Goal: Task Accomplishment & Management: Manage account settings

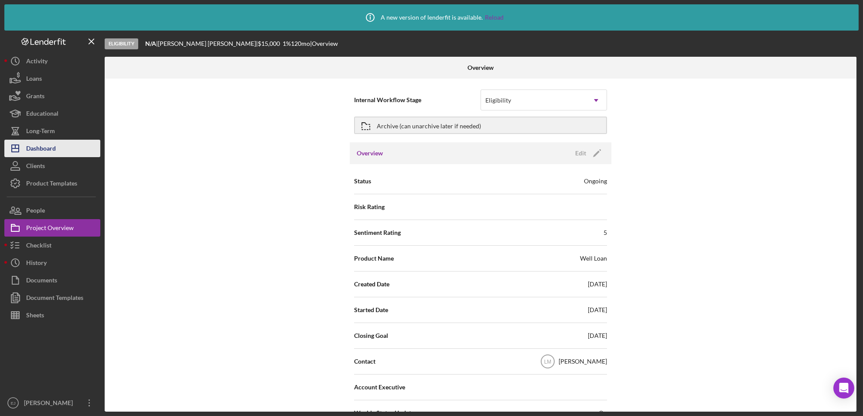
click at [69, 149] on button "Icon/Dashboard Dashboard" at bounding box center [52, 148] width 96 height 17
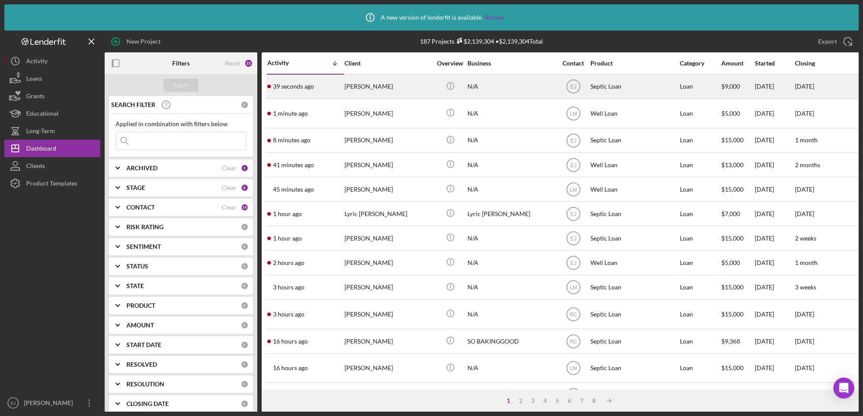
drag, startPoint x: 366, startPoint y: 94, endPoint x: 348, endPoint y: 92, distance: 18.0
click at [348, 92] on div "[PERSON_NAME]" at bounding box center [388, 86] width 87 height 23
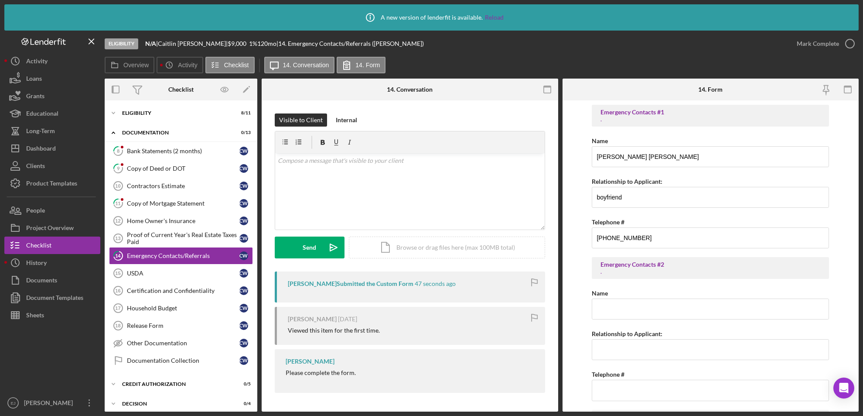
click at [858, 259] on form "Emergency Contacts #1 . Name CHRISTOPHER BLAKE TERRY Relationship to Applicant:…" at bounding box center [711, 255] width 297 height 311
click at [859, 256] on div "Icon/Info A new version of lenderfit is available. Reload Eligibility N/A | Cai…" at bounding box center [431, 208] width 863 height 416
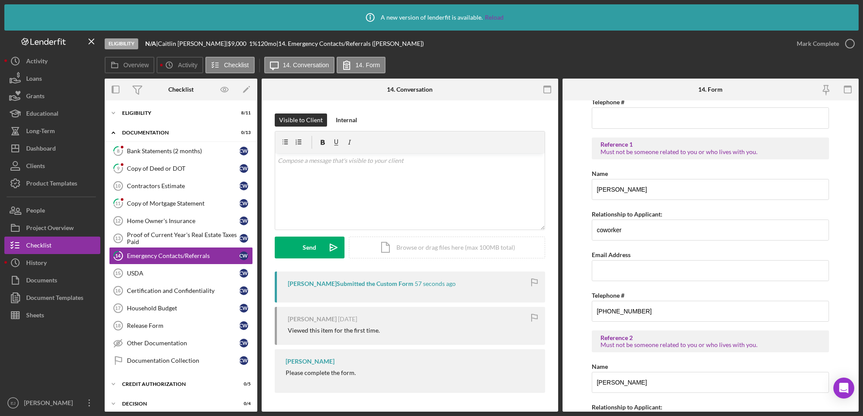
click at [856, 376] on form "Emergency Contacts #1 . Name CHRISTOPHER BLAKE TERRY Relationship to Applicant:…" at bounding box center [711, 255] width 297 height 311
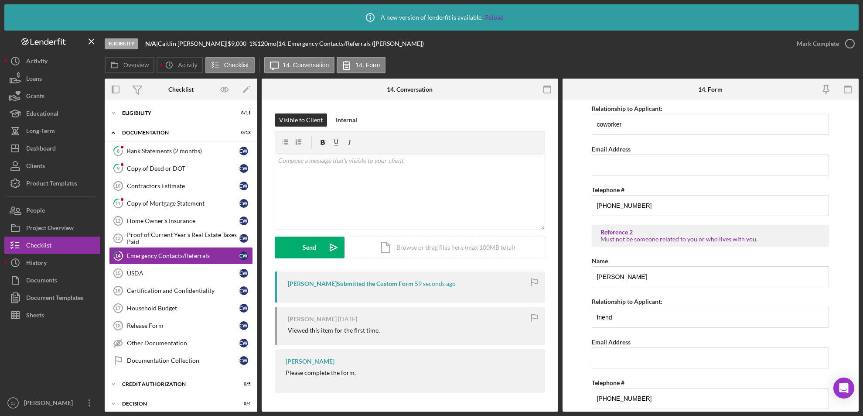
scroll to position [407, 0]
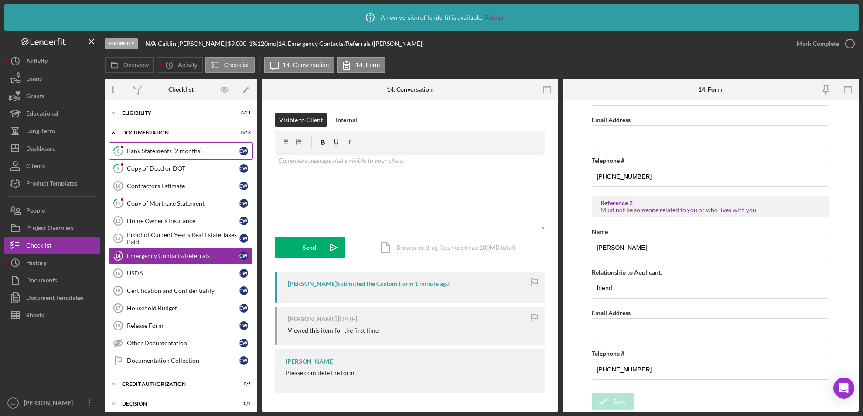
click at [181, 151] on div "Bank Statements (2 months)" at bounding box center [183, 150] width 113 height 7
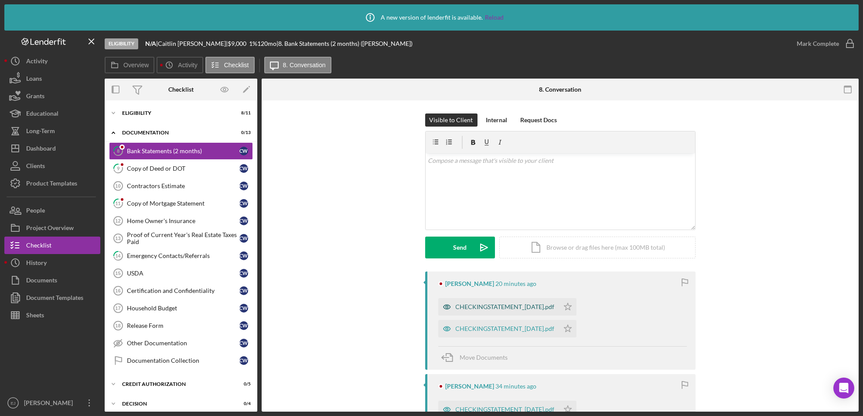
click at [510, 304] on div "CHECKINGSTATEMENT_07-18-2025.pdf" at bounding box center [505, 306] width 99 height 7
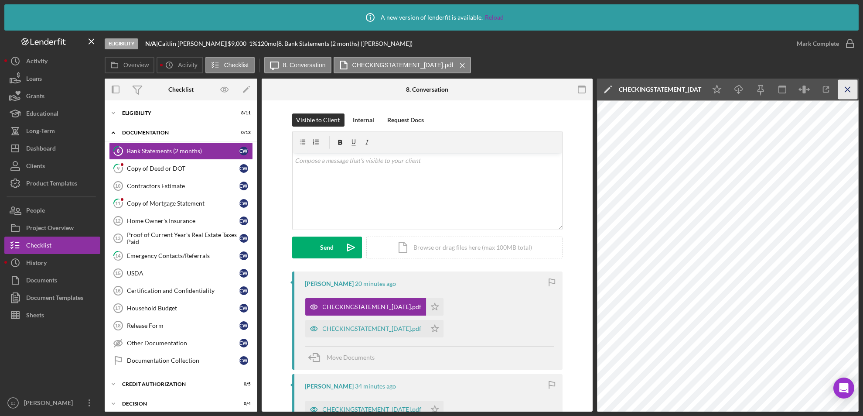
click at [849, 89] on icon "Icon/Menu Close" at bounding box center [848, 90] width 20 height 20
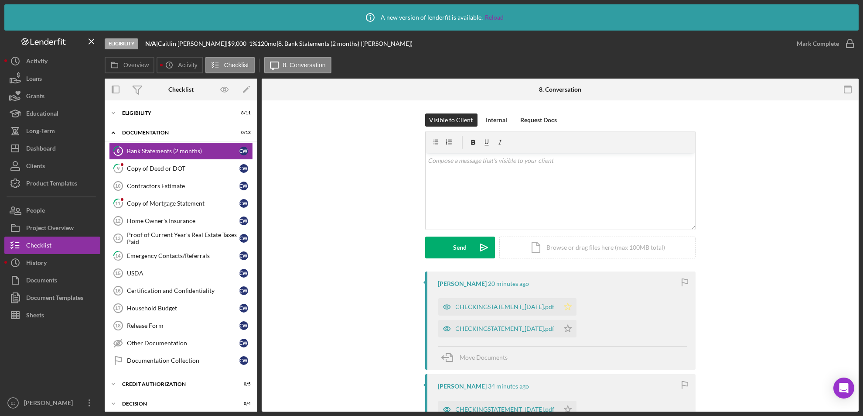
click at [574, 307] on icon "Icon/Star" at bounding box center [567, 306] width 17 height 17
click at [549, 330] on div "CHECKINGSTATEMENT_08-18-2025.pdf" at bounding box center [505, 328] width 99 height 7
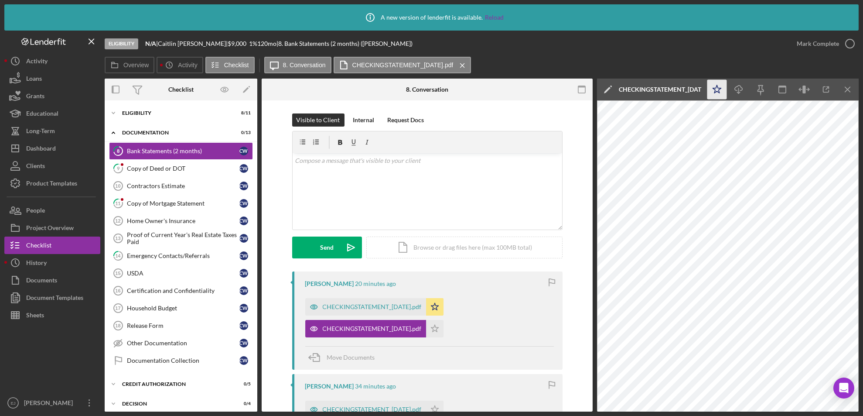
click at [719, 94] on icon "Icon/Star" at bounding box center [717, 90] width 20 height 20
click at [852, 80] on icon "Icon/Menu Close" at bounding box center [848, 90] width 20 height 20
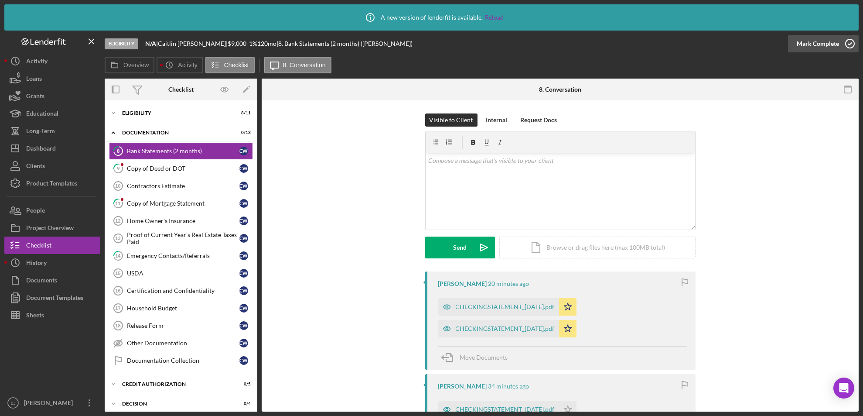
click at [849, 42] on icon "button" at bounding box center [850, 44] width 22 height 22
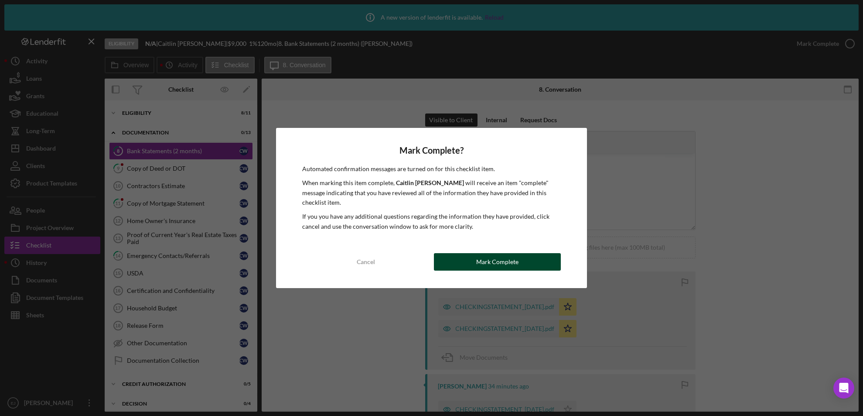
click at [516, 253] on div "Mark Complete" at bounding box center [497, 261] width 42 height 17
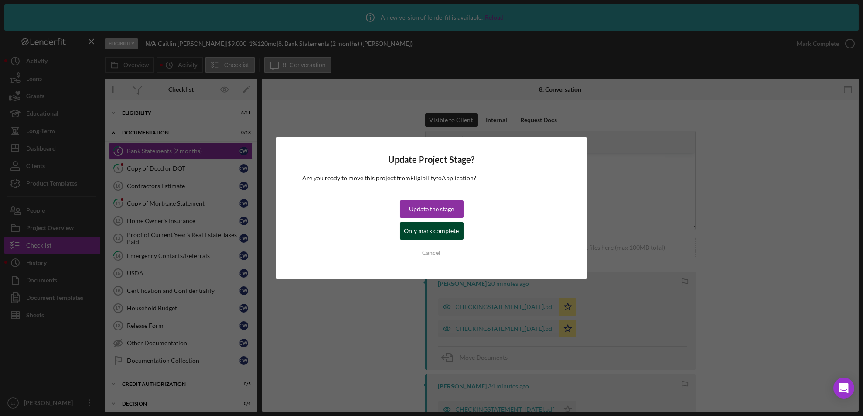
click at [454, 227] on div "Only mark complete" at bounding box center [431, 230] width 55 height 17
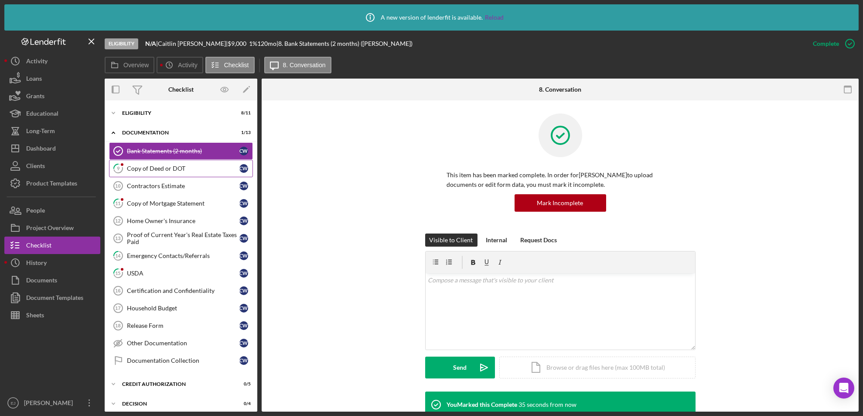
click at [159, 167] on div "Copy of Deed or DOT" at bounding box center [183, 168] width 113 height 7
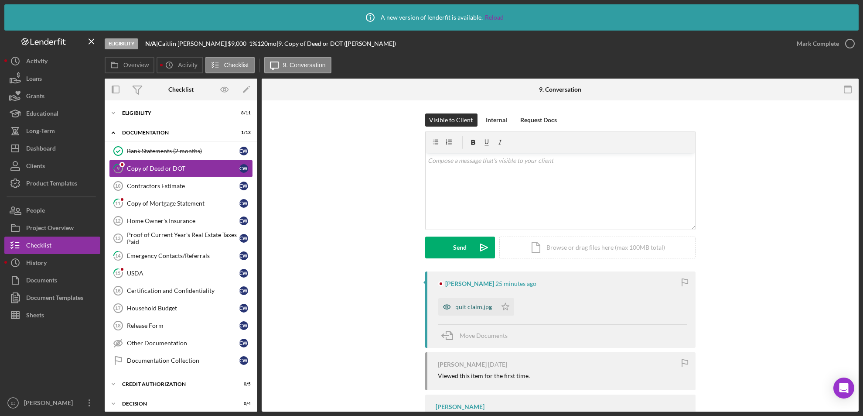
click at [467, 299] on div "quit claim.jpg" at bounding box center [467, 306] width 58 height 17
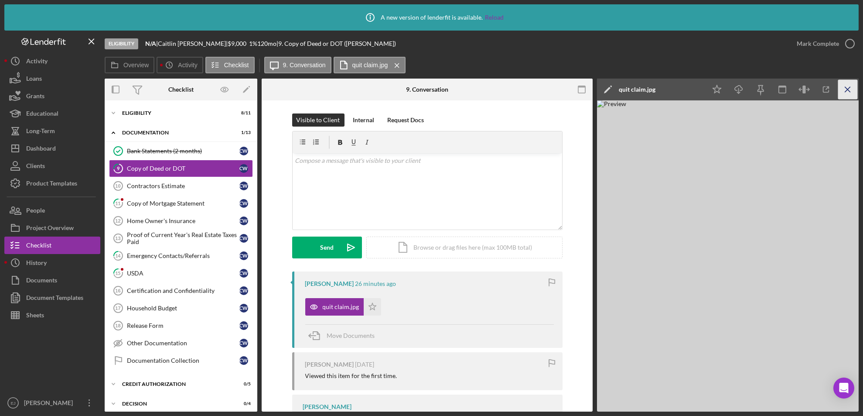
click at [847, 88] on icon "Icon/Menu Close" at bounding box center [848, 90] width 20 height 20
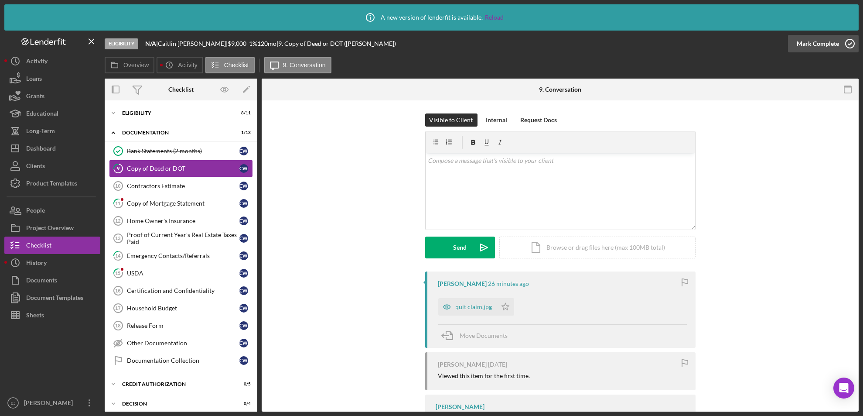
click at [846, 44] on icon "button" at bounding box center [850, 44] width 22 height 22
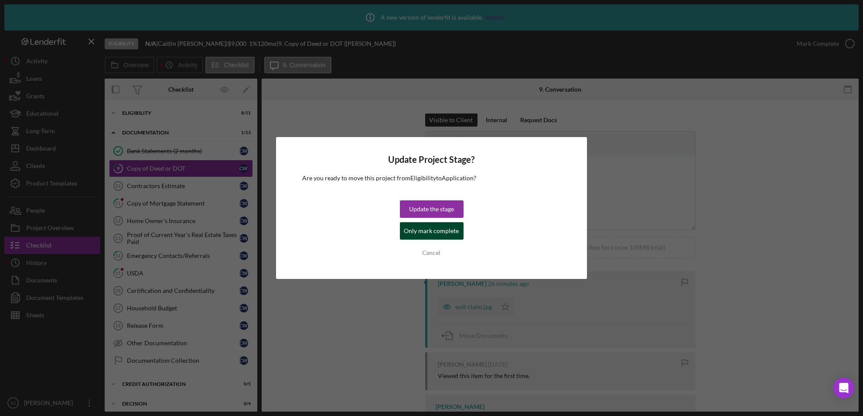
click at [440, 228] on div "Only mark complete" at bounding box center [431, 230] width 55 height 17
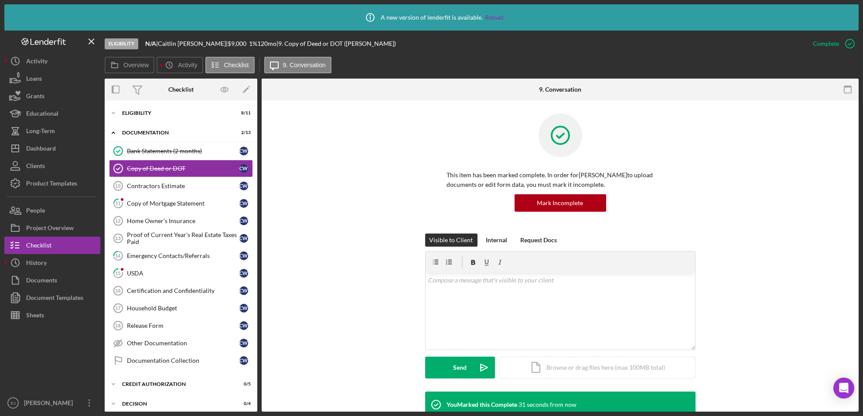
drag, startPoint x: 179, startPoint y: 188, endPoint x: 384, endPoint y: 131, distance: 212.7
click at [384, 131] on div "This item has been marked complete. In order for Caitlin Wiseman to upload docu…" at bounding box center [560, 173] width 571 height 120
click at [145, 189] on link "Contractors Estimate 10 Contractors Estimate C W" at bounding box center [181, 185] width 144 height 17
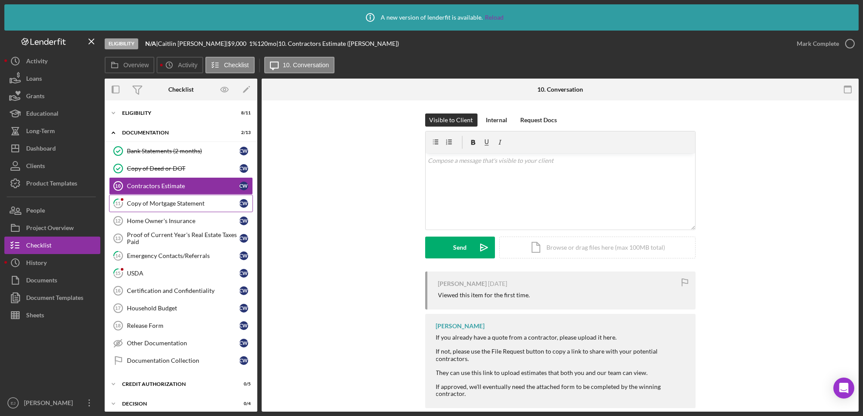
click at [162, 201] on div "Copy of Mortgage Statement" at bounding box center [183, 203] width 113 height 7
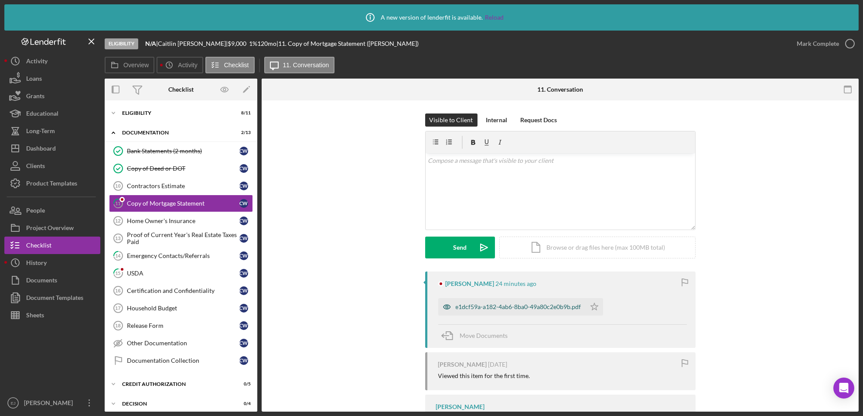
click at [531, 307] on div "e1dcf59a-a182-4ab6-8ba0-49a80c2e0b9b.pdf" at bounding box center [519, 306] width 126 height 7
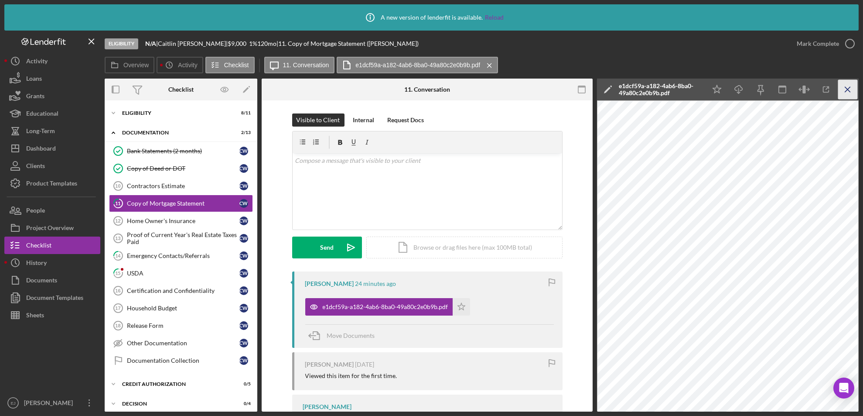
click at [850, 85] on icon "Icon/Menu Close" at bounding box center [848, 90] width 20 height 20
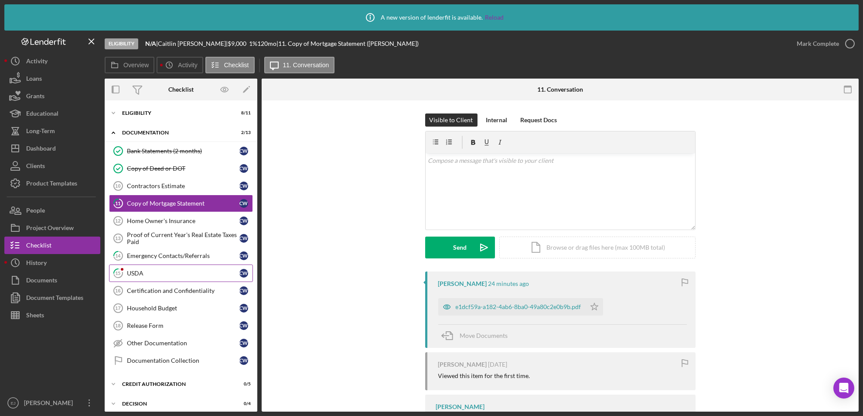
click at [155, 271] on div "USDA" at bounding box center [183, 272] width 113 height 7
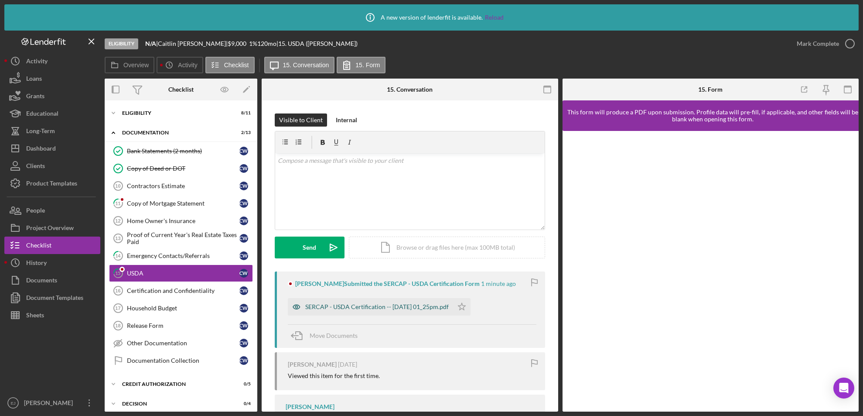
click at [432, 299] on div "SERCAP - USDA Certification -- 2025-09-09 01_25pm.pdf" at bounding box center [370, 306] width 165 height 17
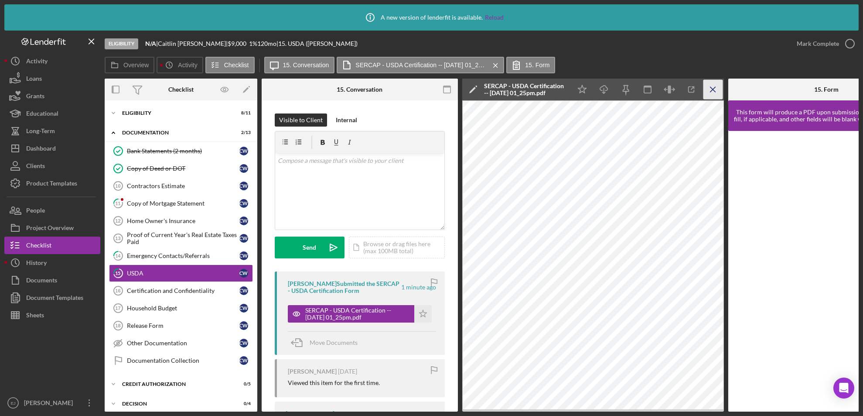
click at [711, 90] on icon "Icon/Menu Close" at bounding box center [713, 90] width 20 height 20
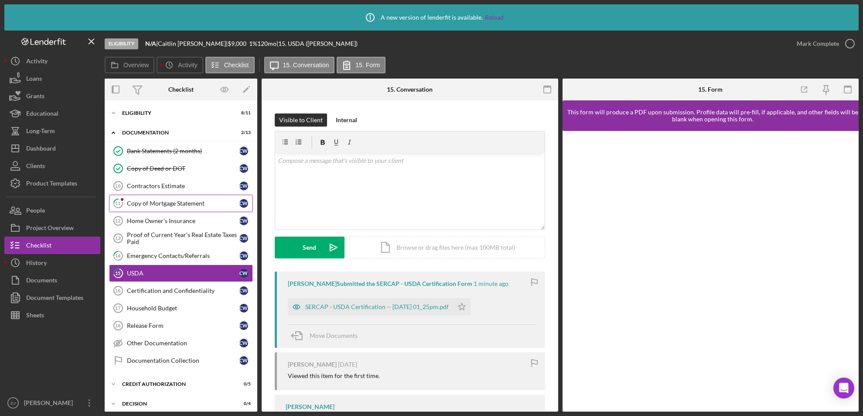
click at [174, 195] on link "11 Copy of Mortgage Statement C W" at bounding box center [181, 202] width 144 height 17
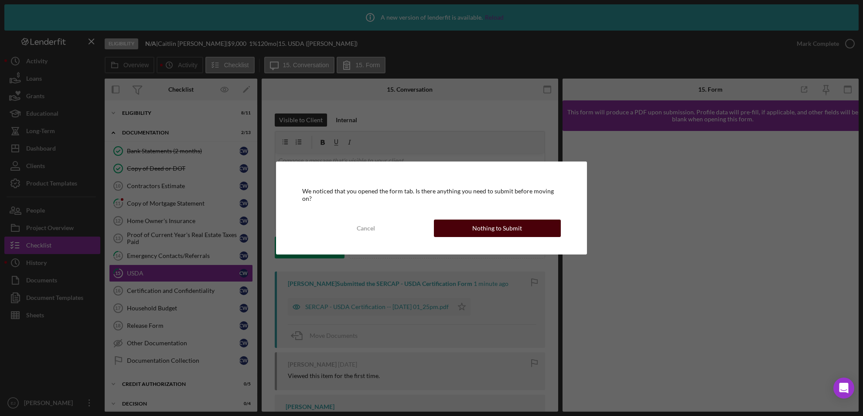
click at [515, 222] on div "Nothing to Submit" at bounding box center [497, 227] width 50 height 17
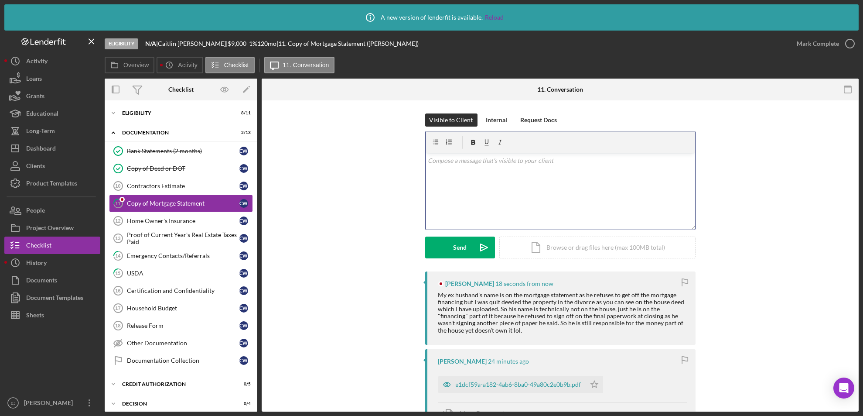
click at [434, 176] on div "v Color teal Color pink Remove color Add row above Add row below Add column bef…" at bounding box center [560, 191] width 269 height 76
click at [437, 162] on p at bounding box center [560, 161] width 265 height 10
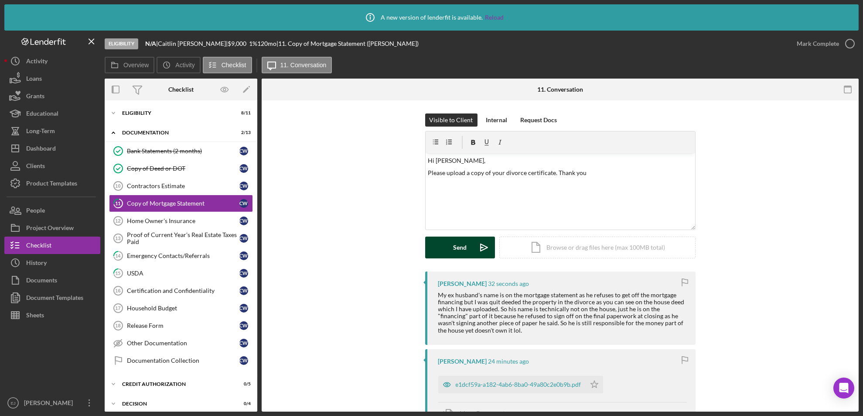
click at [456, 239] on div "Send" at bounding box center [460, 247] width 14 height 22
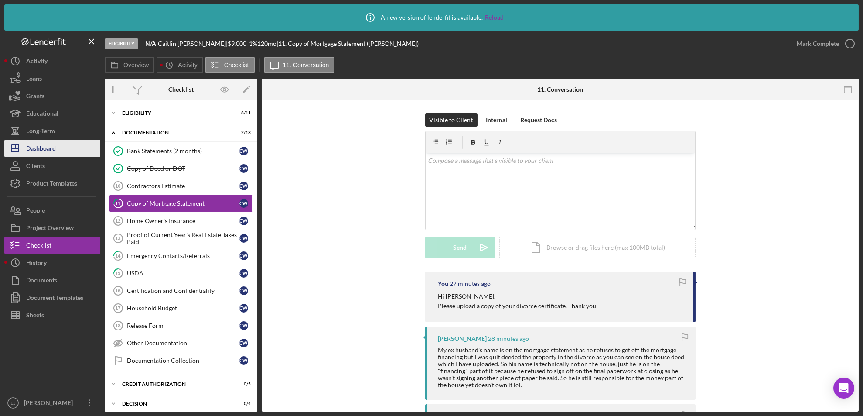
click at [35, 154] on div "Dashboard" at bounding box center [41, 150] width 30 height 20
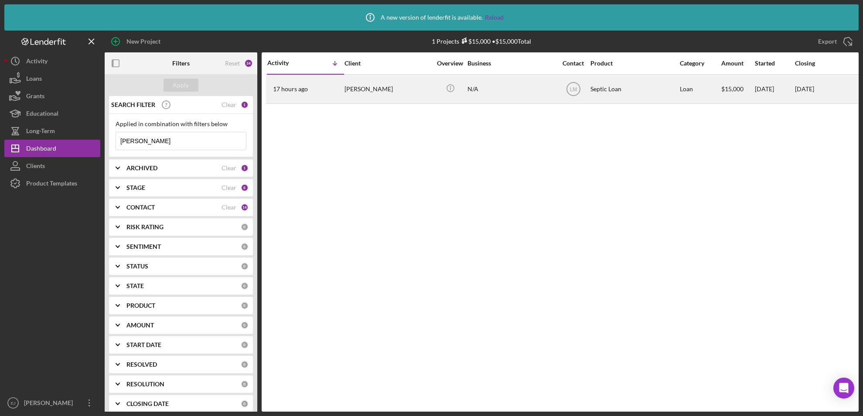
click at [360, 82] on div "[PERSON_NAME]" at bounding box center [388, 89] width 87 height 28
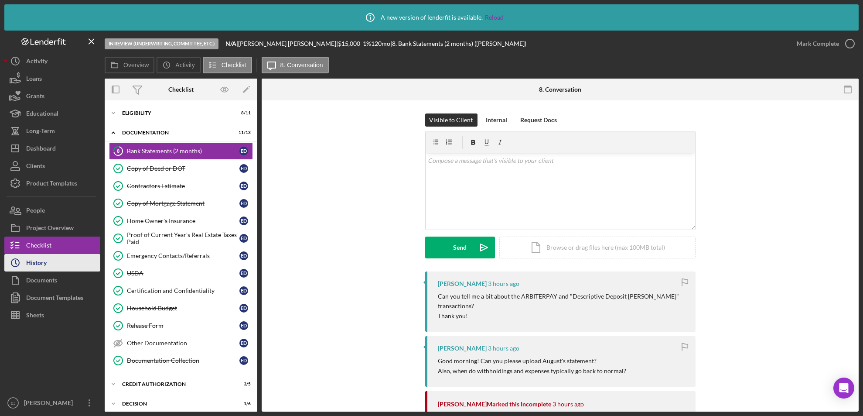
click at [29, 266] on div "History" at bounding box center [36, 264] width 20 height 20
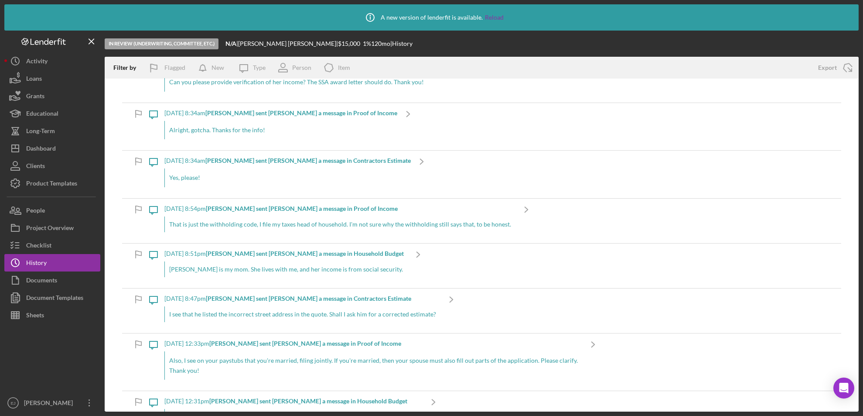
scroll to position [186, 0]
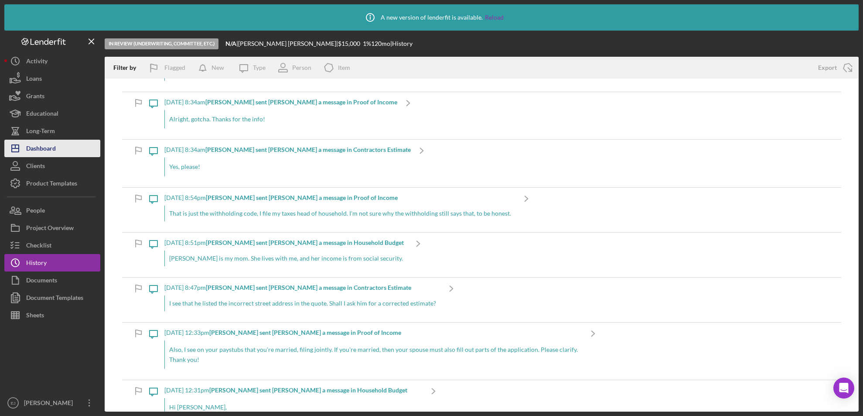
click at [40, 142] on div "Dashboard" at bounding box center [41, 150] width 30 height 20
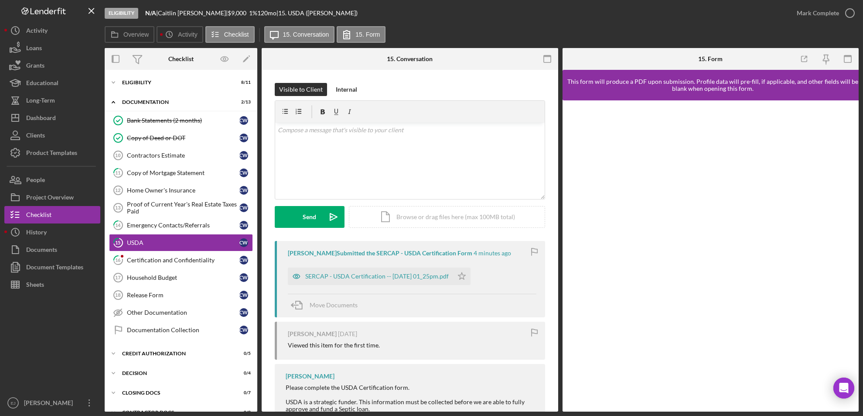
scroll to position [2, 0]
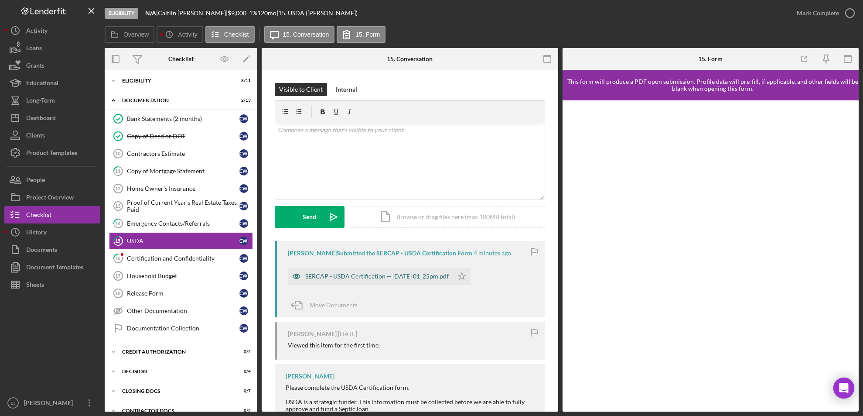
click at [405, 274] on div "SERCAP - USDA Certification -- [DATE] 01_25pm.pdf" at bounding box center [376, 276] width 143 height 7
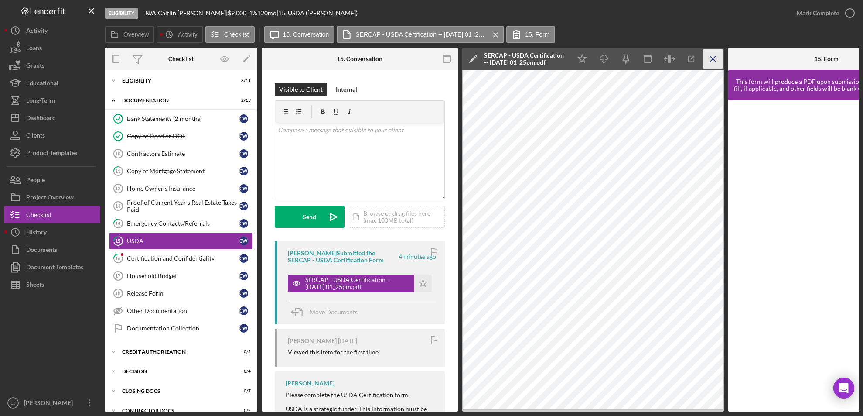
click at [712, 65] on icon "Icon/Menu Close" at bounding box center [713, 59] width 20 height 20
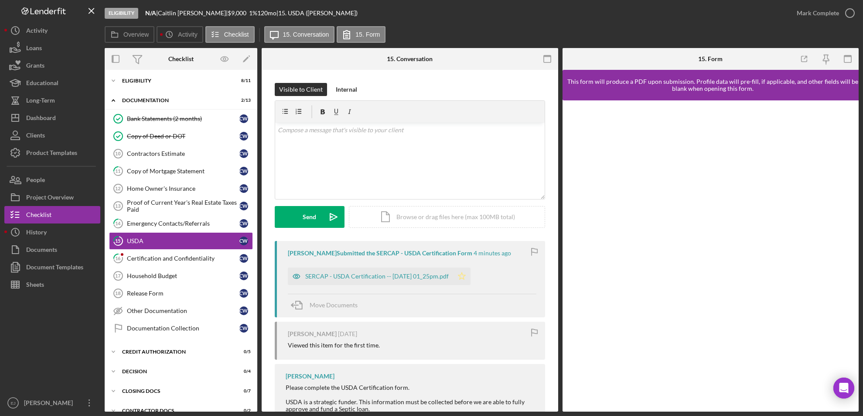
click at [467, 273] on icon "Icon/Star" at bounding box center [461, 275] width 17 height 17
click at [847, 14] on icon "button" at bounding box center [850, 13] width 22 height 22
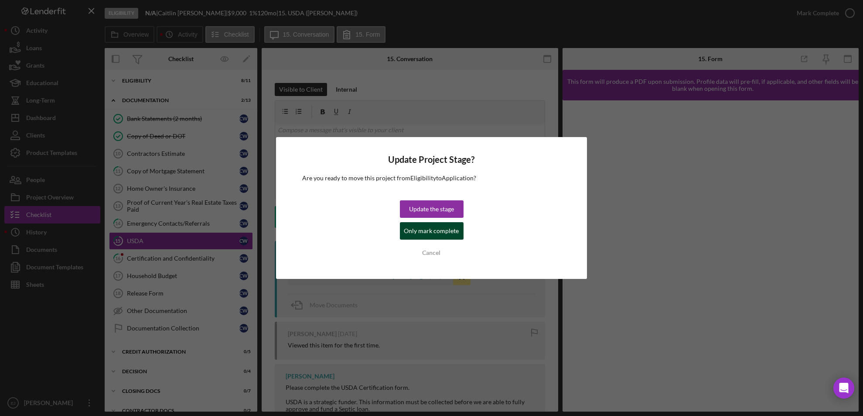
click at [444, 229] on div "Only mark complete" at bounding box center [431, 230] width 55 height 17
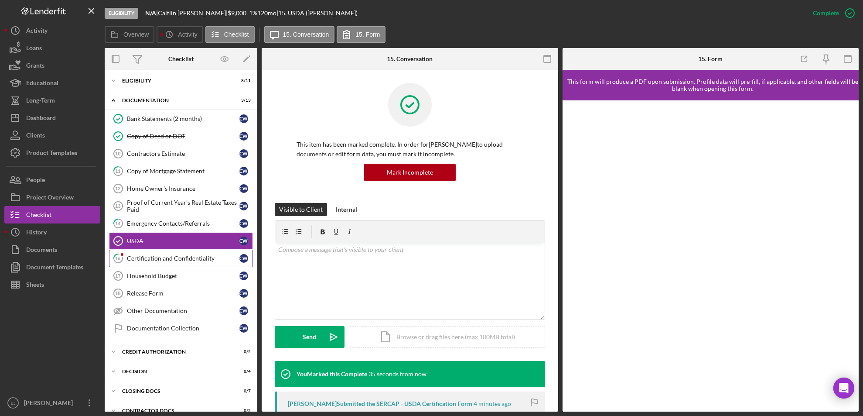
click at [194, 258] on div "Certification and Confidentiality" at bounding box center [183, 258] width 113 height 7
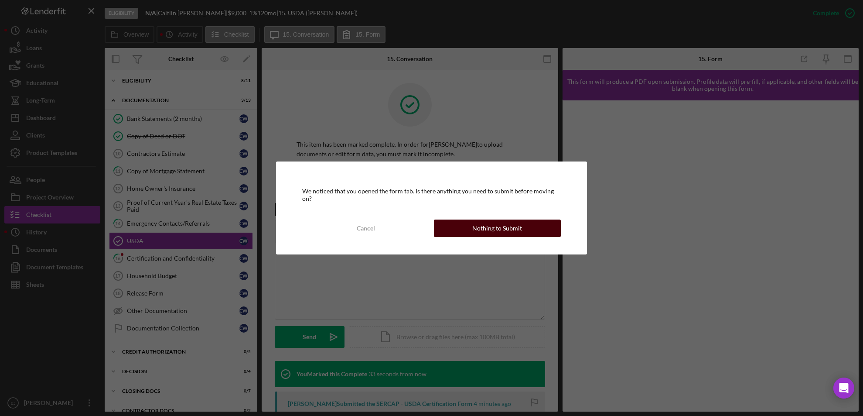
click at [518, 223] on div "Nothing to Submit" at bounding box center [497, 227] width 50 height 17
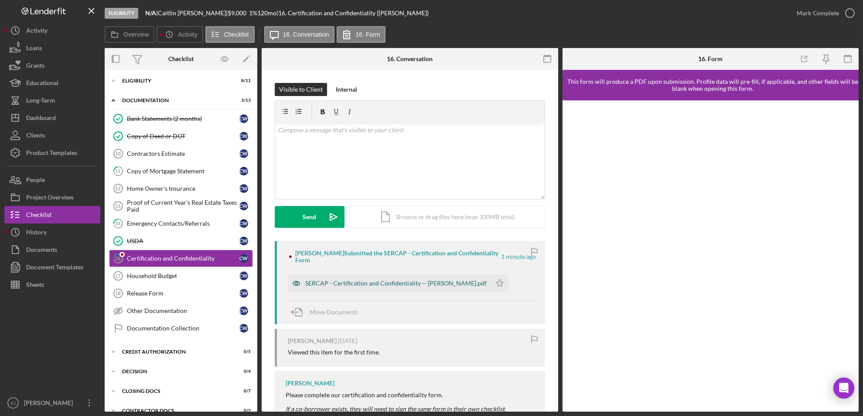
click at [398, 287] on div "SERCAP - Certification and Confidentiality -- Caitlin Wiseman.pdf" at bounding box center [389, 282] width 203 height 17
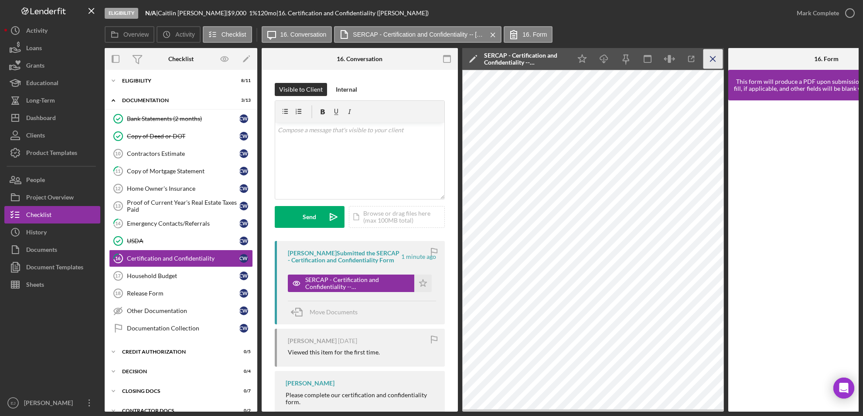
click at [710, 56] on icon "Icon/Menu Close" at bounding box center [713, 59] width 20 height 20
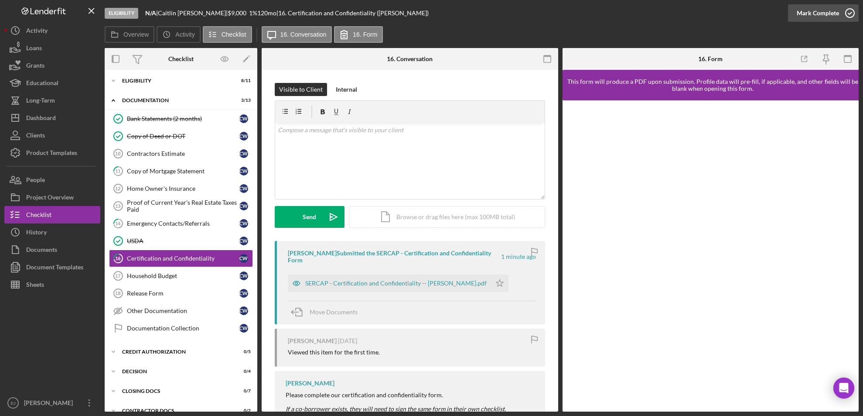
click at [850, 10] on icon "button" at bounding box center [850, 13] width 22 height 22
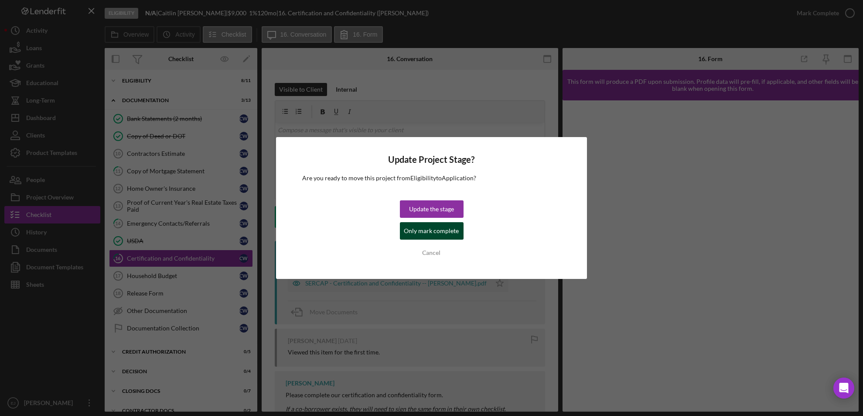
click at [445, 227] on div "Only mark complete" at bounding box center [431, 230] width 55 height 17
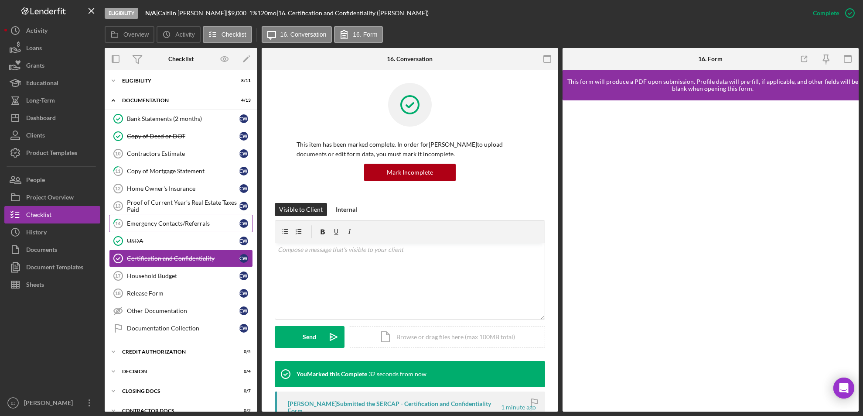
click at [179, 222] on div "Emergency Contacts/Referrals" at bounding box center [183, 223] width 113 height 7
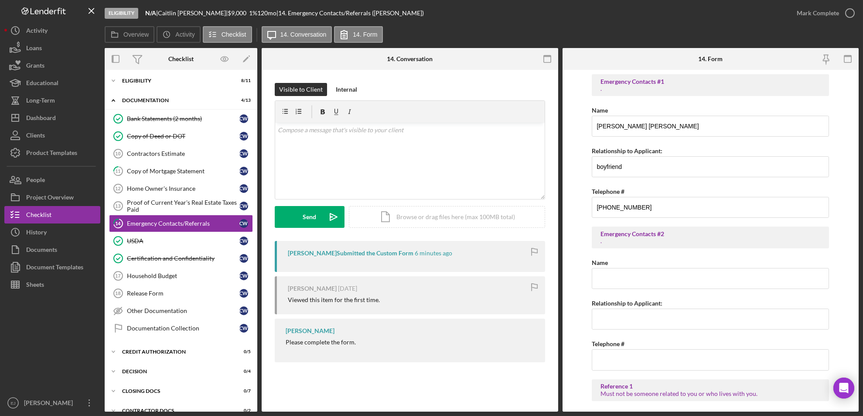
click at [859, 367] on div "Eligibility N/A | Caitlin Wiseman | $9,000 $9,000 1 % 120 mo | 14. Emergency Co…" at bounding box center [431, 208] width 863 height 416
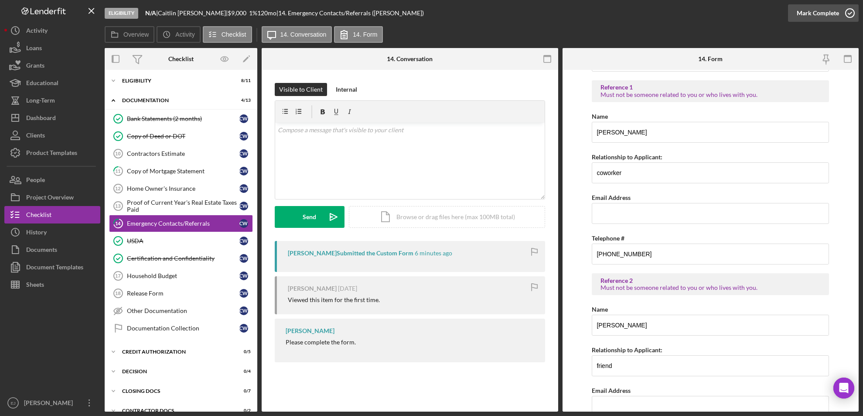
click at [855, 10] on icon "button" at bounding box center [850, 13] width 22 height 22
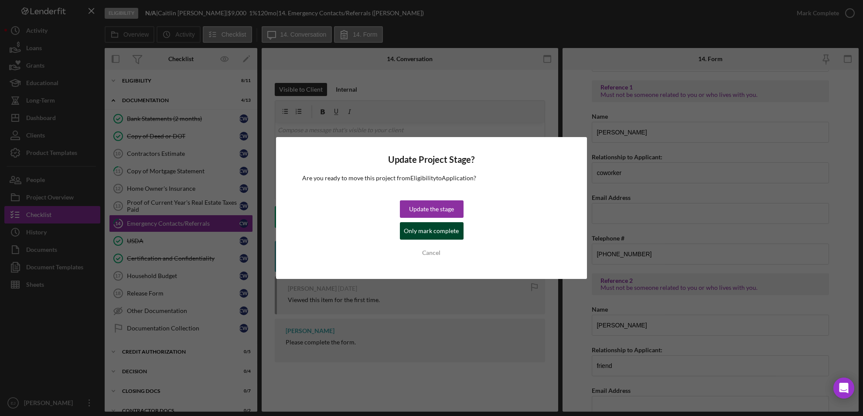
click at [457, 232] on button "Only mark complete" at bounding box center [432, 230] width 64 height 17
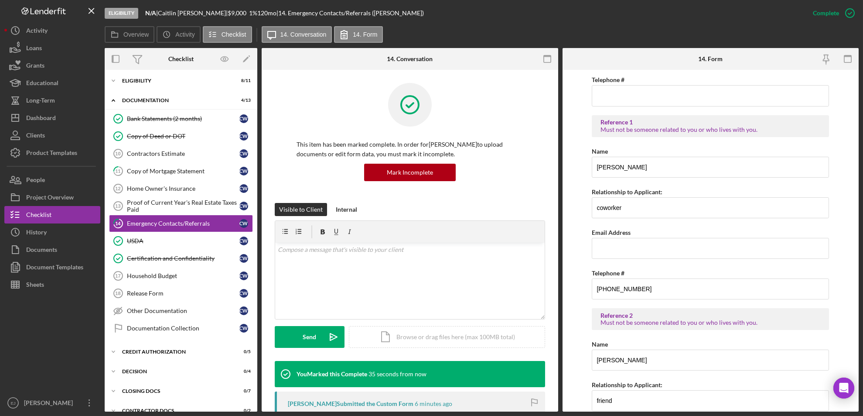
scroll to position [334, 0]
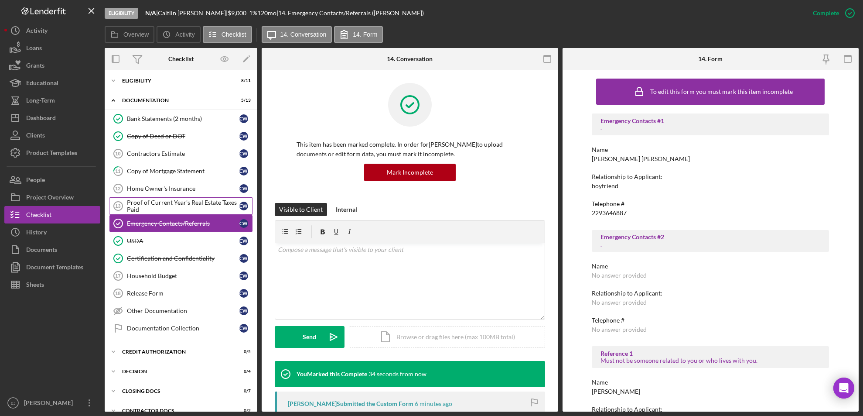
click at [185, 205] on div "Proof of Current Year's Real Estate Taxes Paid" at bounding box center [183, 206] width 113 height 14
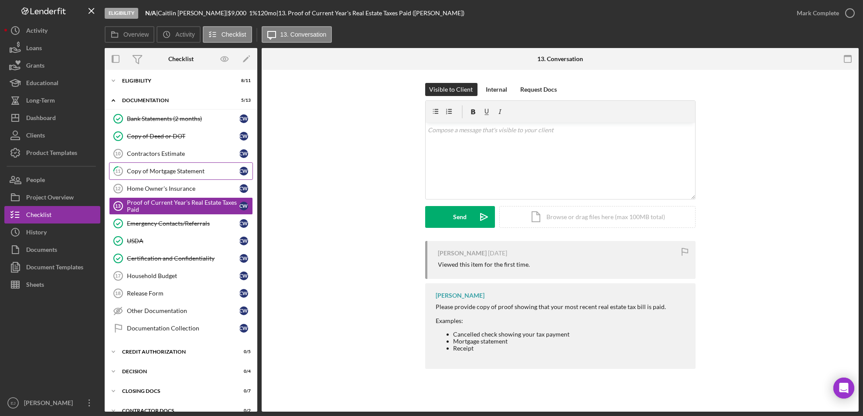
click at [170, 169] on div "Copy of Mortgage Statement" at bounding box center [183, 170] width 113 height 7
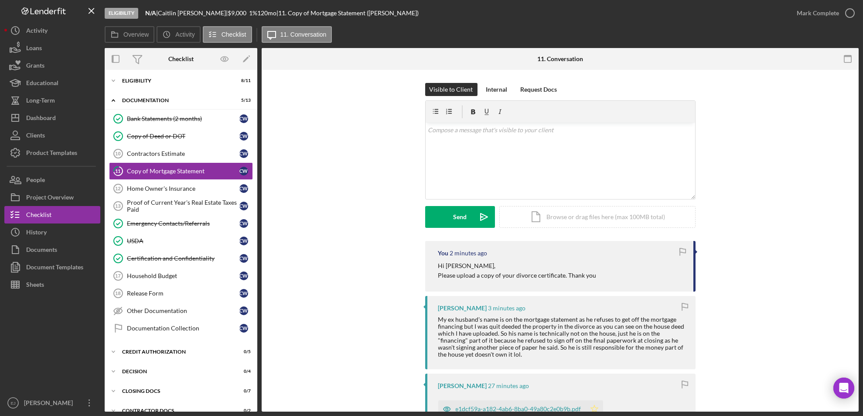
click at [595, 404] on icon "Icon/Star" at bounding box center [594, 408] width 17 height 17
click at [851, 7] on icon "button" at bounding box center [850, 13] width 22 height 22
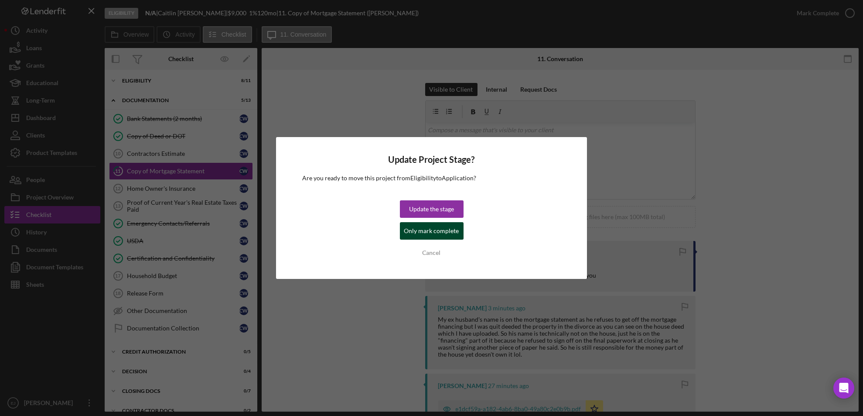
click at [422, 236] on div "Only mark complete" at bounding box center [431, 230] width 55 height 17
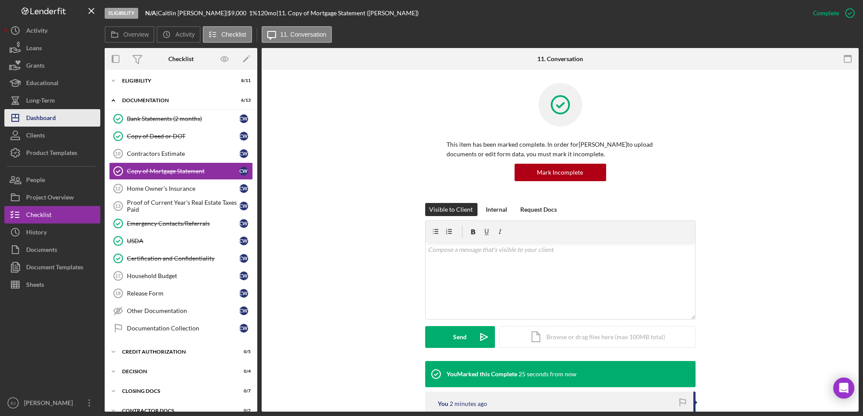
click at [64, 118] on button "Icon/Dashboard Dashboard" at bounding box center [52, 117] width 96 height 17
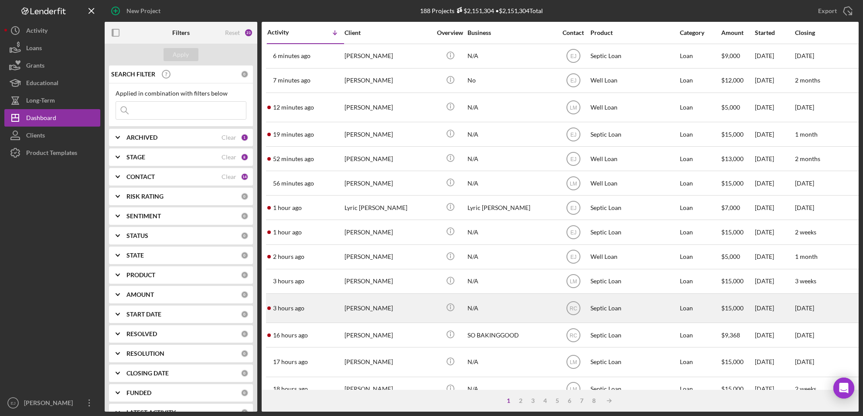
click at [387, 318] on div "[PERSON_NAME]" at bounding box center [388, 308] width 87 height 28
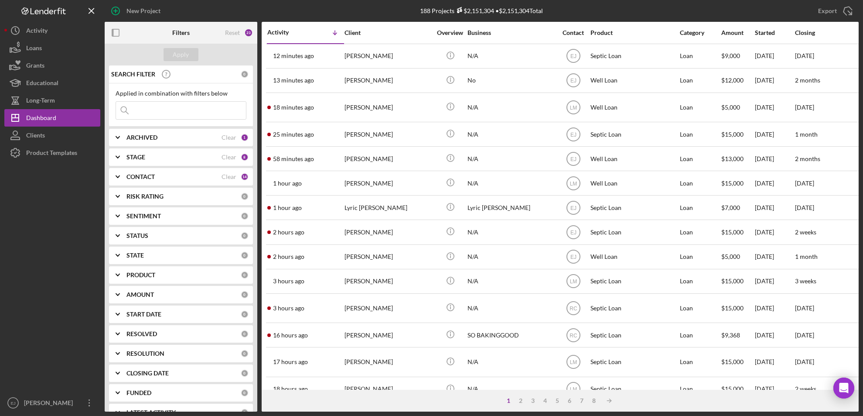
click at [860, 29] on div "New Project 188 Projects $2,151,304 • $2,151,304 Total Export Icon/Export Filte…" at bounding box center [431, 208] width 863 height 416
click at [174, 108] on input at bounding box center [181, 110] width 130 height 17
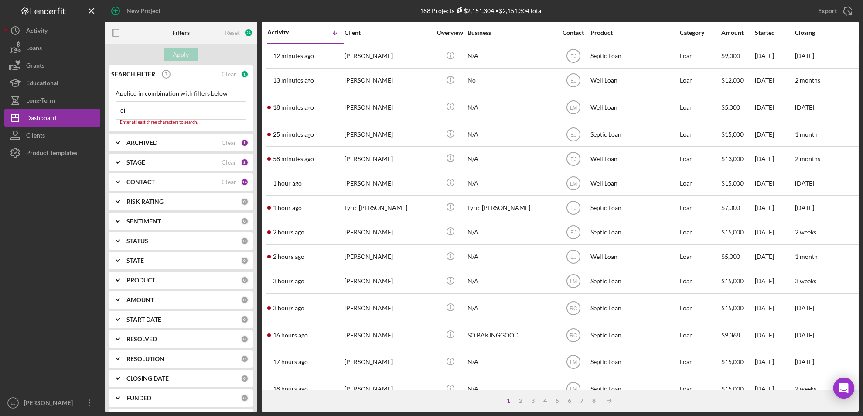
type input "[PERSON_NAME]"
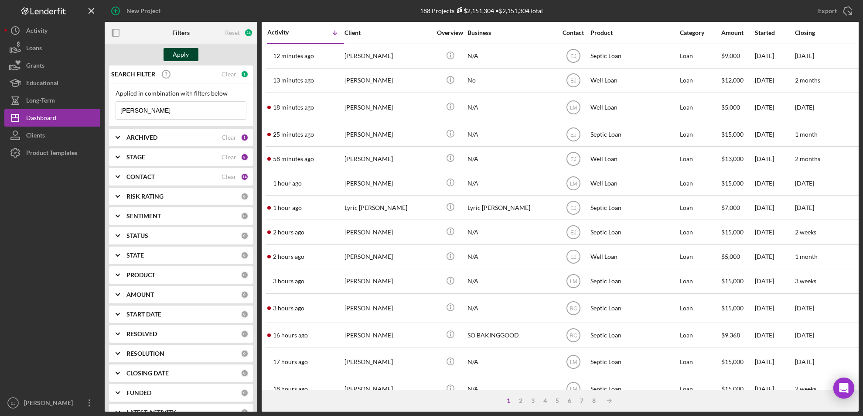
click at [185, 51] on div "Apply" at bounding box center [181, 54] width 16 height 13
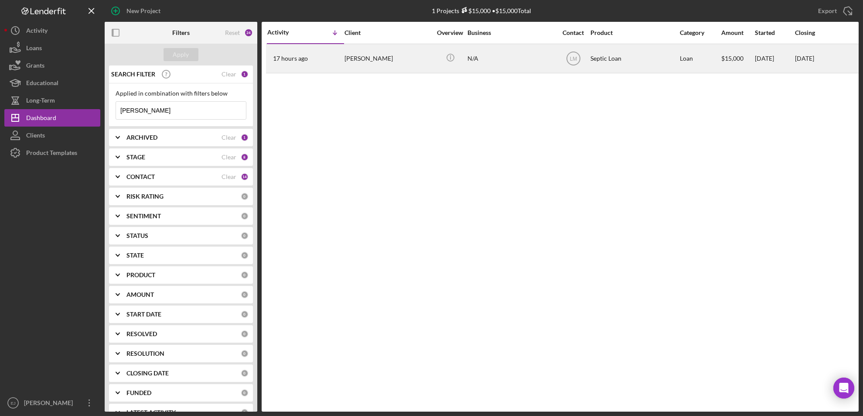
click at [369, 56] on div "[PERSON_NAME]" at bounding box center [388, 58] width 87 height 28
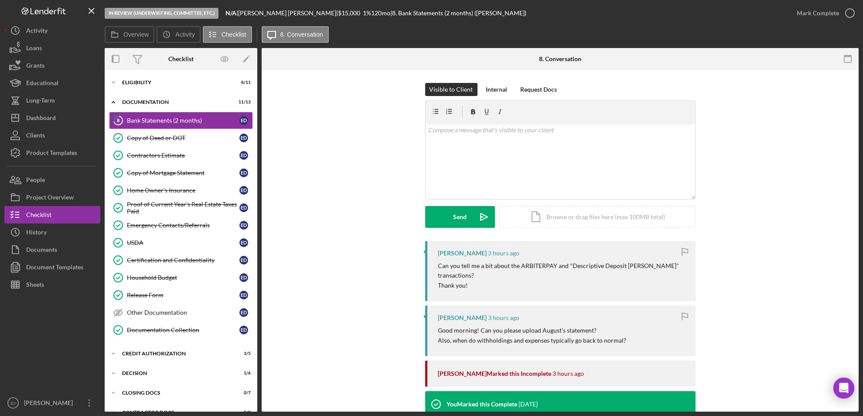
scroll to position [299, 0]
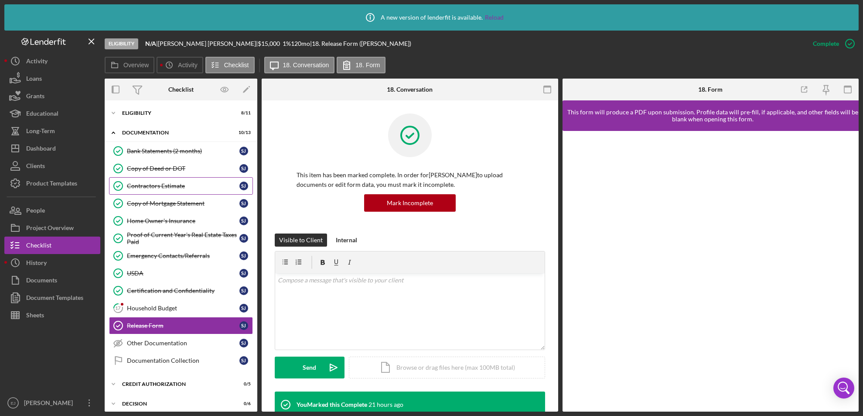
scroll to position [33, 0]
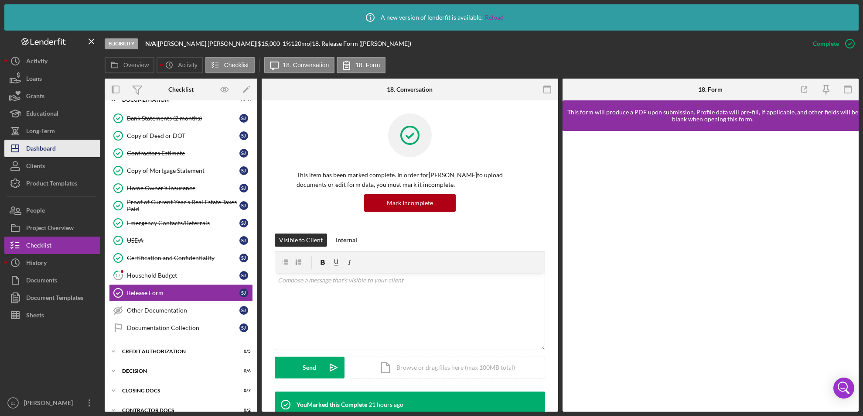
click at [63, 148] on button "Icon/Dashboard Dashboard" at bounding box center [52, 148] width 96 height 17
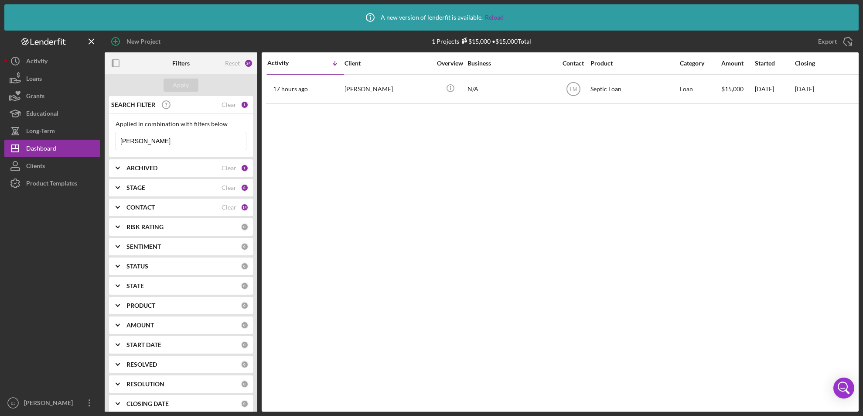
click at [120, 206] on icon "Icon/Expander" at bounding box center [118, 207] width 22 height 22
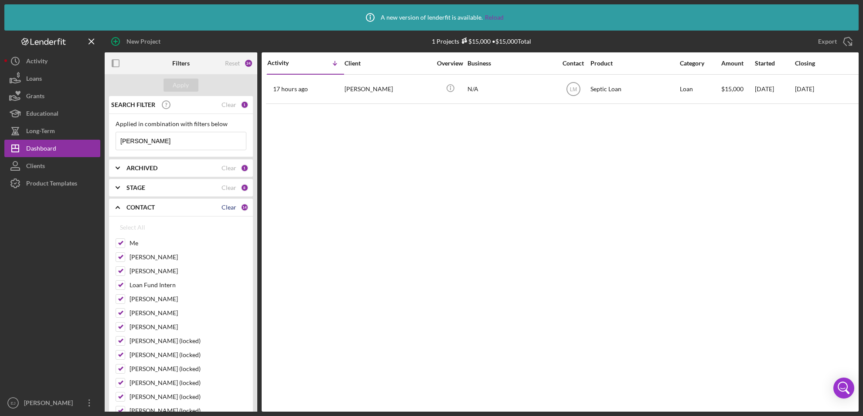
click at [233, 205] on div "Clear" at bounding box center [229, 207] width 15 height 7
checkbox input "false"
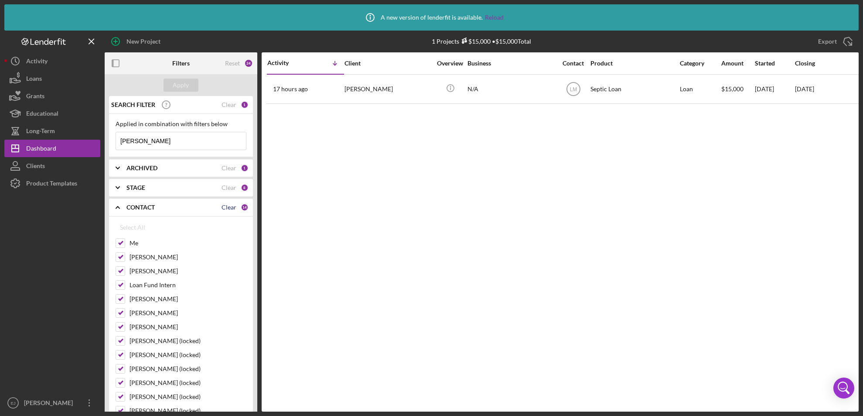
checkbox input "false"
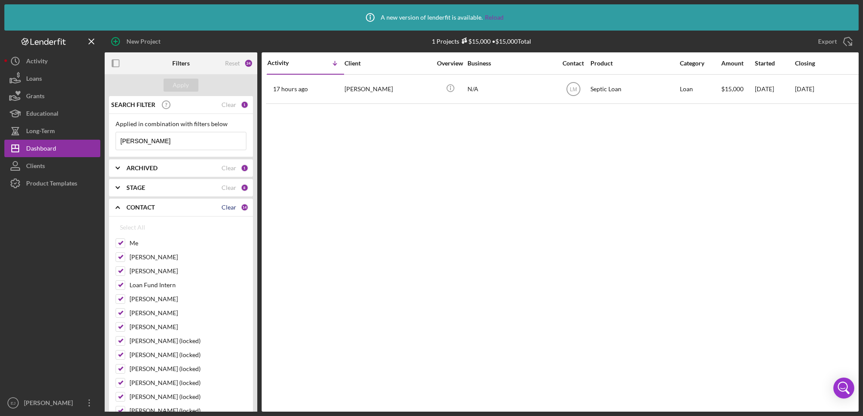
checkbox input "false"
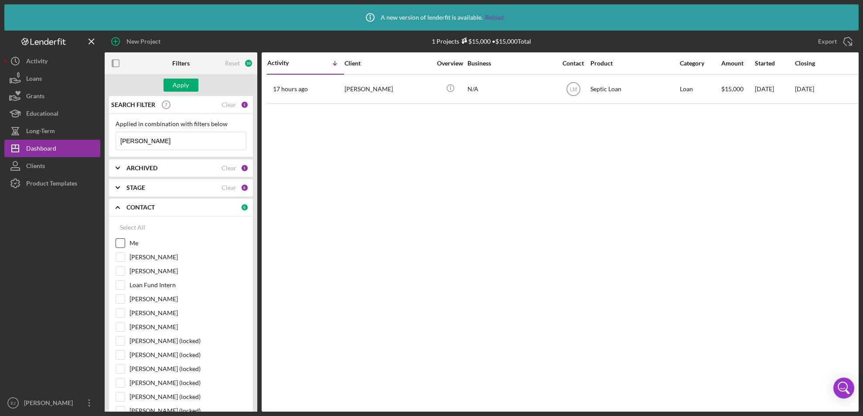
click at [122, 240] on input "Me" at bounding box center [120, 243] width 9 height 9
checkbox input "true"
click at [189, 89] on button "Apply" at bounding box center [181, 84] width 35 height 13
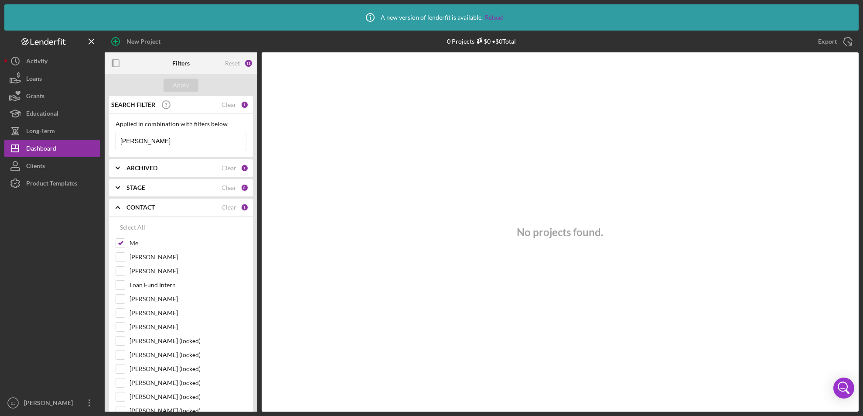
click at [118, 184] on icon "Icon/Expander" at bounding box center [118, 188] width 22 height 22
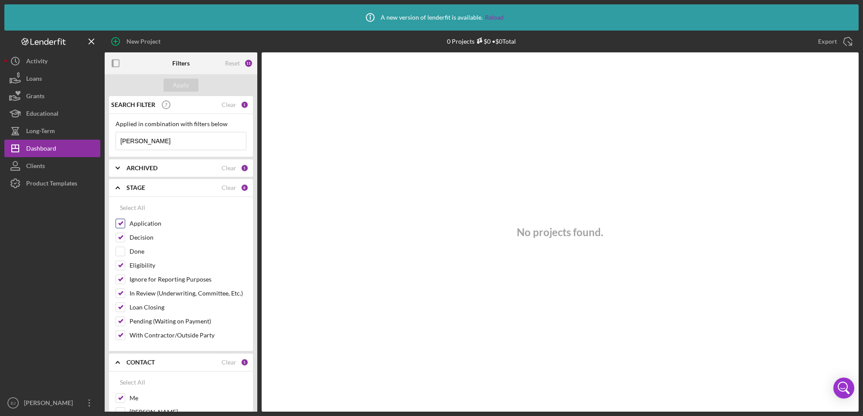
click at [243, 226] on label "Application" at bounding box center [188, 223] width 117 height 9
click at [125, 226] on input "Application" at bounding box center [120, 223] width 9 height 9
click at [184, 82] on div "Apply" at bounding box center [181, 84] width 16 height 13
click at [119, 222] on input "Application" at bounding box center [120, 223] width 9 height 9
checkbox input "true"
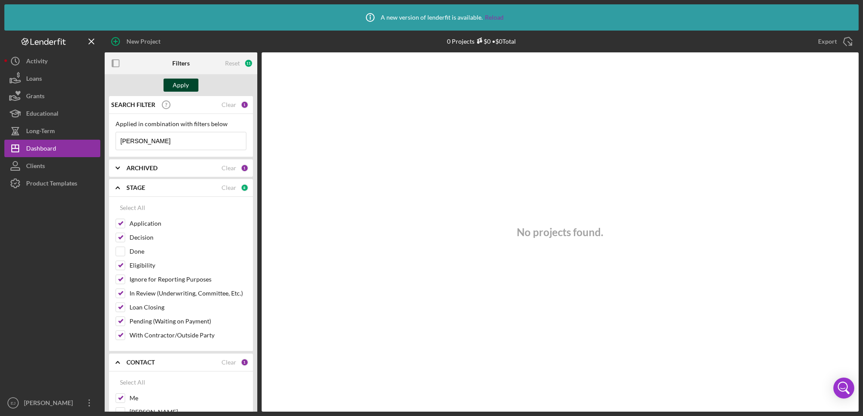
click at [185, 84] on div "Apply" at bounding box center [181, 84] width 16 height 13
click at [120, 166] on icon "Icon/Expander" at bounding box center [118, 168] width 22 height 22
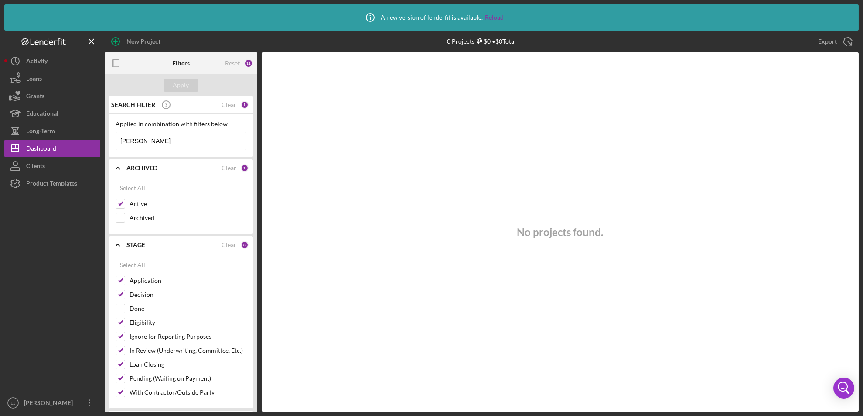
click at [120, 166] on icon "Icon/Expander" at bounding box center [118, 168] width 22 height 22
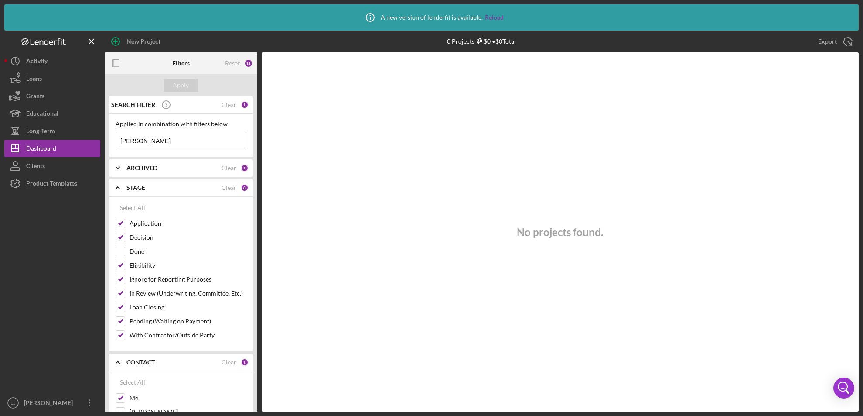
click at [193, 138] on input "[PERSON_NAME]" at bounding box center [181, 140] width 130 height 17
type input "D"
click at [184, 82] on div "Apply" at bounding box center [181, 84] width 16 height 13
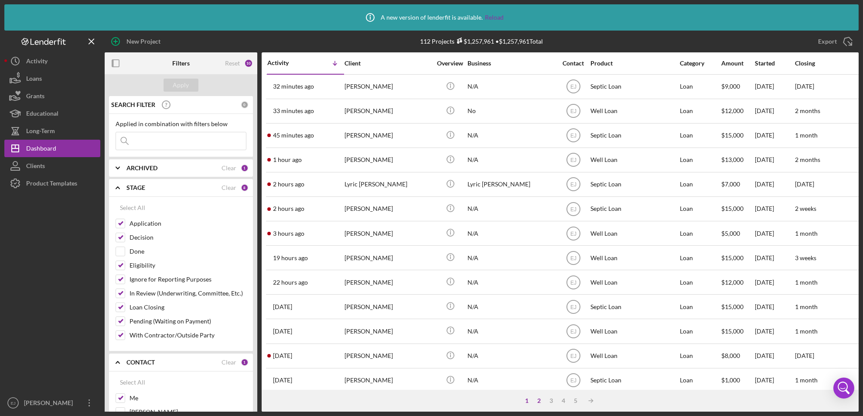
click at [540, 400] on div "2" at bounding box center [539, 400] width 12 height 7
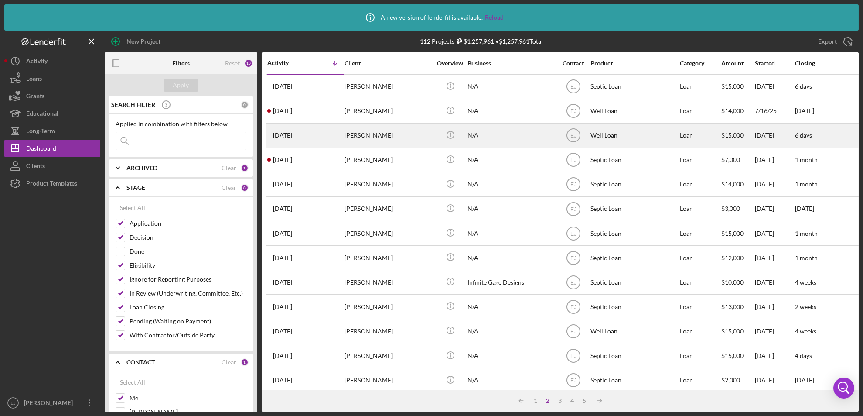
click at [369, 132] on div "[PERSON_NAME]" at bounding box center [388, 135] width 87 height 23
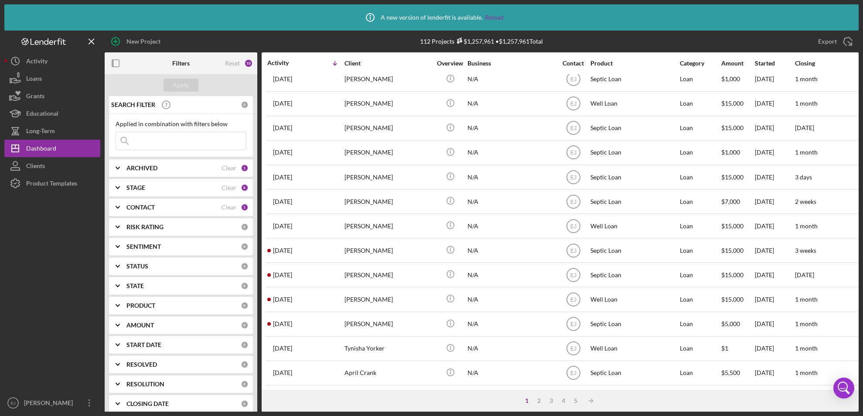
scroll to position [315, 0]
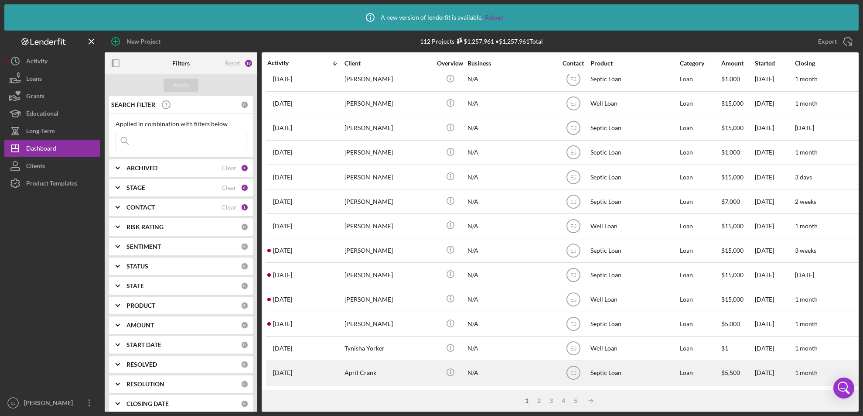
click at [362, 368] on div "April Crank" at bounding box center [388, 372] width 87 height 23
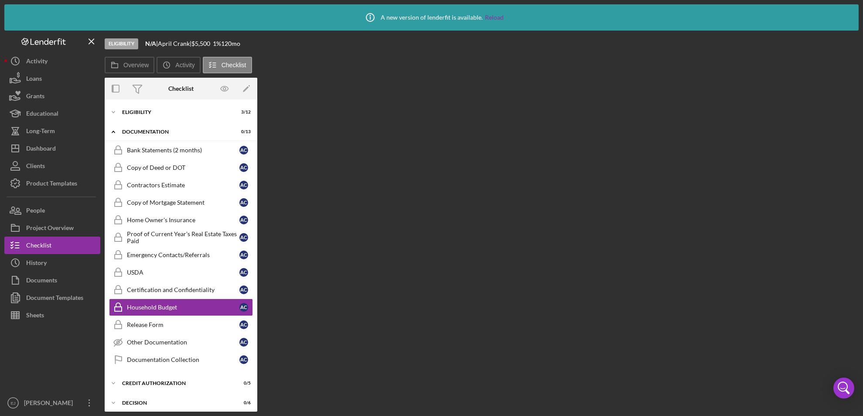
scroll to position [52, 0]
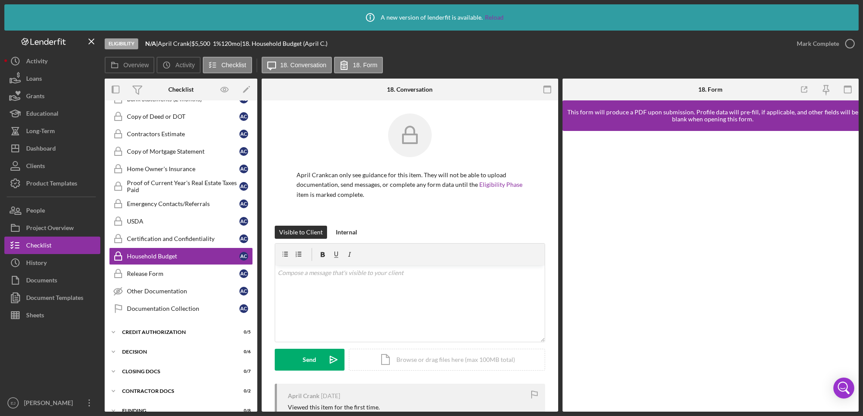
click at [257, 122] on div "Overview Internal Workflow Stage Eligibility Icon/Dropdown Arrow Archive (can u…" at bounding box center [482, 244] width 754 height 333
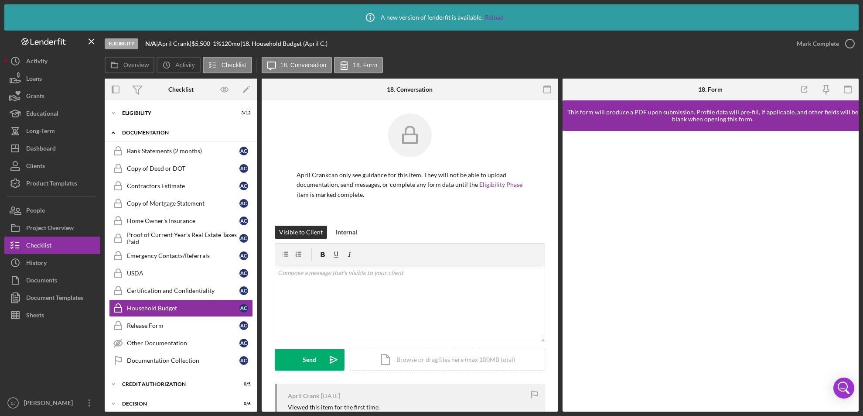
click at [112, 128] on icon "Icon/Expander" at bounding box center [113, 132] width 17 height 17
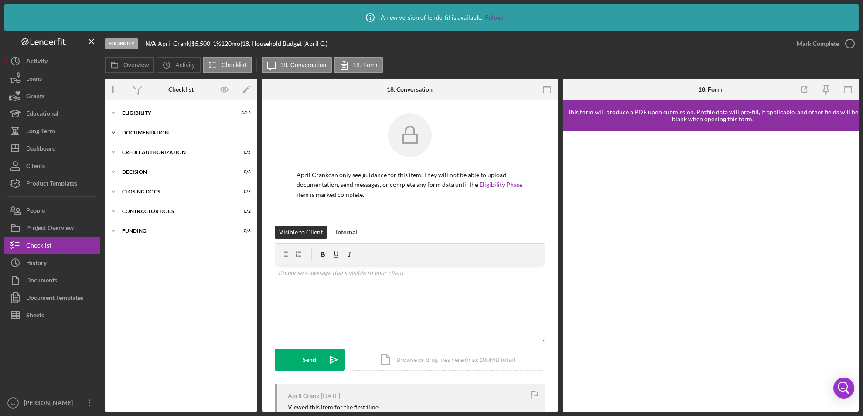
click at [113, 132] on icon "Icon/Expander" at bounding box center [113, 132] width 17 height 17
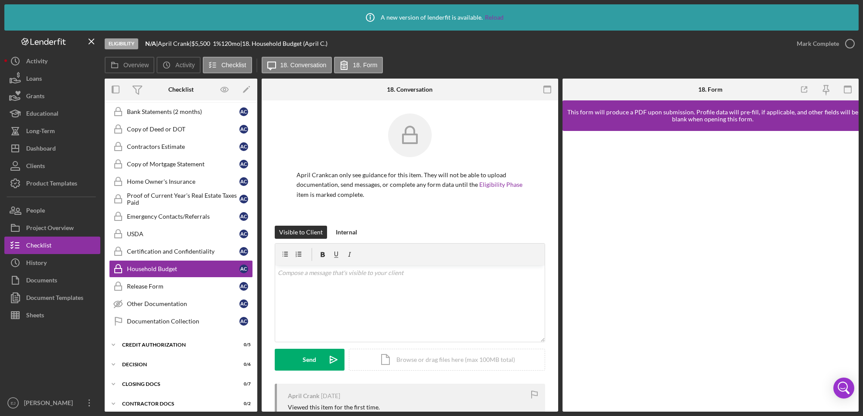
scroll to position [52, 0]
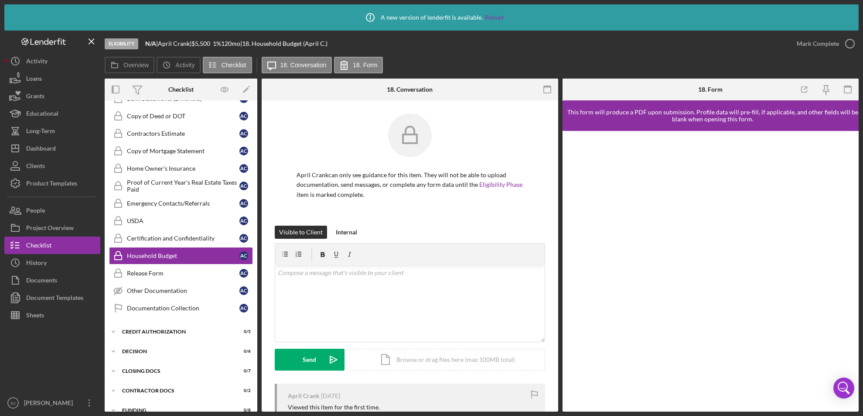
click at [257, 121] on div "Overview Internal Workflow Stage Eligibility Icon/Dropdown Arrow Archive (can u…" at bounding box center [482, 244] width 754 height 333
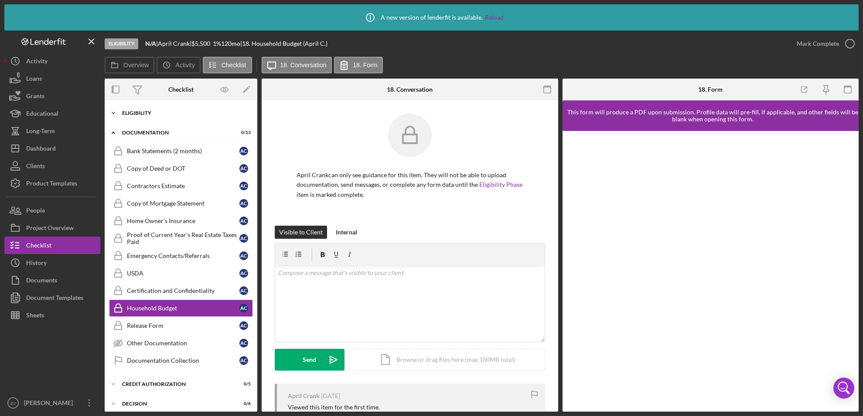
click at [114, 113] on icon "Icon/Expander" at bounding box center [113, 112] width 17 height 17
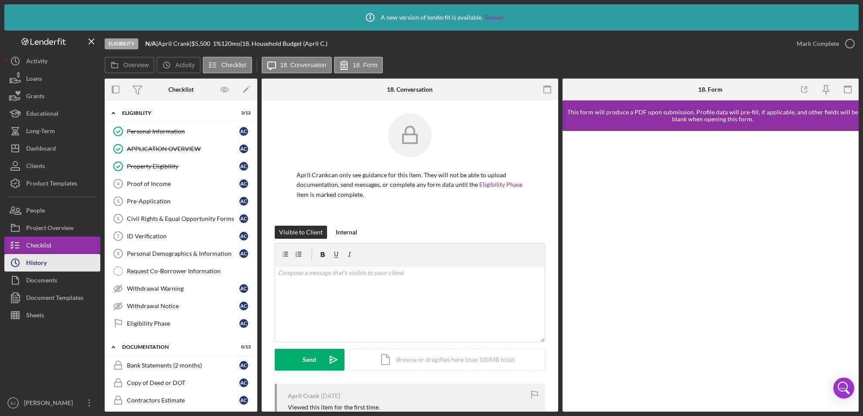
click at [62, 264] on button "Icon/History History" at bounding box center [52, 262] width 96 height 17
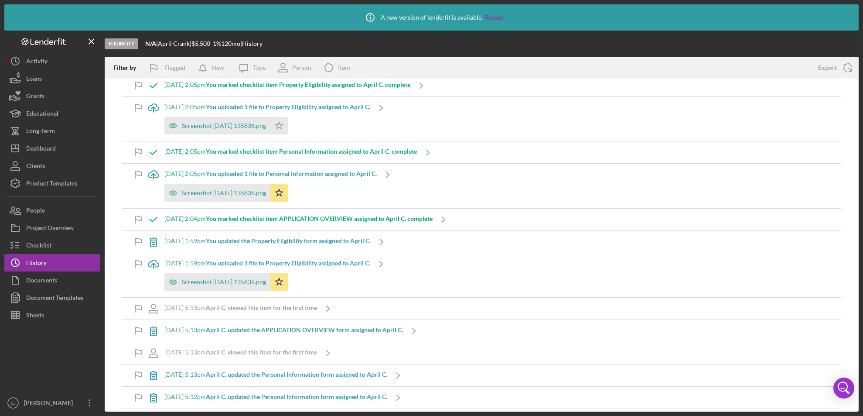
scroll to position [486, 0]
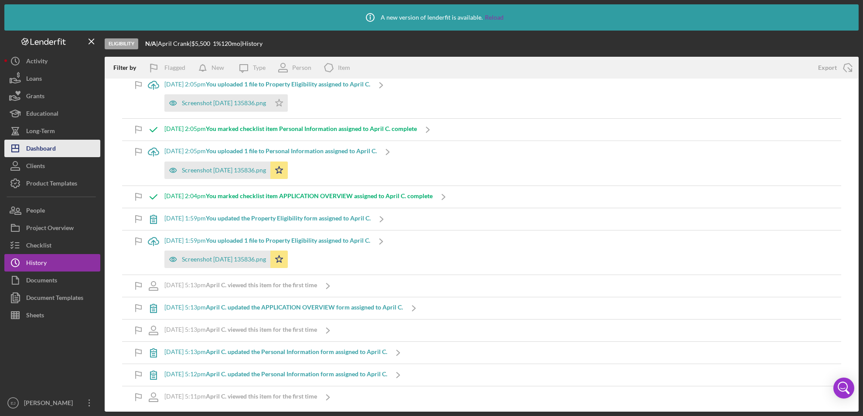
click at [69, 141] on button "Icon/Dashboard Dashboard" at bounding box center [52, 148] width 96 height 17
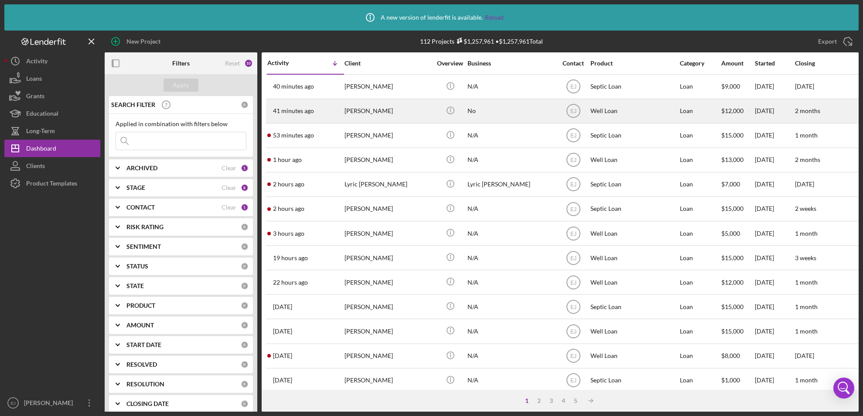
click at [379, 112] on div "[PERSON_NAME]" at bounding box center [388, 110] width 87 height 23
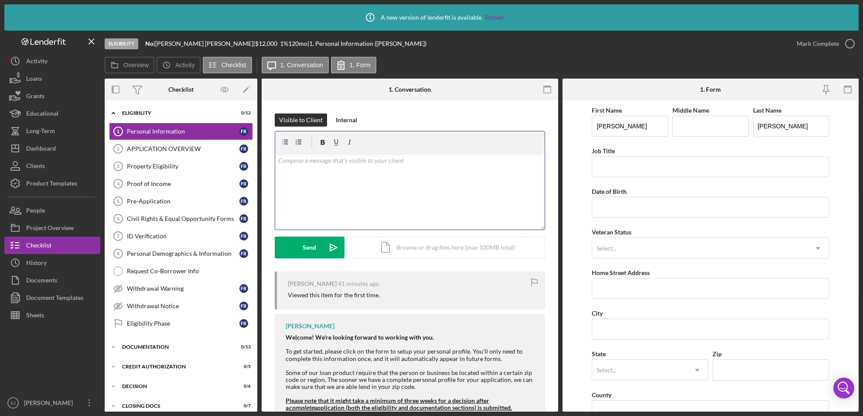
click at [333, 167] on div "v Color teal Color pink Remove color Add row above Add row below Add column bef…" at bounding box center [409, 191] width 269 height 76
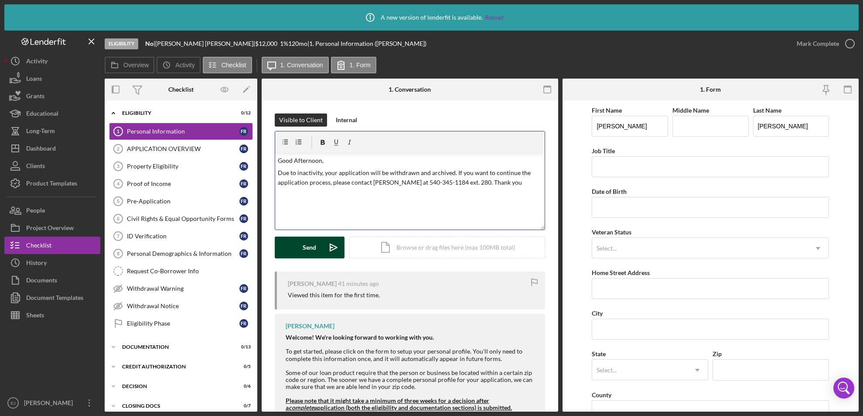
click at [308, 250] on div "Send" at bounding box center [310, 247] width 14 height 22
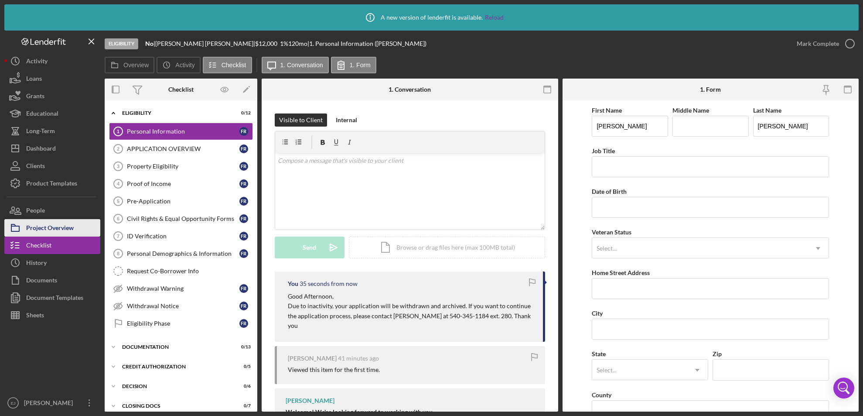
click at [80, 227] on button "Project Overview" at bounding box center [52, 227] width 96 height 17
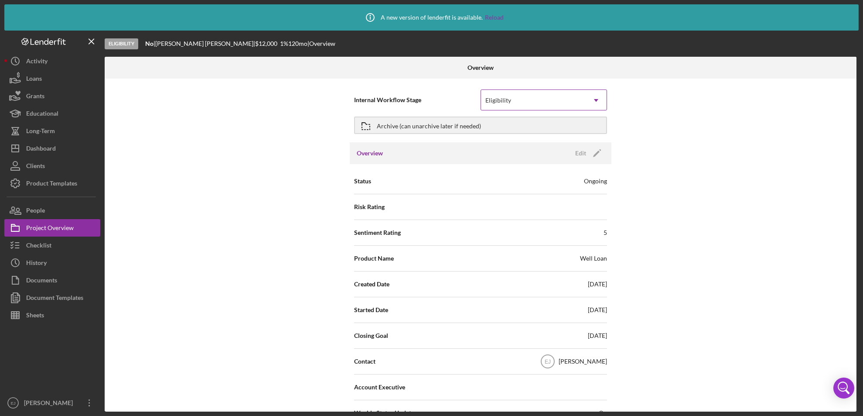
click at [597, 100] on icon "Icon/Dropdown Arrow" at bounding box center [596, 100] width 21 height 21
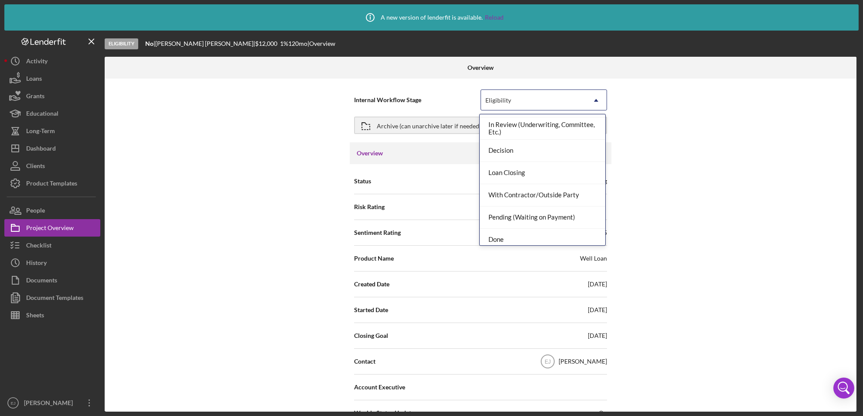
scroll to position [69, 0]
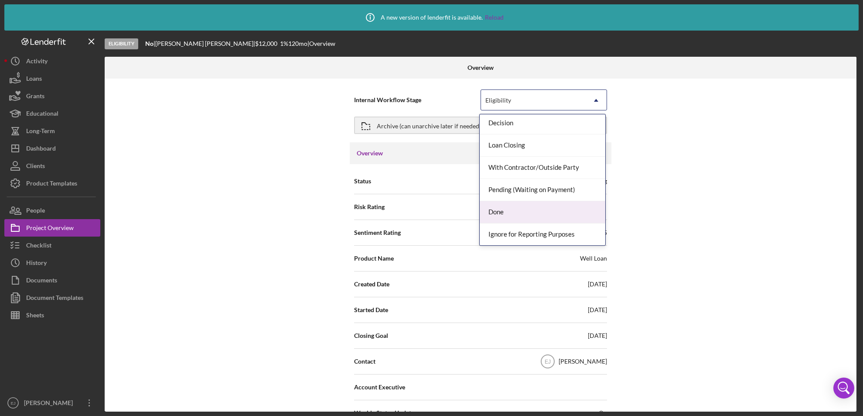
click at [582, 212] on div "Done" at bounding box center [543, 212] width 126 height 22
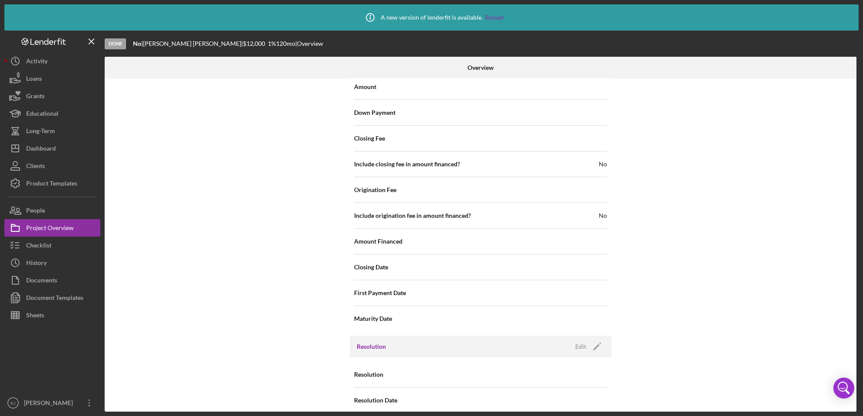
scroll to position [963, 0]
click at [584, 341] on div "Edit" at bounding box center [580, 345] width 11 height 13
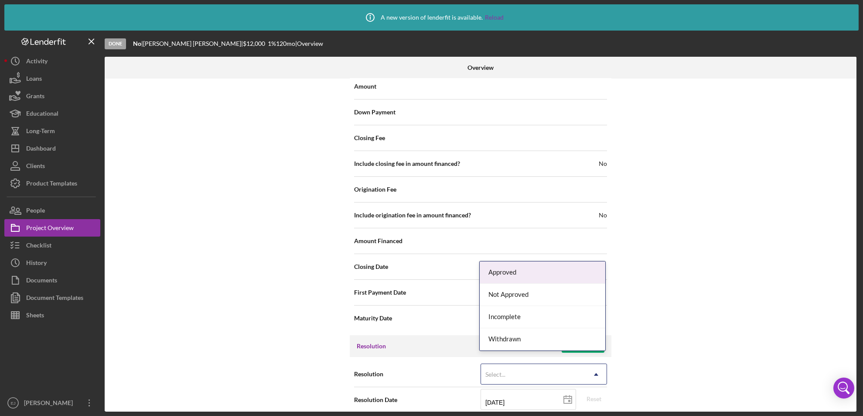
click at [595, 364] on icon "Icon/Dropdown Arrow" at bounding box center [596, 374] width 21 height 21
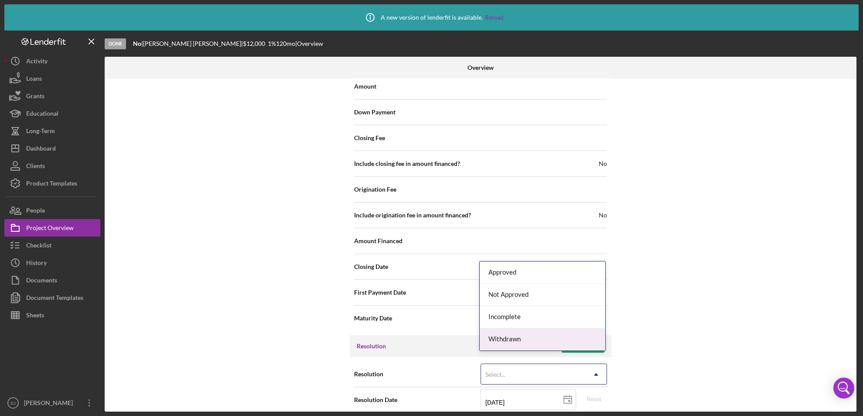
click at [595, 338] on div "Withdrawn" at bounding box center [543, 339] width 126 height 22
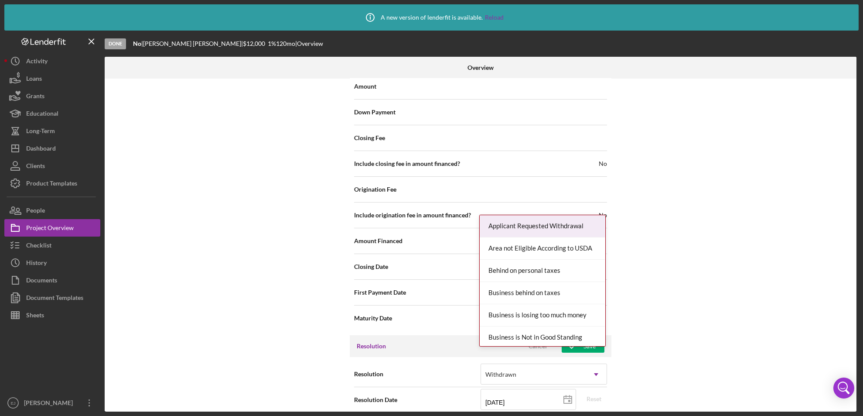
scroll to position [1019, 0]
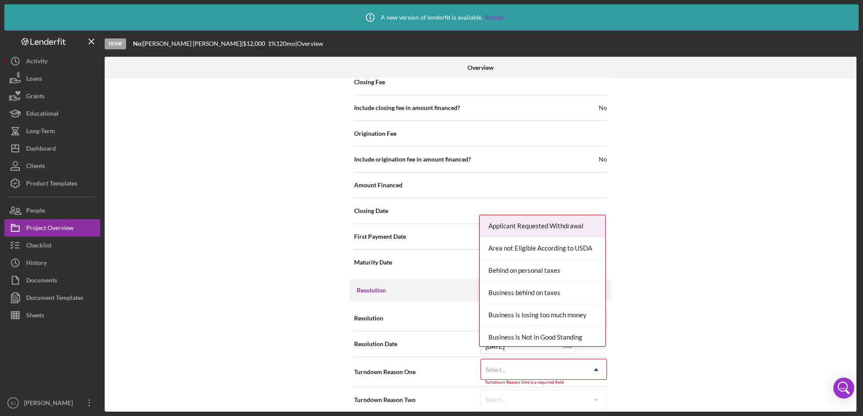
click at [580, 406] on div "Resolution Withdrawn Icon/Dropdown Arrow Resolution Date [DATE] [DATE] Reset Tu…" at bounding box center [481, 359] width 262 height 116
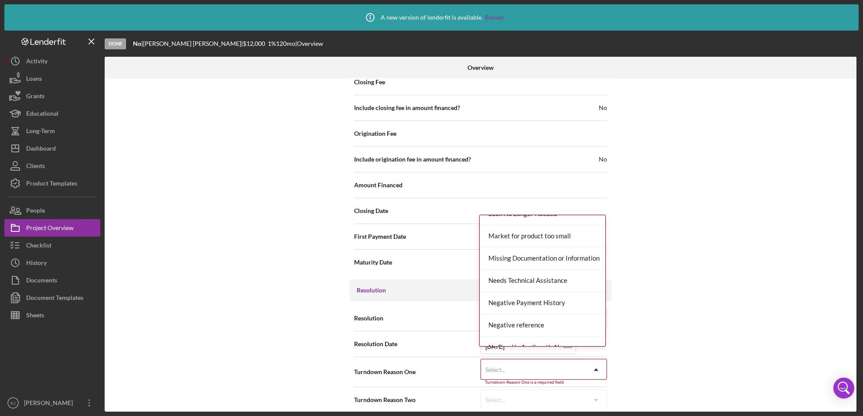
scroll to position [566, 0]
click at [573, 250] on div "Missing Documentation or Information" at bounding box center [543, 260] width 126 height 22
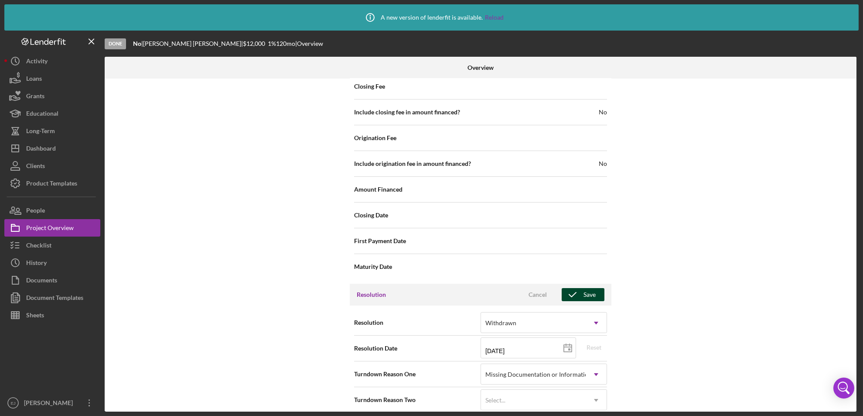
click at [583, 288] on div "Save" at bounding box center [589, 294] width 12 height 13
click at [856, 236] on div "Overview Internal Workflow Stage Done Icon/Dropdown Arrow Archive (can unarchiv…" at bounding box center [482, 234] width 754 height 355
click at [857, 236] on div "Overview Internal Workflow Stage Done Icon/Dropdown Arrow Archive (can unarchiv…" at bounding box center [482, 234] width 754 height 355
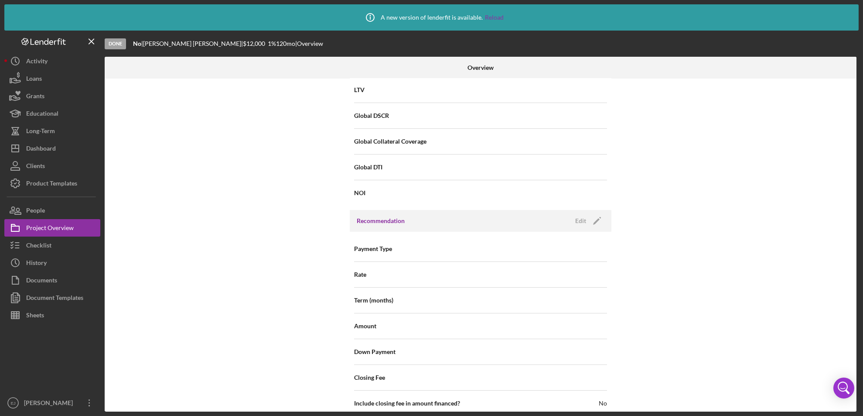
click at [854, 199] on div "Internal Workflow Stage Done Icon/Dropdown Arrow Archive (can unarchive later i…" at bounding box center [481, 244] width 752 height 333
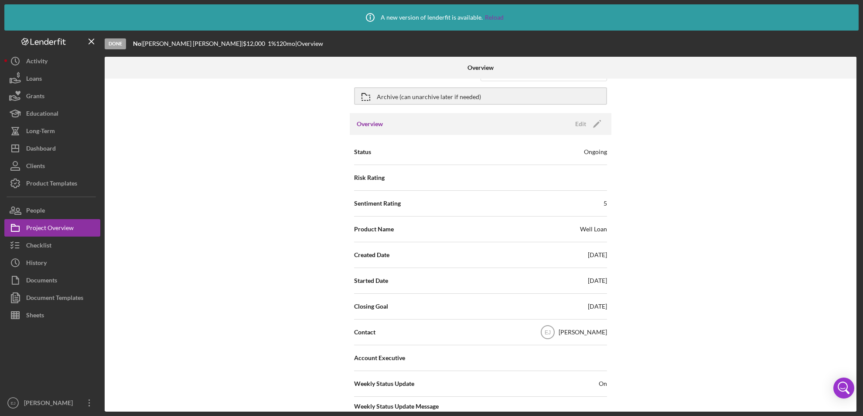
scroll to position [0, 0]
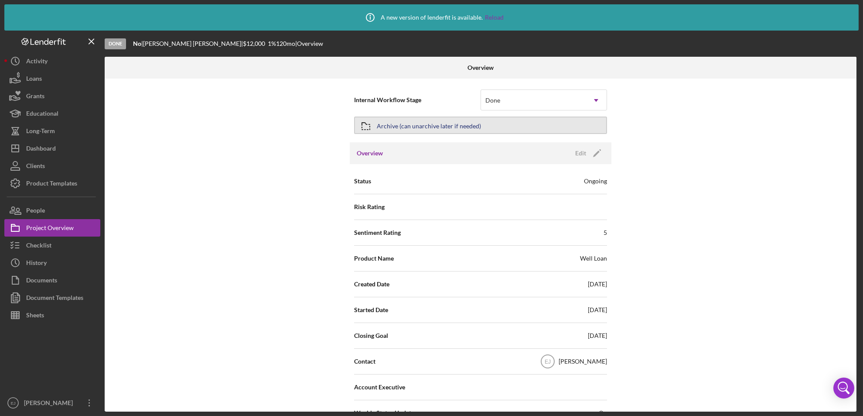
click at [404, 133] on button "Archive (can unarchive later if needed)" at bounding box center [480, 124] width 253 height 17
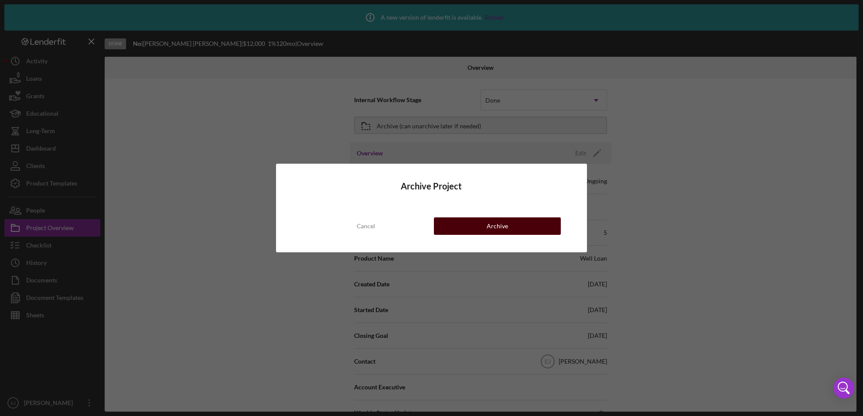
click at [457, 233] on button "Archive" at bounding box center [497, 225] width 127 height 17
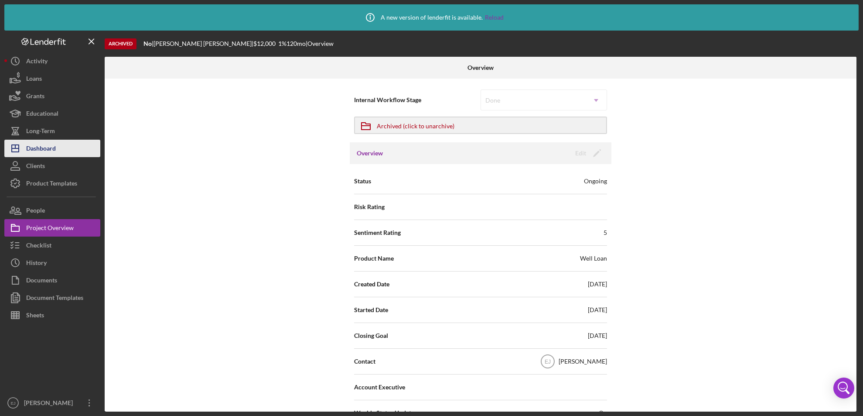
click at [19, 140] on icon "Icon/Dashboard" at bounding box center [15, 148] width 22 height 22
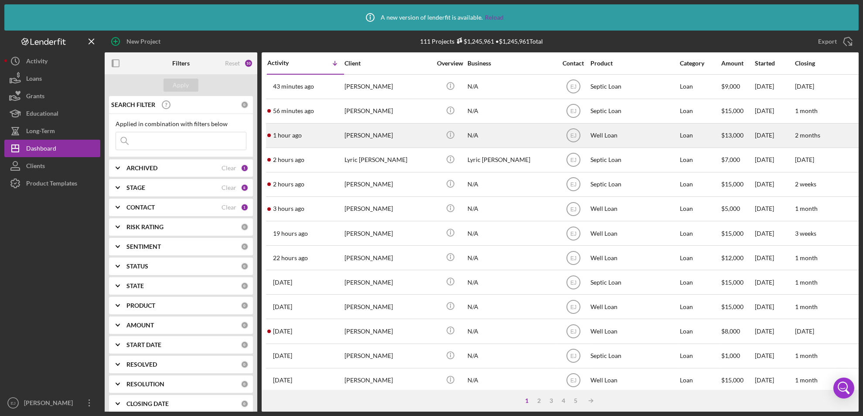
click at [368, 138] on div "[PERSON_NAME]" at bounding box center [388, 135] width 87 height 23
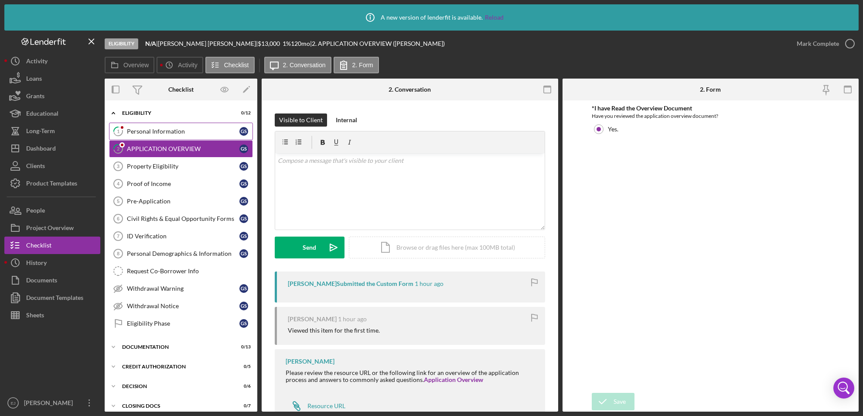
click at [153, 131] on div "Personal Information" at bounding box center [183, 131] width 113 height 7
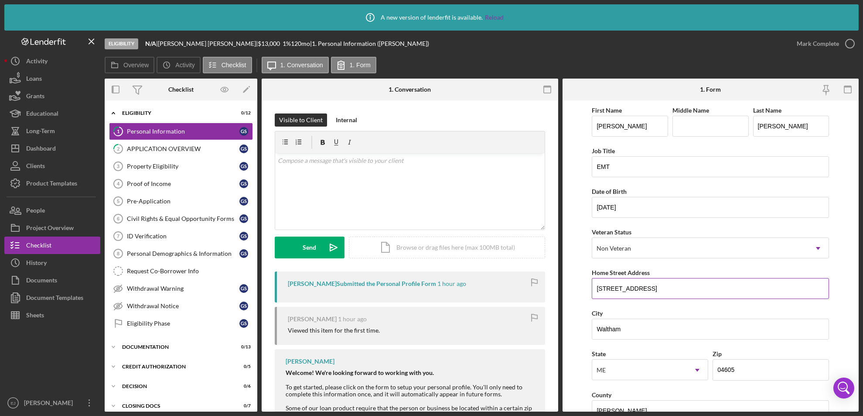
drag, startPoint x: 594, startPoint y: 289, endPoint x: 682, endPoint y: 290, distance: 87.7
click at [682, 290] on input "[STREET_ADDRESS]" at bounding box center [710, 288] width 237 height 21
click at [190, 165] on div "Property Eligibility" at bounding box center [183, 166] width 113 height 7
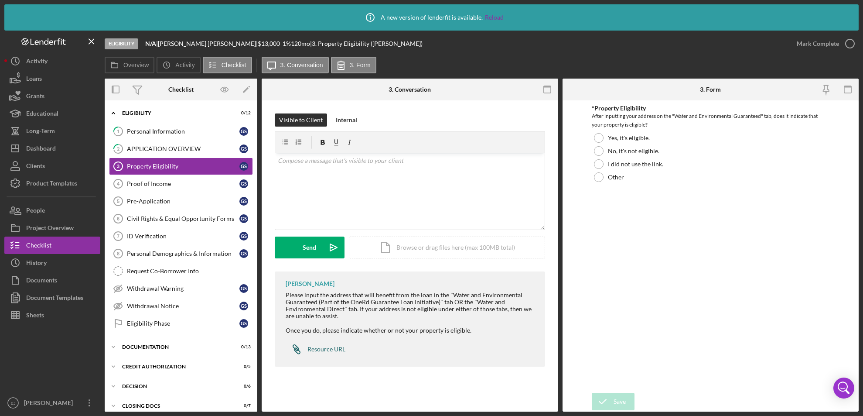
click at [334, 341] on link "Icon/Link Resource URL" at bounding box center [316, 348] width 60 height 17
click at [164, 134] on div "Personal Information" at bounding box center [183, 131] width 113 height 7
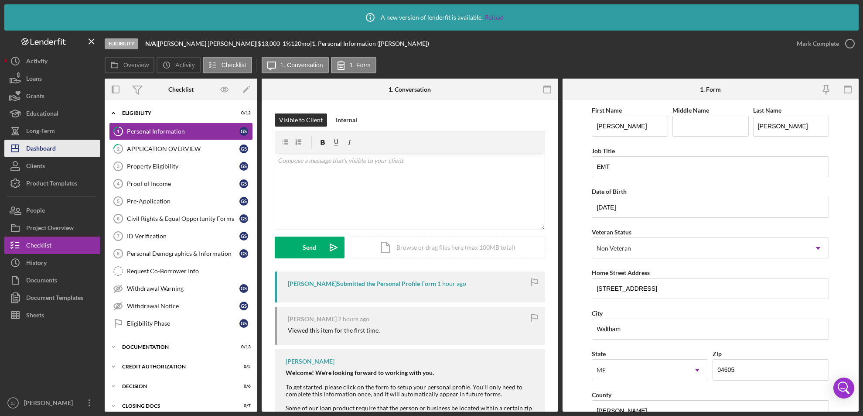
click at [51, 150] on div "Dashboard" at bounding box center [41, 150] width 30 height 20
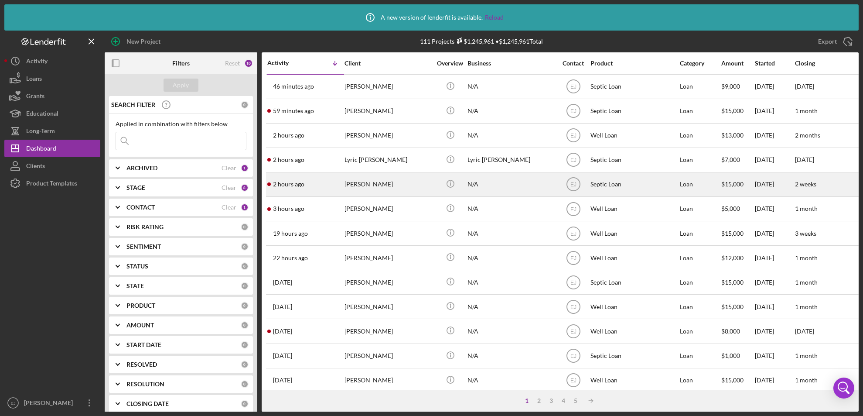
click at [384, 186] on div "[PERSON_NAME]" at bounding box center [388, 184] width 87 height 23
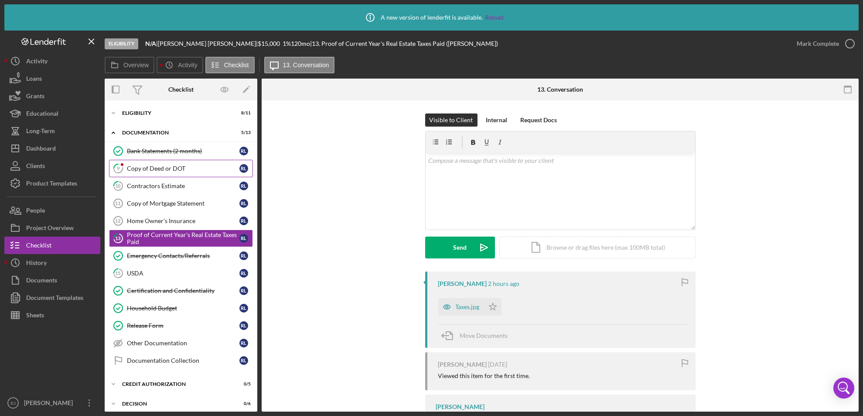
click at [185, 173] on link "9 Copy of Deed or DOT [PERSON_NAME]" at bounding box center [181, 168] width 144 height 17
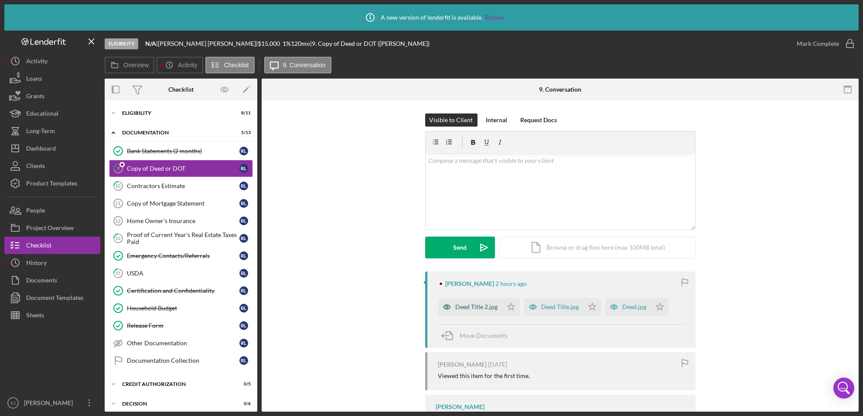
click at [484, 305] on div "Deed Title 2.jpg" at bounding box center [477, 306] width 42 height 7
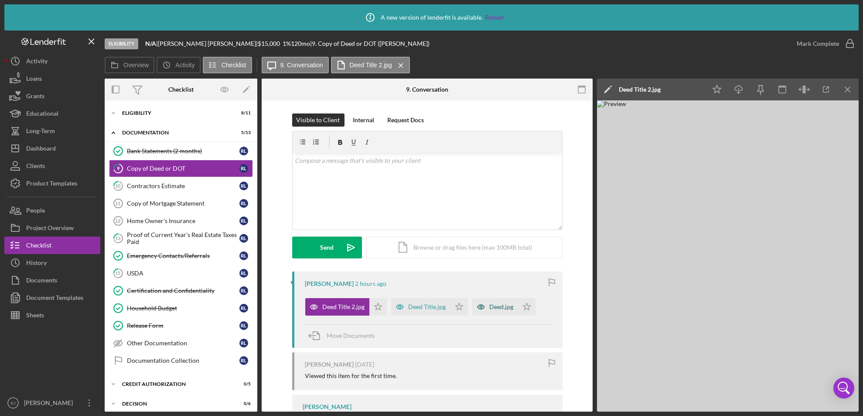
click at [490, 306] on div "Deed.jpg" at bounding box center [502, 306] width 24 height 7
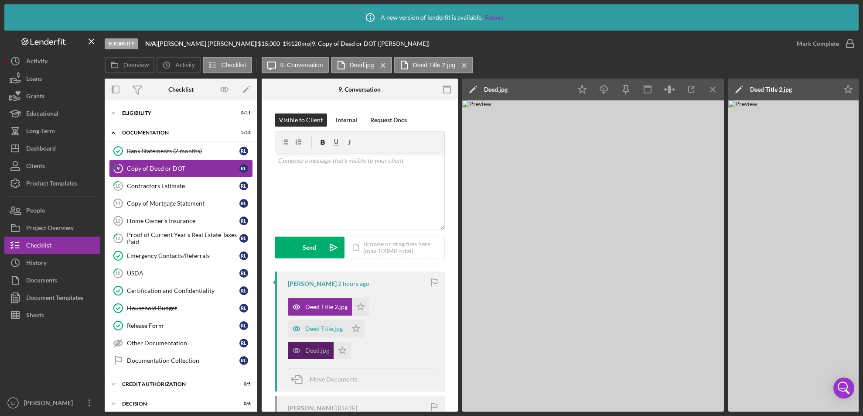
click at [489, 306] on img at bounding box center [593, 255] width 262 height 311
click at [714, 84] on icon "Icon/Menu Close" at bounding box center [713, 90] width 20 height 20
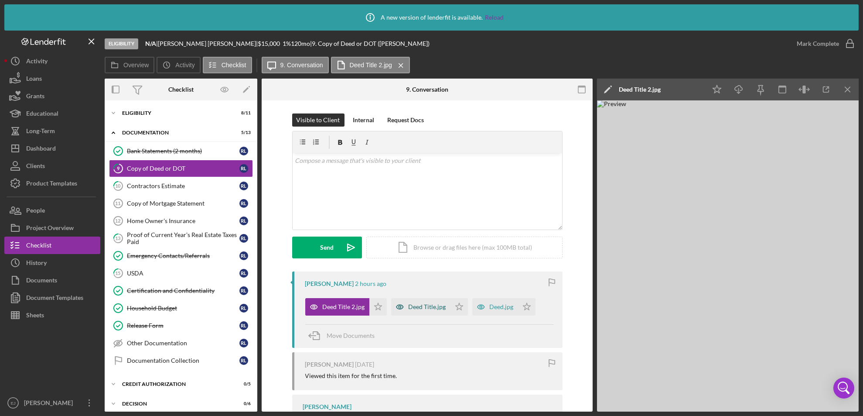
click at [436, 302] on div "Deed Title.jpg" at bounding box center [420, 306] width 59 height 17
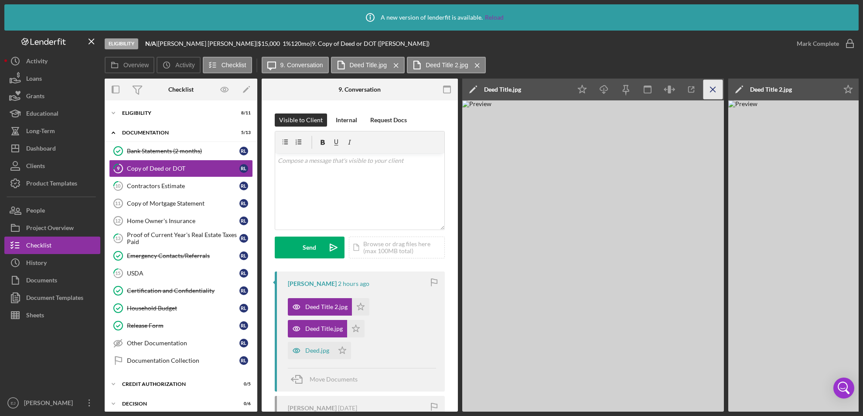
click at [710, 87] on line "button" at bounding box center [712, 89] width 5 height 5
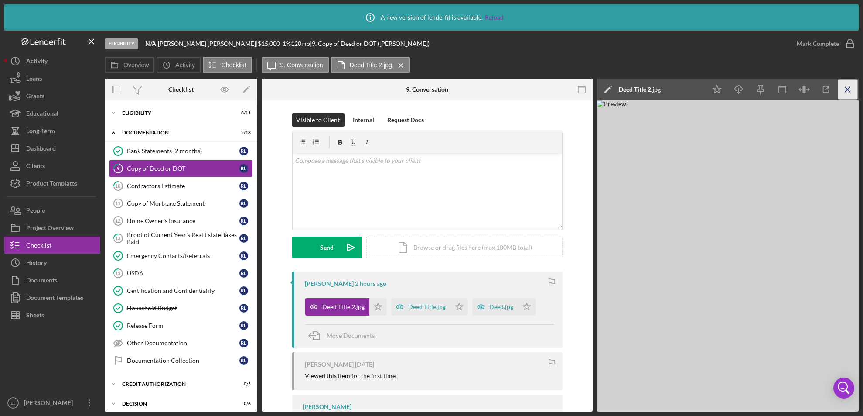
click at [846, 88] on line "button" at bounding box center [847, 89] width 5 height 5
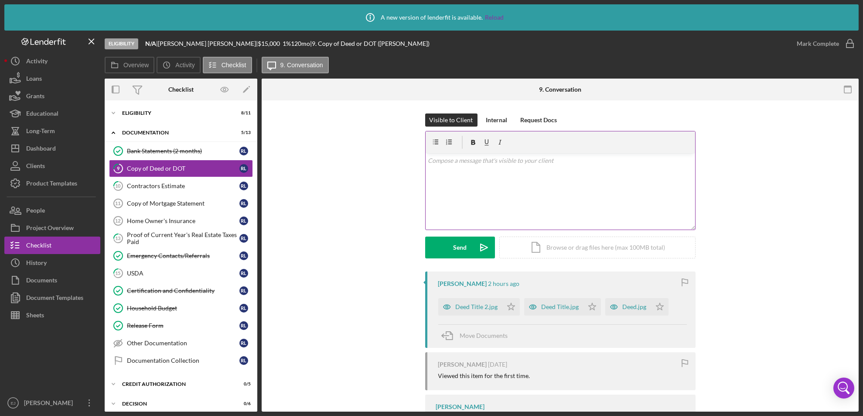
click at [440, 169] on div "v Color teal Color pink Remove color Add row above Add row below Add column bef…" at bounding box center [560, 191] width 269 height 76
click at [479, 175] on p "We will need [PERSON_NAME]'s address" at bounding box center [560, 173] width 265 height 10
click at [523, 171] on p "We will need [PERSON_NAME]'s email address" at bounding box center [560, 173] width 265 height 10
click at [587, 172] on p "We will need [PERSON_NAME]'s email address aswell since he is also" at bounding box center [560, 173] width 265 height 10
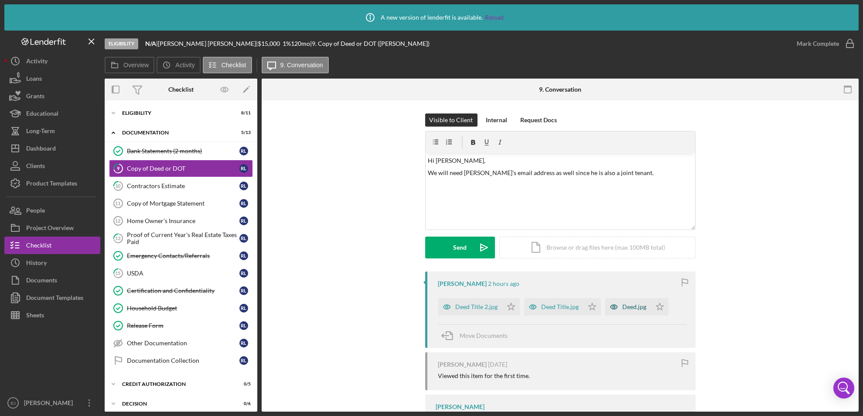
click at [629, 300] on div "Deed.jpg" at bounding box center [628, 306] width 46 height 17
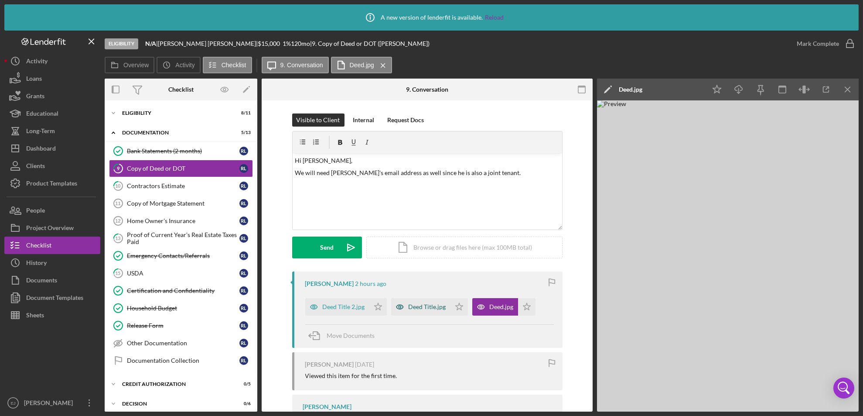
click at [430, 307] on div "Deed Title.jpg" at bounding box center [428, 306] width 38 height 7
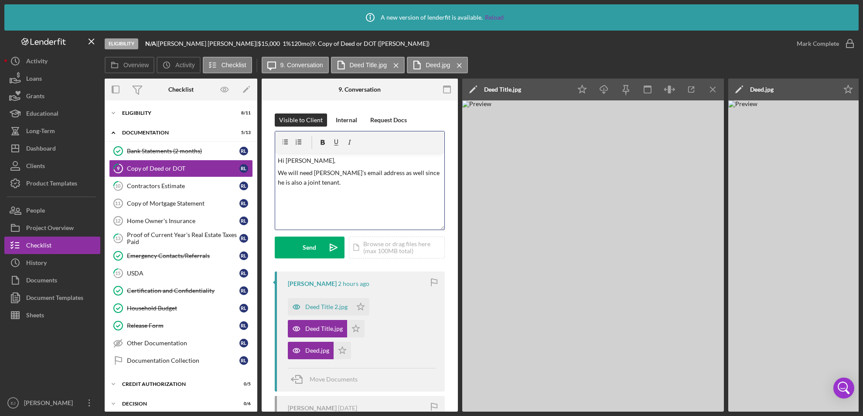
click at [328, 171] on p "We will need [PERSON_NAME]'s email address as well since he is also a joint ten…" at bounding box center [360, 178] width 164 height 20
click at [332, 172] on p "We will need [PERSON_NAME]'s email address as well since he is also a joint ten…" at bounding box center [360, 178] width 164 height 20
click at [341, 183] on p "We will need [PERSON_NAME] email address as well since he is also a joint tenan…" at bounding box center [360, 178] width 164 height 20
click at [320, 250] on button "Send Icon/icon-invite-send" at bounding box center [310, 247] width 70 height 22
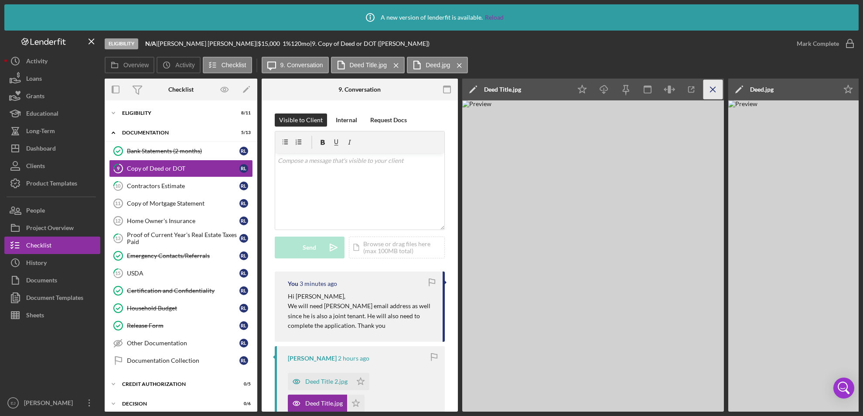
click at [711, 90] on icon "Icon/Menu Close" at bounding box center [713, 90] width 20 height 20
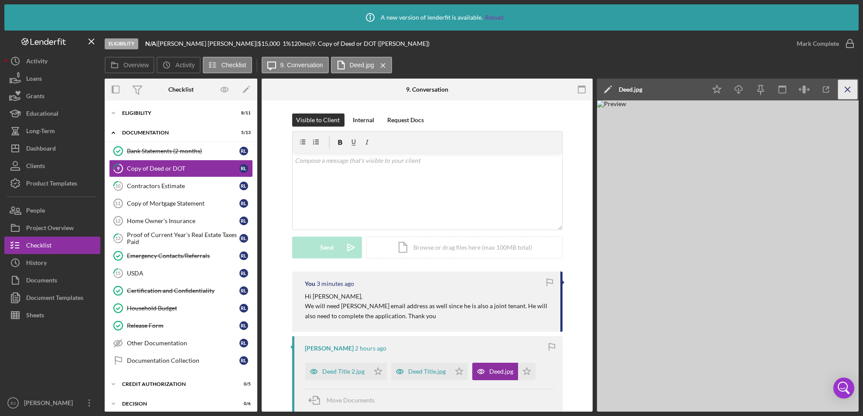
click at [853, 88] on icon "Icon/Menu Close" at bounding box center [848, 90] width 20 height 20
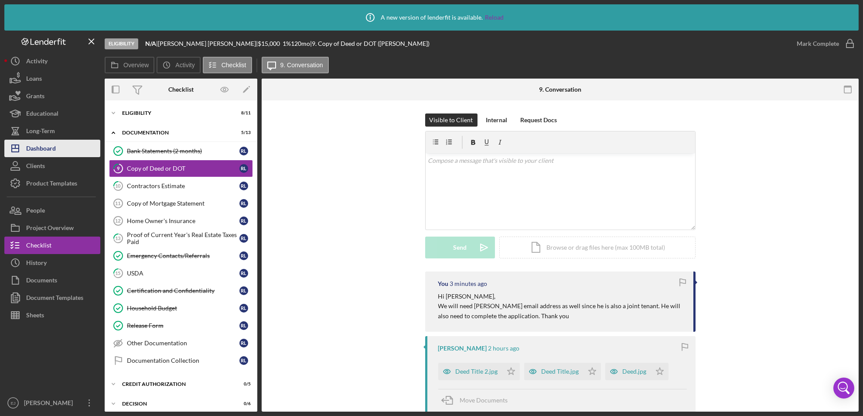
click at [48, 149] on div "Dashboard" at bounding box center [41, 150] width 30 height 20
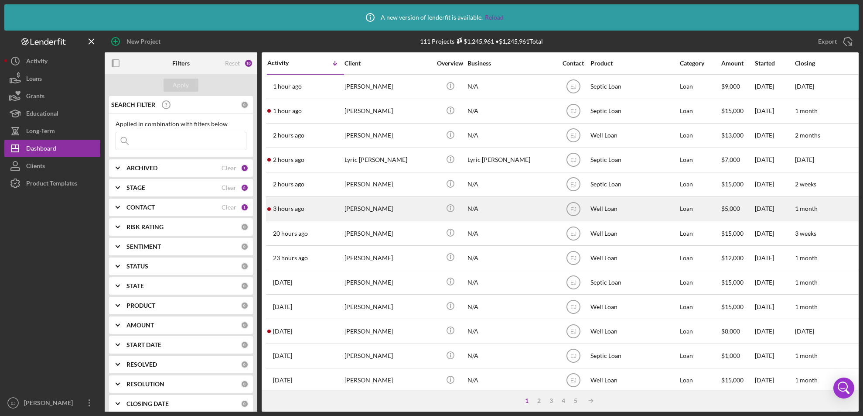
click at [373, 211] on div "[PERSON_NAME]" at bounding box center [388, 208] width 87 height 23
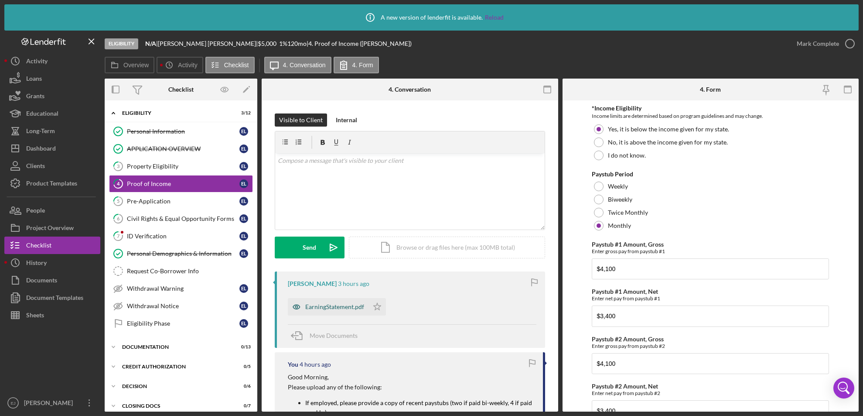
click at [343, 305] on div "EarningStatement.pdf" at bounding box center [334, 306] width 59 height 7
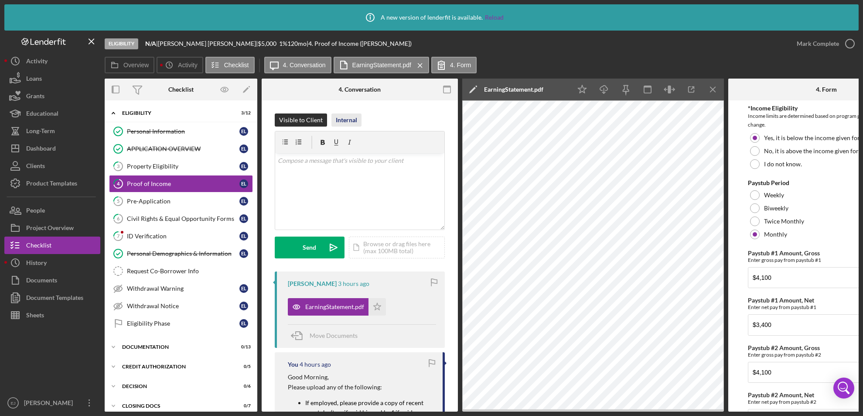
click at [348, 116] on div "Internal" at bounding box center [346, 119] width 21 height 13
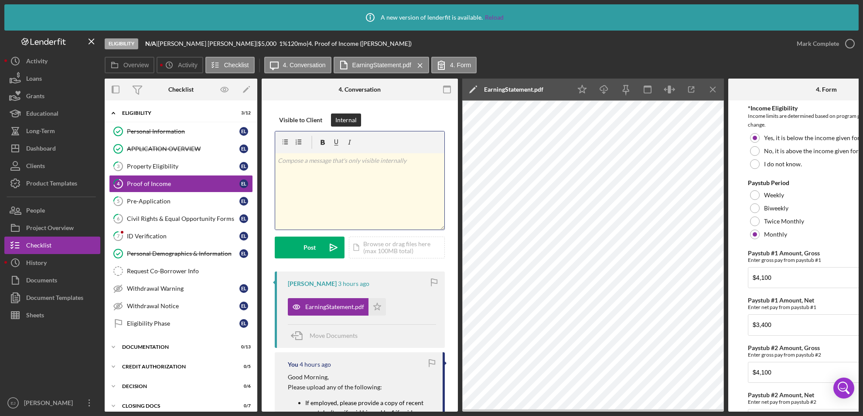
click at [295, 160] on p at bounding box center [360, 161] width 164 height 10
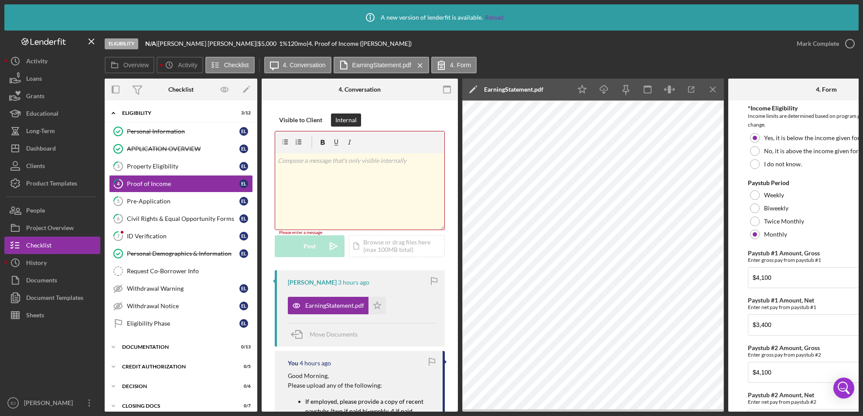
click at [313, 164] on p at bounding box center [360, 161] width 164 height 10
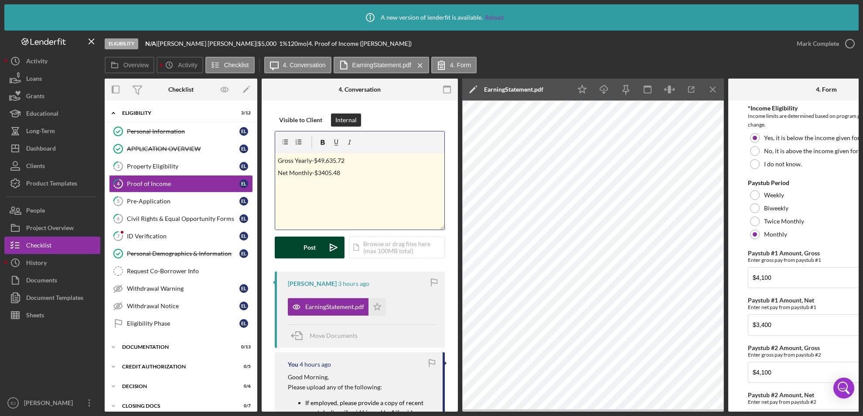
click at [310, 243] on div "Post" at bounding box center [310, 247] width 12 height 22
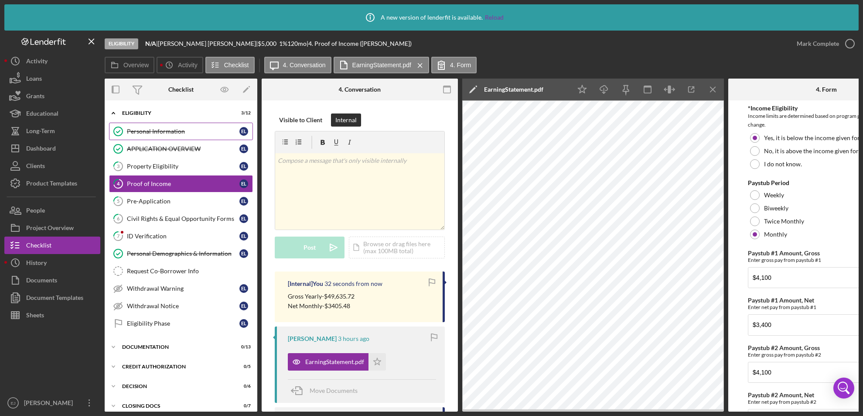
click at [171, 129] on div "Personal Information" at bounding box center [183, 131] width 113 height 7
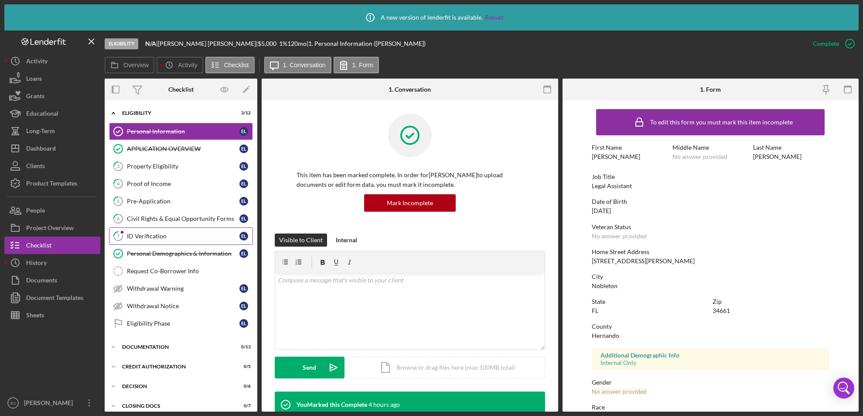
click at [153, 236] on div "ID Verification" at bounding box center [183, 235] width 113 height 7
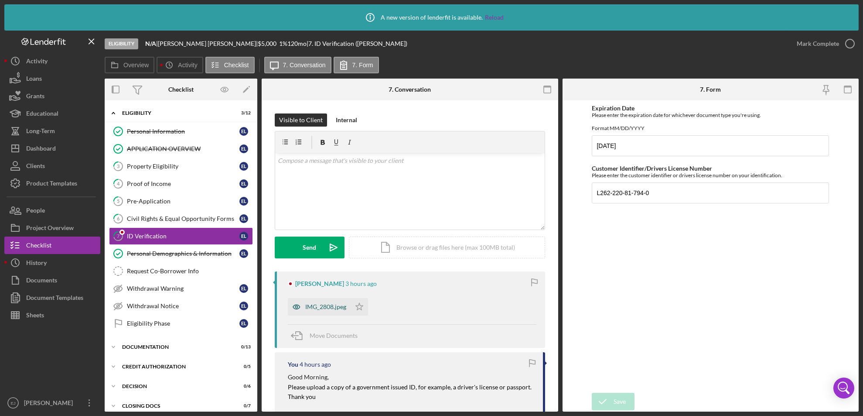
click at [349, 307] on div "IMG_2808.jpeg" at bounding box center [319, 306] width 63 height 17
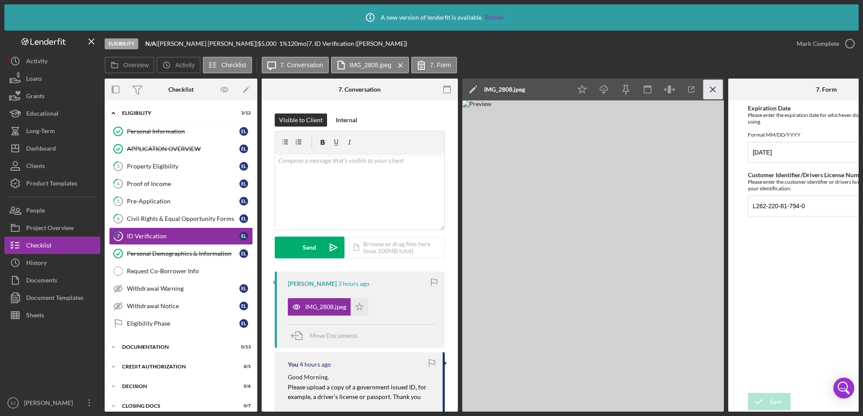
click at [711, 89] on icon "Icon/Menu Close" at bounding box center [713, 90] width 20 height 20
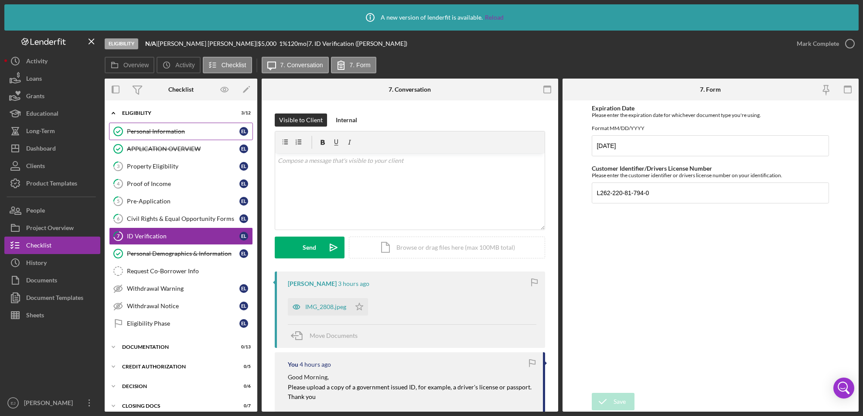
click at [146, 134] on div "Personal Information" at bounding box center [183, 131] width 113 height 7
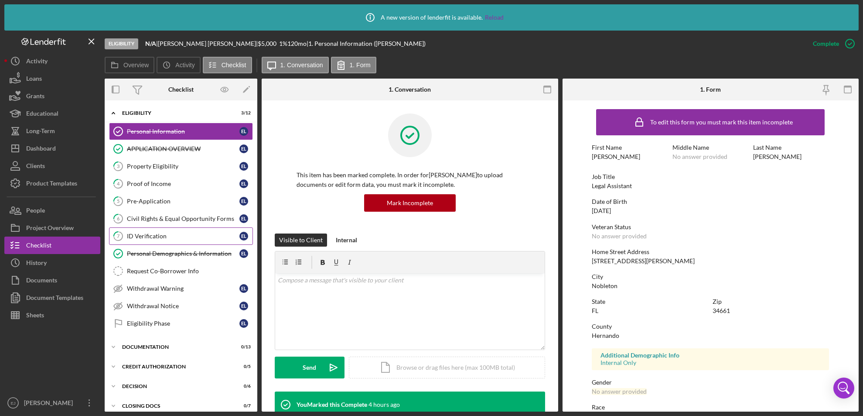
click at [163, 234] on div "ID Verification" at bounding box center [183, 235] width 113 height 7
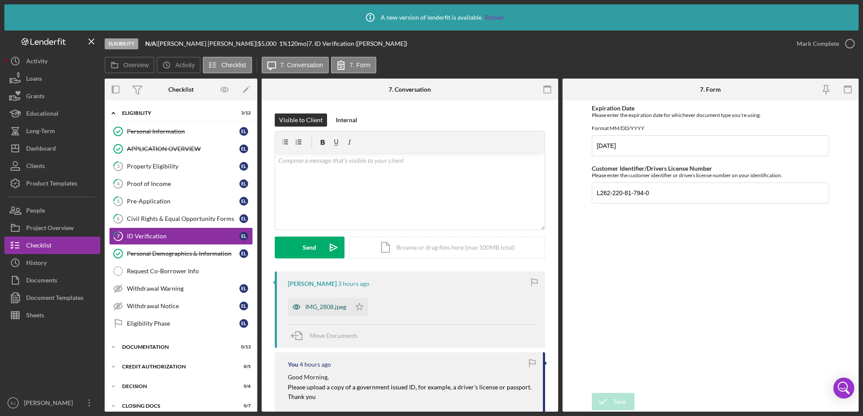
click at [329, 309] on div "IMG_2808.jpeg" at bounding box center [325, 306] width 41 height 7
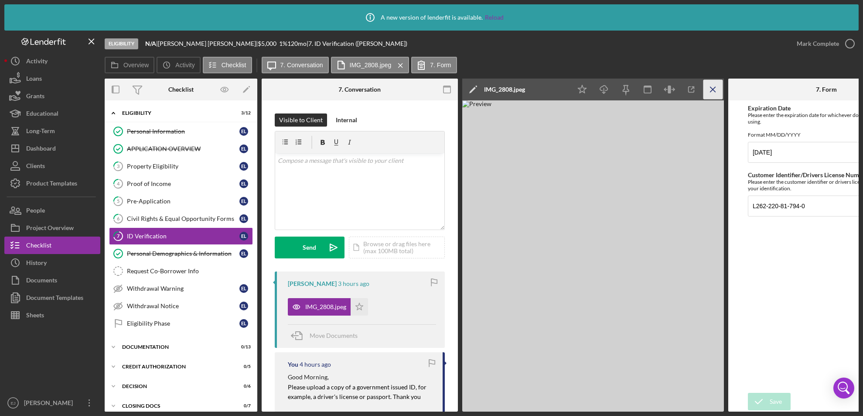
click at [710, 88] on icon "Icon/Menu Close" at bounding box center [713, 90] width 20 height 20
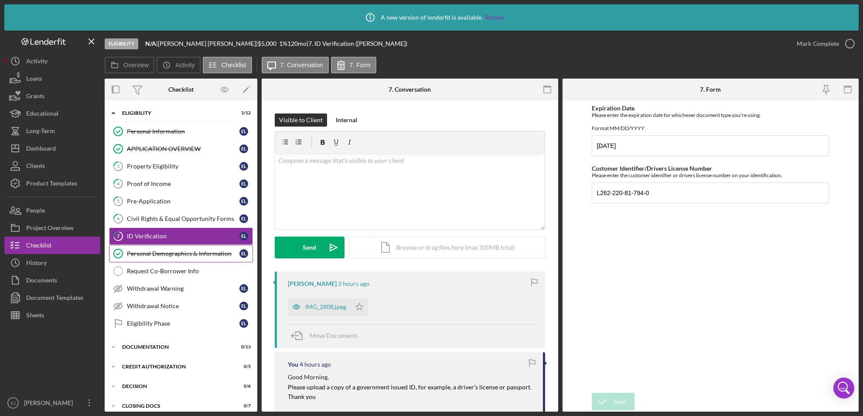
click at [183, 253] on div "Personal Demographics & Information" at bounding box center [183, 253] width 113 height 7
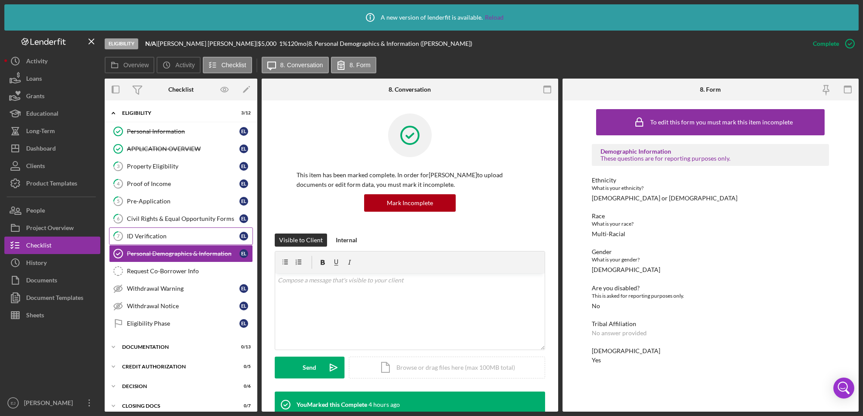
click at [164, 232] on div "ID Verification" at bounding box center [183, 235] width 113 height 7
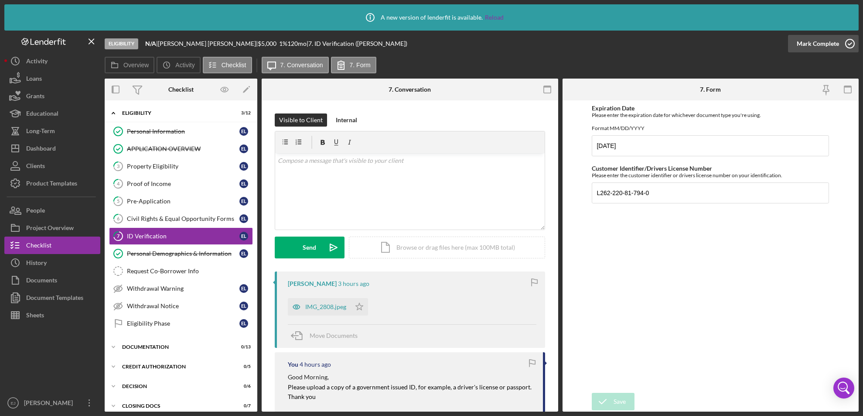
click at [850, 43] on icon "button" at bounding box center [850, 44] width 22 height 22
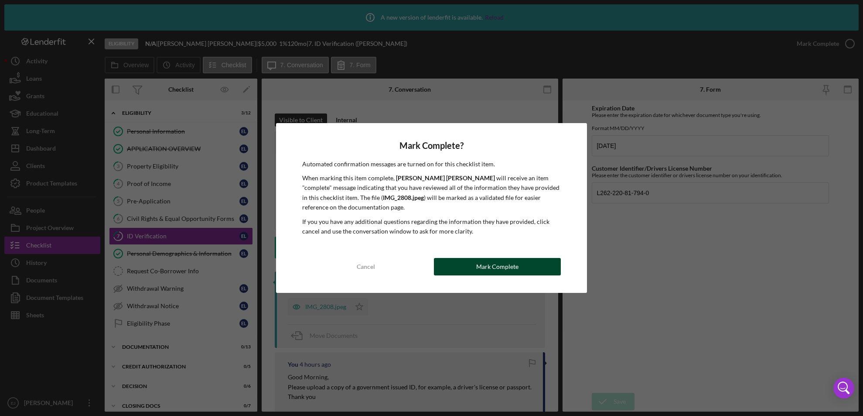
click at [468, 266] on button "Mark Complete" at bounding box center [497, 266] width 127 height 17
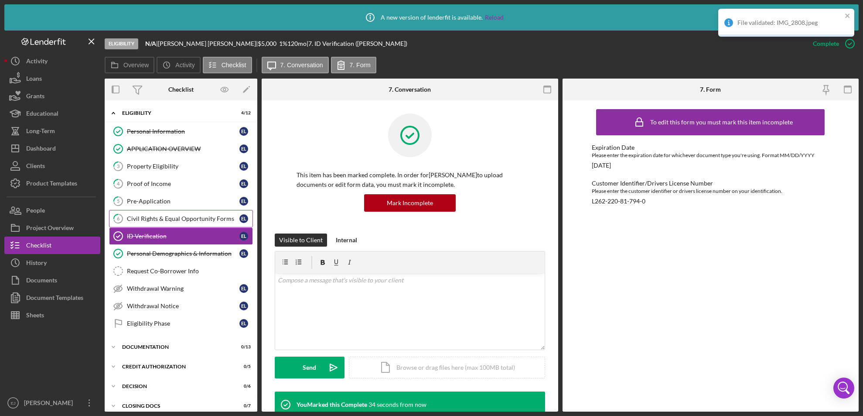
click at [168, 218] on div "Civil Rights & Equal Opportunity Forms" at bounding box center [183, 218] width 113 height 7
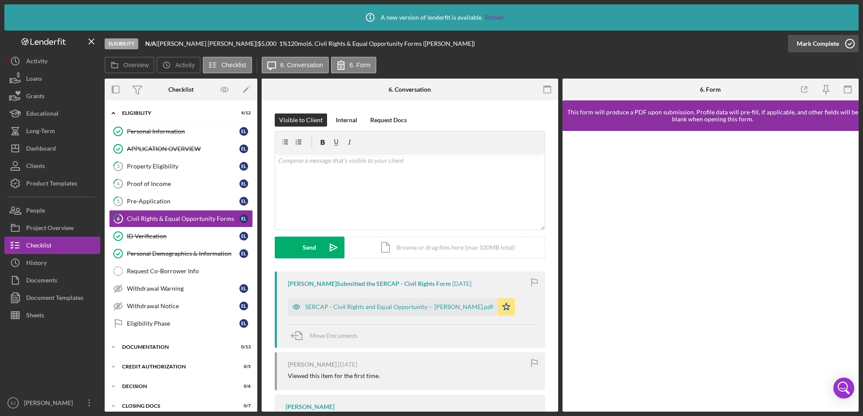
click at [852, 44] on icon "button" at bounding box center [850, 44] width 22 height 22
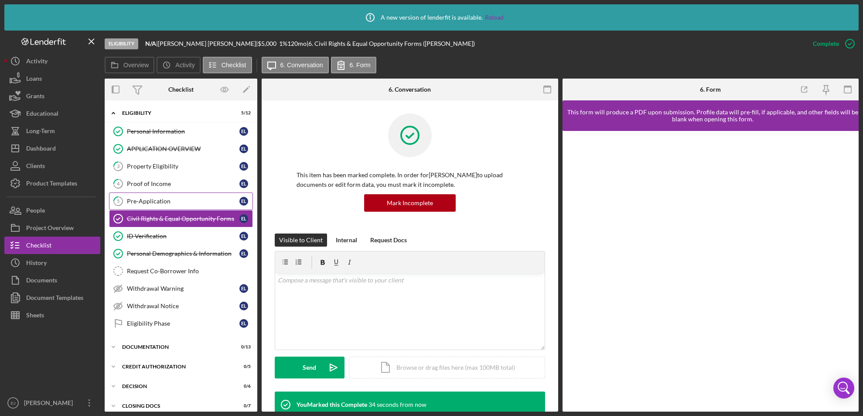
click at [163, 193] on link "5 Pre-Application E L" at bounding box center [181, 200] width 144 height 17
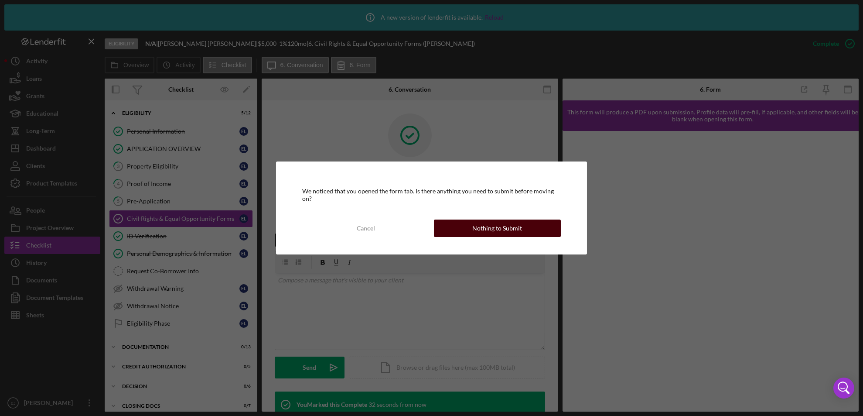
click at [494, 228] on div "Nothing to Submit" at bounding box center [497, 227] width 50 height 17
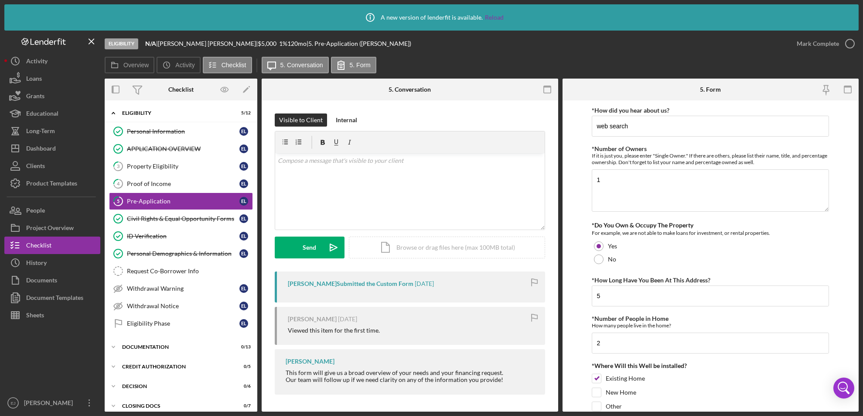
click at [563, 335] on form "*How did you hear about us? web search *Number of Owners If it is just you, ple…" at bounding box center [711, 255] width 297 height 311
click at [853, 46] on icon "button" at bounding box center [850, 44] width 22 height 22
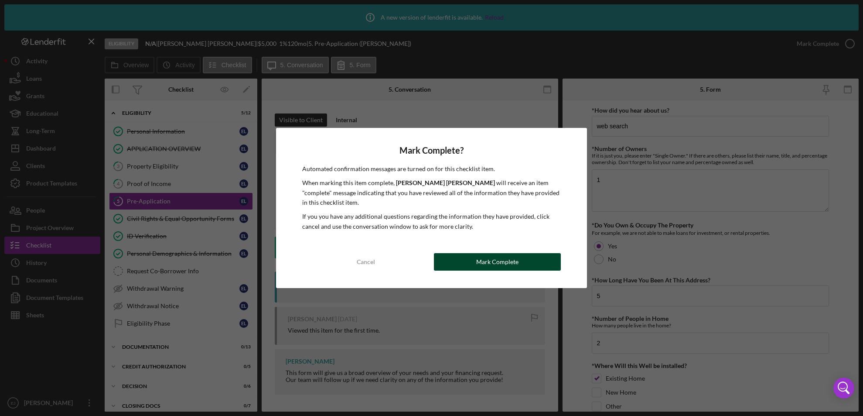
click at [452, 261] on button "Mark Complete" at bounding box center [497, 261] width 127 height 17
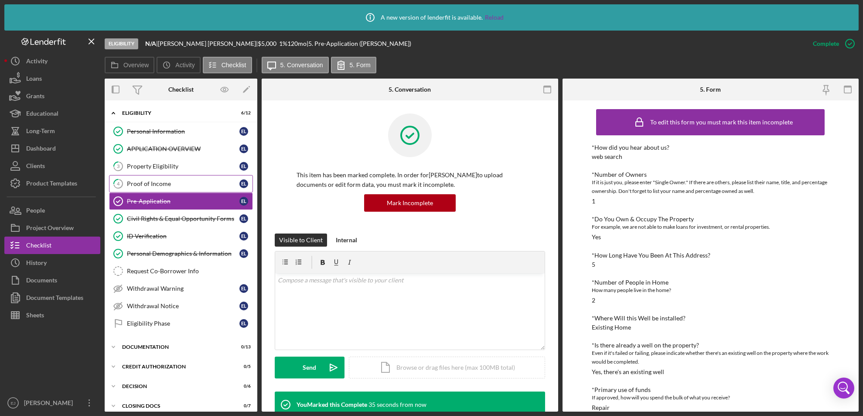
click at [151, 177] on link "4 Proof of Income E L" at bounding box center [181, 183] width 144 height 17
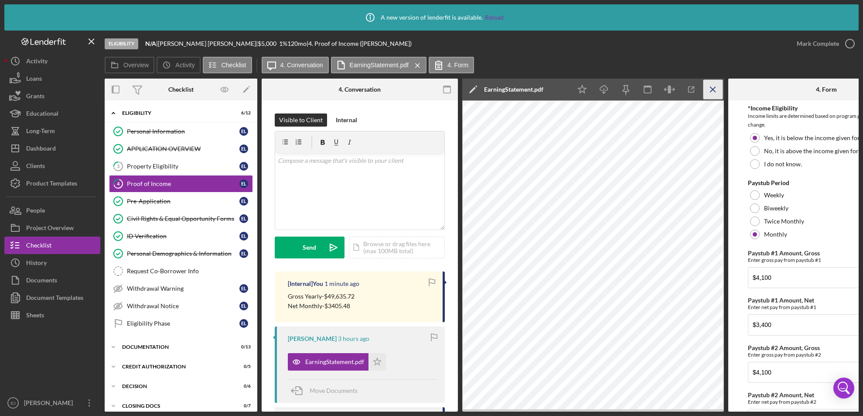
click at [717, 83] on icon "Icon/Menu Close" at bounding box center [713, 90] width 20 height 20
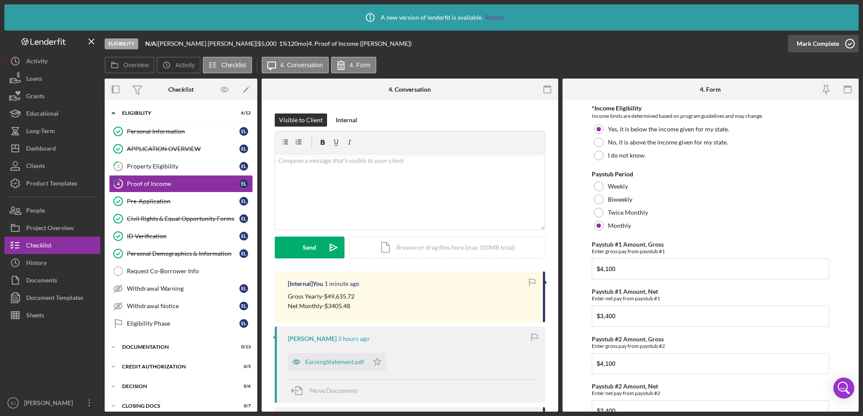
click at [854, 41] on icon "button" at bounding box center [850, 44] width 22 height 22
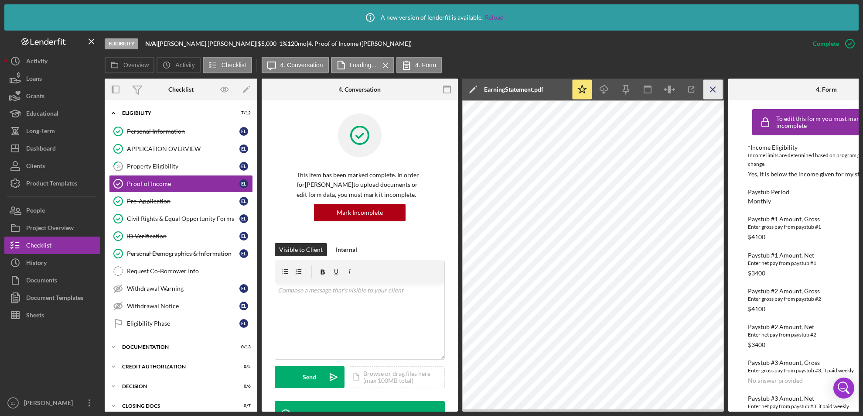
click at [713, 85] on icon "Icon/Menu Close" at bounding box center [713, 90] width 20 height 20
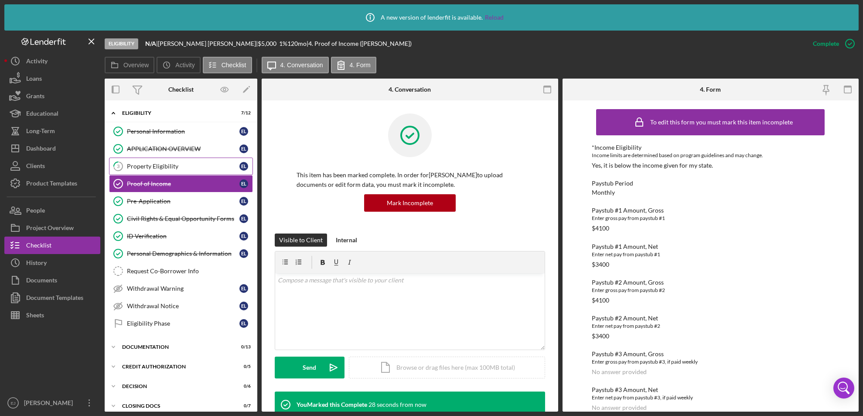
click at [170, 162] on link "3 Property Eligibility E L" at bounding box center [181, 165] width 144 height 17
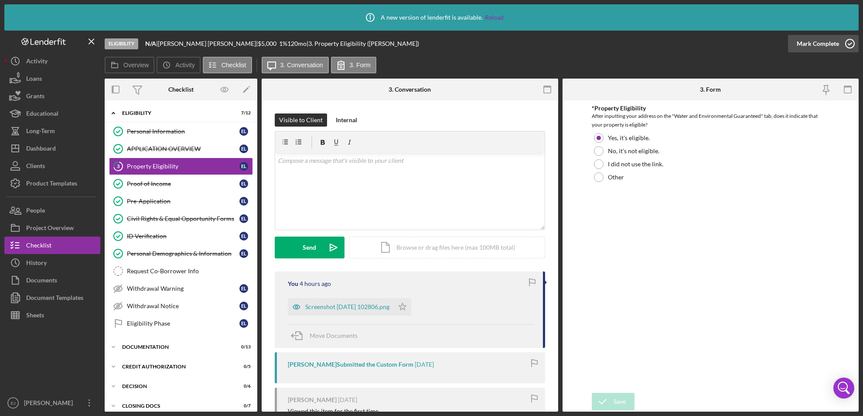
click at [852, 44] on icon "button" at bounding box center [850, 44] width 22 height 22
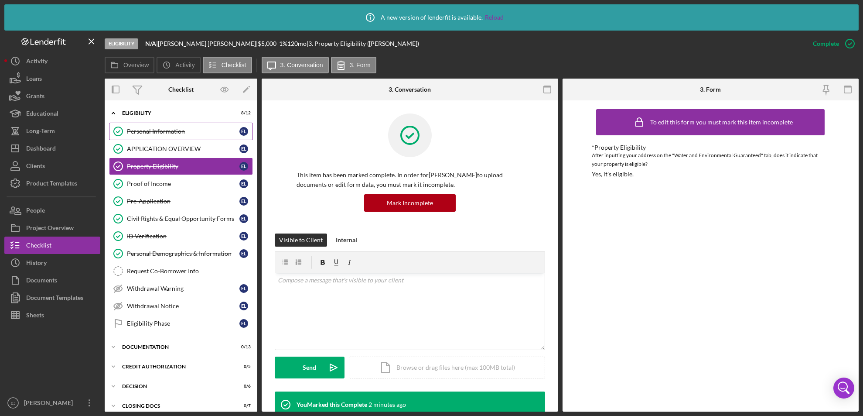
click at [182, 130] on div "Personal Information" at bounding box center [183, 131] width 113 height 7
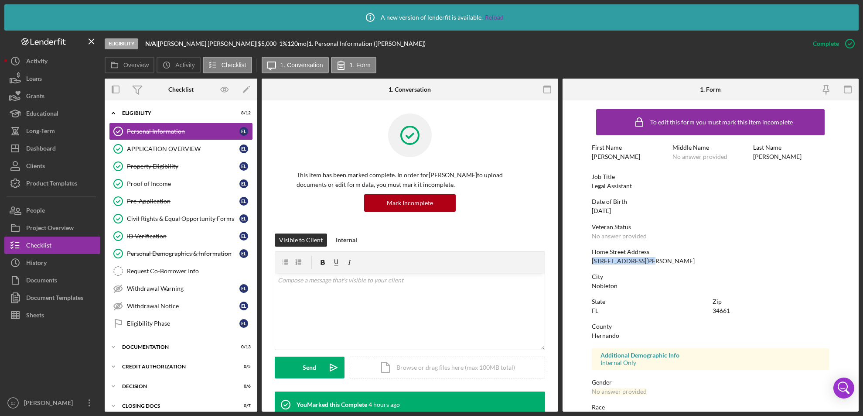
drag, startPoint x: 587, startPoint y: 260, endPoint x: 660, endPoint y: 261, distance: 73.3
click at [660, 261] on form "To edit this form you must mark this item incomplete First Name [PERSON_NAME] M…" at bounding box center [711, 255] width 297 height 311
copy div "[STREET_ADDRESS][PERSON_NAME]"
click at [173, 166] on div "Property Eligibility" at bounding box center [183, 166] width 113 height 7
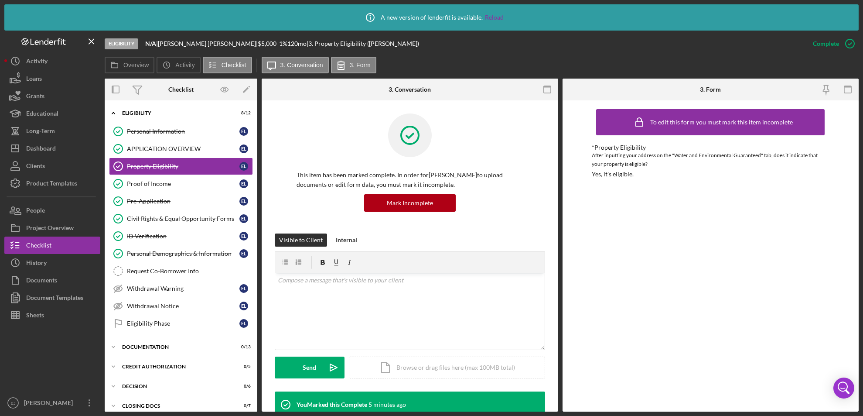
scroll to position [272, 0]
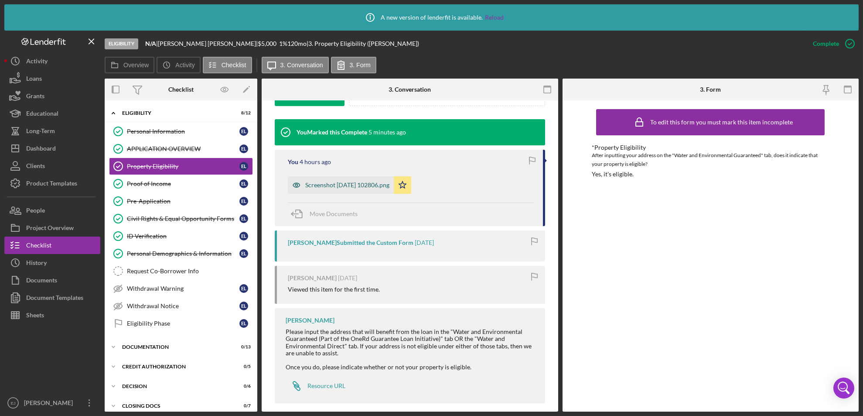
click at [341, 186] on div "Screenshot [DATE] 102806.png" at bounding box center [347, 184] width 84 height 7
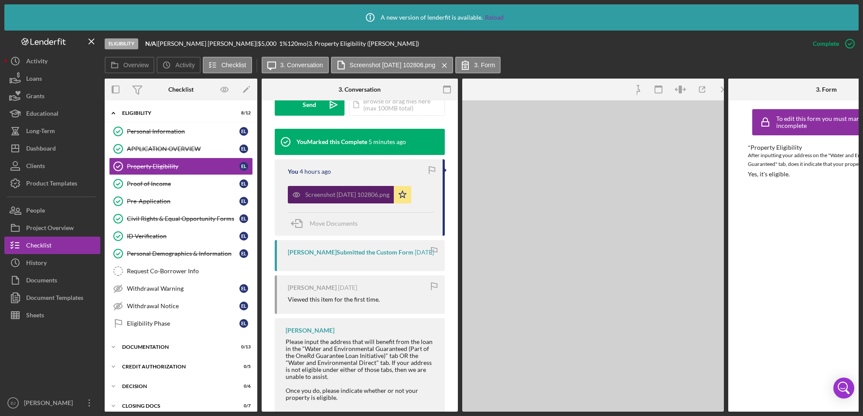
scroll to position [282, 0]
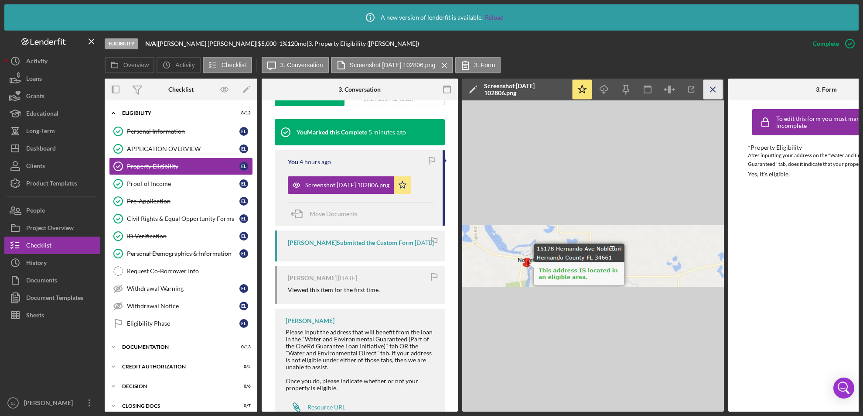
click at [713, 85] on icon "Icon/Menu Close" at bounding box center [713, 90] width 20 height 20
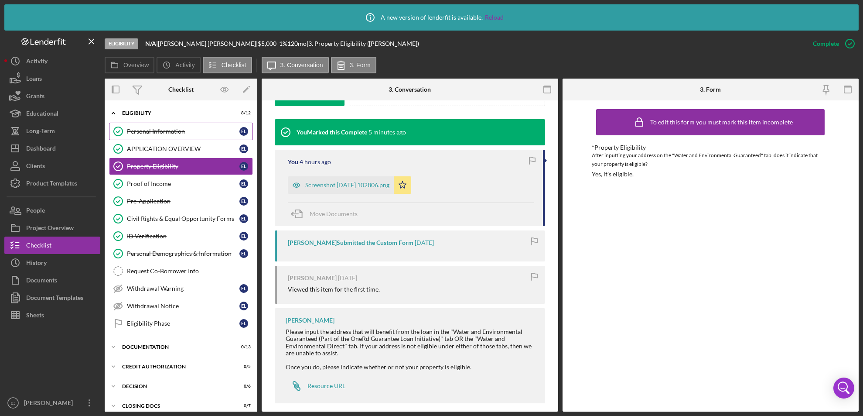
click at [177, 128] on div "Personal Information" at bounding box center [183, 131] width 113 height 7
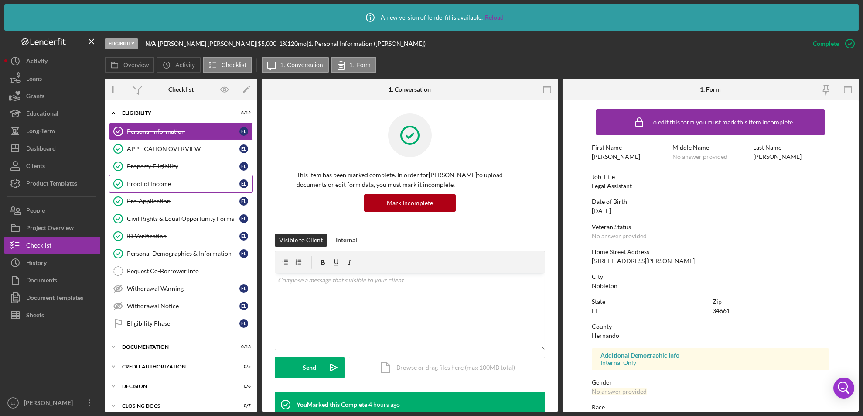
click at [137, 182] on div "Proof of Income" at bounding box center [183, 183] width 113 height 7
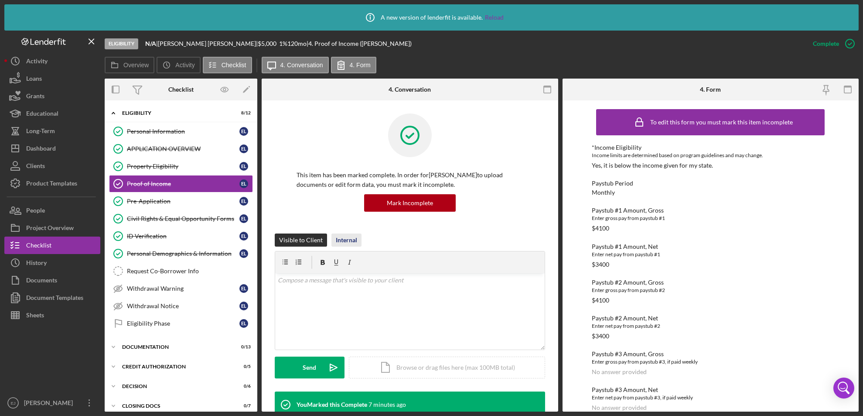
click at [345, 241] on div "Internal" at bounding box center [346, 239] width 21 height 13
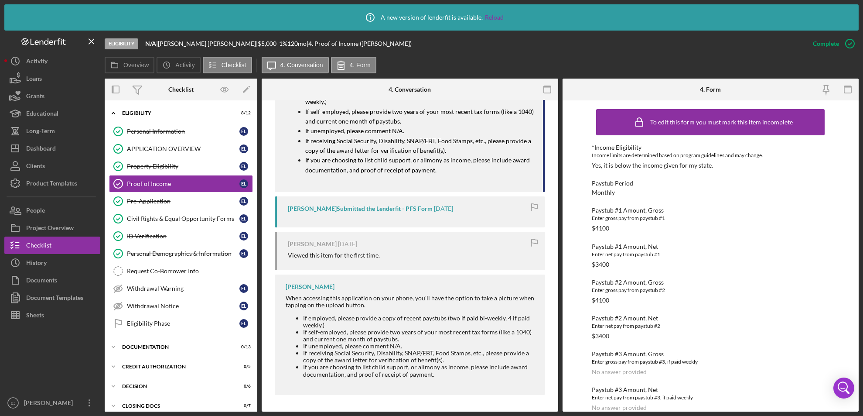
scroll to position [244, 0]
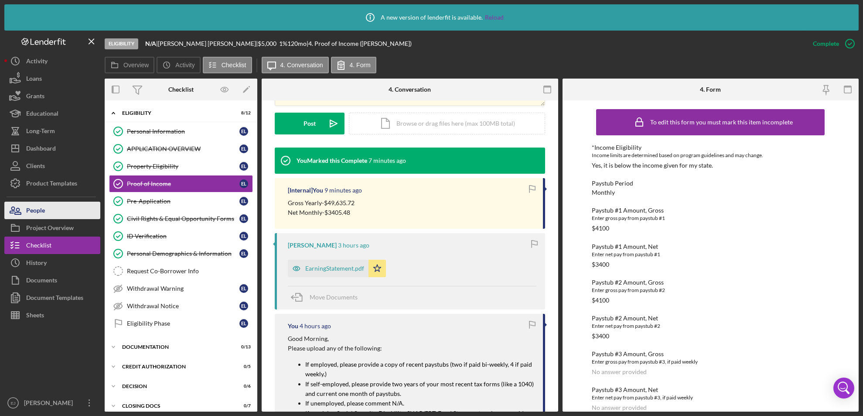
click at [65, 213] on button "People" at bounding box center [52, 209] width 96 height 17
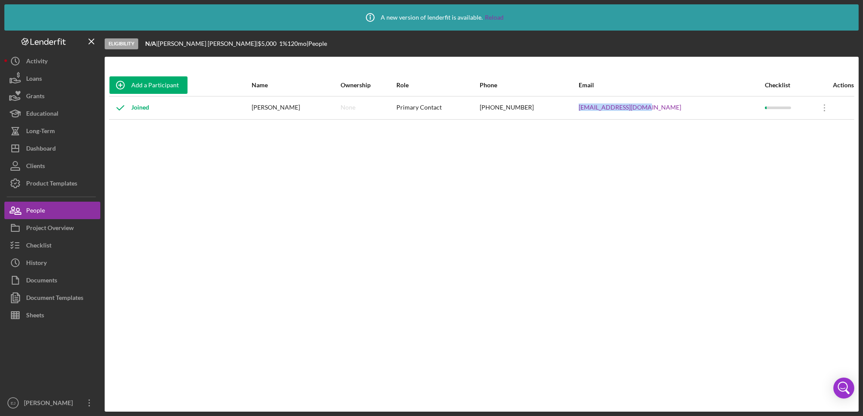
drag, startPoint x: 619, startPoint y: 109, endPoint x: 706, endPoint y: 106, distance: 86.4
click at [706, 106] on tr "Joined [PERSON_NAME] None Primary Contact [PHONE_NUMBER] [EMAIL_ADDRESS][DOMAIN…" at bounding box center [481, 107] width 745 height 23
copy tr "[EMAIL_ADDRESS][DOMAIN_NAME]"
click at [3, 407] on div "Icon/Info A new version of lenderfit is available. Reload Eligibility N/A | [PE…" at bounding box center [431, 208] width 863 height 416
click at [29, 223] on div "Project Overview" at bounding box center [50, 229] width 48 height 20
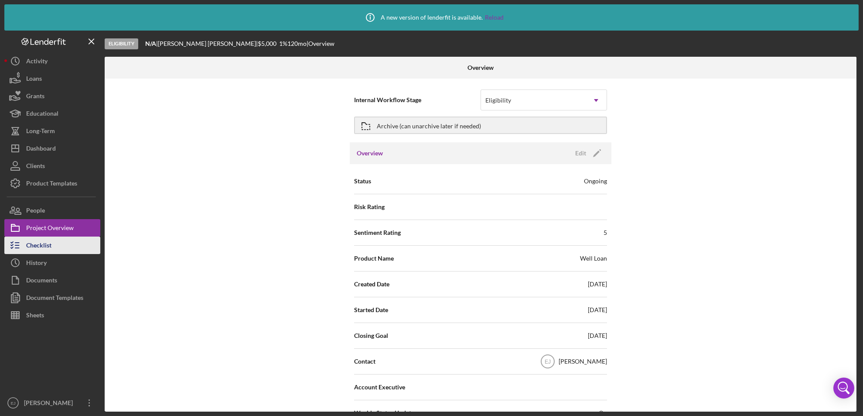
click at [50, 246] on div "Checklist" at bounding box center [38, 246] width 25 height 20
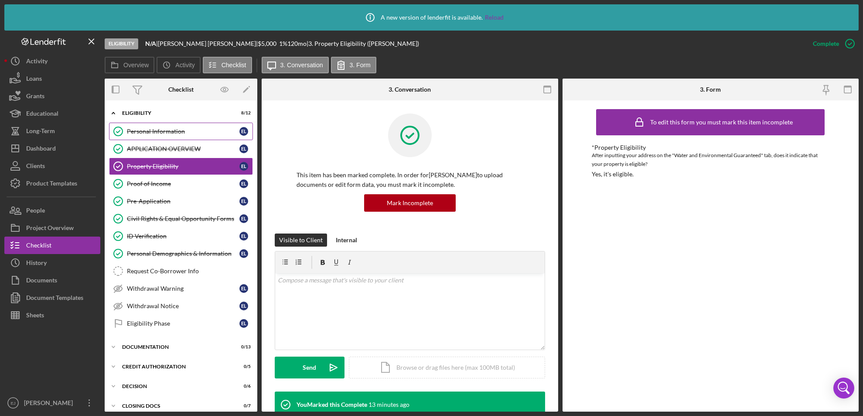
click at [181, 124] on link "Personal Information Personal Information E L" at bounding box center [181, 131] width 144 height 17
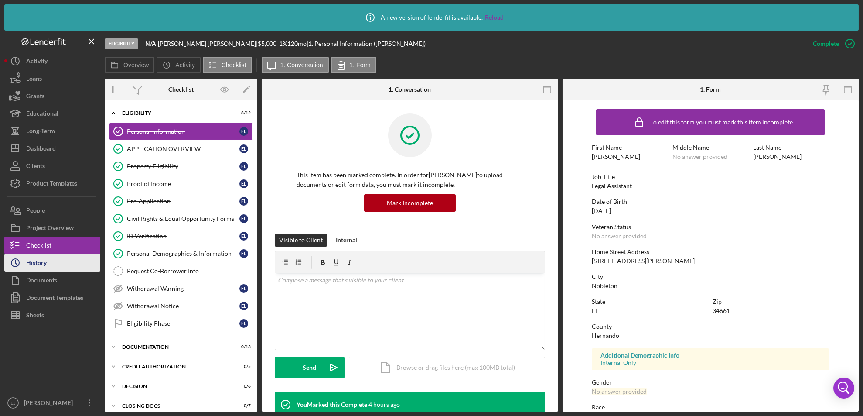
click at [42, 263] on div "History" at bounding box center [36, 264] width 20 height 20
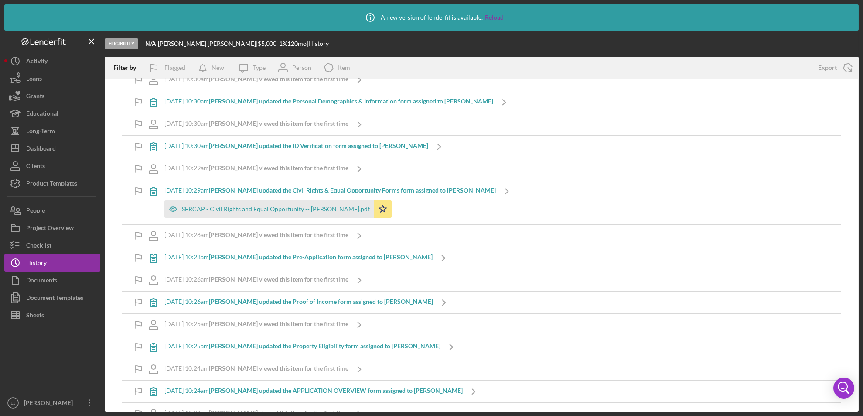
scroll to position [687, 0]
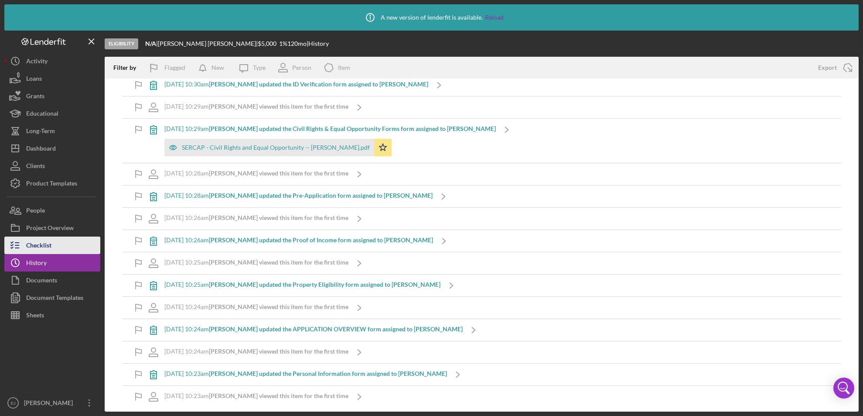
click at [70, 244] on button "Checklist" at bounding box center [52, 244] width 96 height 17
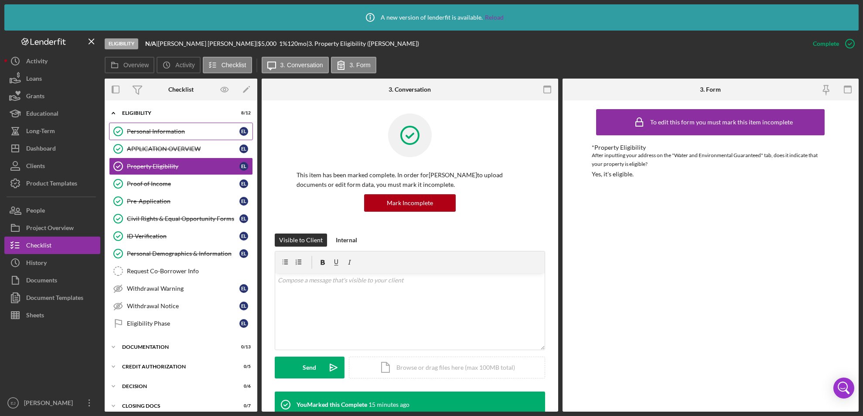
click at [204, 126] on link "Personal Information Personal Information E L" at bounding box center [181, 131] width 144 height 17
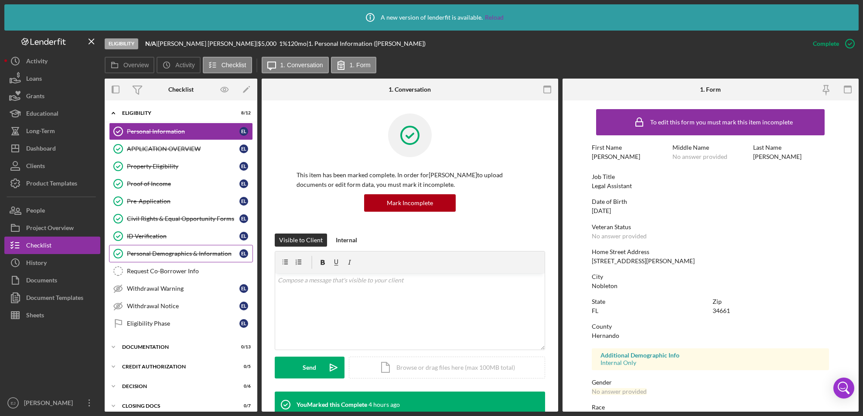
click at [162, 252] on div "Personal Demographics & Information" at bounding box center [183, 253] width 113 height 7
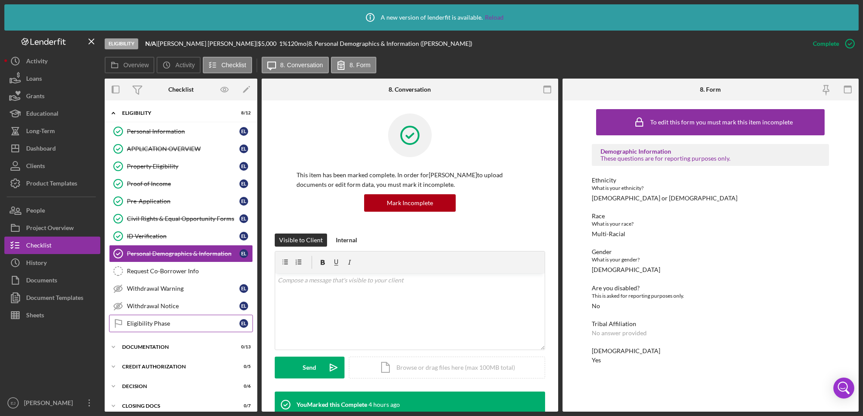
click at [169, 326] on div "Eligibility Phase" at bounding box center [183, 323] width 113 height 7
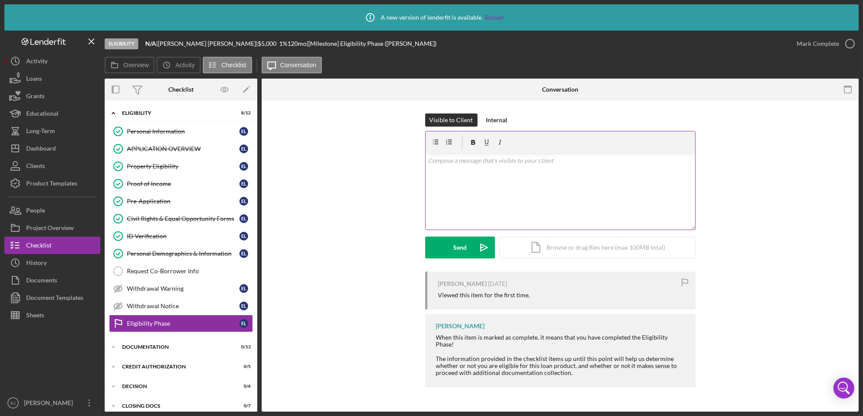
click at [456, 169] on div "v Color teal Color pink Remove color Add row above Add row below Add column bef…" at bounding box center [560, 191] width 269 height 76
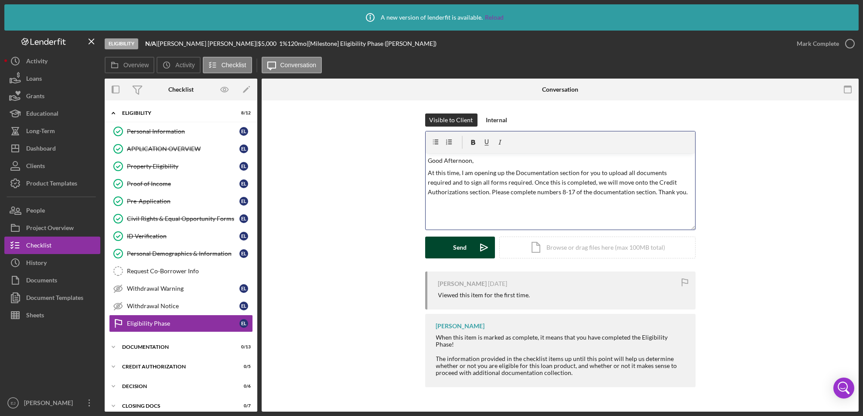
click at [455, 248] on div "Send" at bounding box center [460, 247] width 14 height 22
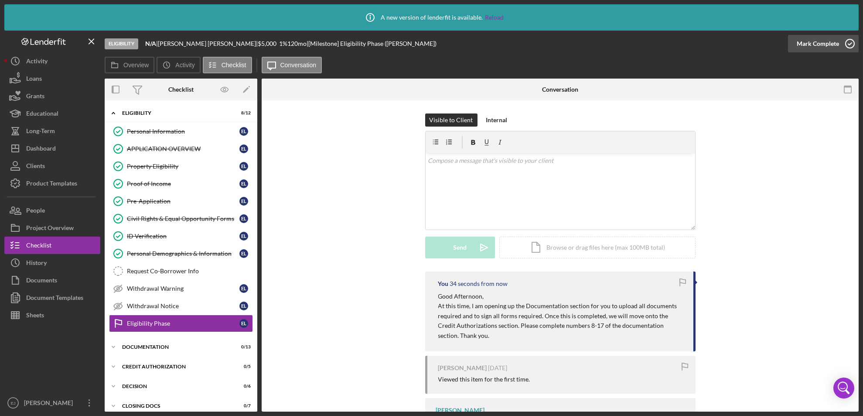
click at [853, 45] on icon "button" at bounding box center [850, 44] width 22 height 22
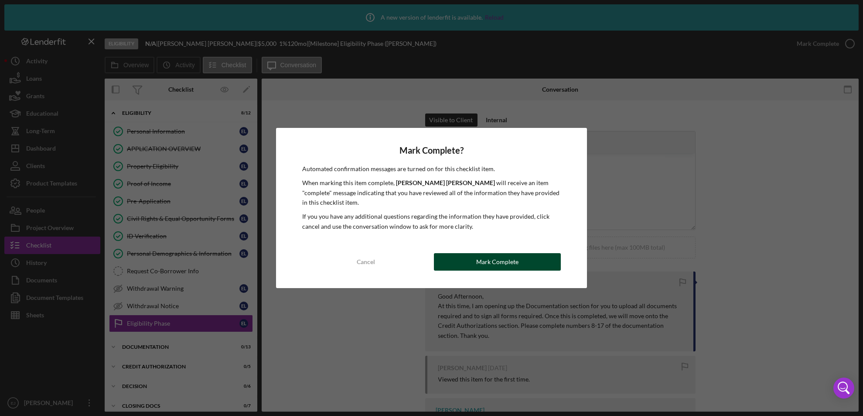
click at [480, 261] on div "Mark Complete" at bounding box center [497, 261] width 42 height 17
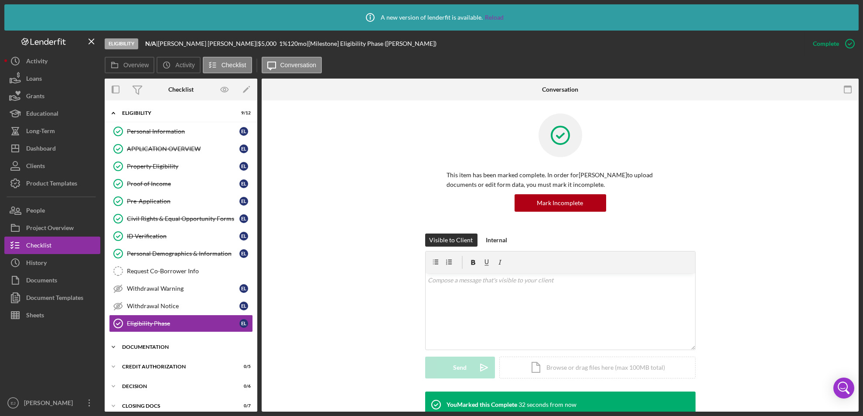
click at [115, 345] on icon "Icon/Expander" at bounding box center [113, 346] width 17 height 17
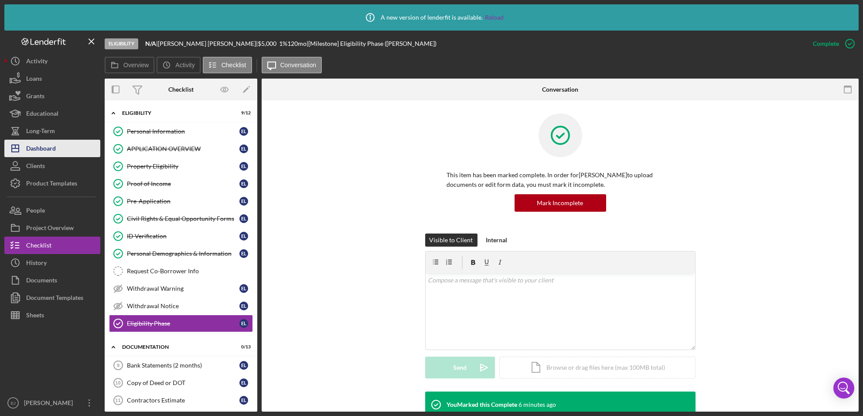
click at [38, 146] on div "Dashboard" at bounding box center [41, 150] width 30 height 20
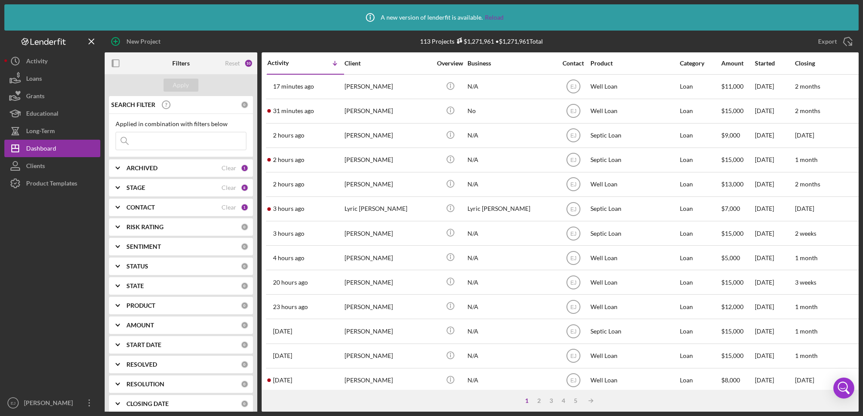
click at [152, 140] on input at bounding box center [181, 140] width 130 height 17
type input "Kitty"
click at [182, 81] on div "Apply" at bounding box center [181, 84] width 16 height 13
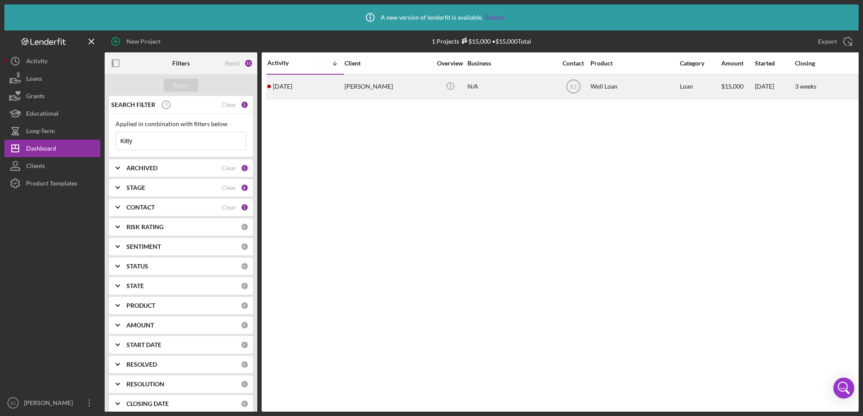
click at [367, 96] on div "[PERSON_NAME]" at bounding box center [388, 86] width 87 height 23
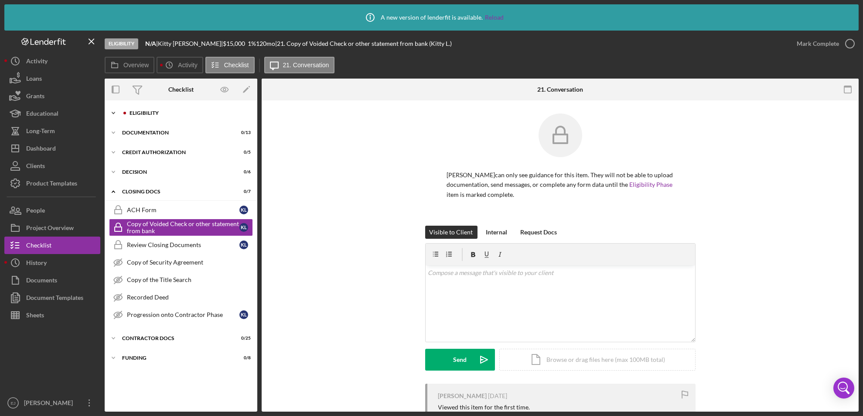
click at [113, 114] on icon "Icon/Expander" at bounding box center [113, 112] width 17 height 17
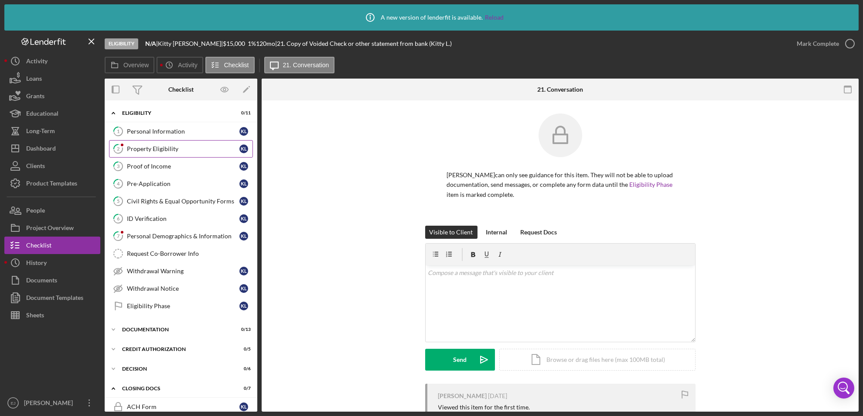
click at [154, 148] on div "Property Eligibility" at bounding box center [183, 148] width 113 height 7
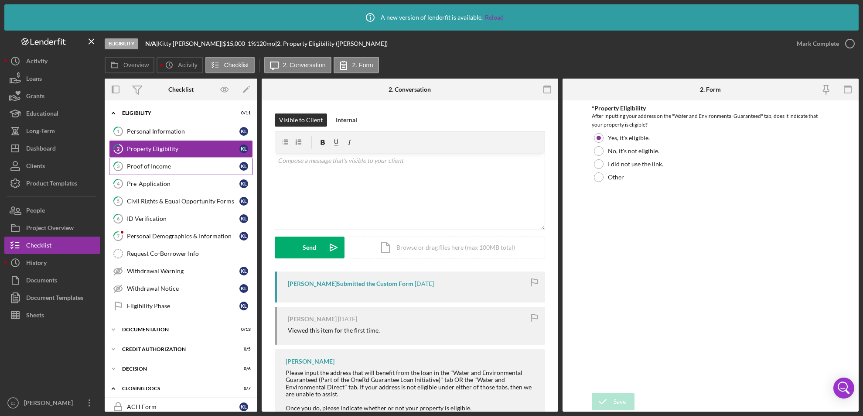
click at [160, 165] on div "Proof of Income" at bounding box center [183, 166] width 113 height 7
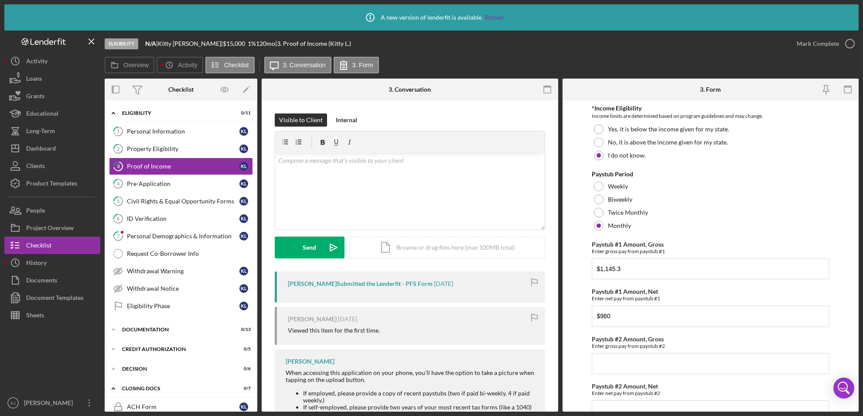
click at [555, 406] on div "Visible to Client Internal v Color teal Color pink Remove color Add row above A…" at bounding box center [410, 293] width 297 height 386
click at [558, 407] on div "Overview Internal Workflow Stage Eligibility Icon/Dropdown Arrow Archive (can u…" at bounding box center [482, 244] width 754 height 333
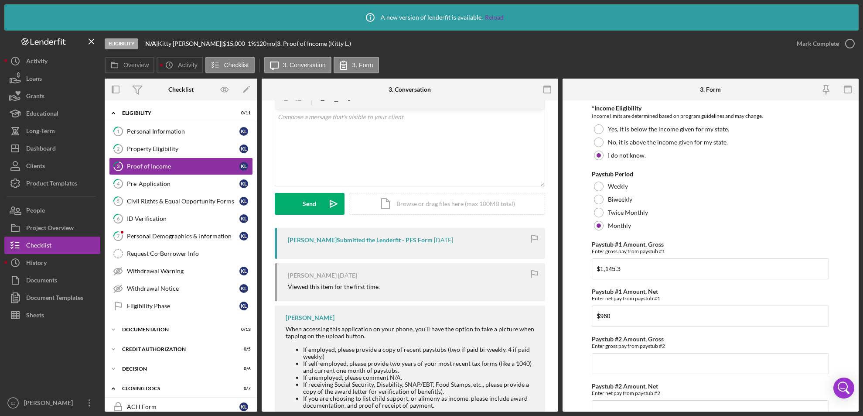
scroll to position [75, 0]
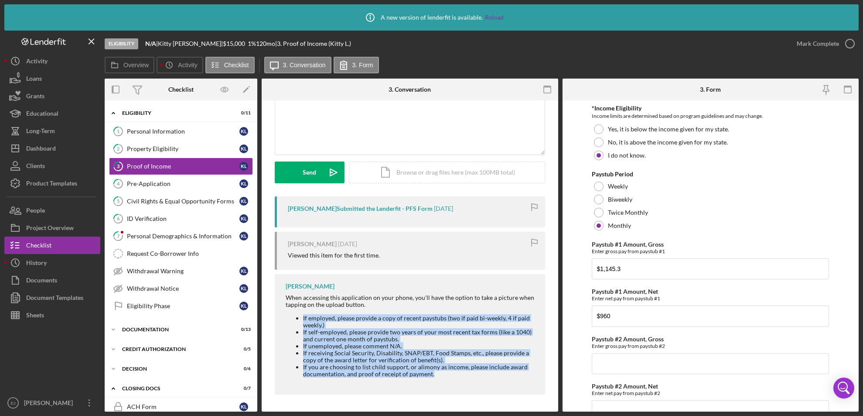
drag, startPoint x: 303, startPoint y: 319, endPoint x: 453, endPoint y: 386, distance: 164.9
click at [453, 386] on div "[PERSON_NAME] When accessing this application on your phone, you'll have the op…" at bounding box center [410, 334] width 270 height 120
copy ul "If employed, please provide a copy of recent paystubs (two if paid bi-weekly, 4…"
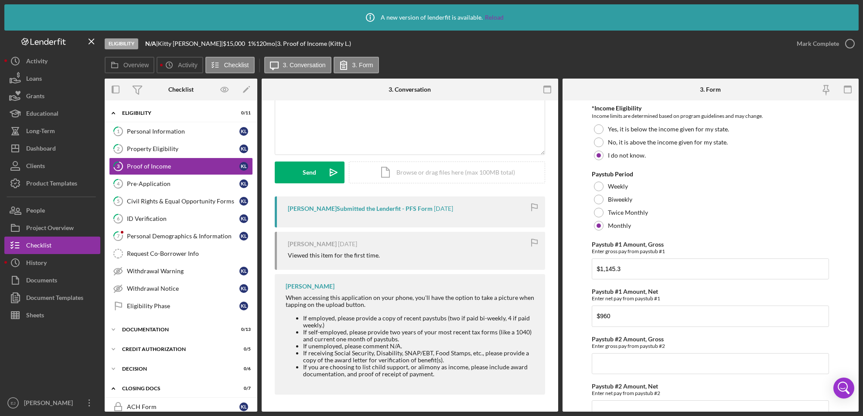
click at [558, 133] on div "Overview Internal Workflow Stage Eligibility Icon/Dropdown Arrow Archive (can u…" at bounding box center [482, 244] width 754 height 333
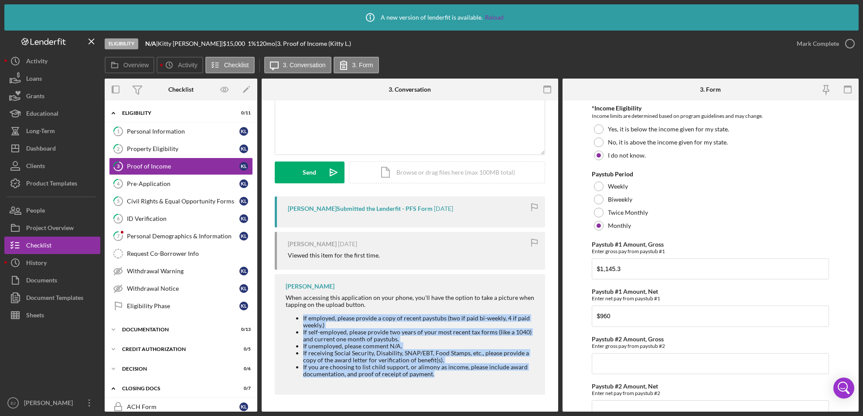
drag, startPoint x: 302, startPoint y: 316, endPoint x: 460, endPoint y: 379, distance: 170.5
click at [460, 379] on div "When accessing this application on your phone, you'll have the option to take a…" at bounding box center [411, 338] width 251 height 89
copy ul "If employed, please provide a copy of recent paystubs (two if paid bi-weekly, 4…"
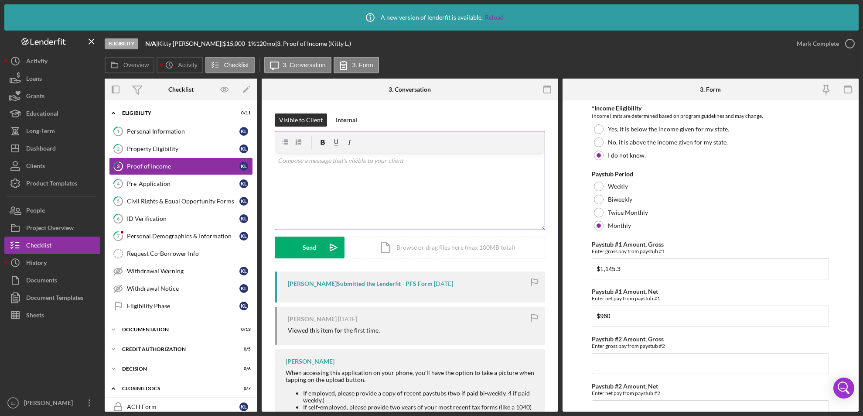
click at [324, 164] on p at bounding box center [410, 161] width 264 height 10
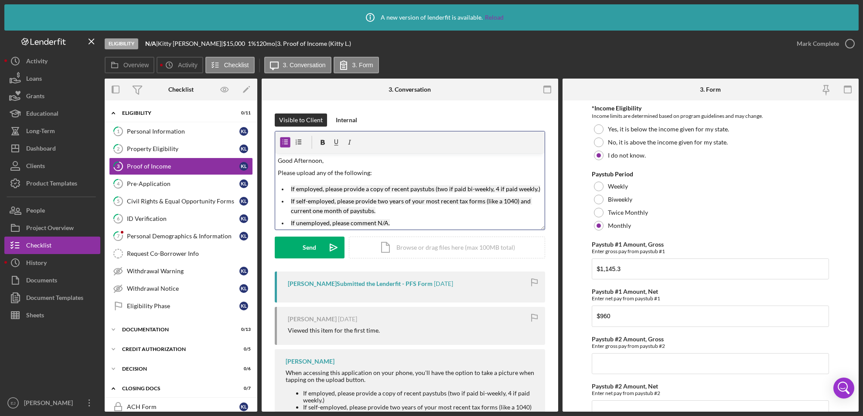
scroll to position [43, 0]
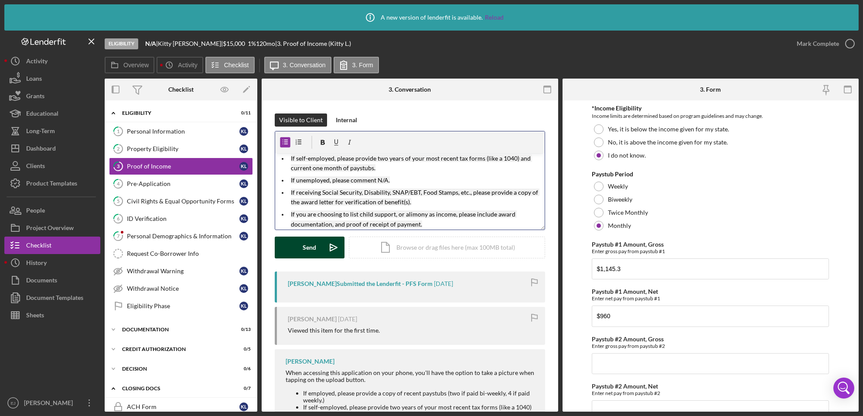
click at [310, 247] on div "Send" at bounding box center [310, 247] width 14 height 22
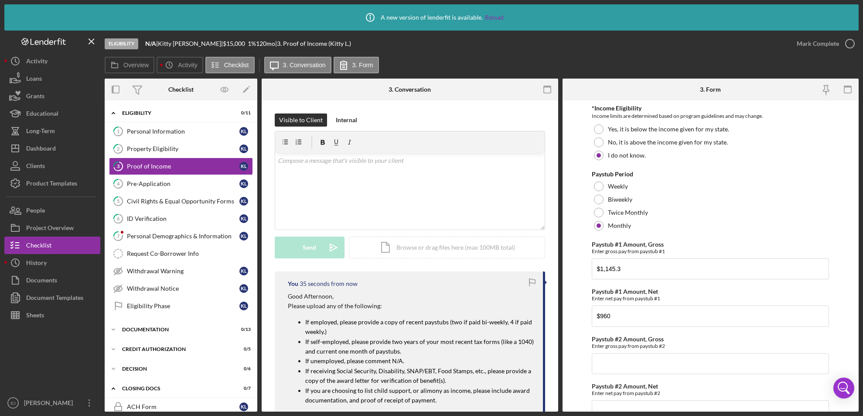
scroll to position [0, 0]
click at [157, 133] on div "Personal Information" at bounding box center [183, 131] width 113 height 7
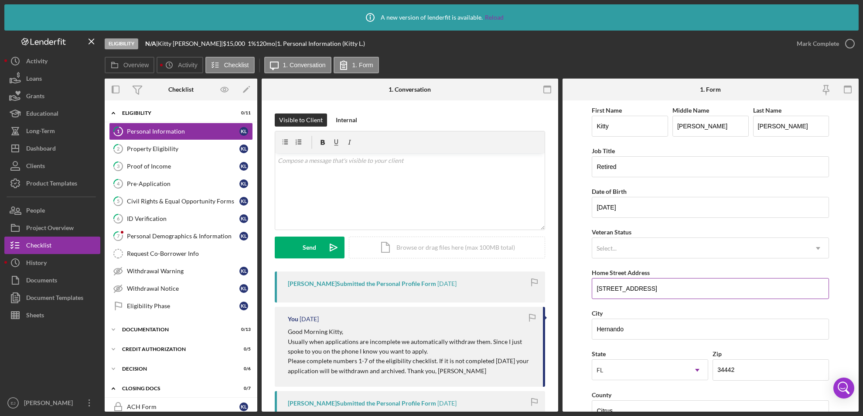
drag, startPoint x: 593, startPoint y: 286, endPoint x: 703, endPoint y: 281, distance: 109.6
click at [703, 281] on input "[STREET_ADDRESS]" at bounding box center [710, 288] width 237 height 21
click at [193, 150] on div "Property Eligibility" at bounding box center [183, 148] width 113 height 7
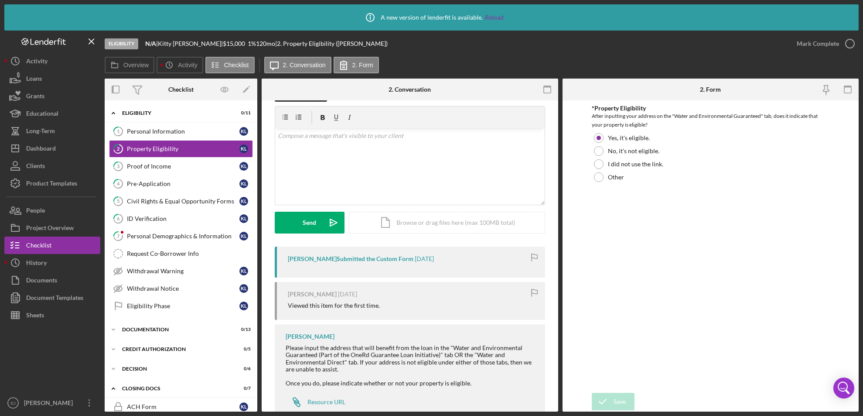
scroll to position [49, 0]
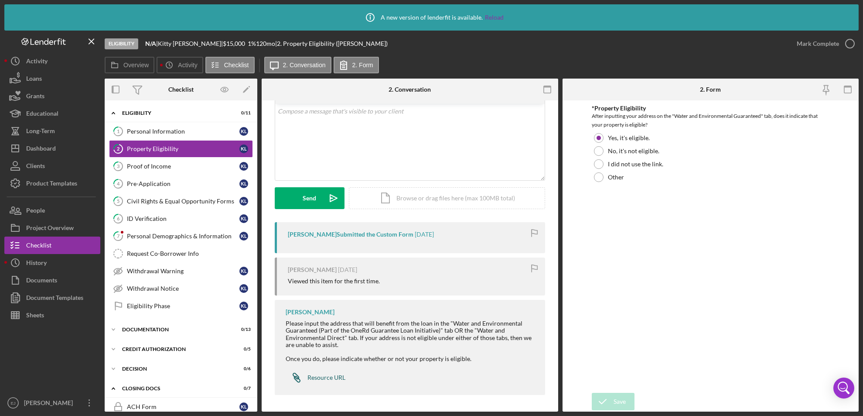
click at [319, 372] on link "Icon/Link Resource URL" at bounding box center [316, 376] width 60 height 17
click at [441, 195] on div "Icon/Document Browse or drag files here (max 100MB total) Tap to choose files o…" at bounding box center [447, 198] width 196 height 22
click at [320, 199] on button "Upload Icon/Upload" at bounding box center [310, 198] width 70 height 22
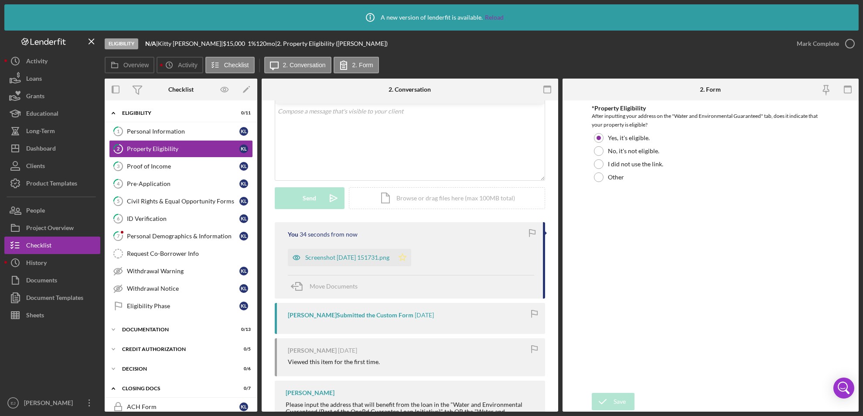
click at [411, 256] on icon "Icon/Star" at bounding box center [402, 257] width 17 height 17
click at [854, 39] on icon "button" at bounding box center [850, 44] width 22 height 22
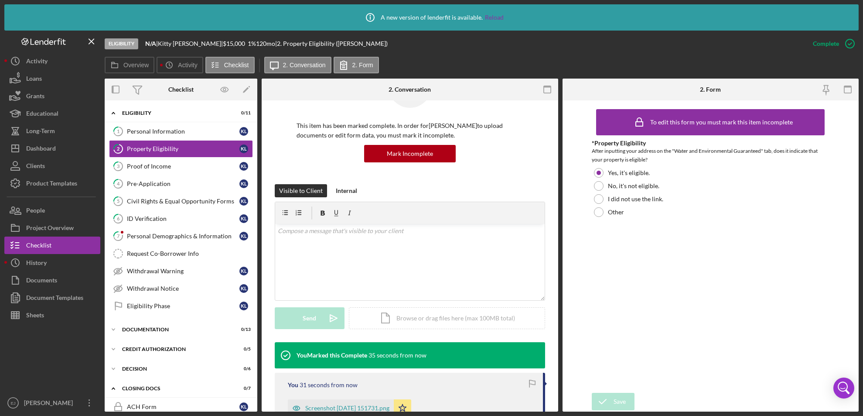
scroll to position [169, 0]
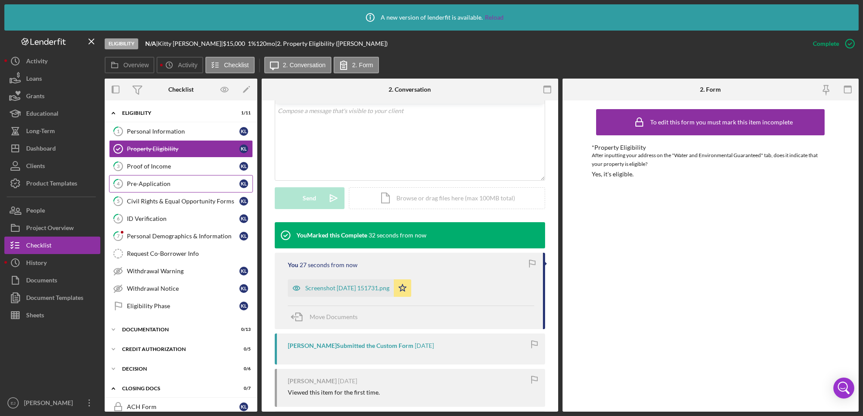
click at [163, 177] on link "4 Pre-Application K L" at bounding box center [181, 183] width 144 height 17
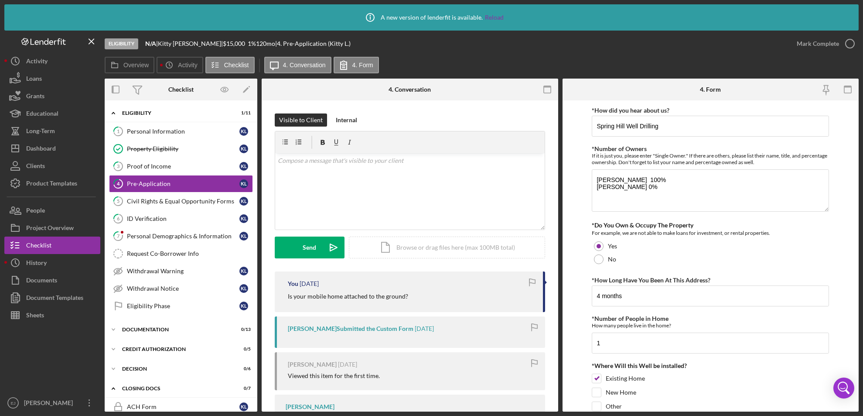
click at [855, 276] on form "*How did you hear about us? Spring Hill Well Drilling *Number of Owners If it i…" at bounding box center [711, 255] width 297 height 311
click at [291, 164] on p at bounding box center [410, 161] width 264 height 10
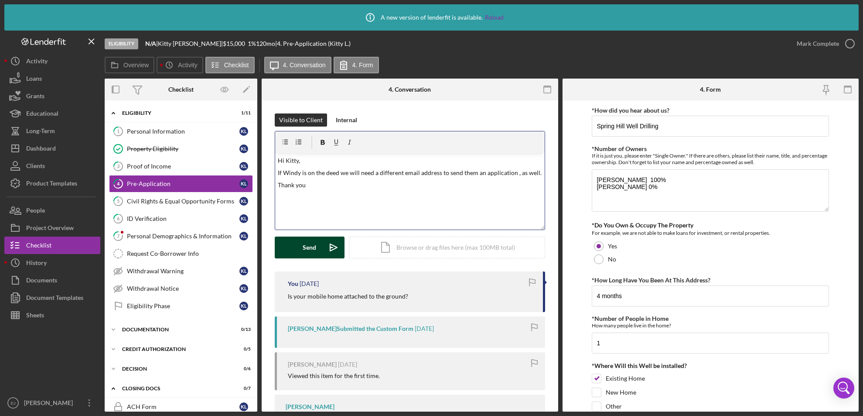
click at [308, 250] on div "Send" at bounding box center [310, 247] width 14 height 22
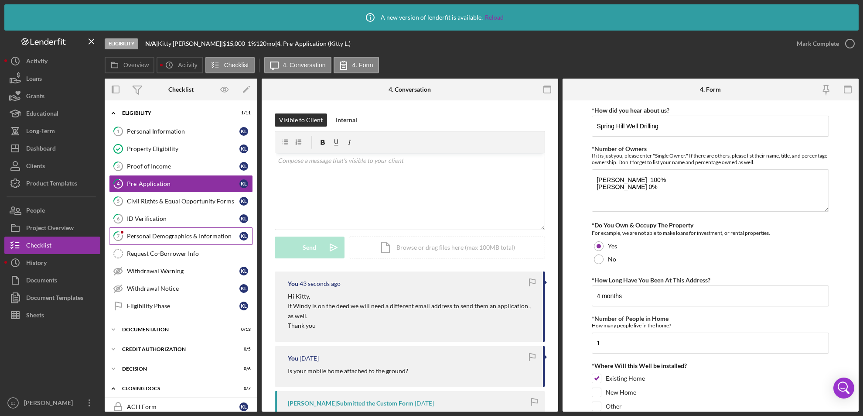
click at [182, 236] on div "Personal Demographics & Information" at bounding box center [183, 235] width 113 height 7
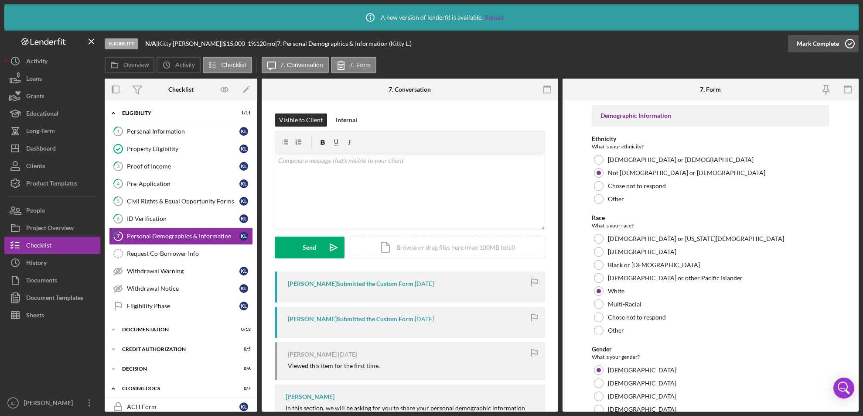
click at [849, 42] on icon "button" at bounding box center [850, 44] width 22 height 22
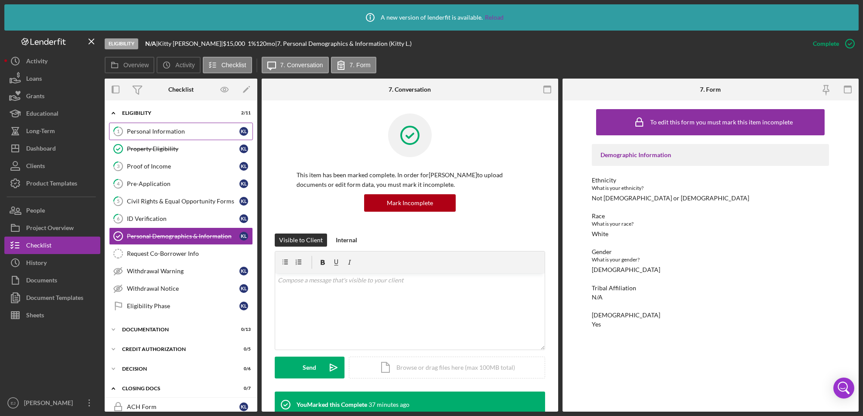
click at [158, 135] on link "1 Personal Information K L" at bounding box center [181, 131] width 144 height 17
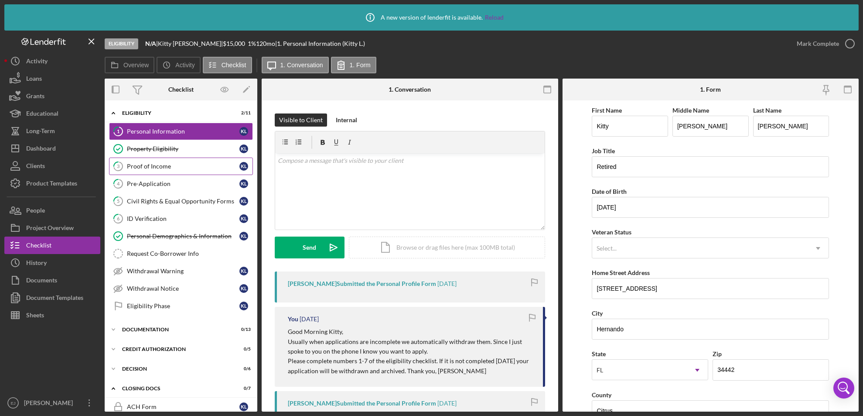
click at [153, 164] on div "Proof of Income" at bounding box center [183, 166] width 113 height 7
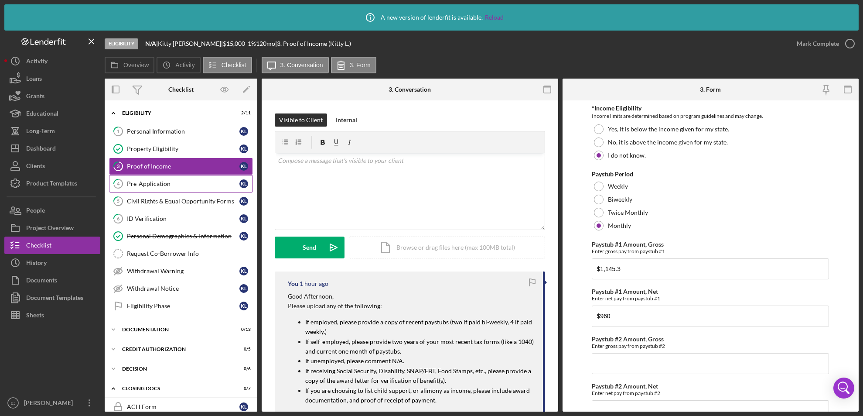
click at [157, 181] on div "Pre-Application" at bounding box center [183, 183] width 113 height 7
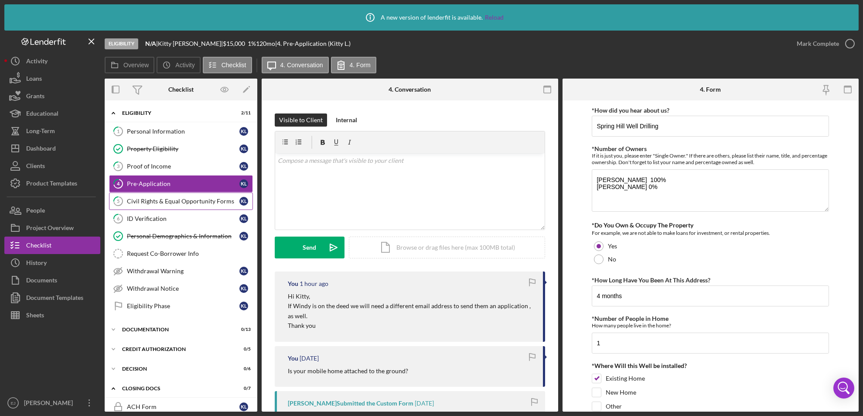
click at [205, 194] on link "5 Civil Rights & Equal Opportunity Forms K L" at bounding box center [181, 200] width 144 height 17
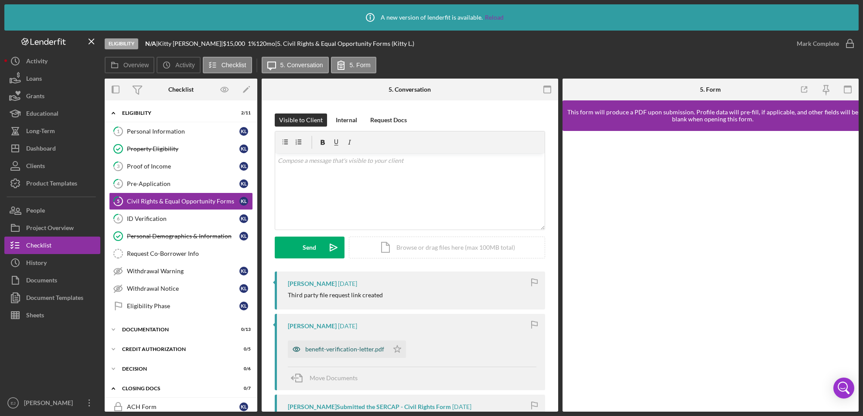
click at [371, 349] on div "benefit-verification-letter.pdf" at bounding box center [344, 348] width 79 height 7
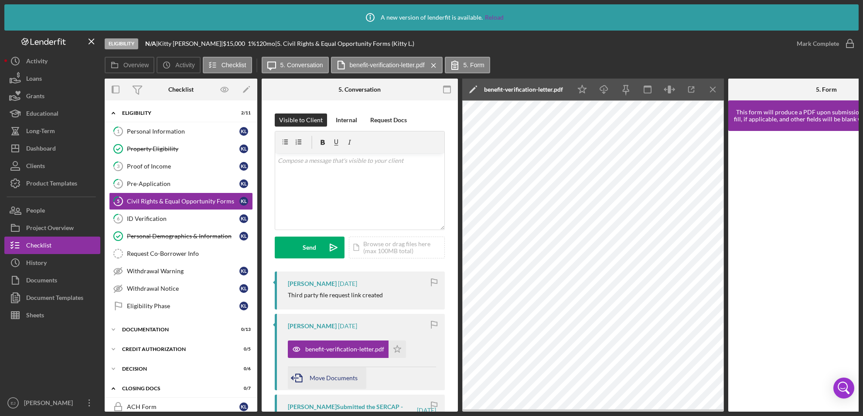
click at [297, 373] on icon "button" at bounding box center [299, 378] width 22 height 22
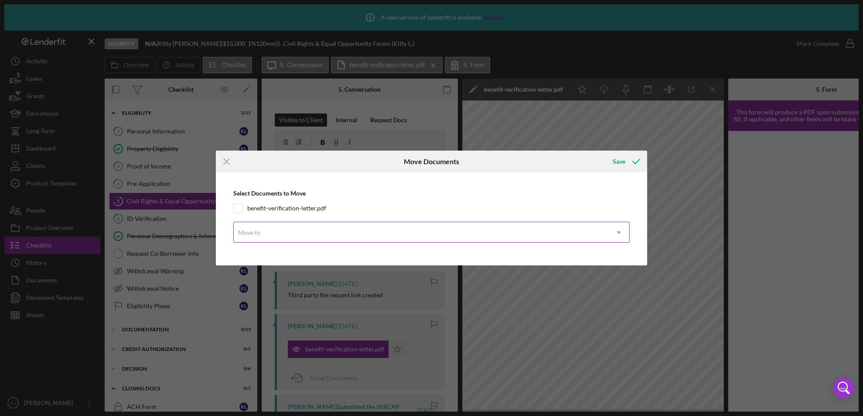
click at [620, 232] on icon "Icon/Dropdown Arrow" at bounding box center [618, 232] width 21 height 21
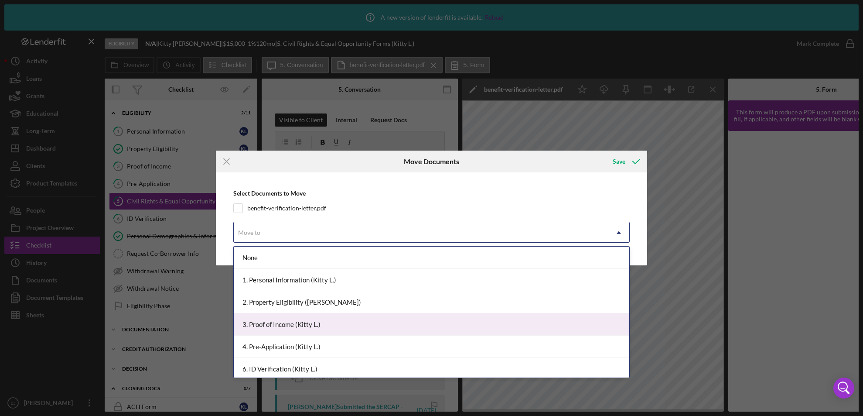
click at [587, 318] on div "3. Proof of Income (Kitty L.)" at bounding box center [432, 324] width 396 height 22
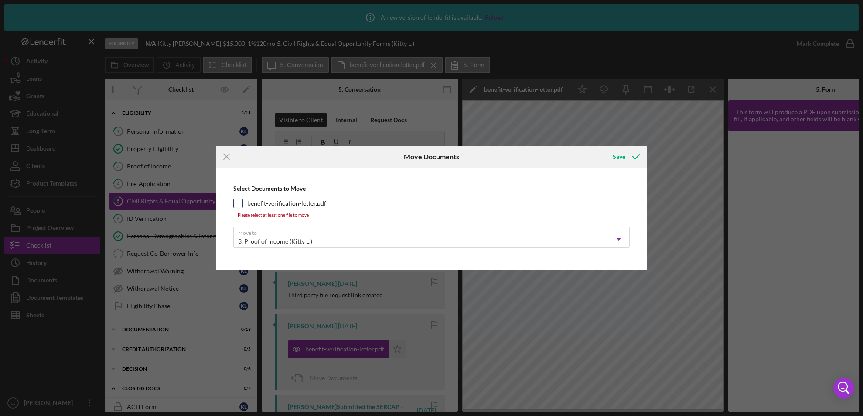
click at [236, 204] on input "benefit-verification-letter.pdf" at bounding box center [238, 203] width 9 height 9
checkbox input "true"
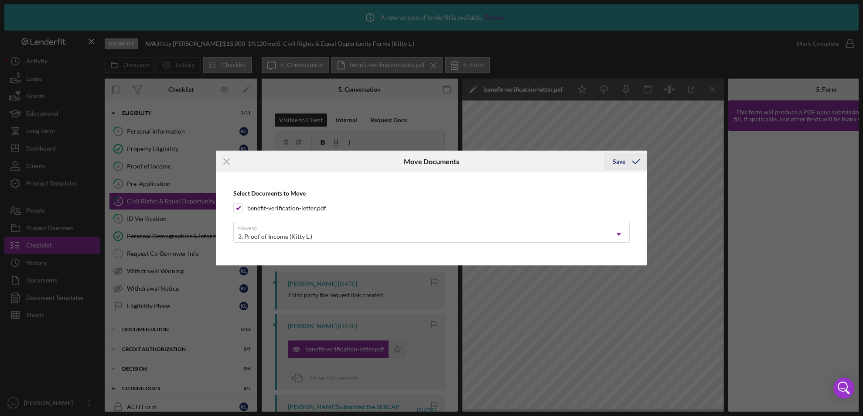
click at [616, 157] on div "Save" at bounding box center [619, 161] width 13 height 17
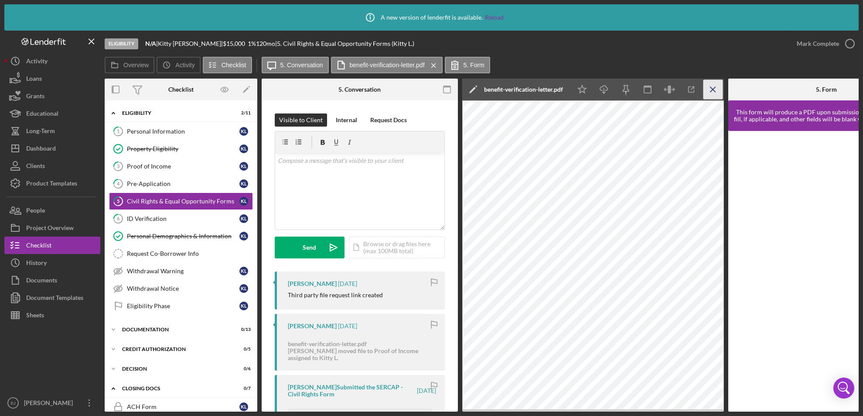
click at [714, 86] on icon "Icon/Menu Close" at bounding box center [713, 90] width 20 height 20
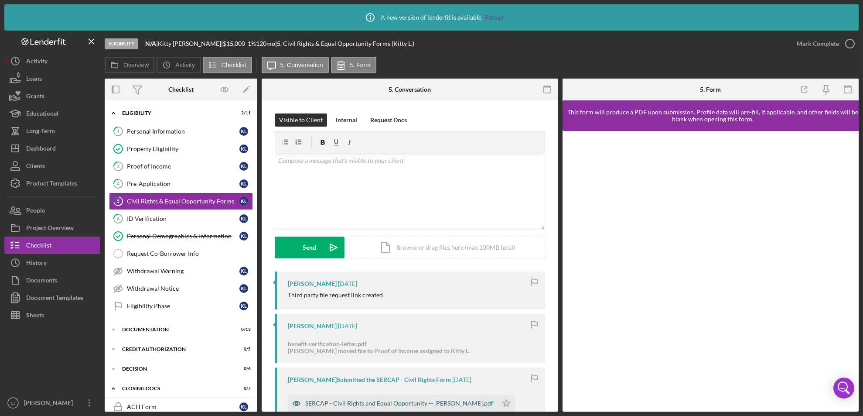
click at [413, 399] on div "SERCAP - Civil Rights and Equal Opportunity -- [PERSON_NAME].pdf" at bounding box center [399, 402] width 188 height 7
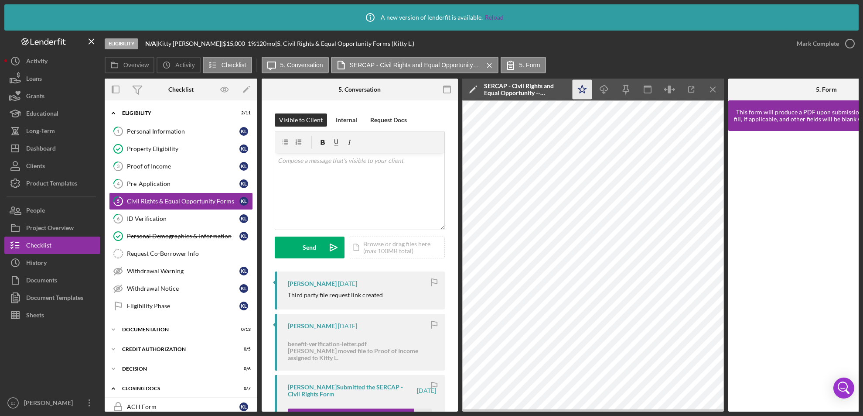
click at [586, 89] on icon "Icon/Star" at bounding box center [583, 90] width 20 height 20
click at [847, 38] on icon "button" at bounding box center [850, 44] width 22 height 22
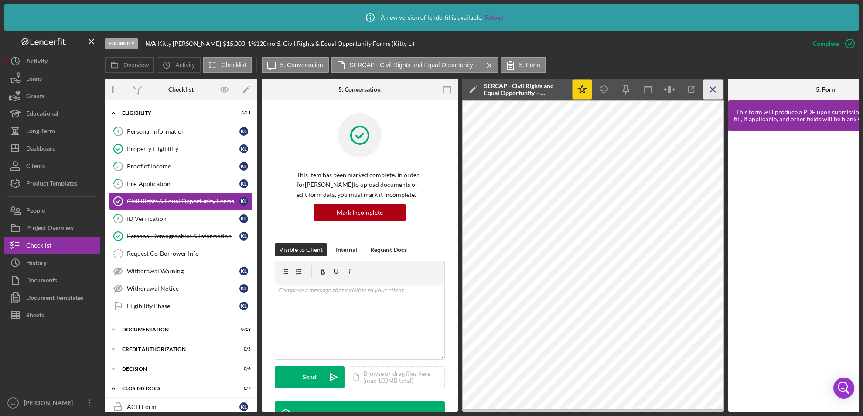
click at [707, 92] on icon "Icon/Menu Close" at bounding box center [713, 90] width 20 height 20
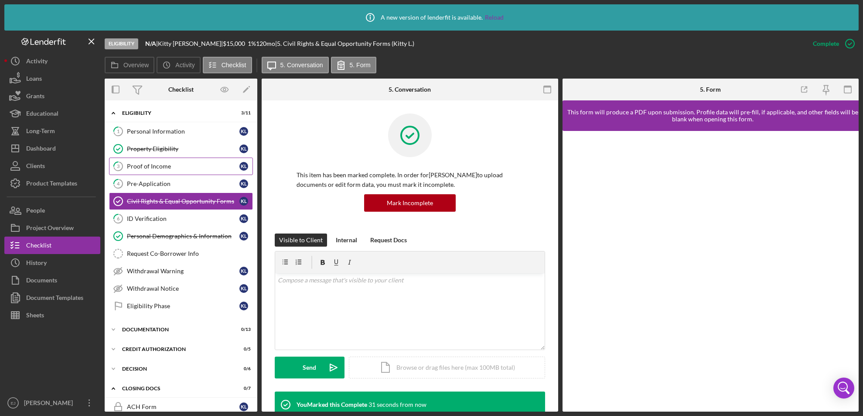
click at [159, 158] on link "3 Proof of Income K L" at bounding box center [181, 165] width 144 height 17
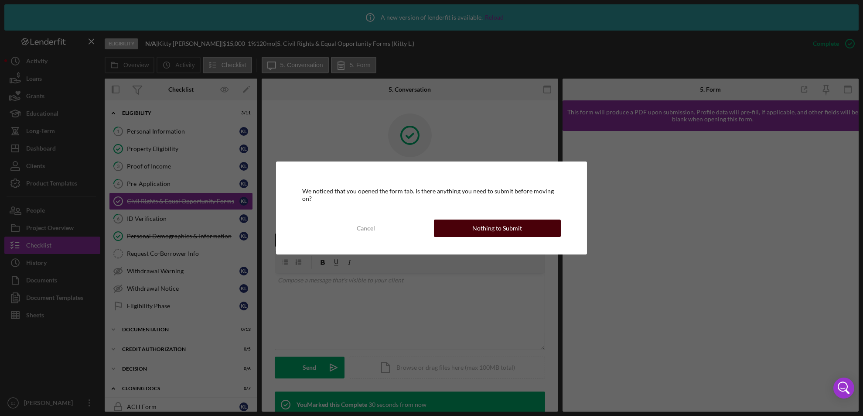
click at [466, 220] on button "Nothing to Submit" at bounding box center [497, 227] width 127 height 17
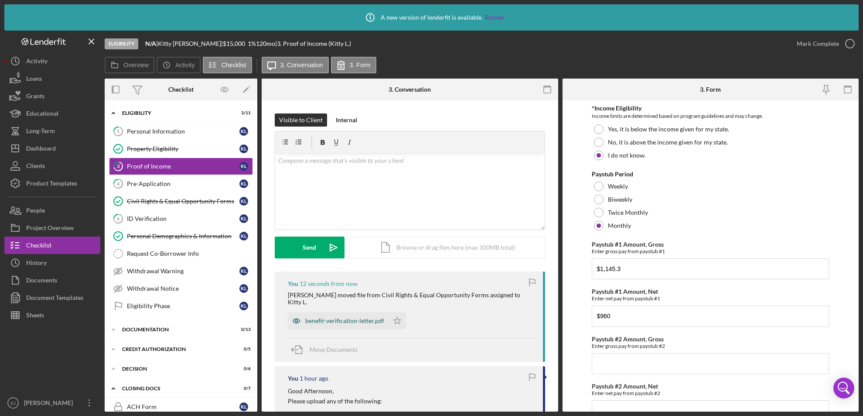
click at [362, 317] on div "benefit-verification-letter.pdf" at bounding box center [338, 320] width 101 height 17
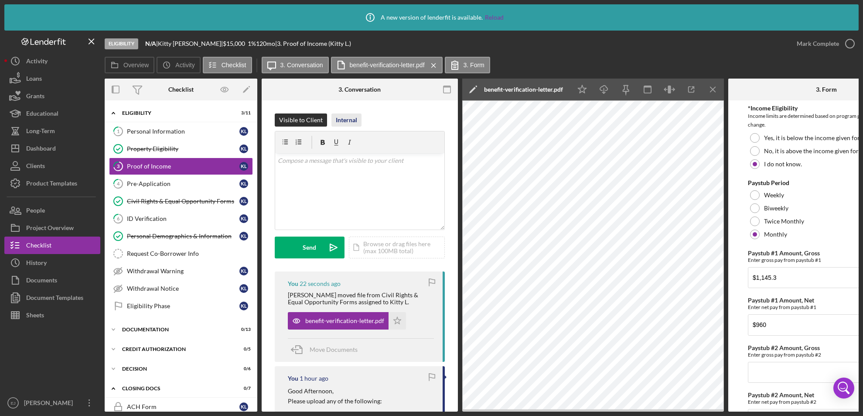
click at [349, 118] on div "Internal" at bounding box center [346, 119] width 21 height 13
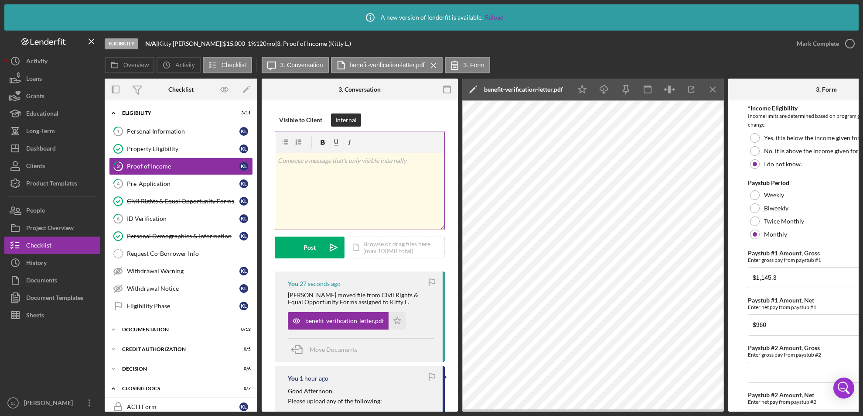
click at [301, 171] on div "v Color teal Color pink Remove color Add row above Add row below Add column bef…" at bounding box center [359, 191] width 169 height 76
click at [295, 159] on p "Gross $13743.60" at bounding box center [360, 161] width 164 height 10
click at [358, 162] on p "Gross Yearly $13743.60" at bounding box center [360, 161] width 164 height 10
click at [315, 247] on div "Post" at bounding box center [310, 247] width 12 height 22
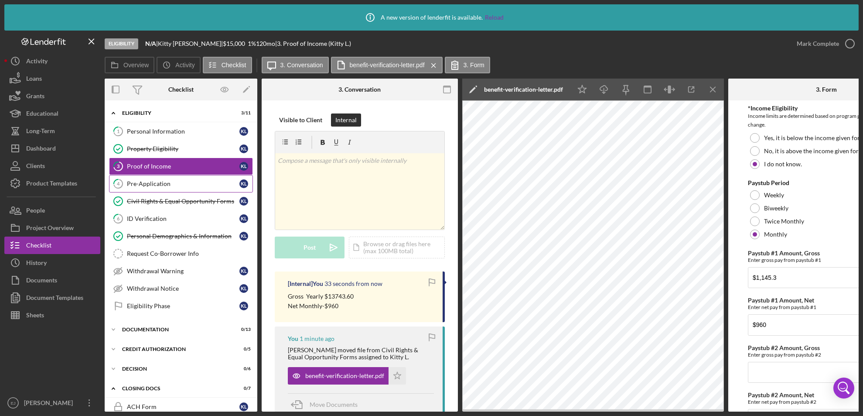
click at [179, 181] on div "Pre-Application" at bounding box center [183, 183] width 113 height 7
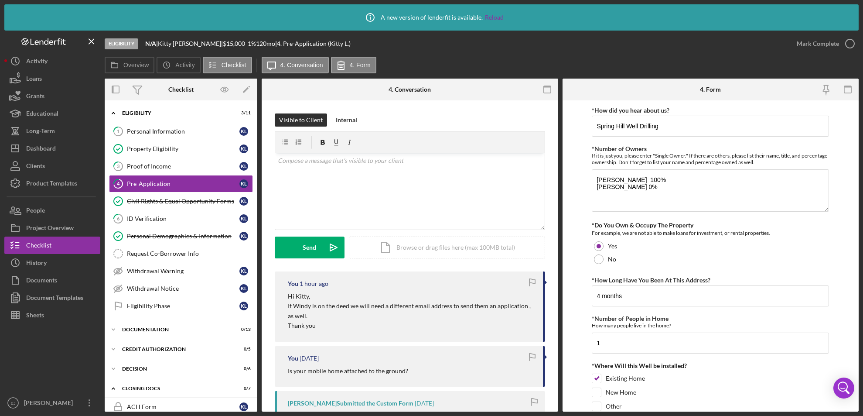
click at [855, 355] on form "*How did you hear about us? Spring Hill Well Drilling *Number of Owners If it i…" at bounding box center [711, 255] width 297 height 311
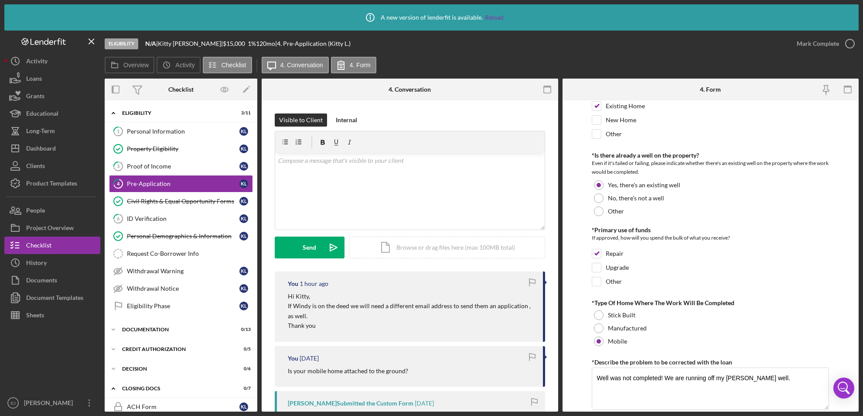
scroll to position [411, 0]
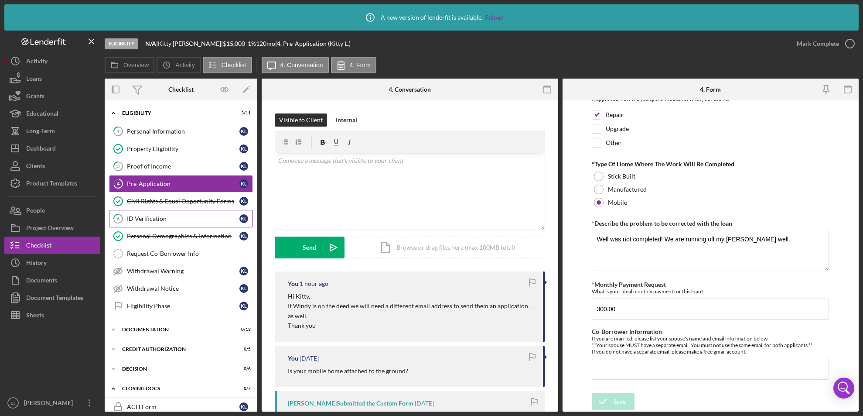
click at [152, 221] on div "ID Verification" at bounding box center [183, 218] width 113 height 7
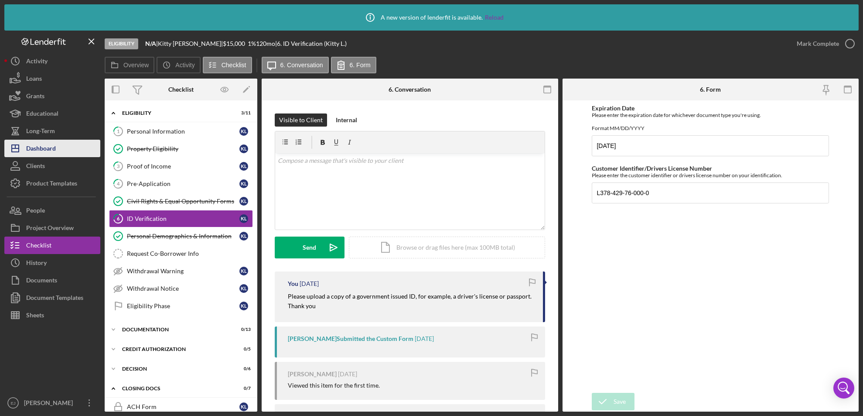
click at [53, 149] on div "Dashboard" at bounding box center [41, 150] width 30 height 20
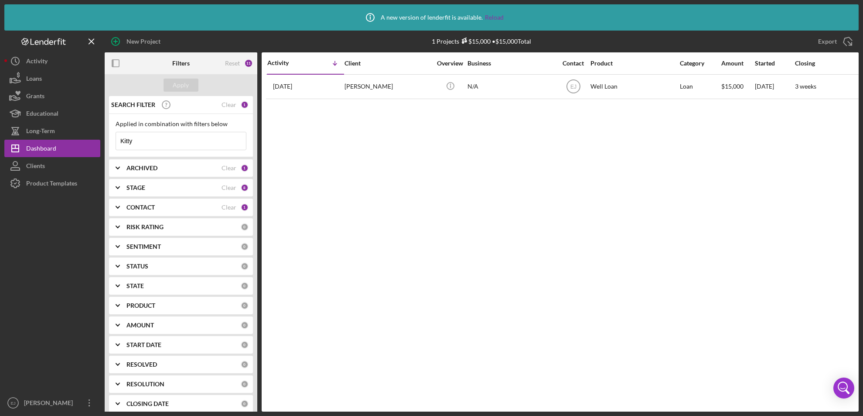
click at [143, 143] on input "Kitty" at bounding box center [181, 140] width 130 height 17
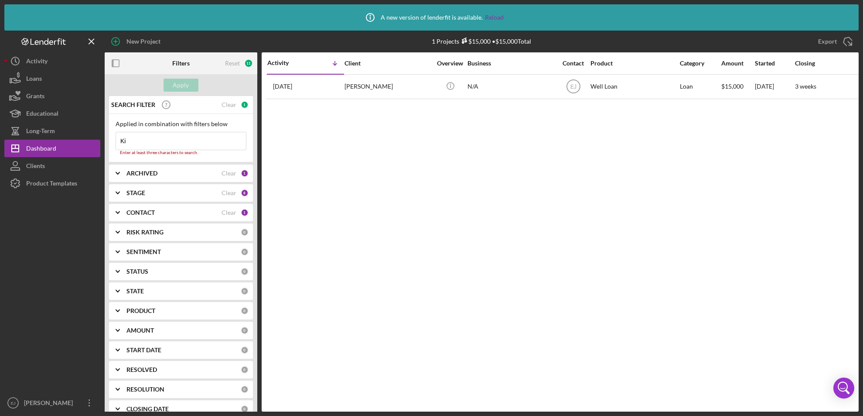
type input "K"
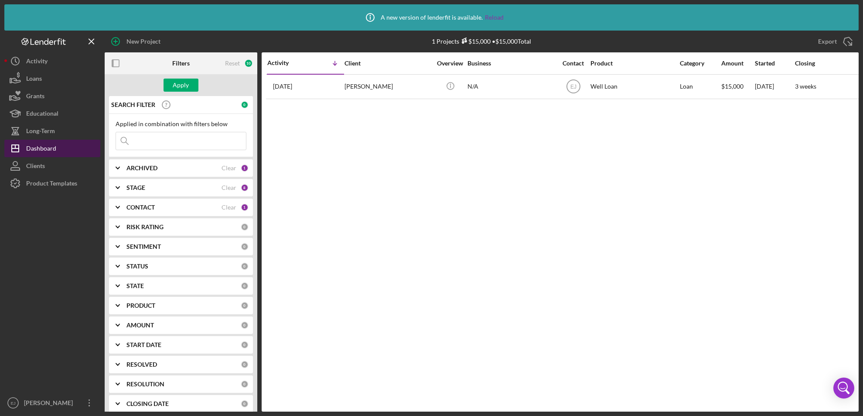
click at [57, 148] on button "Icon/Dashboard Dashboard" at bounding box center [52, 148] width 96 height 17
click at [187, 81] on div "Apply" at bounding box center [181, 84] width 16 height 13
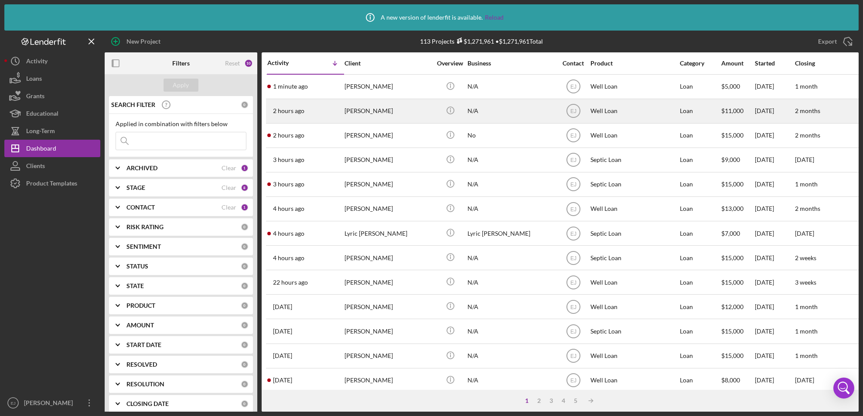
click at [385, 111] on div "[PERSON_NAME]" at bounding box center [388, 110] width 87 height 23
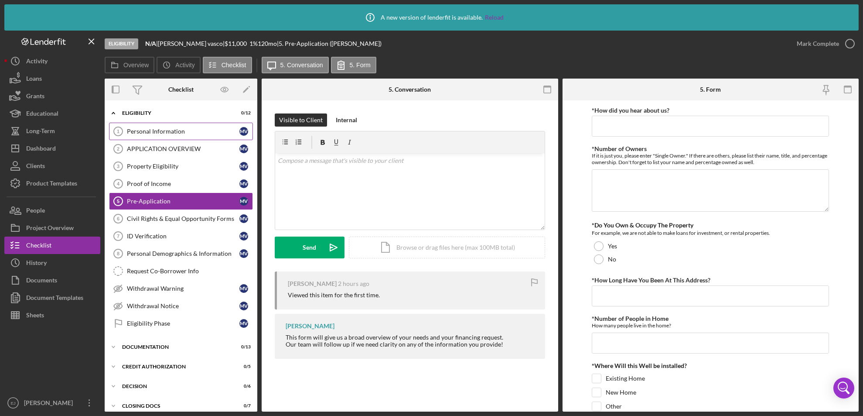
click at [169, 128] on div "Personal Information" at bounding box center [183, 131] width 113 height 7
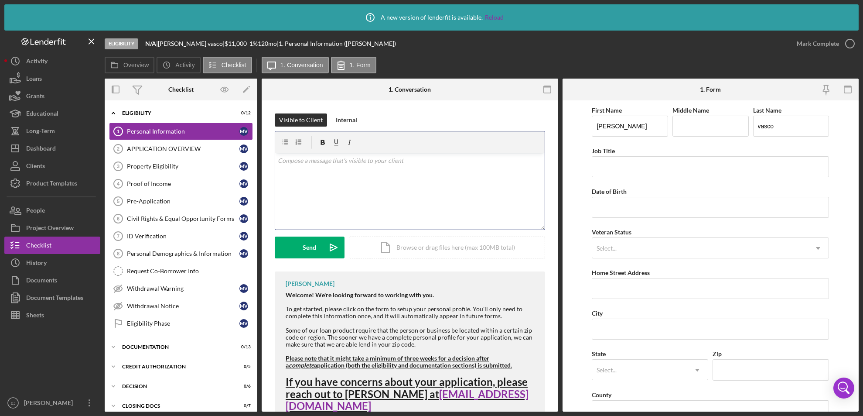
click at [312, 166] on div "v Color teal Color pink Remove color Add row above Add row below Add column bef…" at bounding box center [409, 191] width 269 height 76
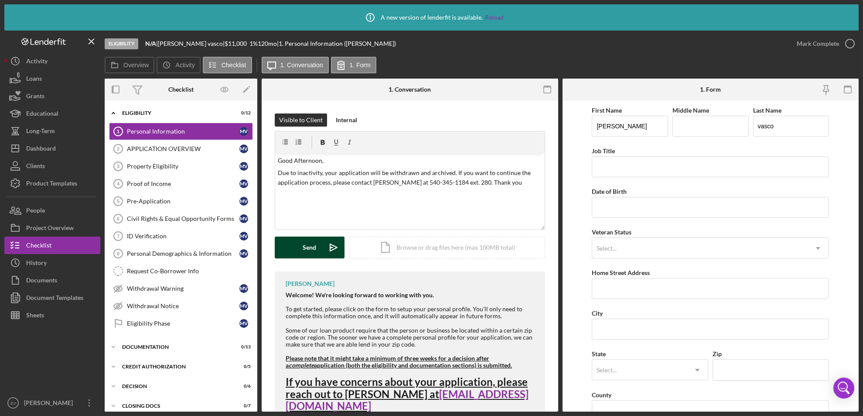
click at [296, 244] on button "Send Icon/icon-invite-send" at bounding box center [310, 247] width 70 height 22
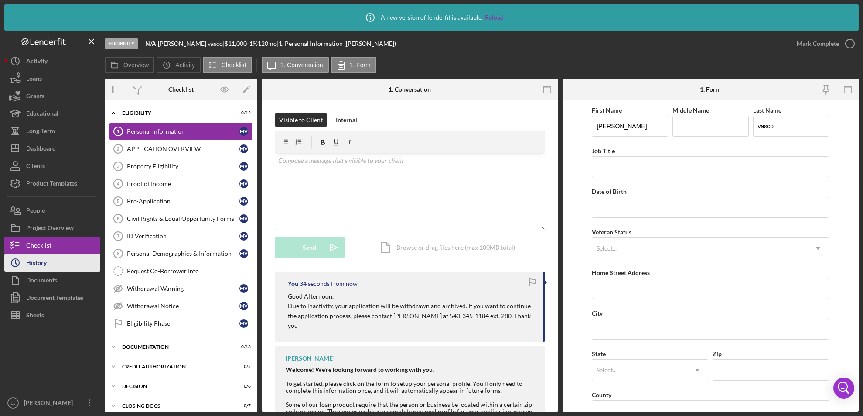
click at [67, 264] on button "Icon/History History" at bounding box center [52, 262] width 96 height 17
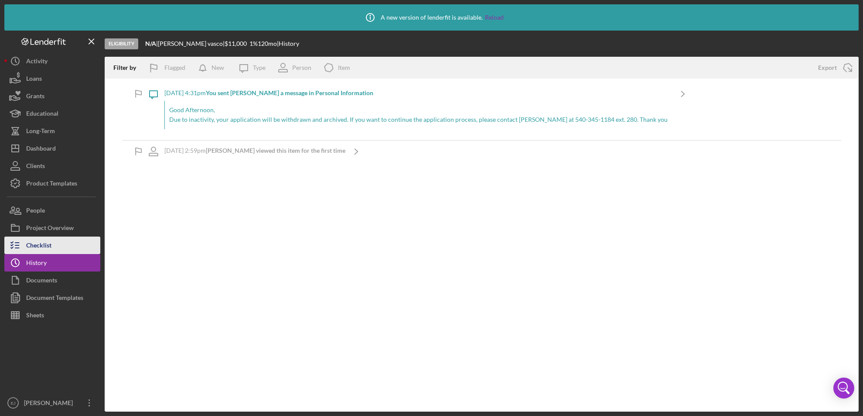
click at [41, 245] on div "Checklist" at bounding box center [38, 246] width 25 height 20
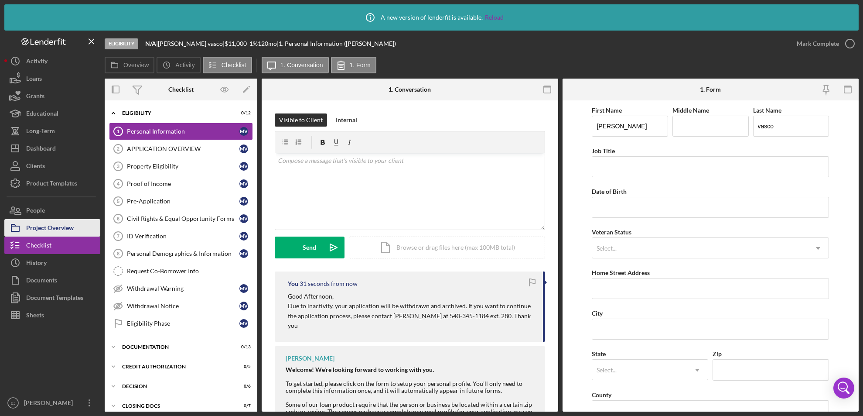
click at [51, 228] on div "Project Overview" at bounding box center [50, 229] width 48 height 20
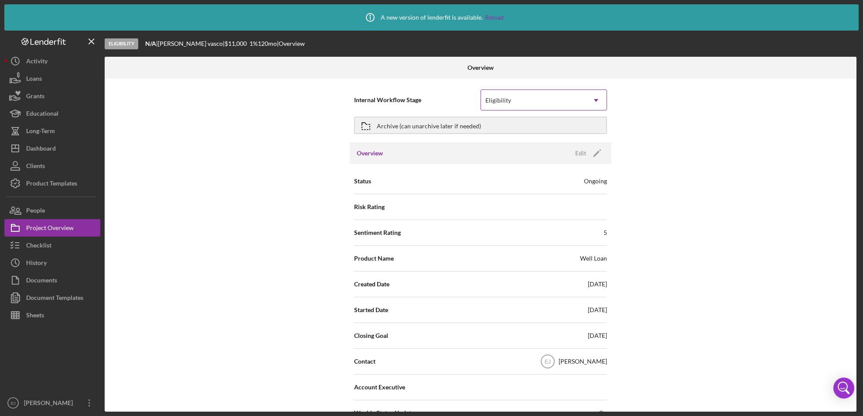
click at [595, 99] on icon "Icon/Dropdown Arrow" at bounding box center [596, 100] width 21 height 21
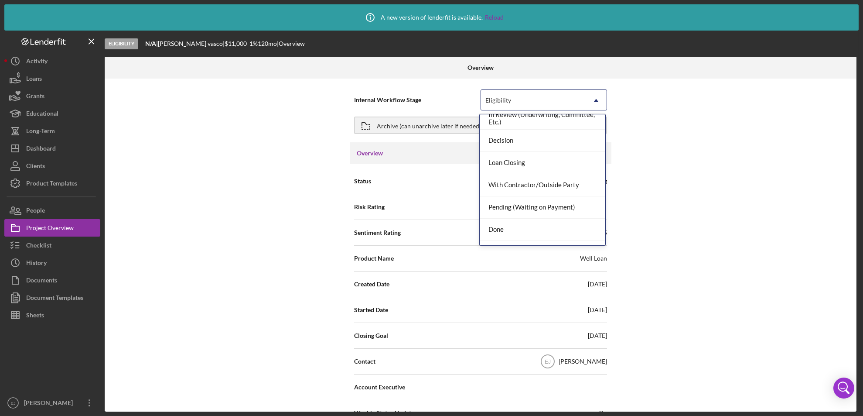
scroll to position [69, 0]
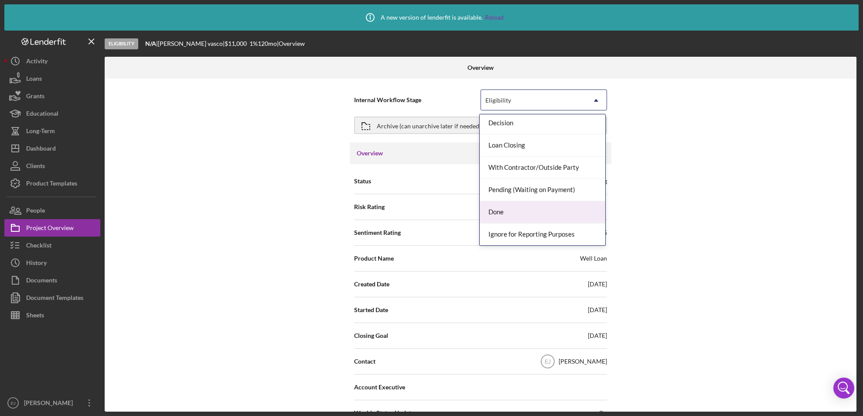
click at [568, 208] on div "Done" at bounding box center [543, 212] width 126 height 22
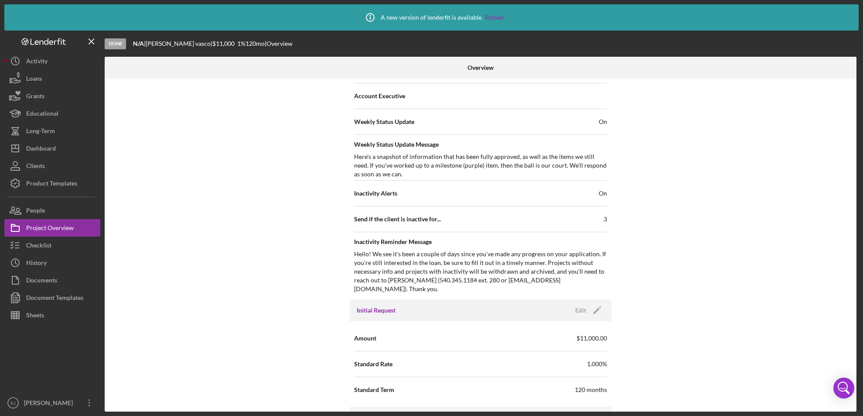
scroll to position [963, 0]
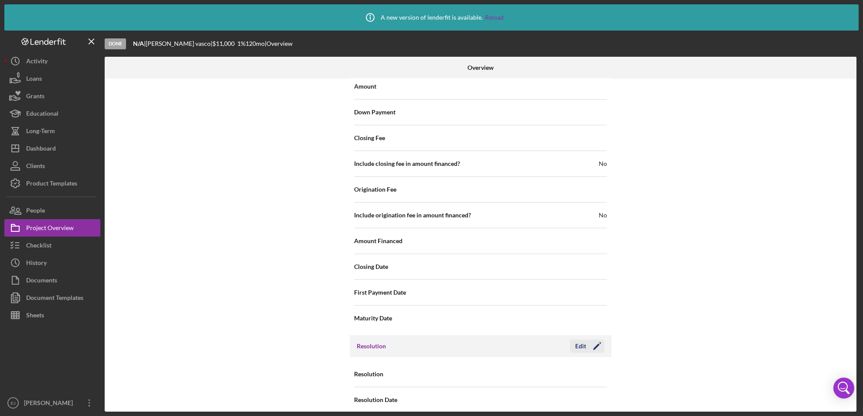
click at [586, 335] on icon "Icon/Edit" at bounding box center [597, 346] width 22 height 22
click at [600, 365] on icon "Icon/Dropdown Arrow" at bounding box center [596, 374] width 21 height 21
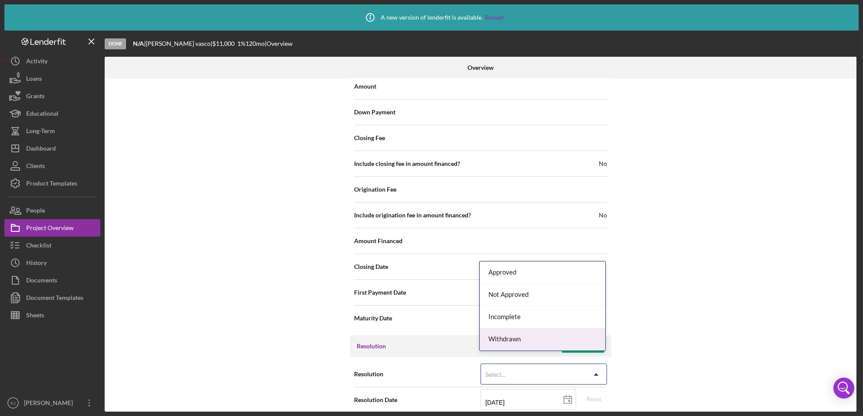
click at [582, 339] on div "Withdrawn" at bounding box center [543, 339] width 126 height 22
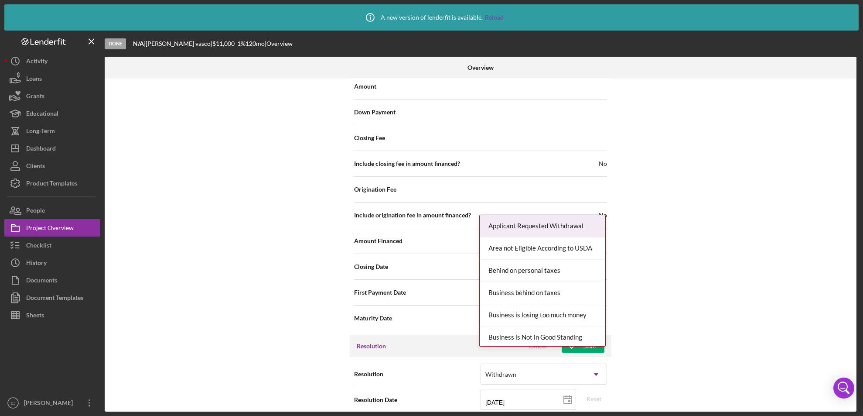
scroll to position [1019, 0]
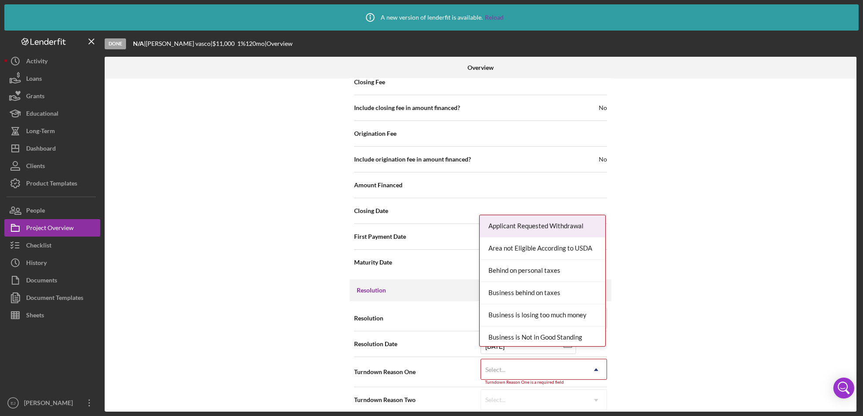
click at [593, 408] on div "Internal Workflow Stage Done Icon/Dropdown Arrow Archive (can unarchive later i…" at bounding box center [481, 244] width 752 height 333
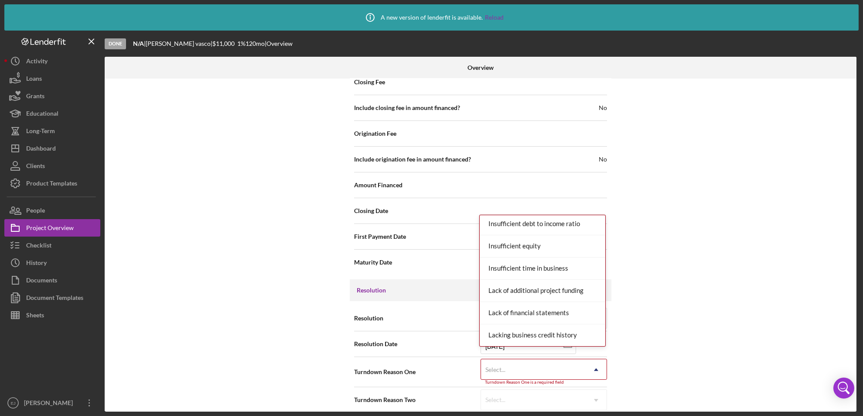
scroll to position [504, 0]
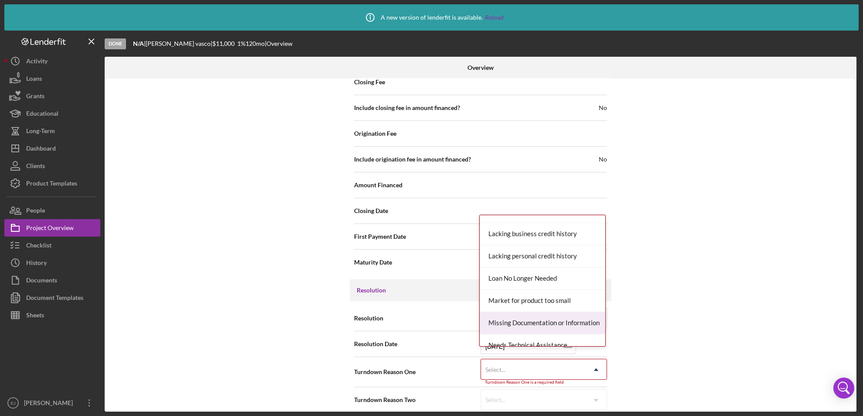
click at [573, 325] on div "Missing Documentation or Information" at bounding box center [543, 323] width 126 height 22
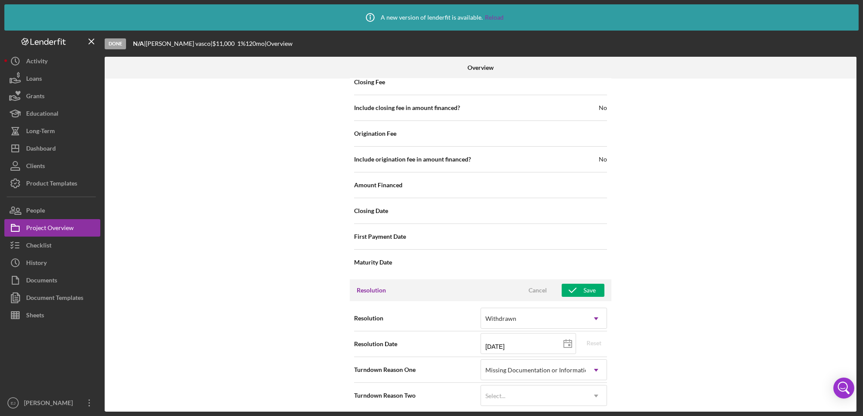
scroll to position [1014, 0]
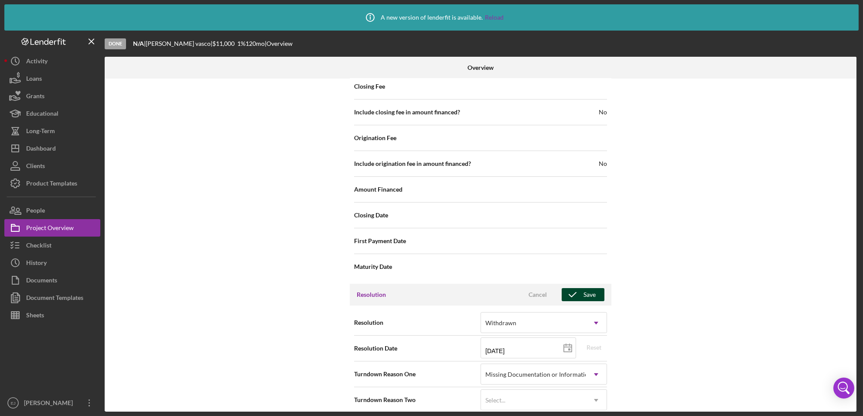
click at [586, 288] on div "Save" at bounding box center [589, 294] width 12 height 13
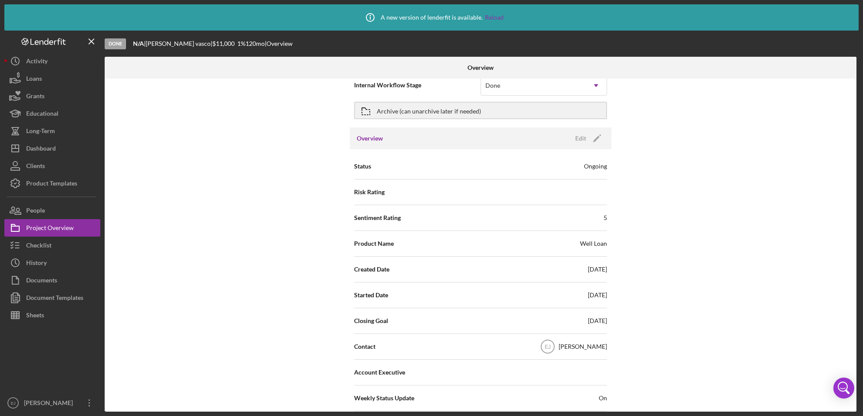
scroll to position [0, 0]
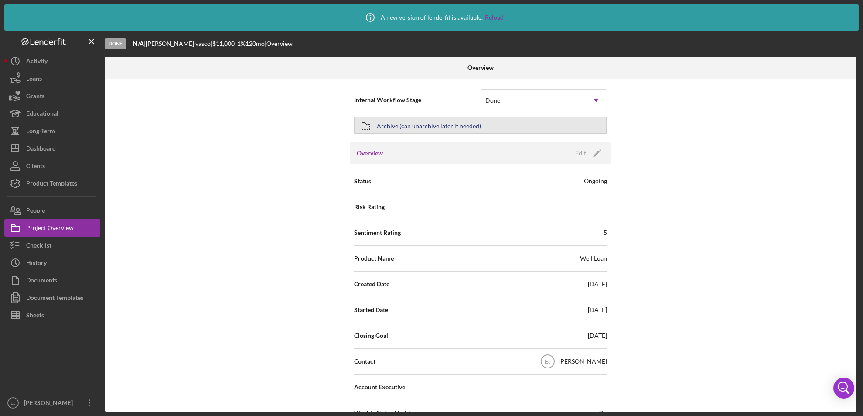
click at [373, 126] on icon "button" at bounding box center [366, 126] width 22 height 22
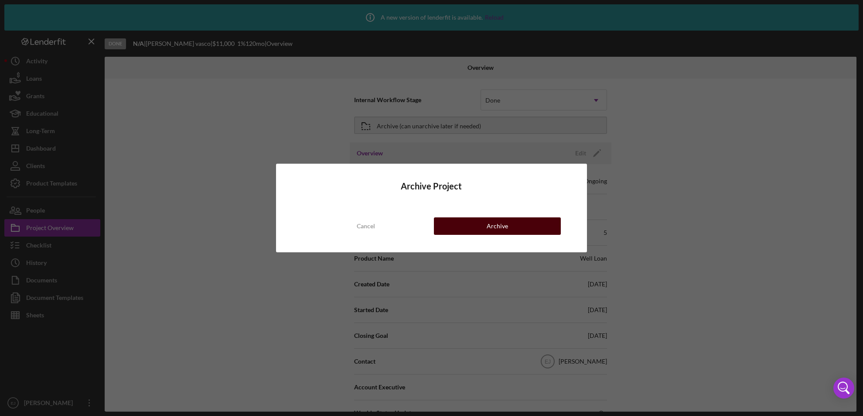
click at [466, 224] on button "Archive" at bounding box center [497, 225] width 127 height 17
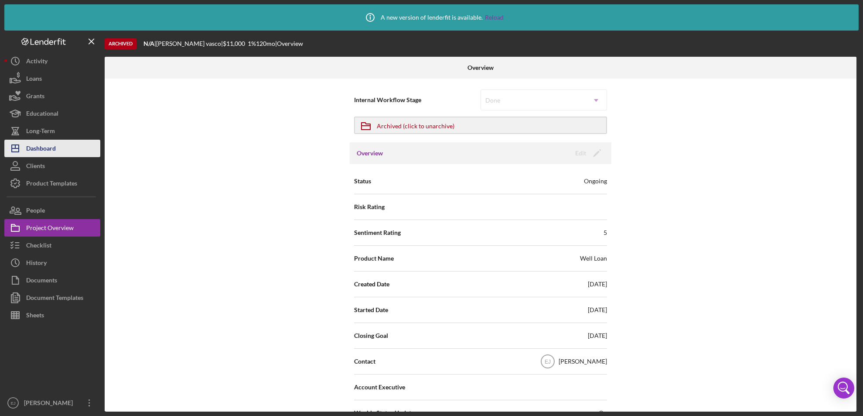
click at [36, 153] on div "Dashboard" at bounding box center [41, 150] width 30 height 20
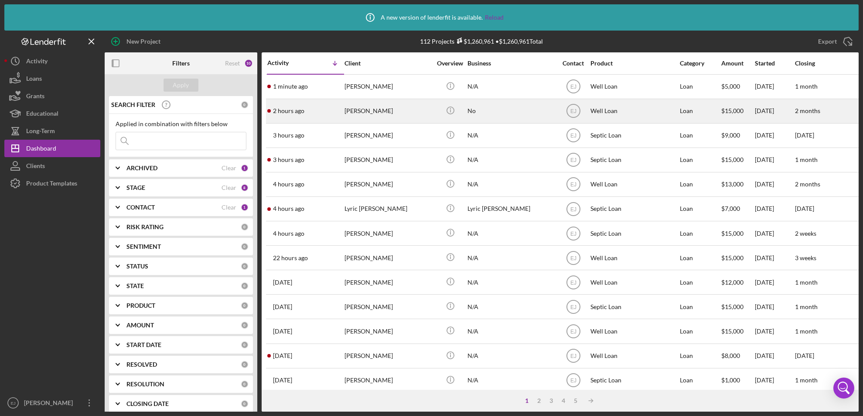
click at [389, 110] on div "[PERSON_NAME]" at bounding box center [388, 110] width 87 height 23
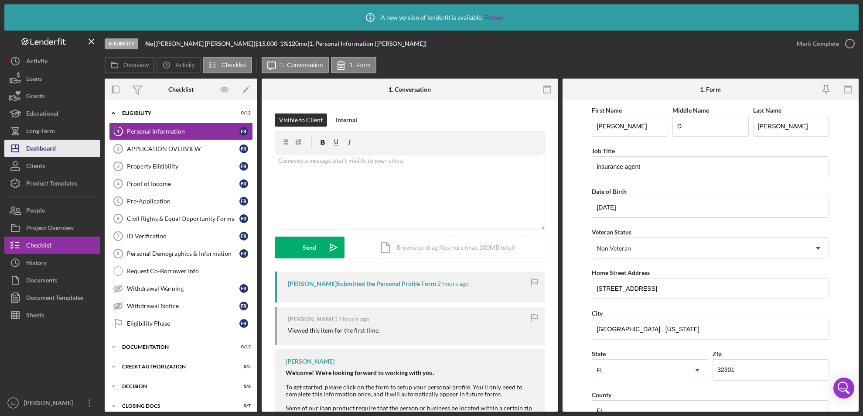
click at [40, 147] on div "Dashboard" at bounding box center [41, 150] width 30 height 20
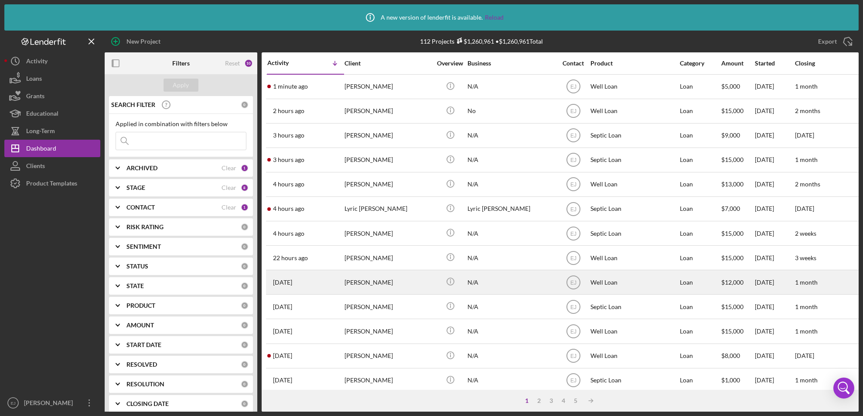
click at [369, 291] on div "[PERSON_NAME]" at bounding box center [388, 281] width 87 height 23
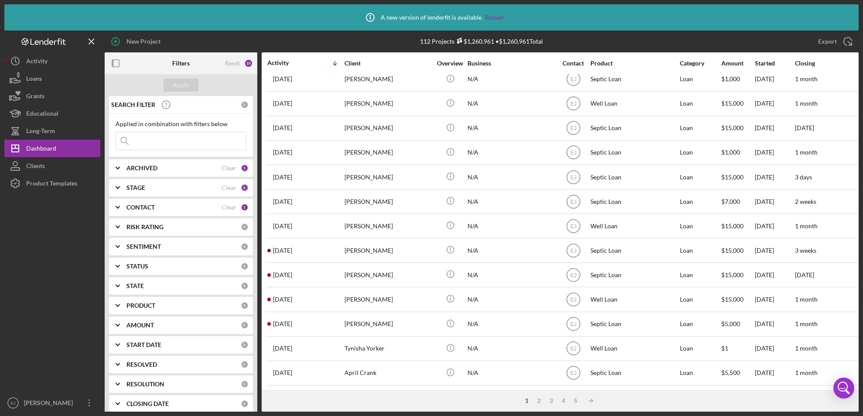
scroll to position [315, 0]
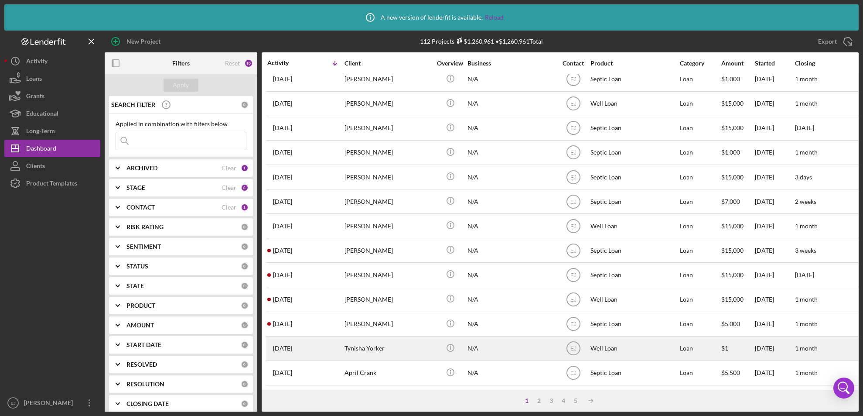
click at [381, 342] on div "Tynisha Yorker" at bounding box center [388, 348] width 87 height 23
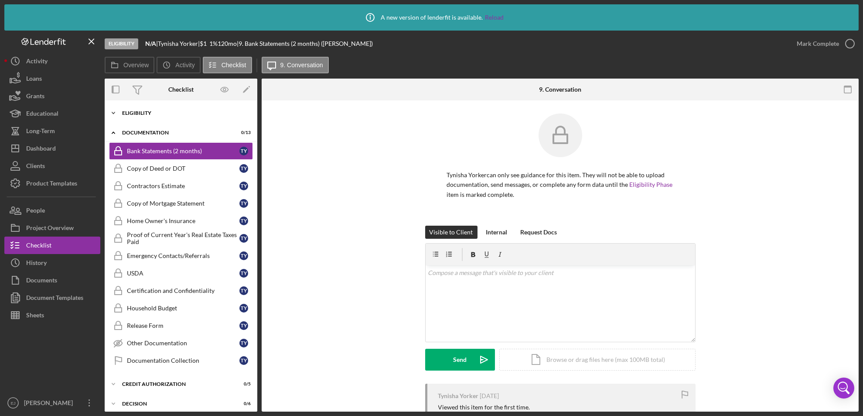
click at [113, 112] on icon "Icon/Expander" at bounding box center [113, 112] width 17 height 17
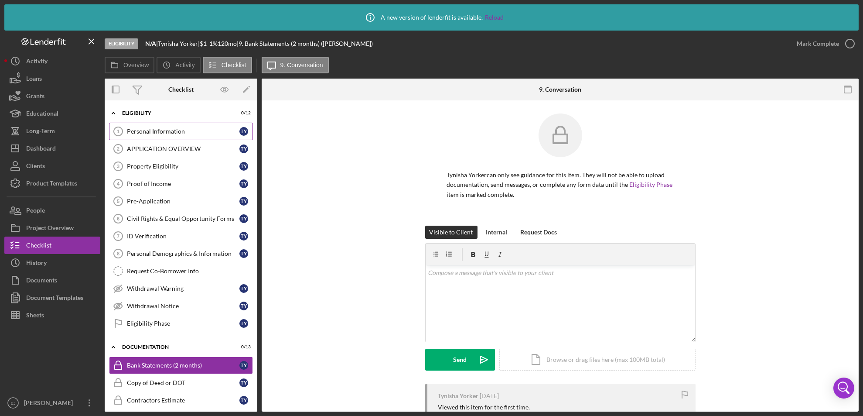
click at [131, 125] on link "Personal Information 1 Personal Information T Y" at bounding box center [181, 131] width 144 height 17
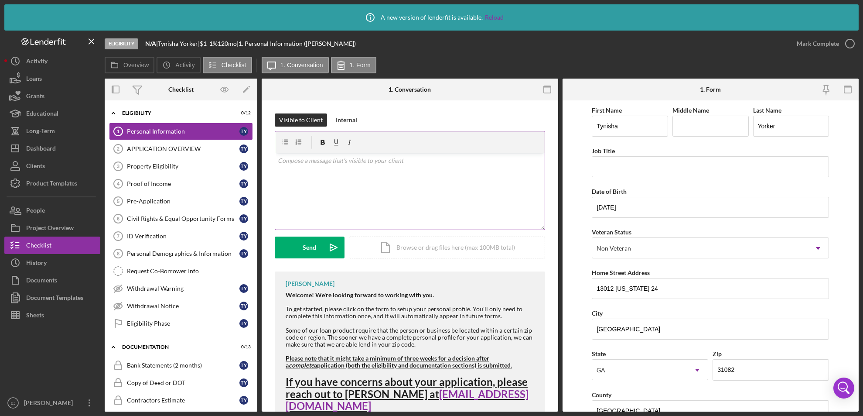
click at [437, 160] on p at bounding box center [410, 161] width 264 height 10
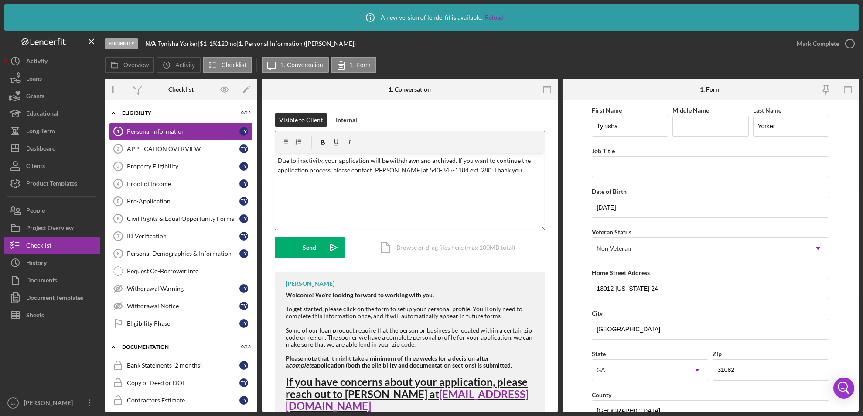
click at [278, 159] on p "Due to inactivity, your application will be withdrawn and archived. If you want…" at bounding box center [410, 166] width 264 height 20
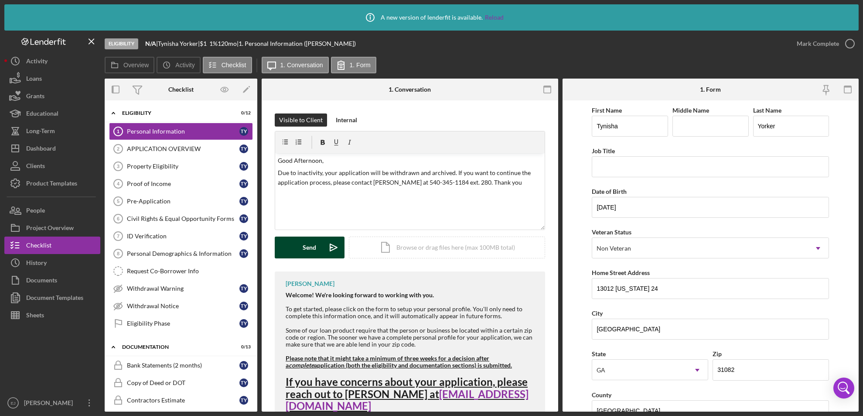
click at [300, 249] on button "Send Icon/icon-invite-send" at bounding box center [310, 247] width 70 height 22
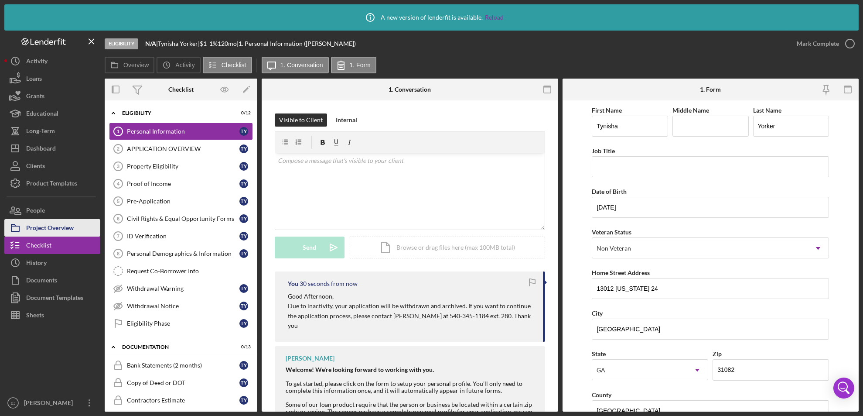
click at [56, 229] on div "Project Overview" at bounding box center [50, 229] width 48 height 20
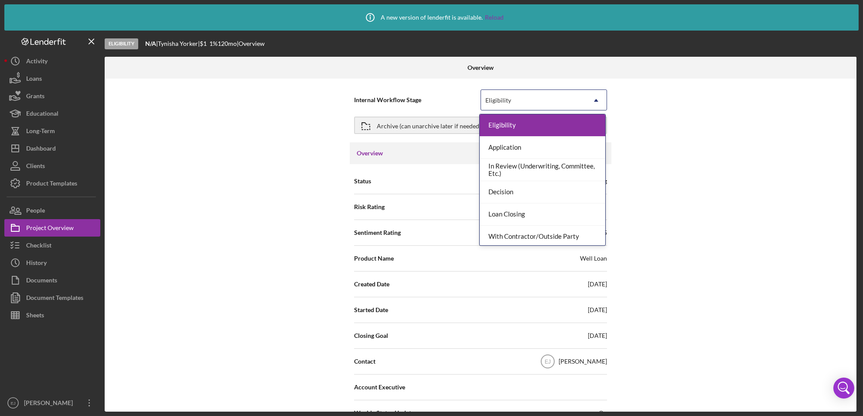
click at [602, 97] on icon "Icon/Dropdown Arrow" at bounding box center [596, 100] width 21 height 21
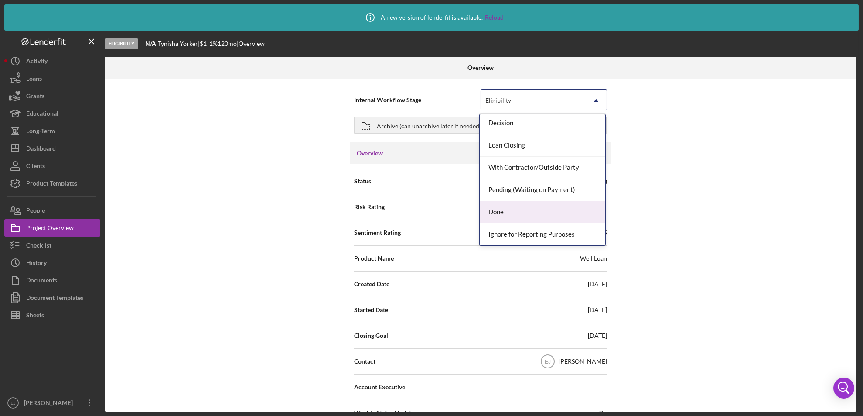
click at [572, 207] on div "Done" at bounding box center [543, 212] width 126 height 22
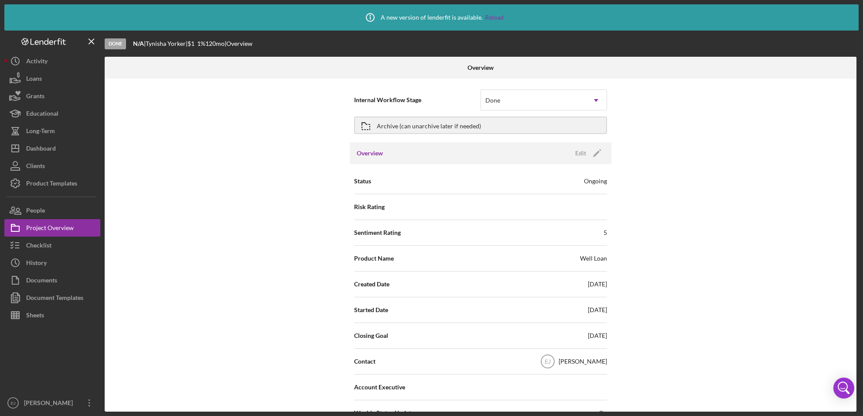
click at [853, 375] on div "Internal Workflow Stage Done Icon/Dropdown Arrow Archive (can unarchive later i…" at bounding box center [481, 244] width 752 height 333
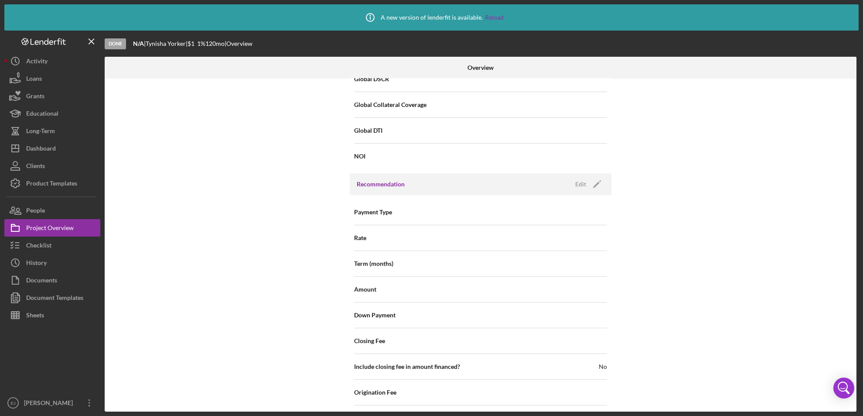
scroll to position [963, 0]
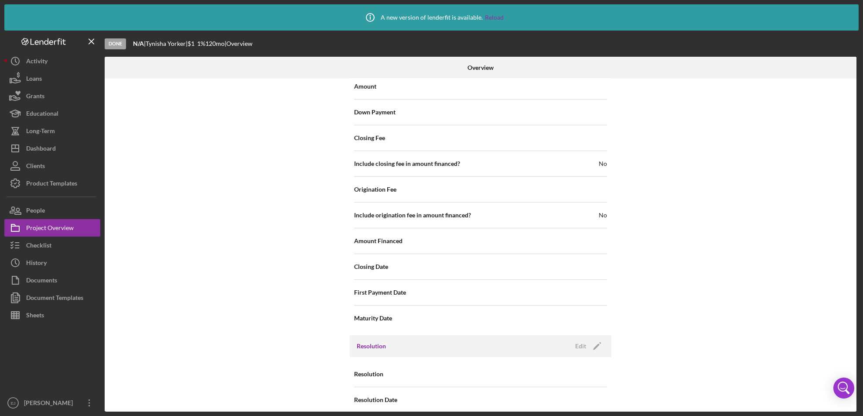
click at [584, 335] on div "Resolution Edit Icon/Edit" at bounding box center [481, 346] width 262 height 22
click at [581, 339] on div "Edit" at bounding box center [580, 345] width 11 height 13
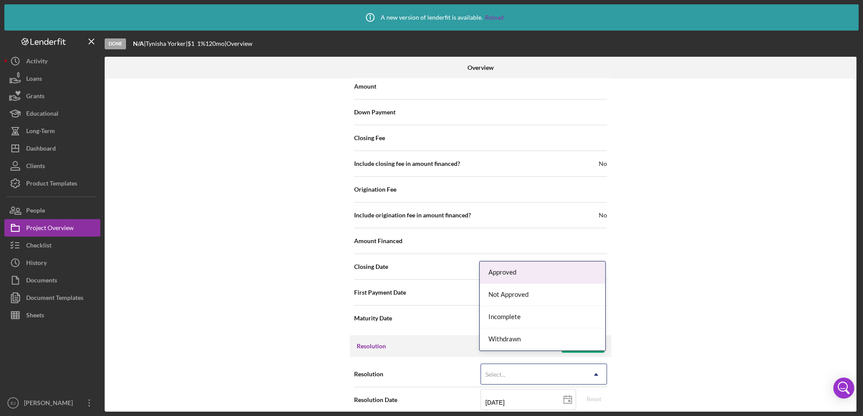
click at [598, 364] on icon "Icon/Dropdown Arrow" at bounding box center [596, 374] width 21 height 21
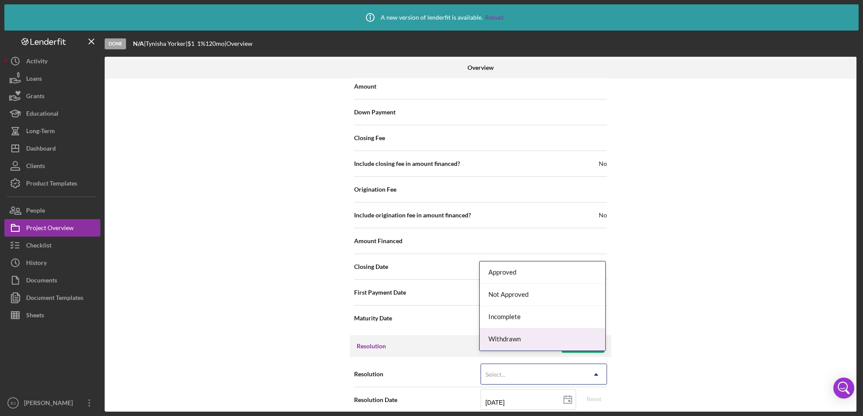
click at [582, 334] on div "Withdrawn" at bounding box center [543, 339] width 126 height 22
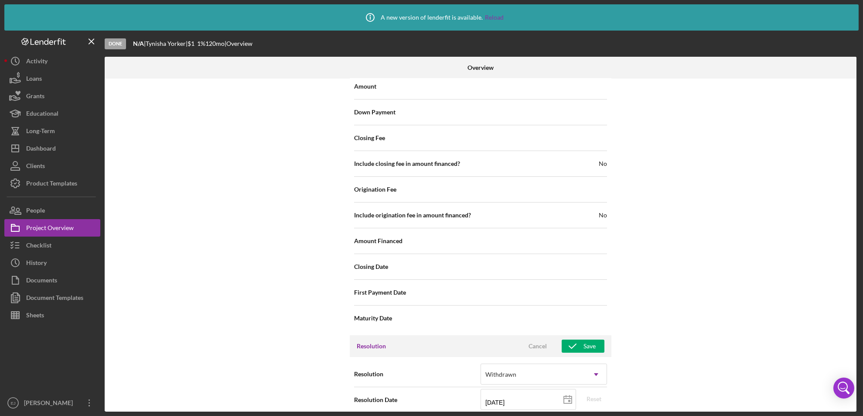
scroll to position [1019, 0]
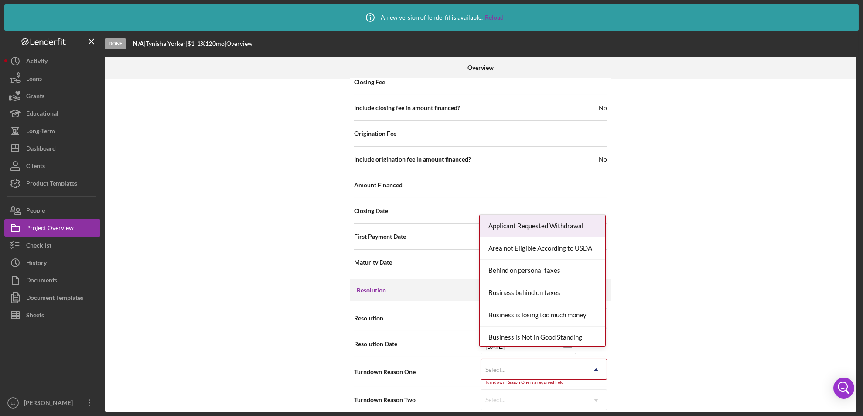
click at [596, 410] on div "Internal Workflow Stage Done Icon/Dropdown Arrow Archive (can unarchive later i…" at bounding box center [481, 244] width 752 height 333
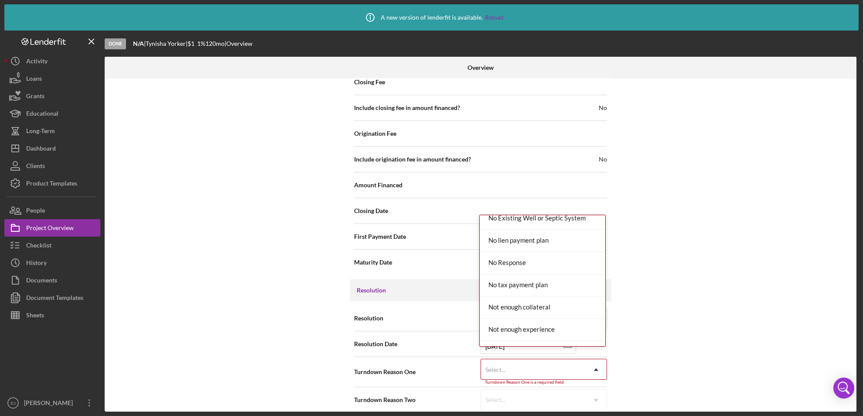
scroll to position [606, 0]
click at [572, 216] on div "Missing Documentation or Information" at bounding box center [543, 221] width 126 height 22
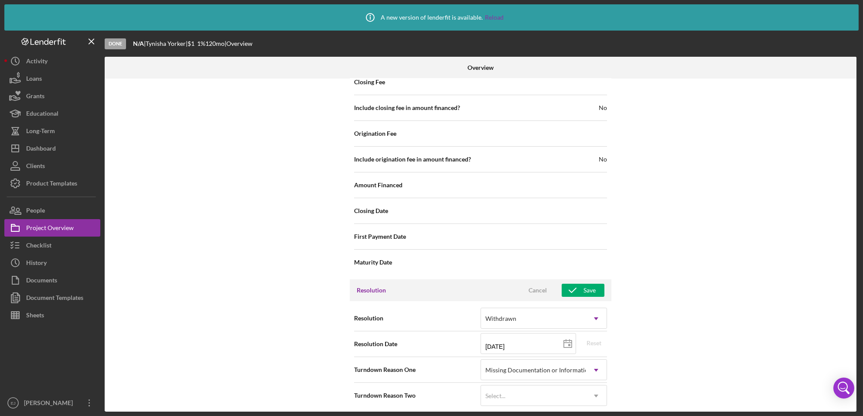
scroll to position [1014, 0]
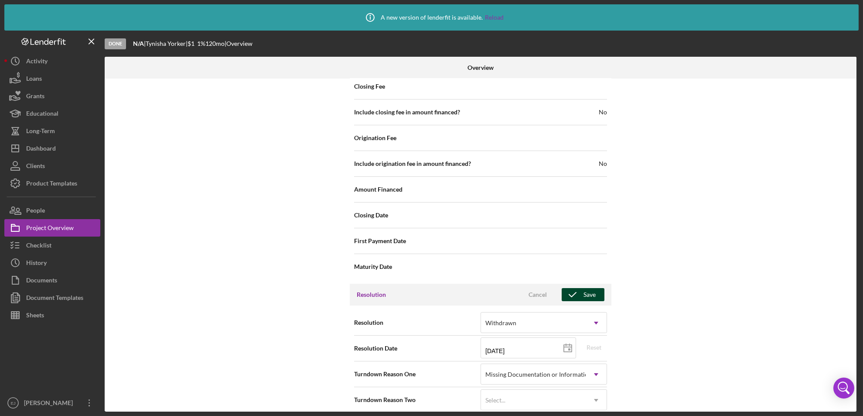
click at [595, 288] on button "Save" at bounding box center [583, 294] width 43 height 13
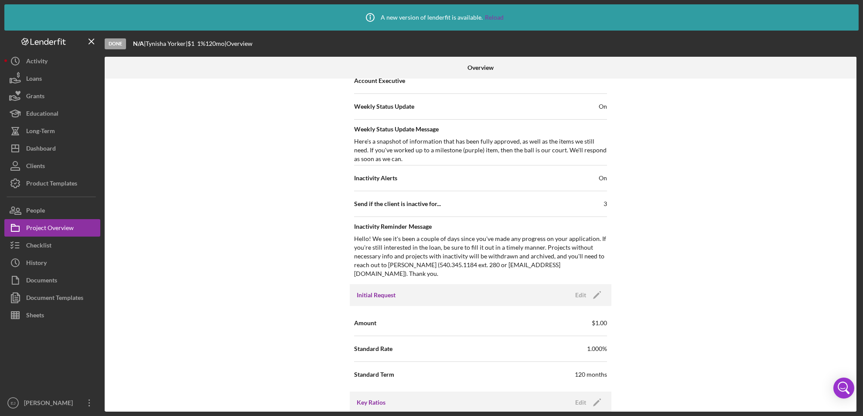
scroll to position [0, 0]
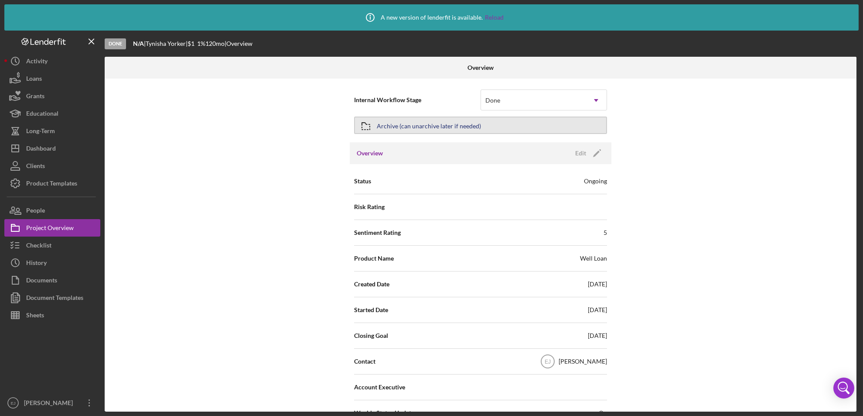
click at [387, 124] on div "Archive (can unarchive later if needed)" at bounding box center [429, 125] width 104 height 16
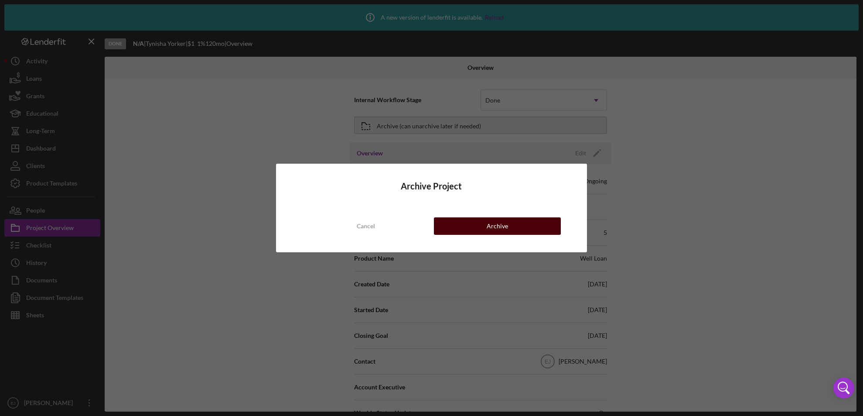
click at [489, 230] on div "Archive" at bounding box center [497, 225] width 21 height 17
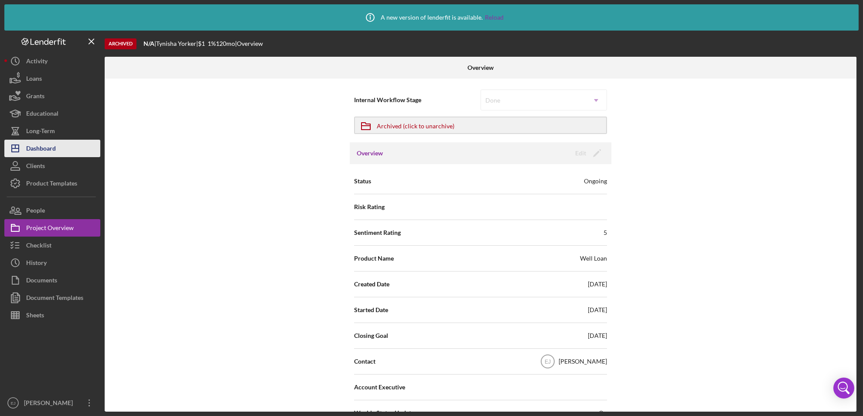
click at [60, 150] on button "Icon/Dashboard Dashboard" at bounding box center [52, 148] width 96 height 17
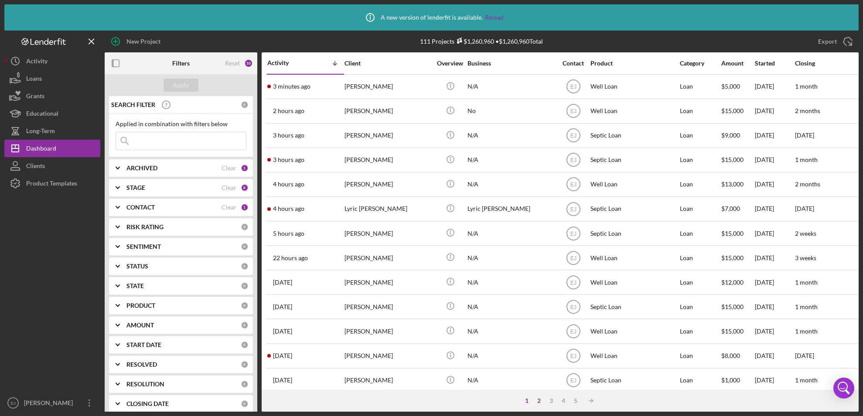
click at [540, 401] on div "2" at bounding box center [539, 400] width 12 height 7
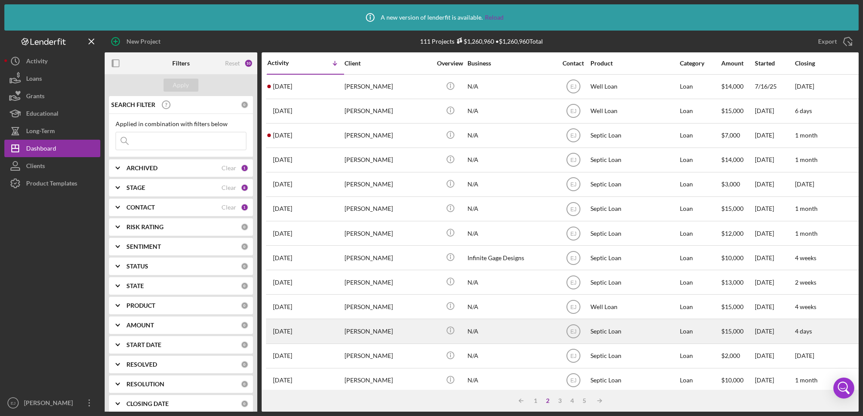
click at [369, 339] on div "[PERSON_NAME]" at bounding box center [388, 330] width 87 height 23
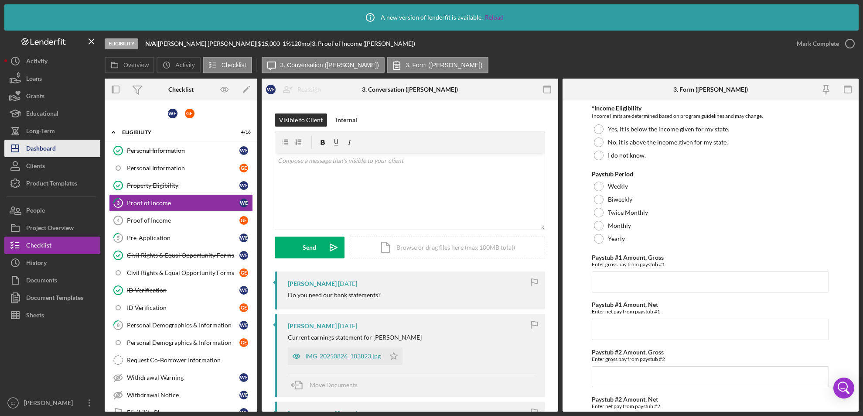
click at [44, 150] on div "Dashboard" at bounding box center [41, 150] width 30 height 20
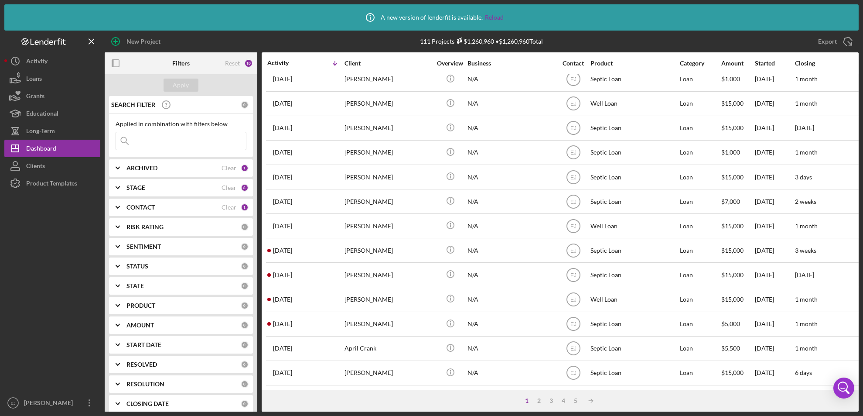
scroll to position [315, 0]
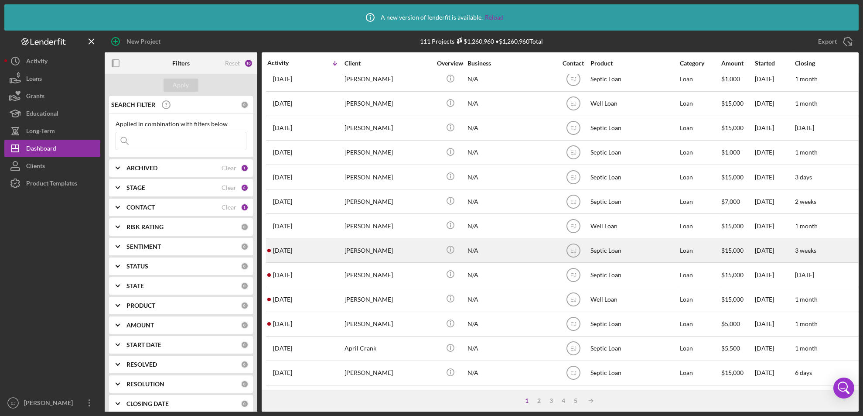
click at [372, 245] on div "[PERSON_NAME]" at bounding box center [388, 250] width 87 height 23
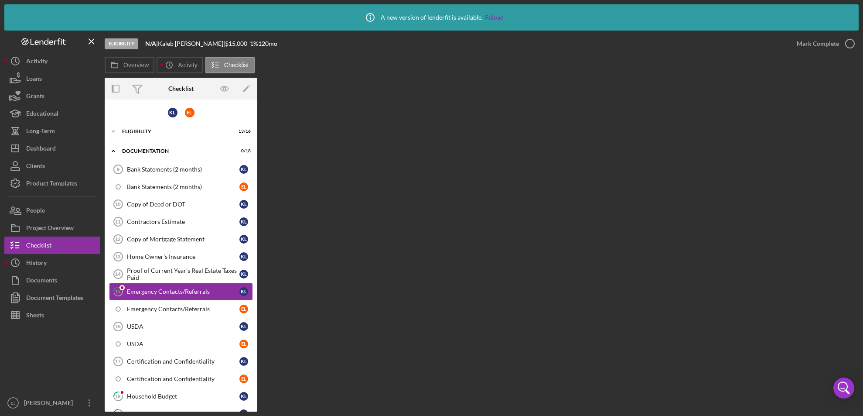
scroll to position [35, 0]
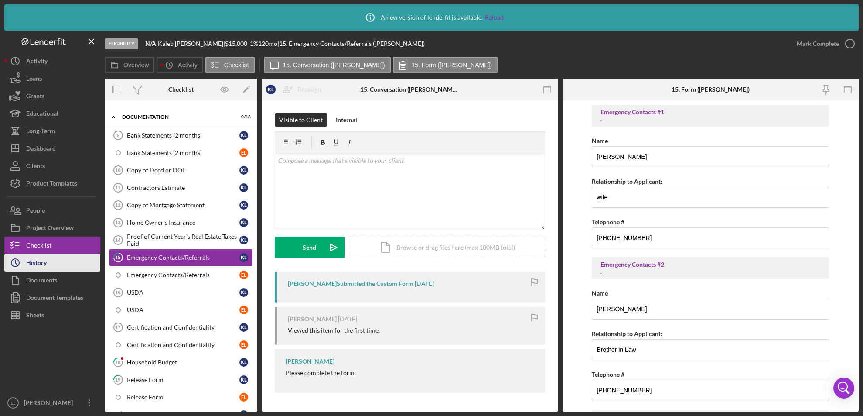
click at [62, 261] on button "Icon/History History" at bounding box center [52, 262] width 96 height 17
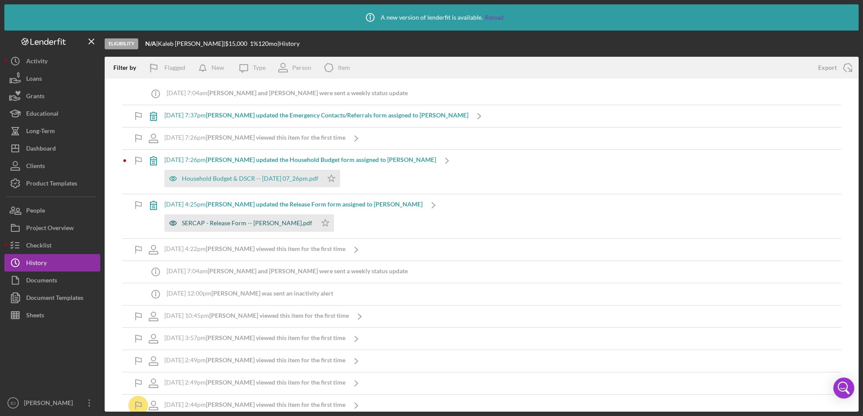
click at [284, 224] on div "SERCAP - Release Form -- [PERSON_NAME].pdf" at bounding box center [247, 222] width 130 height 7
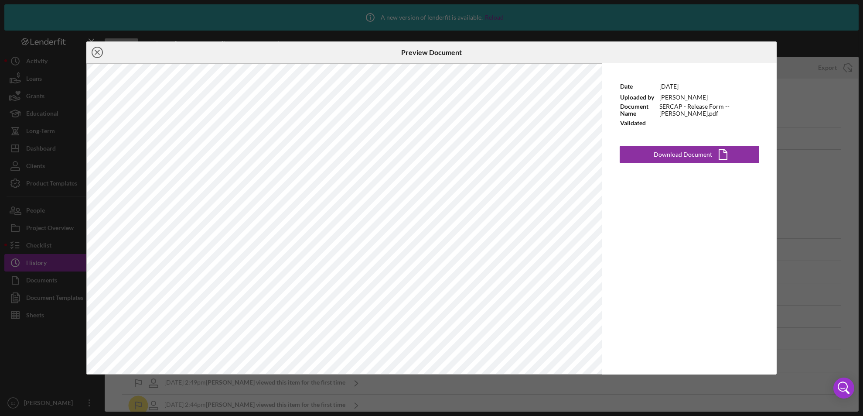
click at [95, 47] on icon "Icon/Close" at bounding box center [97, 52] width 22 height 22
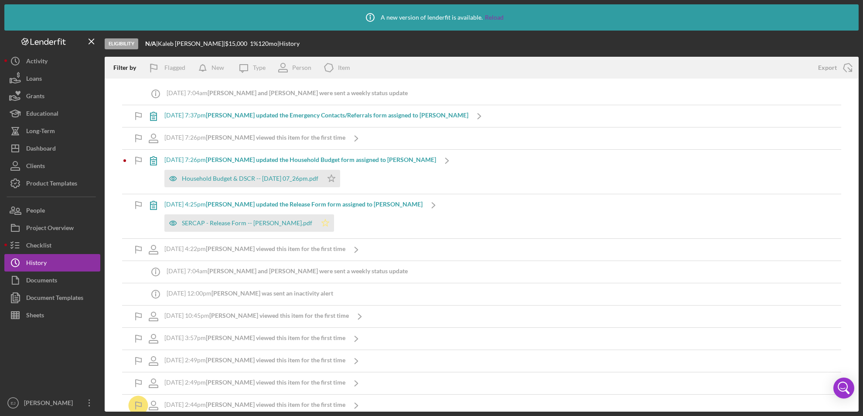
click at [317, 222] on icon "Icon/Star" at bounding box center [325, 222] width 17 height 17
click at [278, 177] on div "Household Budget & DSCR -- [DATE] 07_26pm.pdf" at bounding box center [250, 178] width 136 height 7
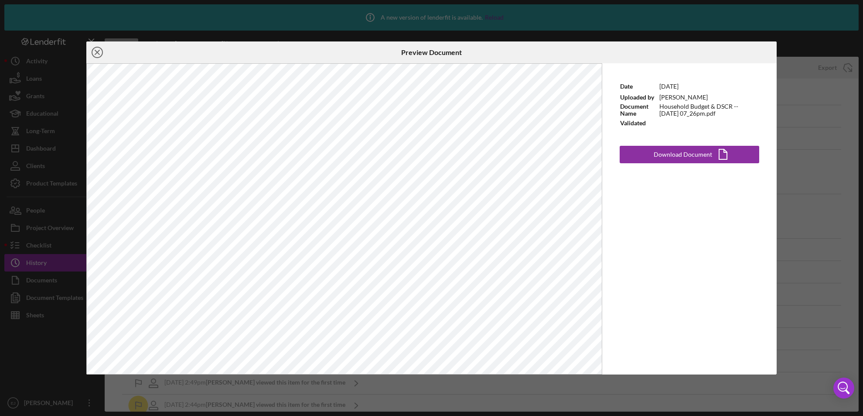
click at [97, 54] on icon "Icon/Close" at bounding box center [97, 52] width 22 height 22
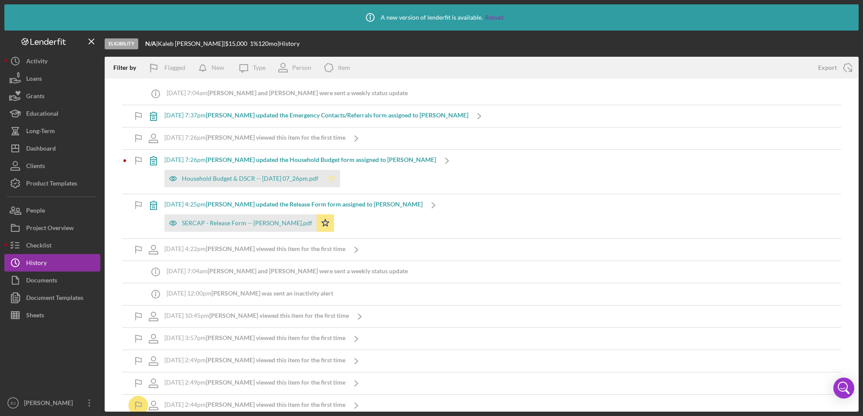
click at [335, 181] on polygon "button" at bounding box center [331, 177] width 7 height 7
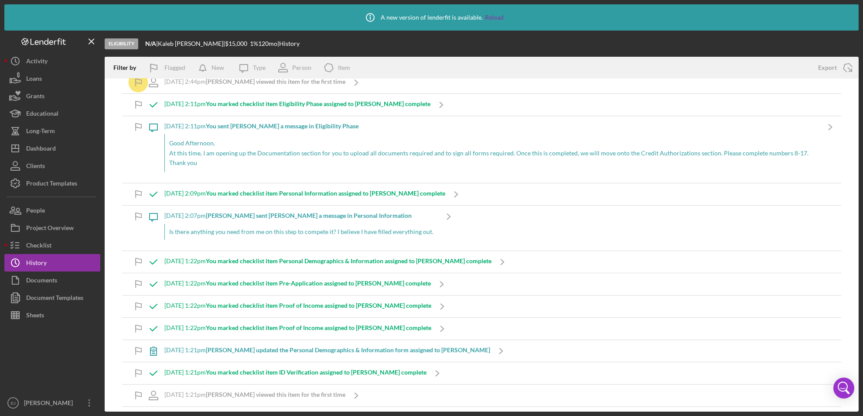
scroll to position [325, 0]
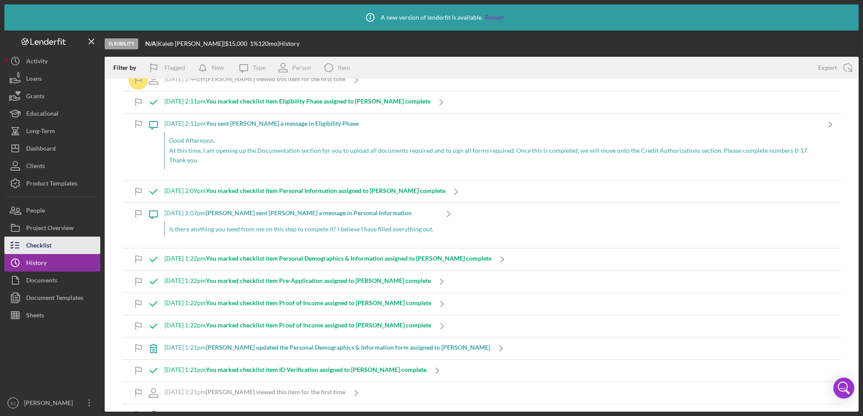
click at [41, 246] on div "Checklist" at bounding box center [38, 246] width 25 height 20
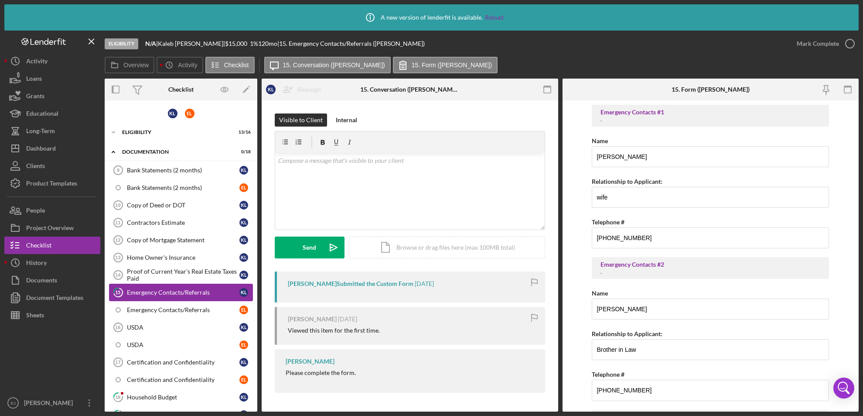
scroll to position [35, 0]
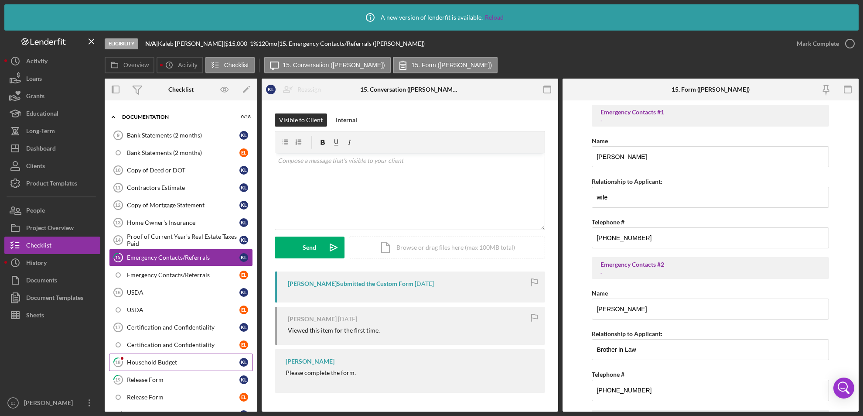
click at [128, 352] on icon "18" at bounding box center [118, 362] width 22 height 22
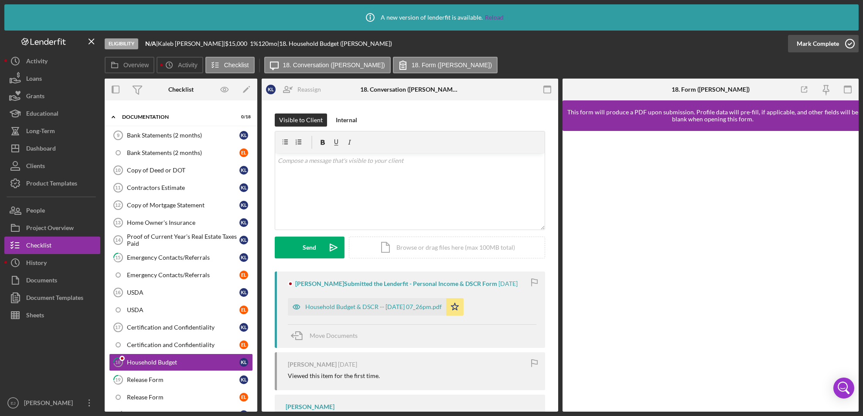
click at [849, 49] on icon "button" at bounding box center [850, 44] width 22 height 22
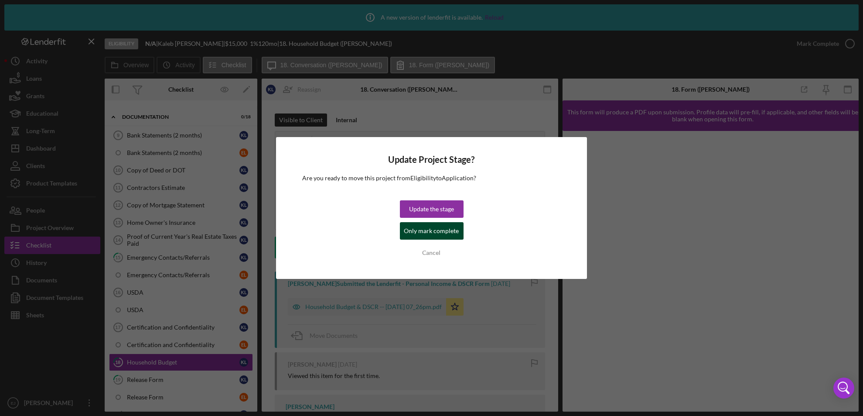
click at [407, 231] on div "Only mark complete" at bounding box center [431, 230] width 55 height 17
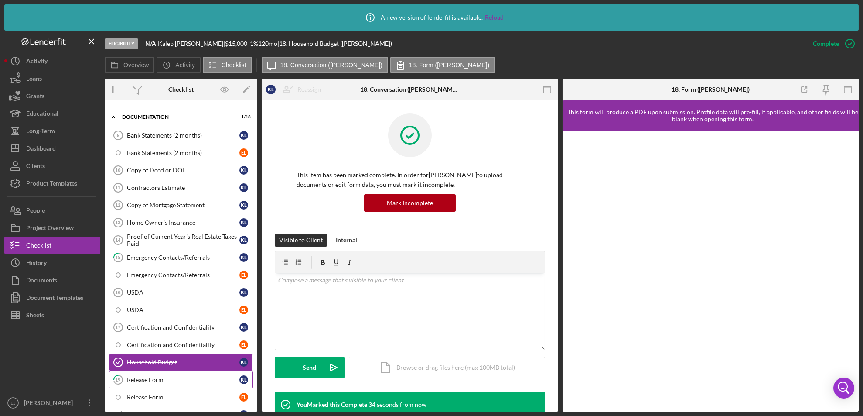
click at [163, 381] on div "Release Form" at bounding box center [183, 379] width 113 height 7
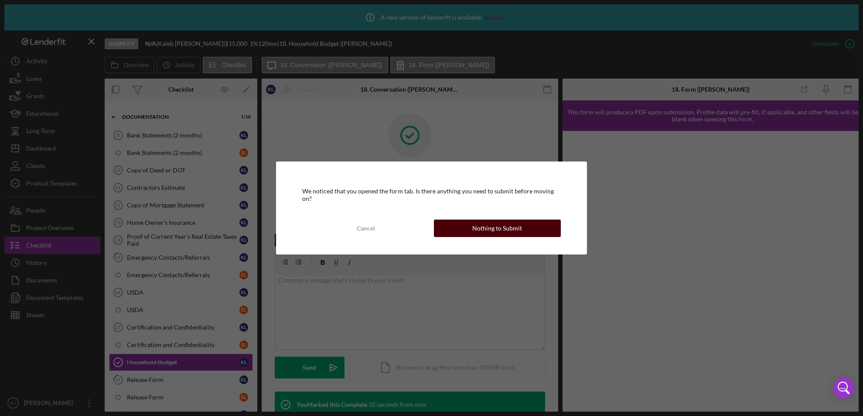
click at [513, 230] on div "Nothing to Submit" at bounding box center [497, 227] width 50 height 17
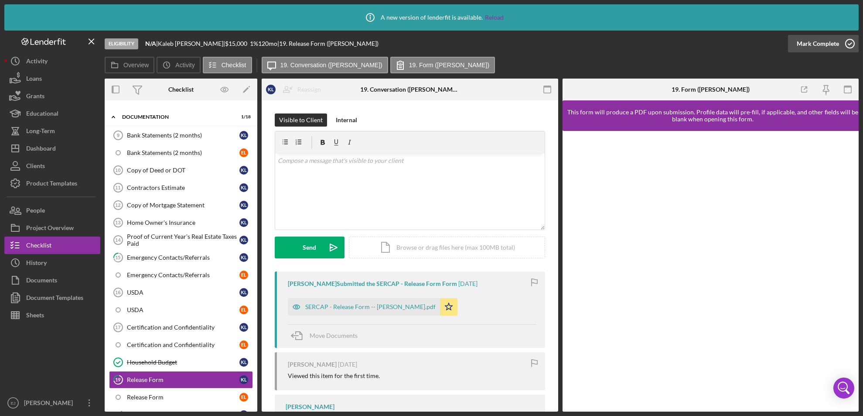
click at [847, 46] on icon "button" at bounding box center [850, 44] width 22 height 22
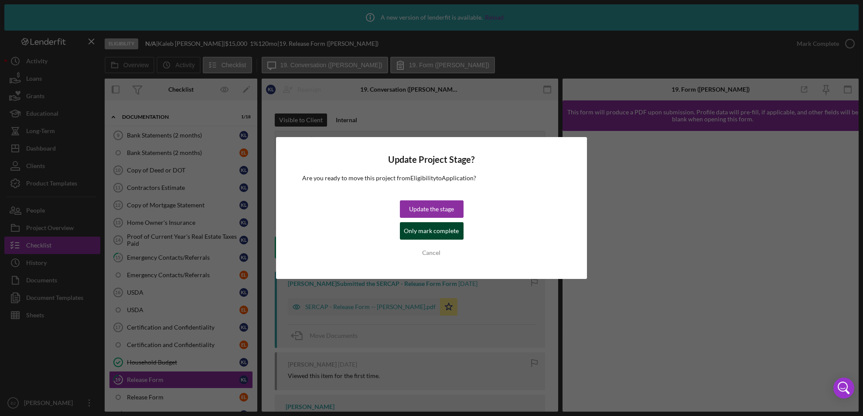
click at [454, 231] on div "Only mark complete" at bounding box center [431, 230] width 55 height 17
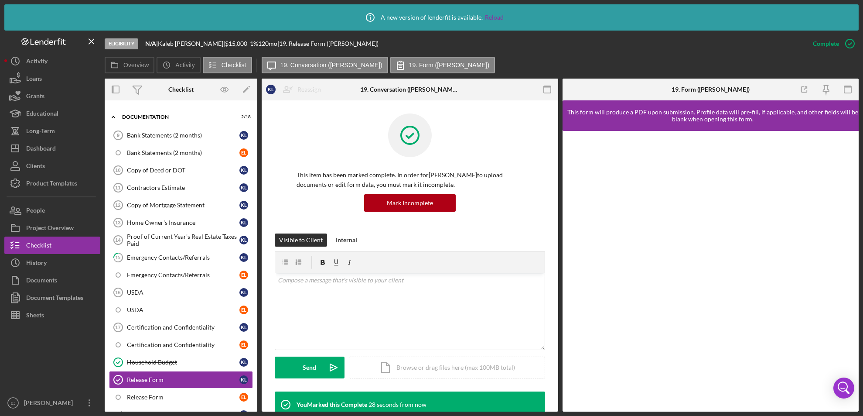
drag, startPoint x: 198, startPoint y: 255, endPoint x: 294, endPoint y: 145, distance: 145.6
click at [294, 145] on div "This item has been marked complete. In order for [PERSON_NAME] to upload docume…" at bounding box center [410, 173] width 270 height 120
click at [181, 258] on div "Emergency Contacts/Referrals" at bounding box center [183, 257] width 113 height 7
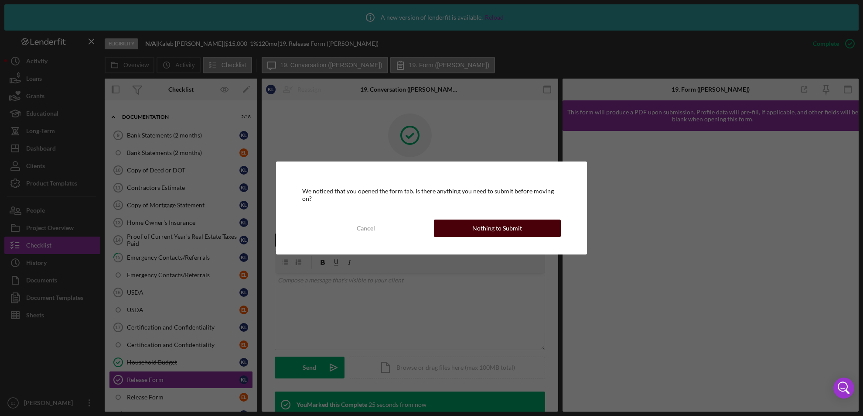
click at [475, 225] on div "Nothing to Submit" at bounding box center [497, 227] width 50 height 17
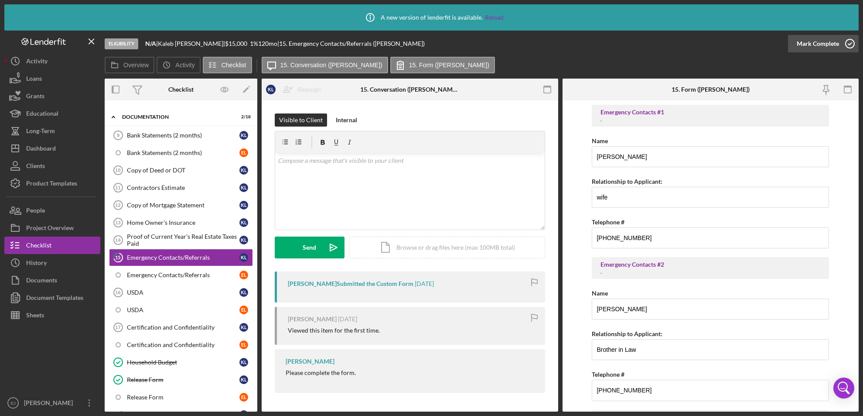
click at [850, 38] on icon "button" at bounding box center [850, 44] width 22 height 22
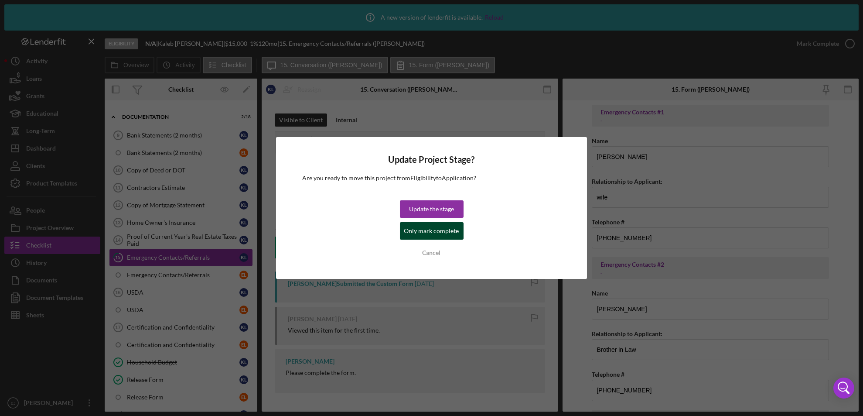
click at [457, 234] on div "Only mark complete" at bounding box center [431, 230] width 55 height 17
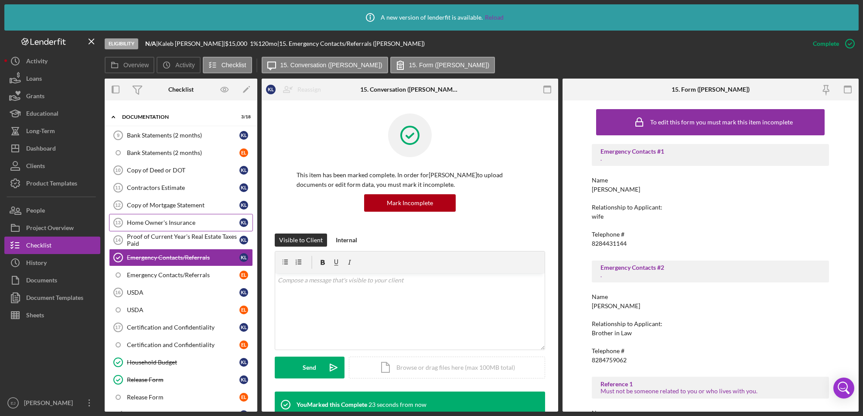
click at [170, 228] on link "Home Owner's Insurance 13 Home Owner's Insurance K L" at bounding box center [181, 222] width 144 height 17
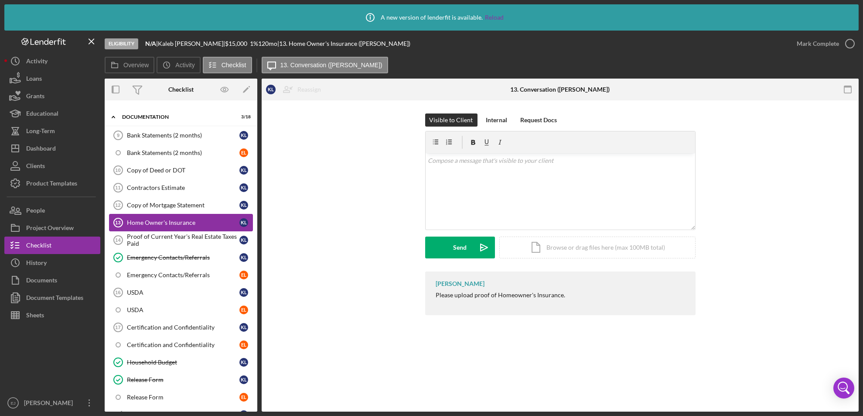
click at [176, 214] on link "Home Owner's Insurance 13 Home Owner's Insurance K L" at bounding box center [181, 222] width 144 height 17
click at [174, 209] on link "Copy of Mortgage Statement 12 Copy of Mortgage Statement K L" at bounding box center [181, 204] width 144 height 17
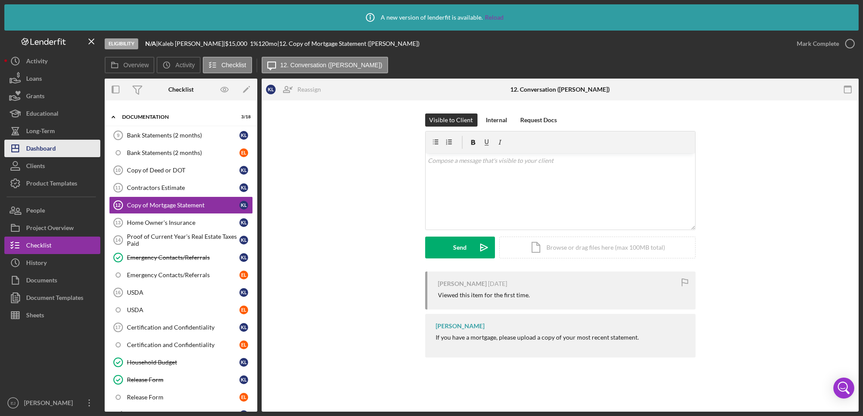
click at [50, 151] on div "Dashboard" at bounding box center [41, 150] width 30 height 20
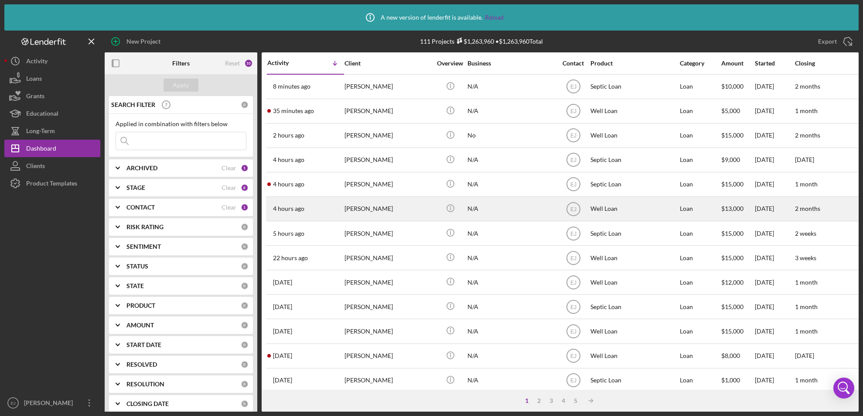
click at [320, 202] on div "4 hours ago [PERSON_NAME]" at bounding box center [305, 208] width 76 height 23
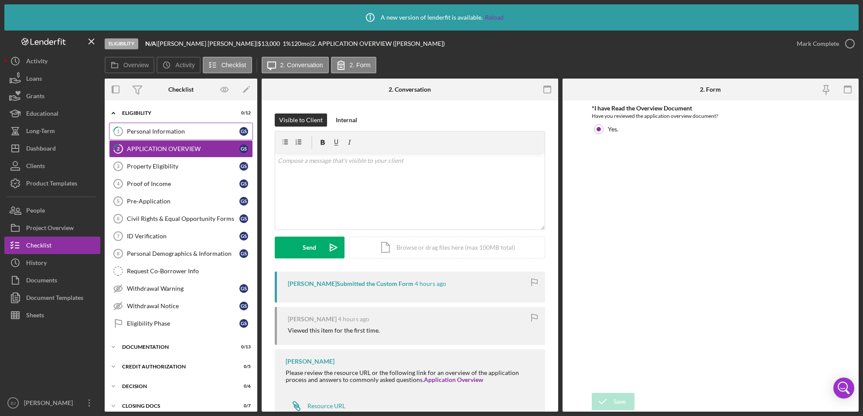
click at [192, 129] on div "Personal Information" at bounding box center [183, 131] width 113 height 7
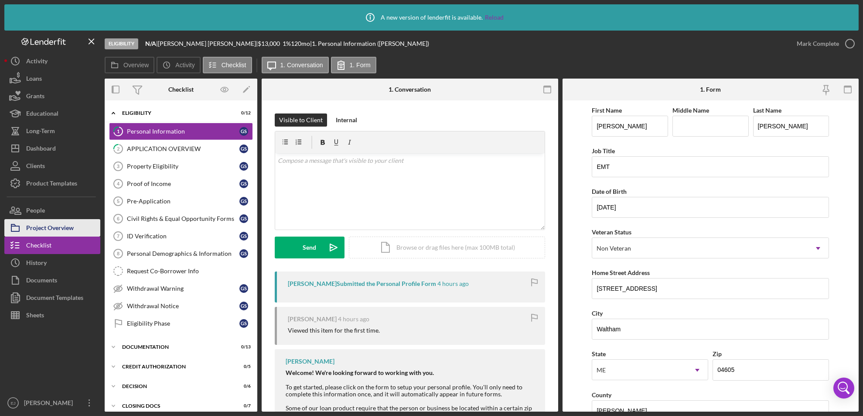
click at [55, 226] on div "Project Overview" at bounding box center [50, 229] width 48 height 20
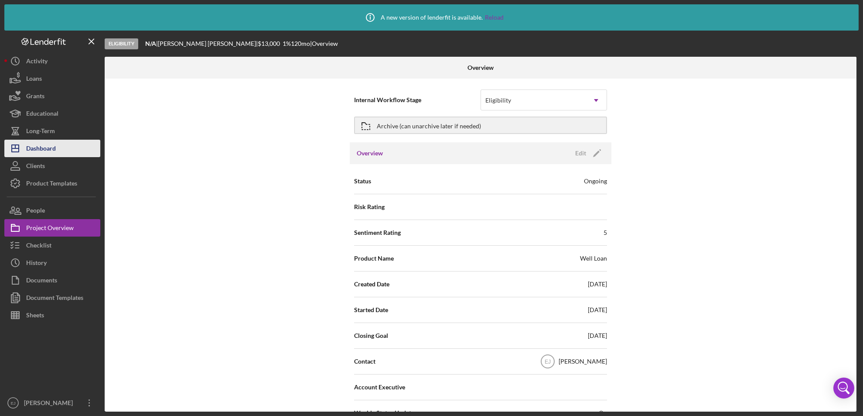
click at [50, 149] on div "Dashboard" at bounding box center [41, 150] width 30 height 20
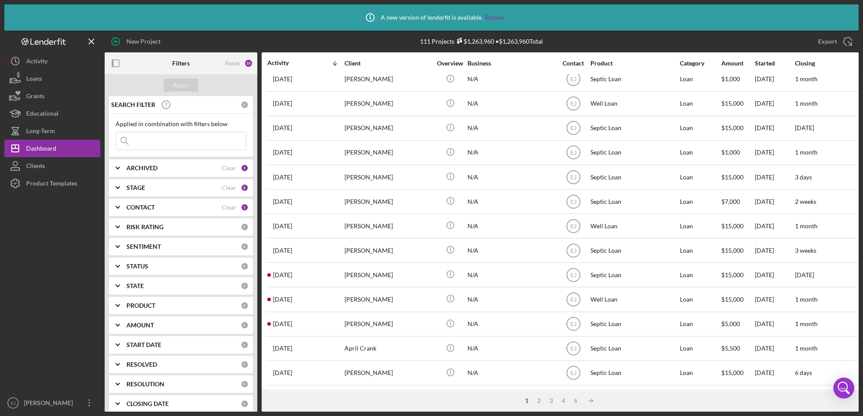
scroll to position [315, 0]
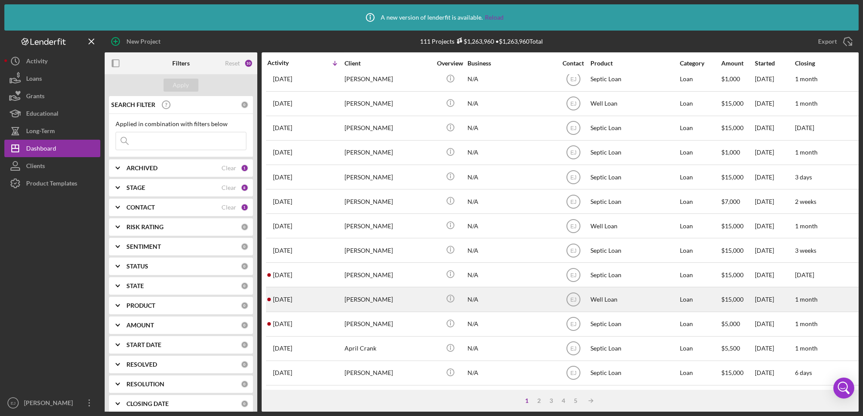
click at [365, 292] on div "[PERSON_NAME]" at bounding box center [388, 298] width 87 height 23
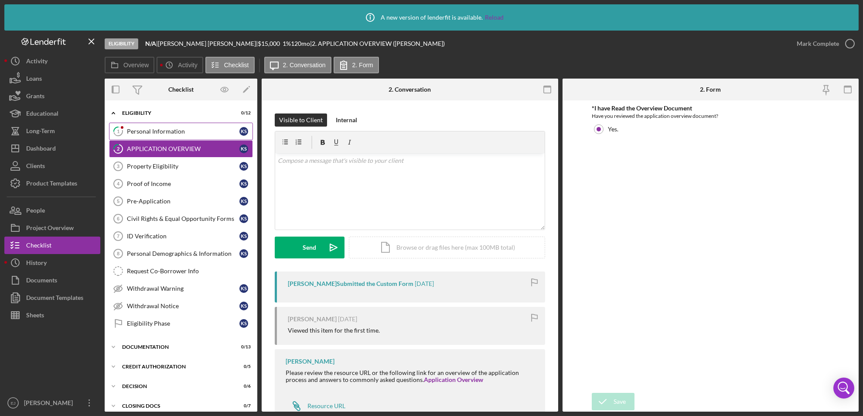
click at [165, 131] on div "Personal Information" at bounding box center [183, 131] width 113 height 7
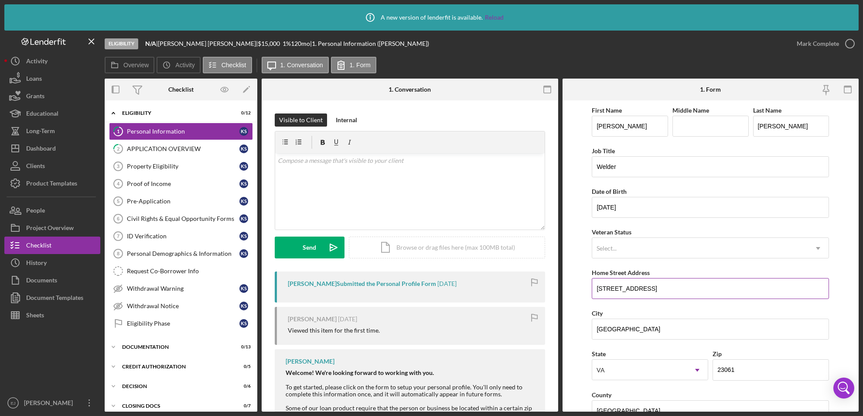
drag, startPoint x: 596, startPoint y: 286, endPoint x: 658, endPoint y: 291, distance: 63.1
click at [658, 291] on input "[STREET_ADDRESS]" at bounding box center [710, 288] width 237 height 21
click at [82, 151] on button "Icon/Dashboard Dashboard" at bounding box center [52, 148] width 96 height 17
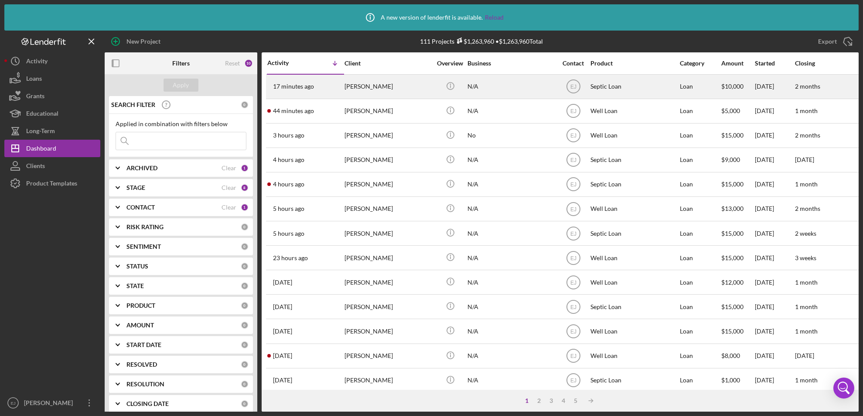
click at [381, 91] on div "[PERSON_NAME]" at bounding box center [388, 86] width 87 height 23
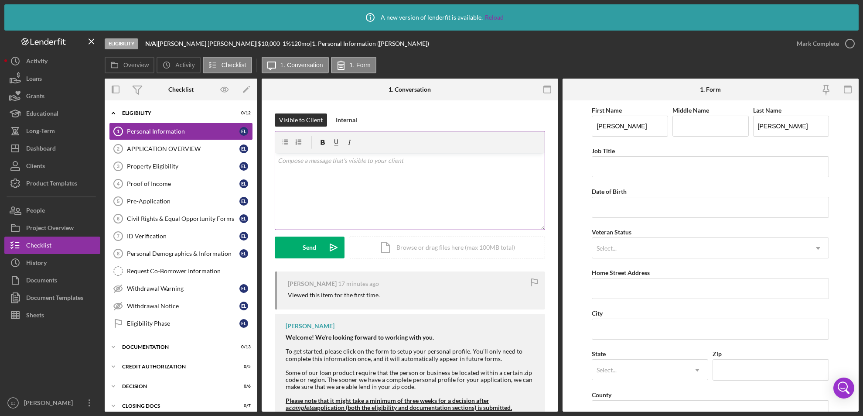
click at [347, 169] on div "v Color teal Color pink Remove color Add row above Add row below Add column bef…" at bounding box center [409, 191] width 269 height 76
paste div
click at [334, 166] on div "v Color teal Color pink Remove color Add row above Add row below Add column bef…" at bounding box center [409, 191] width 269 height 76
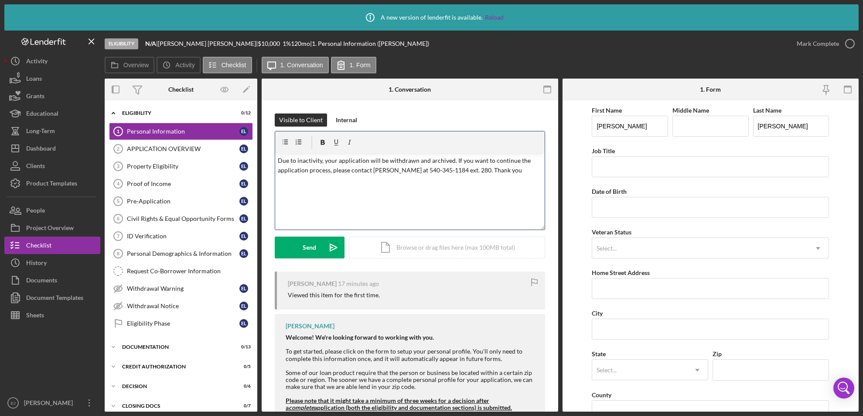
click at [276, 158] on div "v Color teal Color pink Remove color Add row above Add row below Add column bef…" at bounding box center [409, 191] width 269 height 76
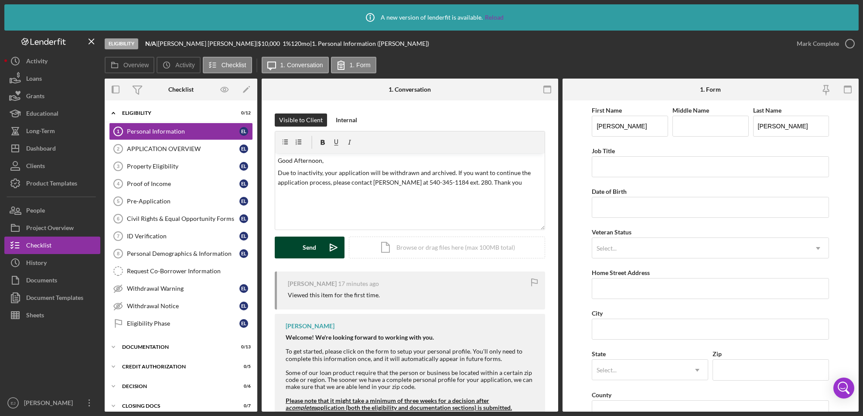
click at [298, 242] on button "Send Icon/icon-invite-send" at bounding box center [310, 247] width 70 height 22
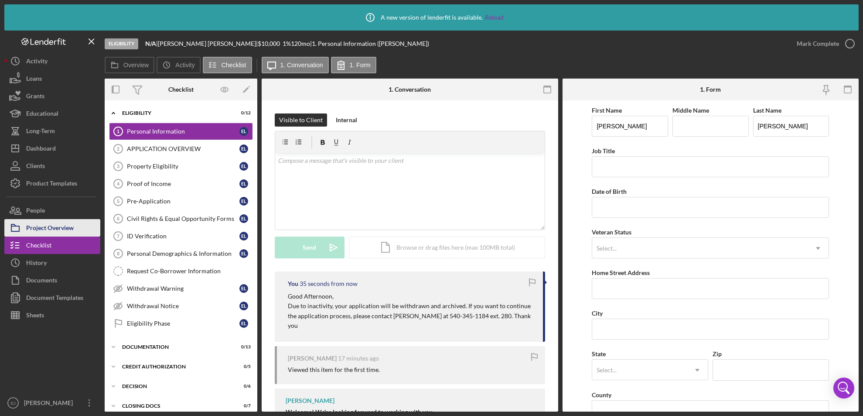
click at [73, 225] on div "Project Overview" at bounding box center [50, 229] width 48 height 20
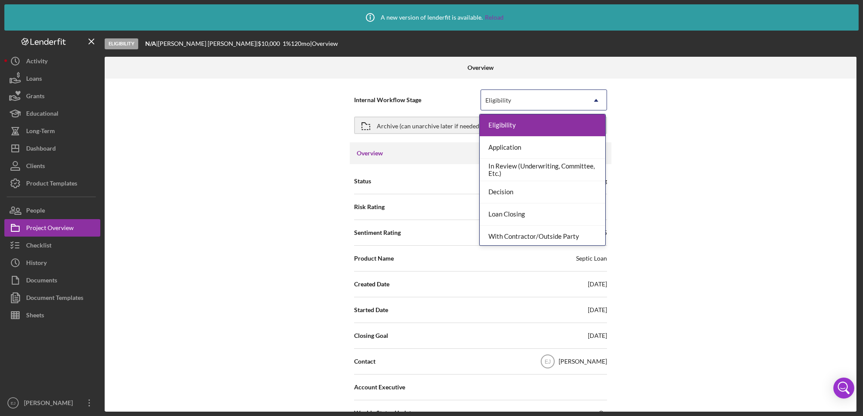
click at [595, 99] on icon "Icon/Dropdown Arrow" at bounding box center [596, 100] width 21 height 21
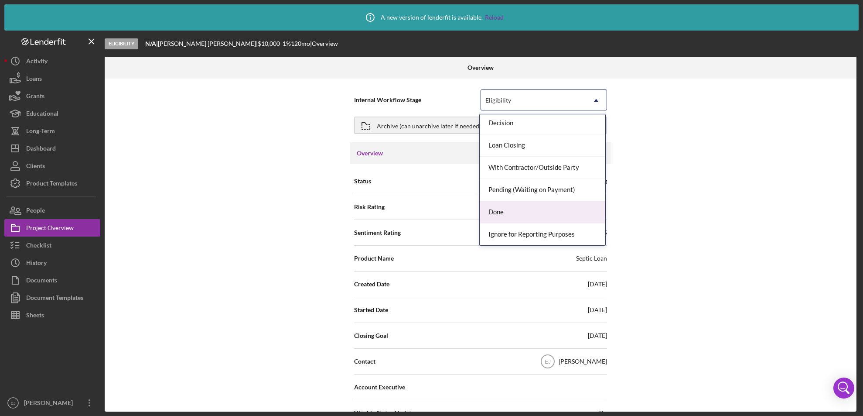
click at [555, 212] on div "Done" at bounding box center [543, 212] width 126 height 22
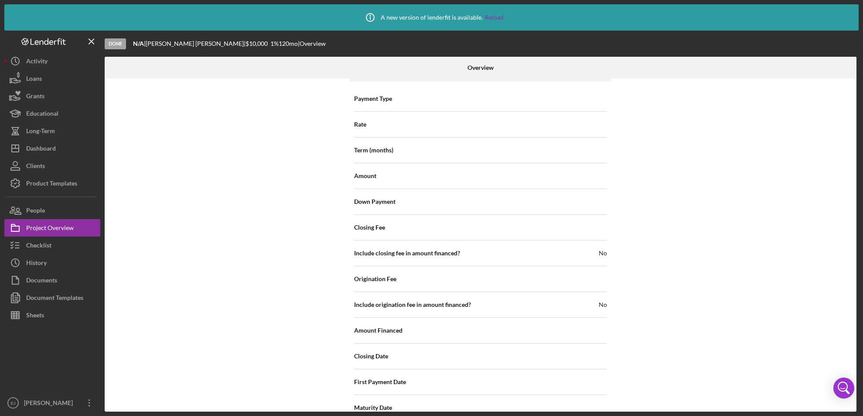
scroll to position [582, 0]
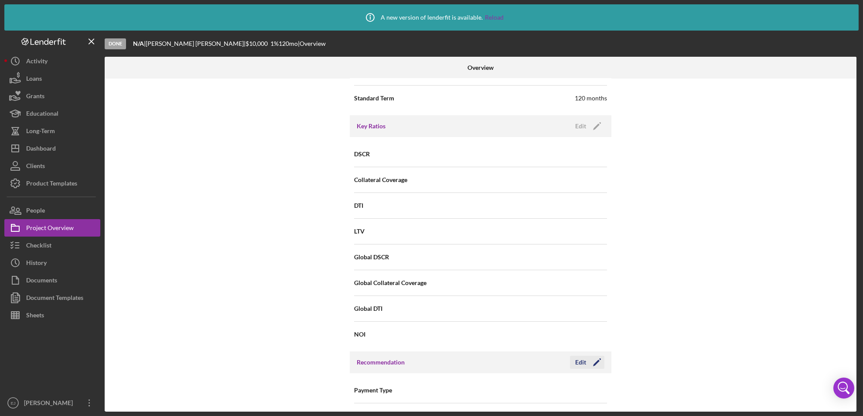
click at [577, 355] on div "Edit" at bounding box center [580, 361] width 11 height 13
click at [593, 380] on icon "Icon/Dropdown Arrow" at bounding box center [596, 390] width 21 height 21
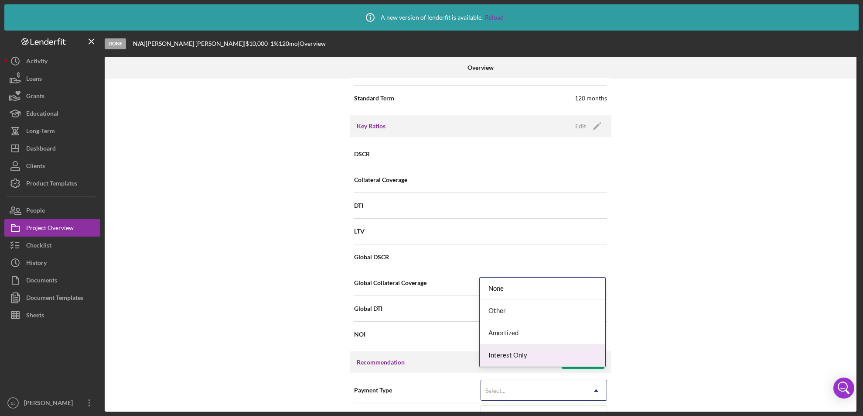
click at [680, 364] on div "Internal Workflow Stage Done Icon/Dropdown Arrow Archive (can unarchive later i…" at bounding box center [481, 244] width 752 height 333
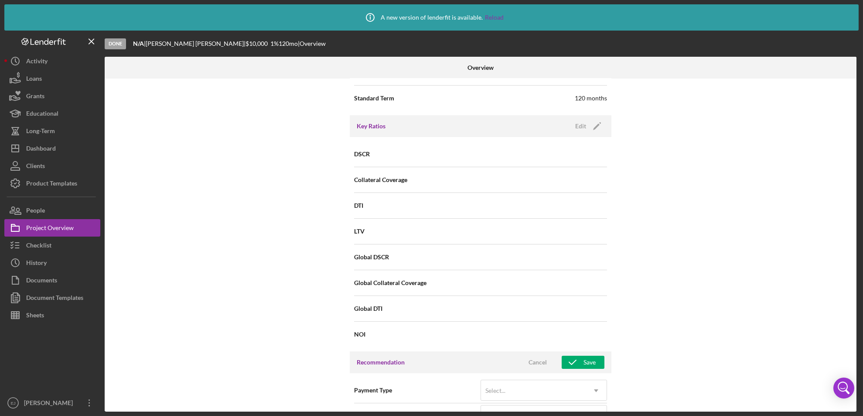
click at [858, 379] on div "Overview Internal Workflow Stage Done Icon/Dropdown Arrow Archive (can unarchiv…" at bounding box center [482, 234] width 754 height 355
click at [546, 355] on button "Cancel" at bounding box center [538, 361] width 44 height 13
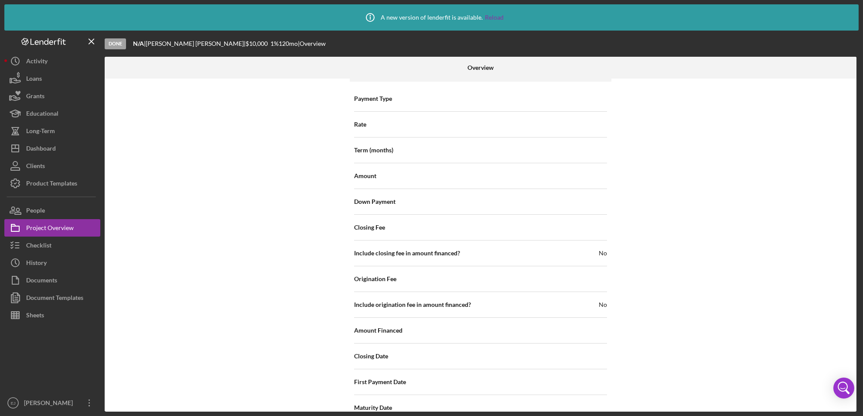
click at [823, 338] on div "Internal Workflow Stage Done Icon/Dropdown Arrow Archive (can unarchive later i…" at bounding box center [481, 244] width 752 height 333
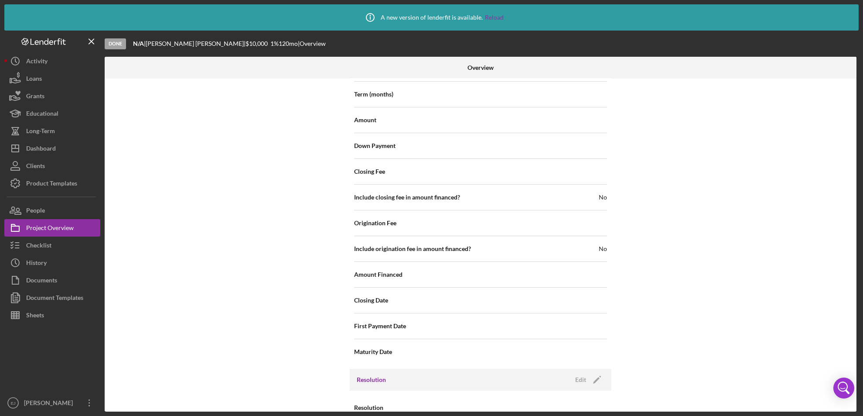
scroll to position [963, 0]
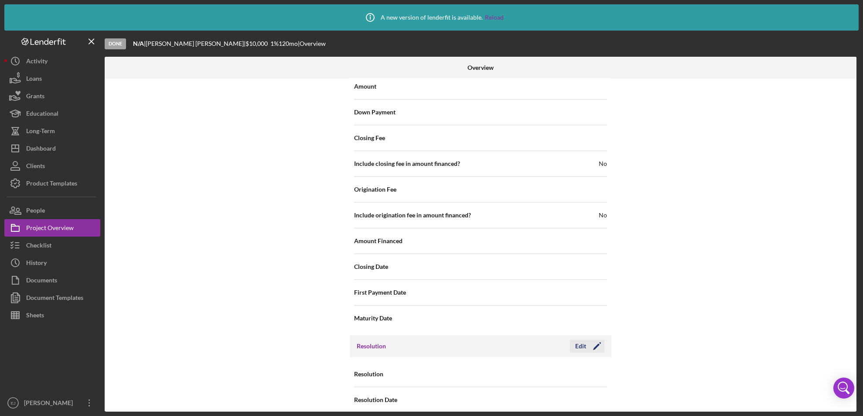
click at [578, 339] on div "Edit" at bounding box center [580, 345] width 11 height 13
click at [594, 364] on icon "Icon/Dropdown Arrow" at bounding box center [596, 374] width 21 height 21
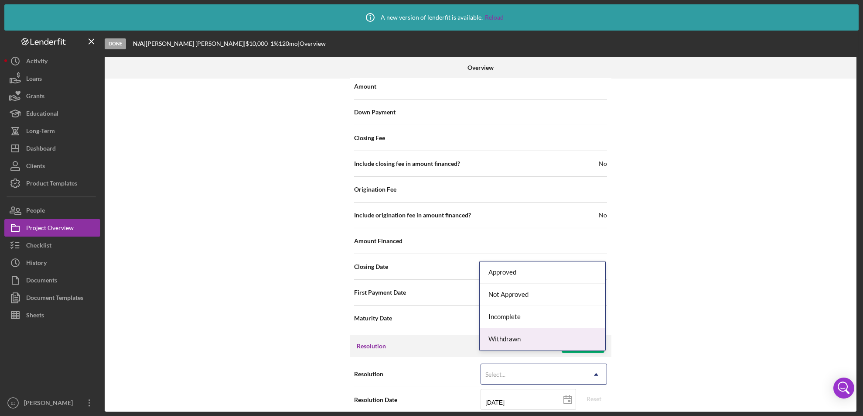
click at [580, 339] on div "Withdrawn" at bounding box center [543, 339] width 126 height 22
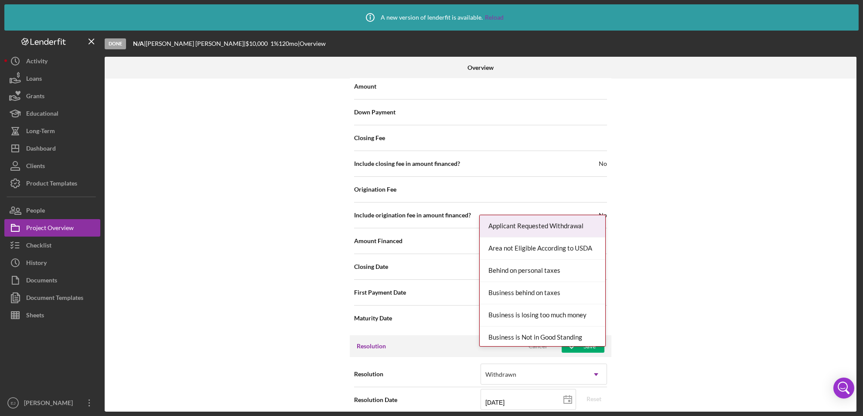
scroll to position [1019, 0]
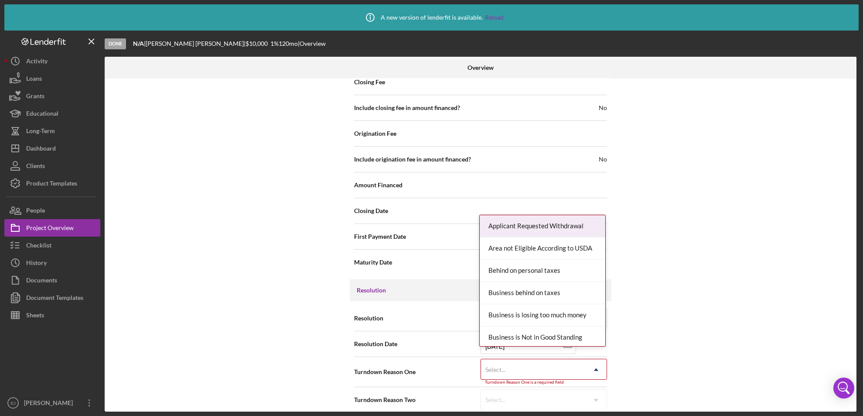
click at [599, 407] on div "Internal Workflow Stage Done Icon/Dropdown Arrow Archive (can unarchive later i…" at bounding box center [481, 244] width 752 height 333
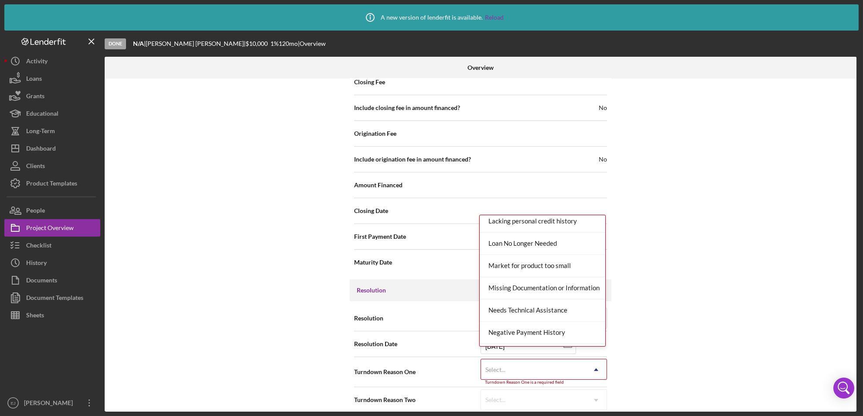
scroll to position [569, 0]
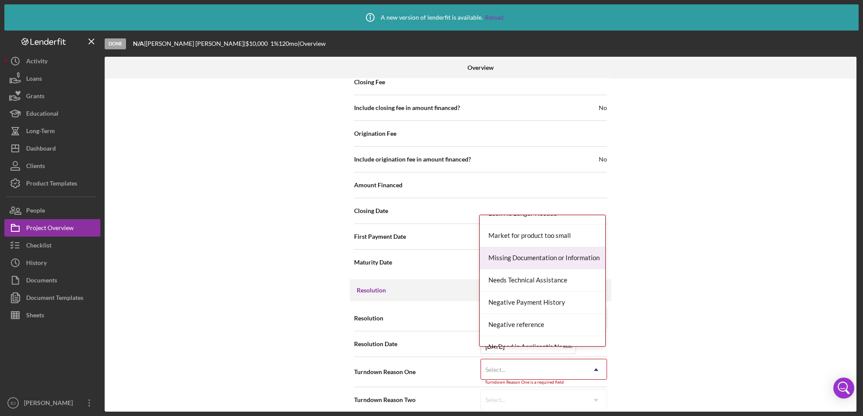
click at [572, 258] on div "Missing Documentation or Information" at bounding box center [543, 258] width 126 height 22
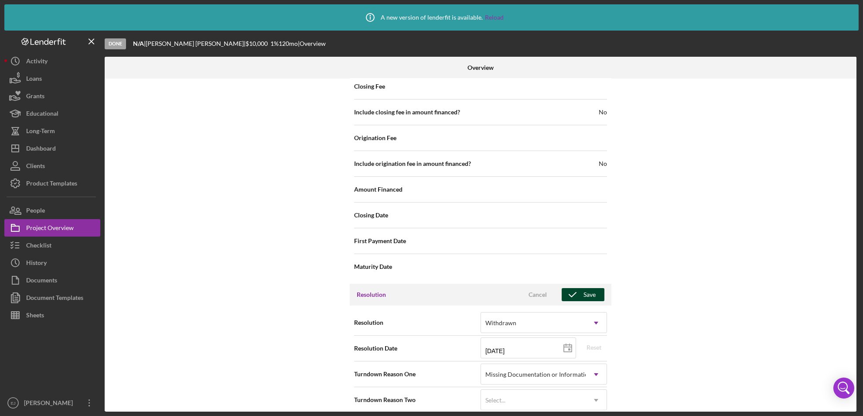
click at [580, 283] on icon "button" at bounding box center [573, 294] width 22 height 22
click at [854, 154] on div "Internal Workflow Stage Done Icon/Dropdown Arrow Archive (can unarchive later i…" at bounding box center [481, 244] width 752 height 333
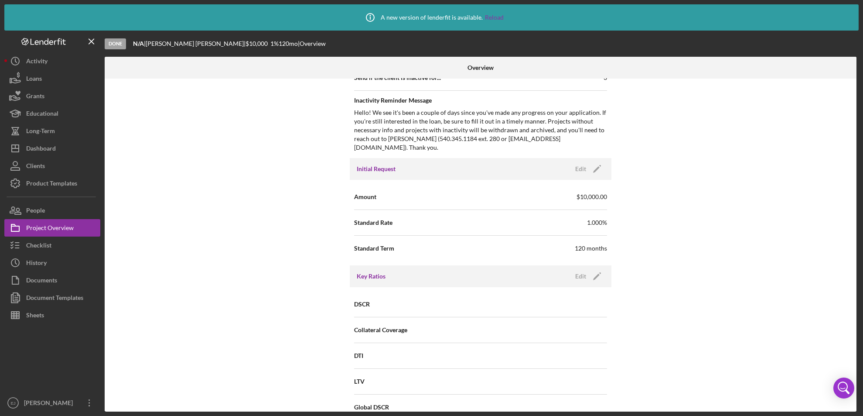
scroll to position [141, 0]
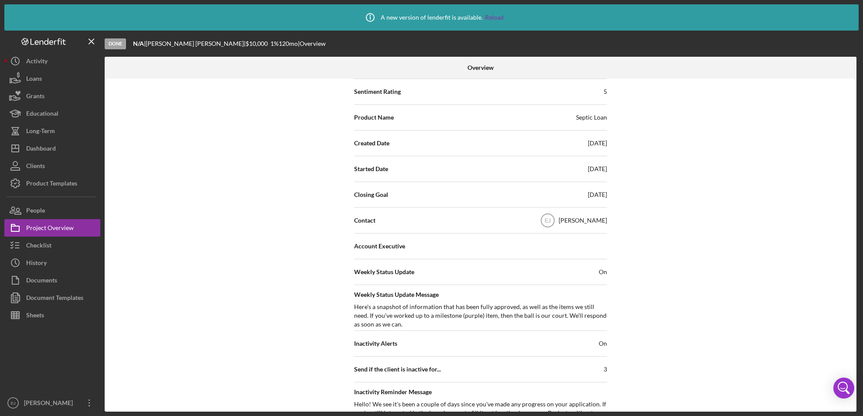
click at [857, 87] on div "Overview Internal Workflow Stage Done Icon/Dropdown Arrow Archive (can unarchiv…" at bounding box center [482, 234] width 754 height 355
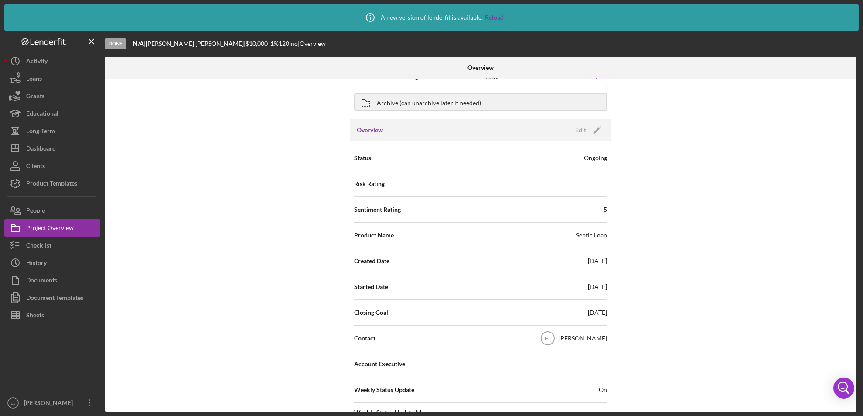
scroll to position [0, 0]
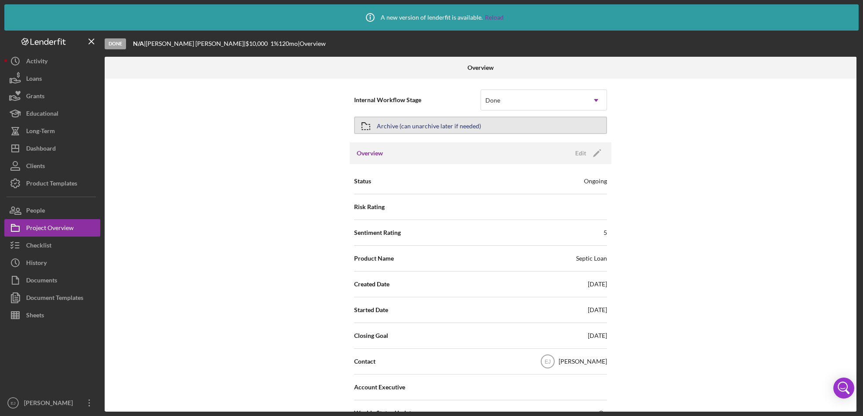
click at [443, 117] on div "Archive (can unarchive later if needed)" at bounding box center [429, 125] width 104 height 16
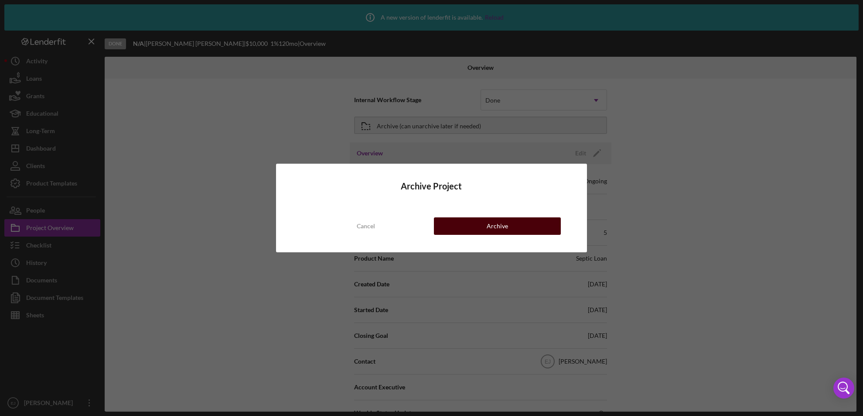
click at [549, 231] on button "Archive" at bounding box center [497, 225] width 127 height 17
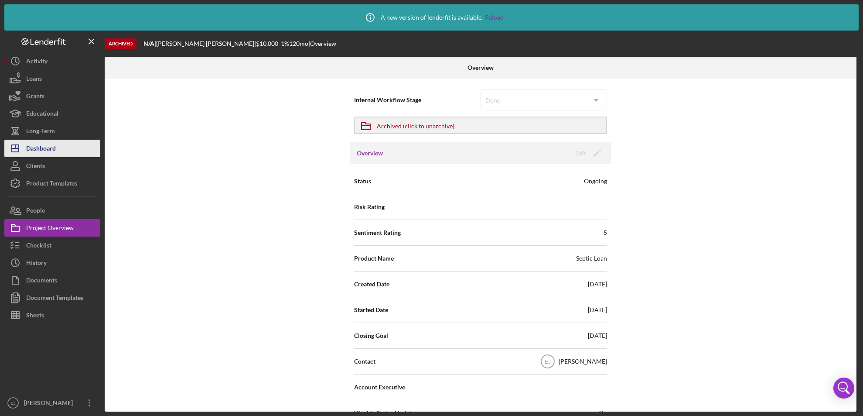
click at [51, 151] on div "Dashboard" at bounding box center [41, 150] width 30 height 20
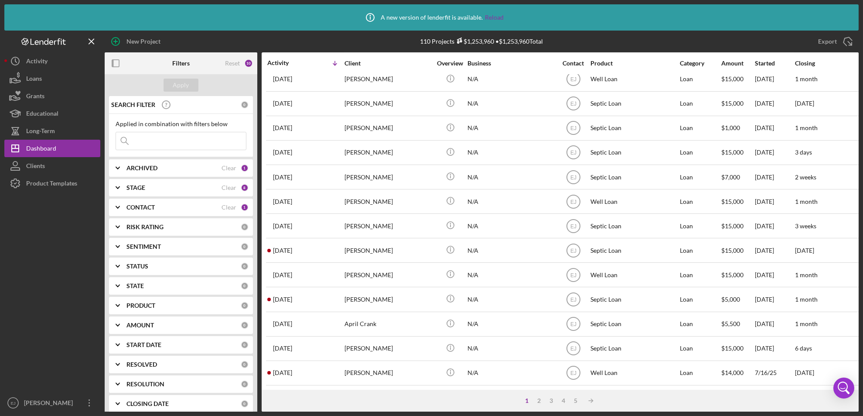
scroll to position [315, 0]
click at [541, 400] on div "2" at bounding box center [539, 400] width 12 height 7
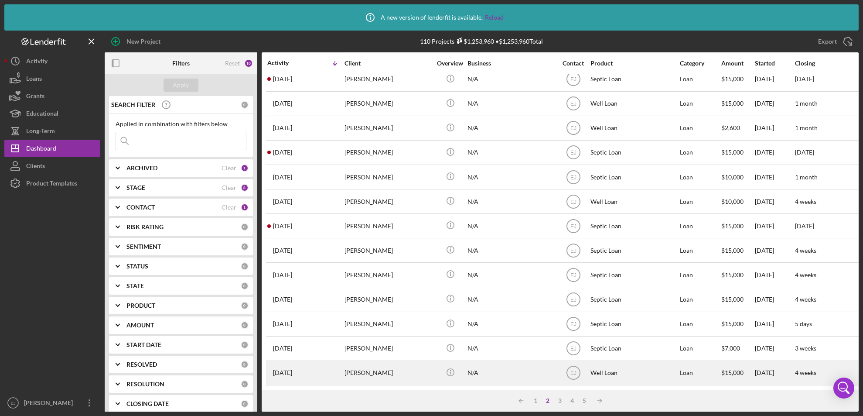
click at [285, 369] on time "[DATE]" at bounding box center [282, 372] width 19 height 7
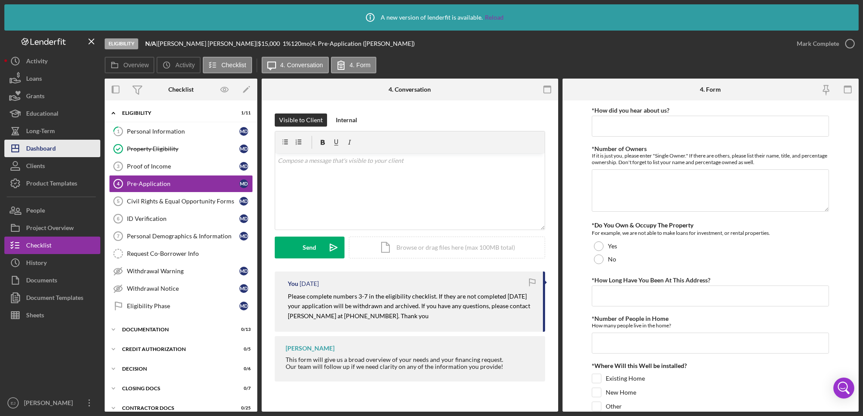
click at [59, 151] on button "Icon/Dashboard Dashboard" at bounding box center [52, 148] width 96 height 17
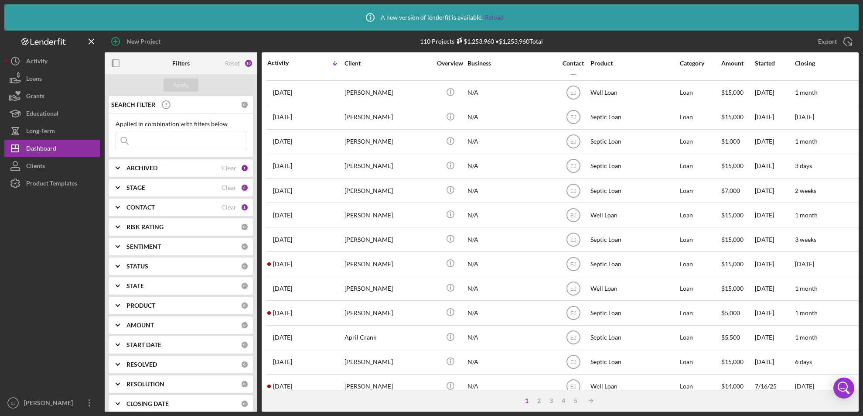
scroll to position [315, 0]
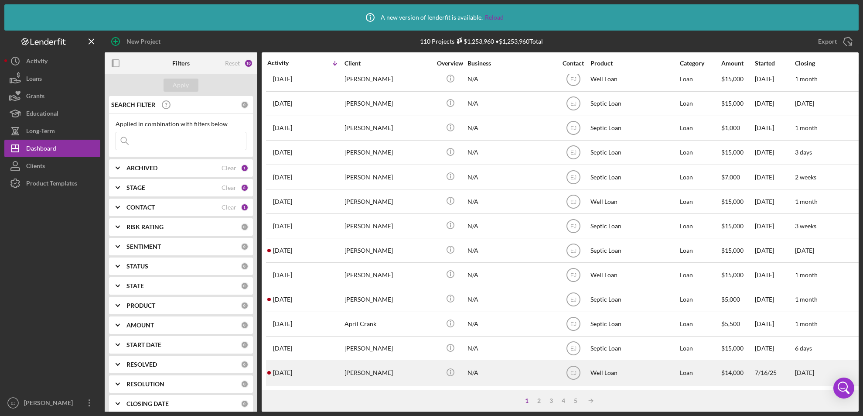
click at [372, 361] on div "[PERSON_NAME]" at bounding box center [388, 372] width 87 height 23
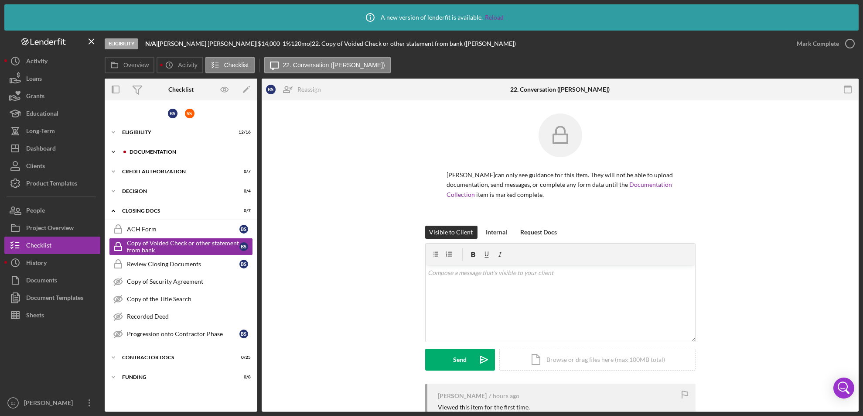
click at [123, 152] on div at bounding box center [124, 151] width 5 height 5
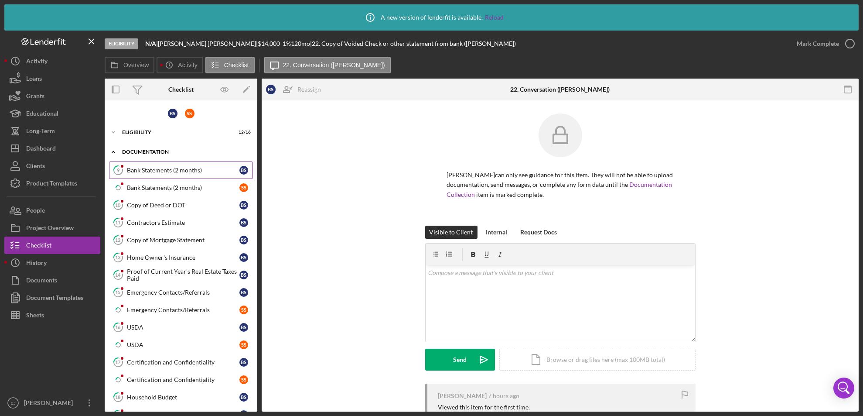
click at [165, 170] on div "Bank Statements (2 months)" at bounding box center [183, 170] width 113 height 7
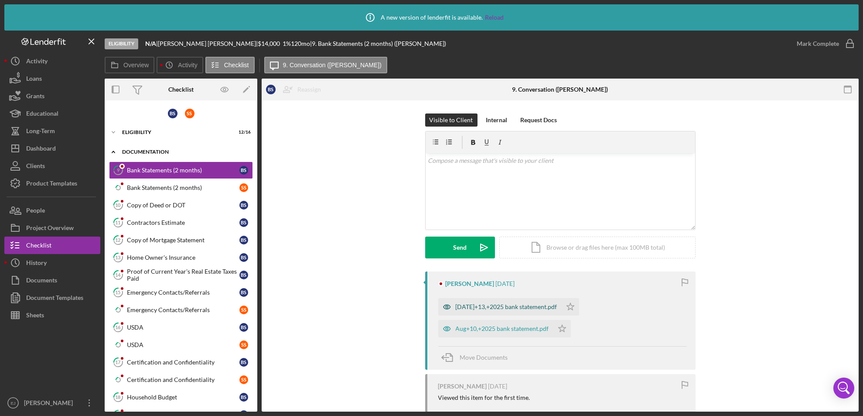
click at [515, 304] on div "[DATE]+13,+2025 bank statement.pdf" at bounding box center [507, 306] width 102 height 7
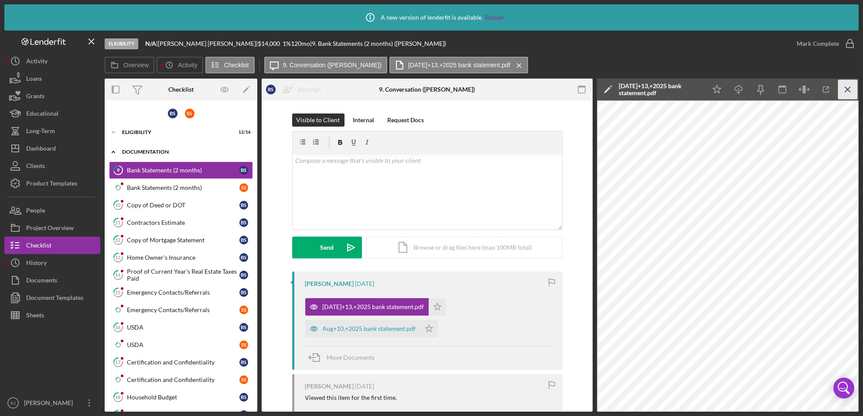
click at [849, 89] on icon "Icon/Menu Close" at bounding box center [848, 90] width 20 height 20
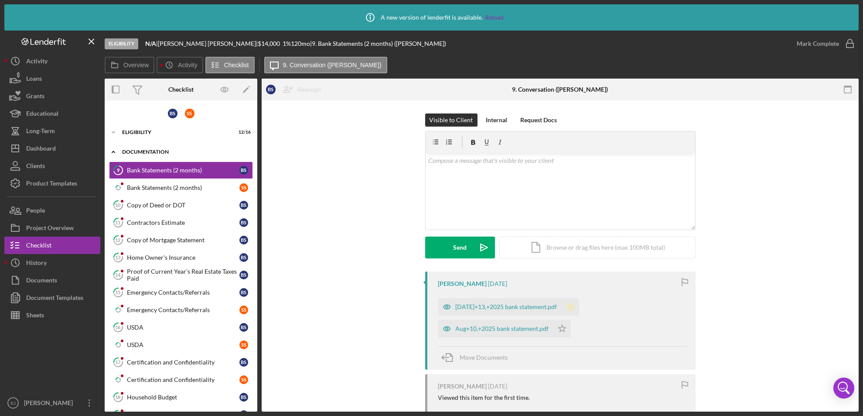
click at [566, 306] on polygon "button" at bounding box center [569, 306] width 7 height 7
click at [523, 330] on div "Aug+10,+2025 bank statement.pdf" at bounding box center [502, 328] width 93 height 7
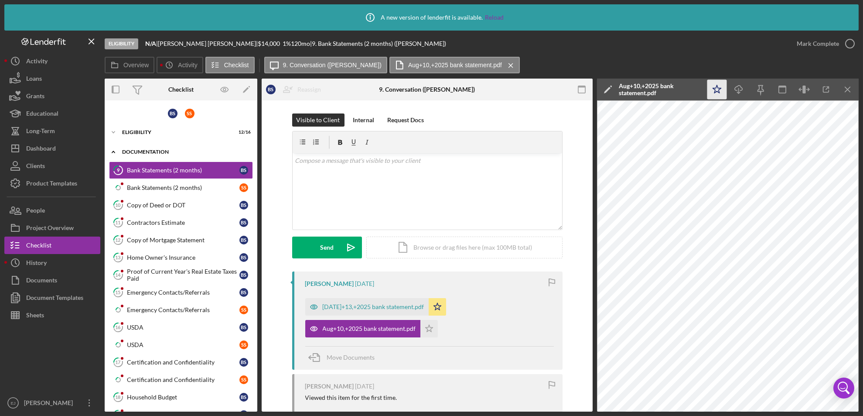
click at [720, 99] on icon "Icon/Star" at bounding box center [717, 90] width 20 height 20
click at [845, 88] on icon "Icon/Menu Close" at bounding box center [848, 90] width 20 height 20
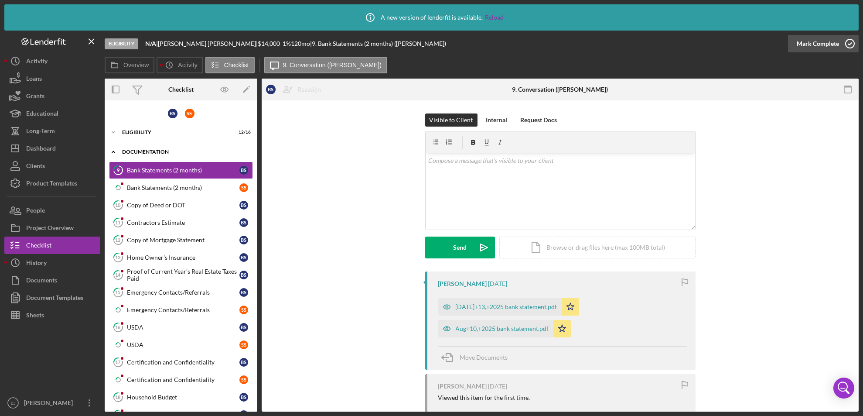
click at [853, 43] on icon "button" at bounding box center [850, 44] width 22 height 22
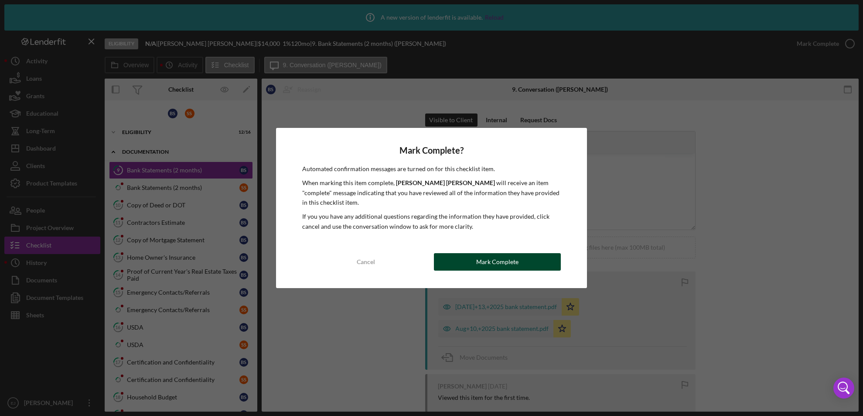
click at [514, 261] on div "Mark Complete" at bounding box center [497, 261] width 42 height 17
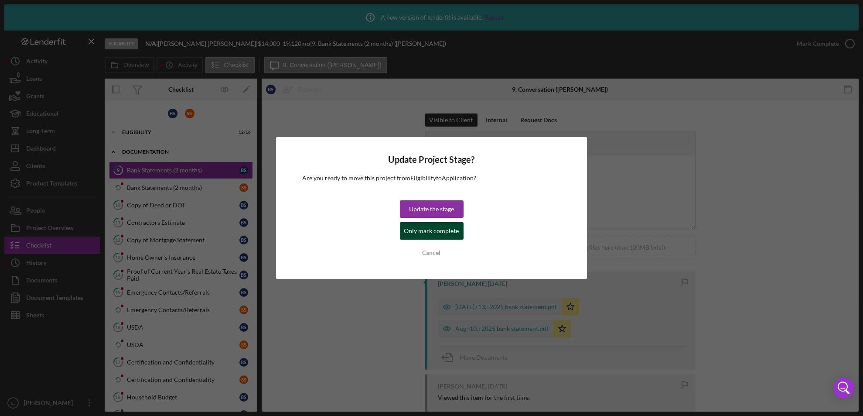
click at [454, 239] on div "Only mark complete" at bounding box center [431, 230] width 55 height 17
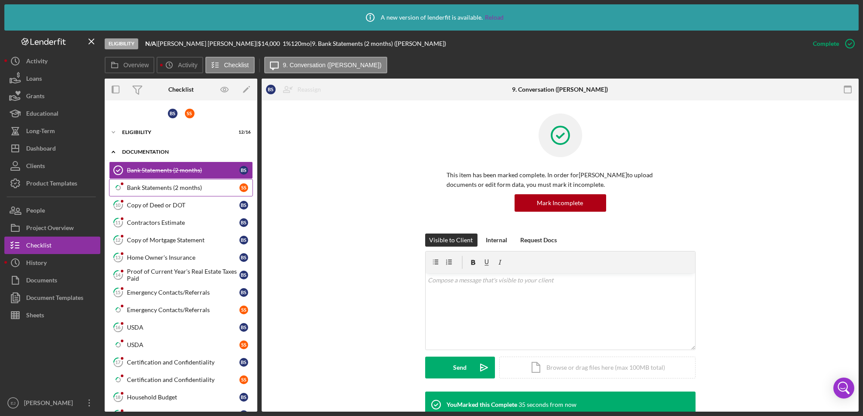
click at [179, 190] on div "Bank Statements (2 months)" at bounding box center [183, 187] width 113 height 7
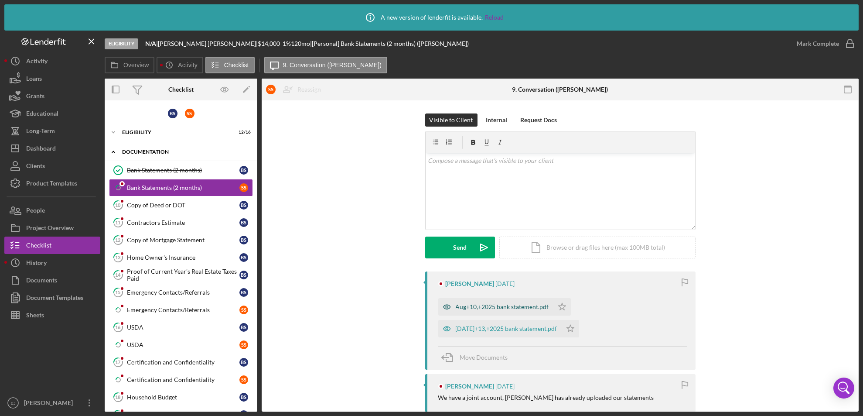
click at [519, 305] on div "Aug+10,+2025 bank statement.pdf" at bounding box center [502, 306] width 93 height 7
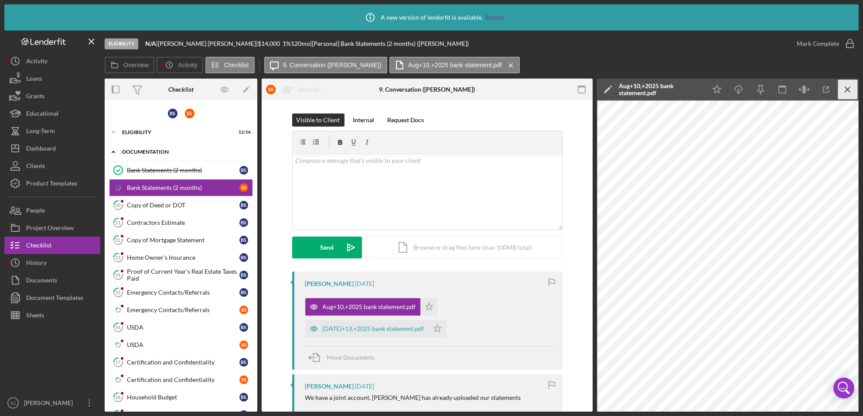
click at [849, 85] on icon "Icon/Menu Close" at bounding box center [848, 90] width 20 height 20
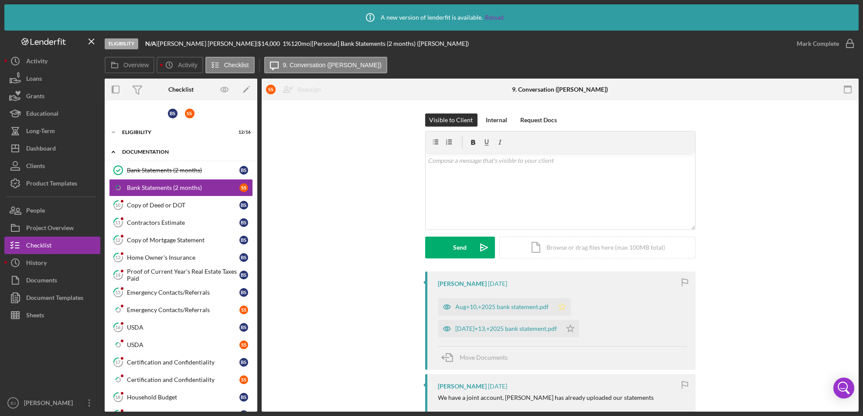
click at [561, 306] on icon "Icon/Star" at bounding box center [561, 306] width 17 height 17
click at [562, 324] on icon "Icon/Star" at bounding box center [570, 328] width 17 height 17
click at [849, 44] on icon "button" at bounding box center [850, 44] width 22 height 22
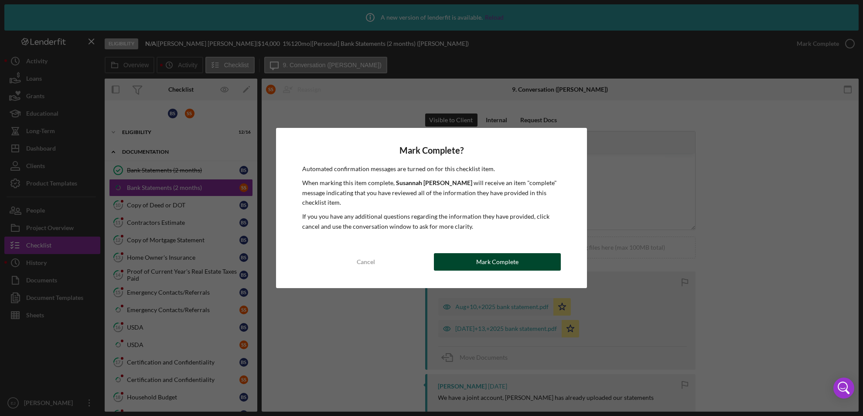
click at [511, 263] on div "Mark Complete" at bounding box center [497, 261] width 42 height 17
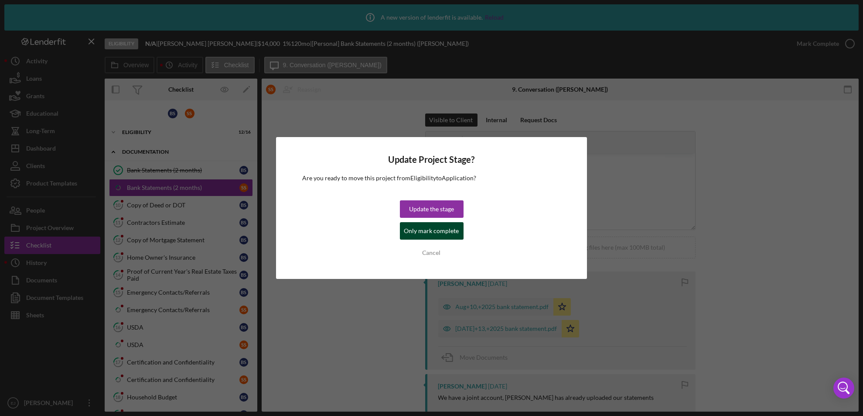
click at [453, 232] on div "Only mark complete" at bounding box center [431, 230] width 55 height 17
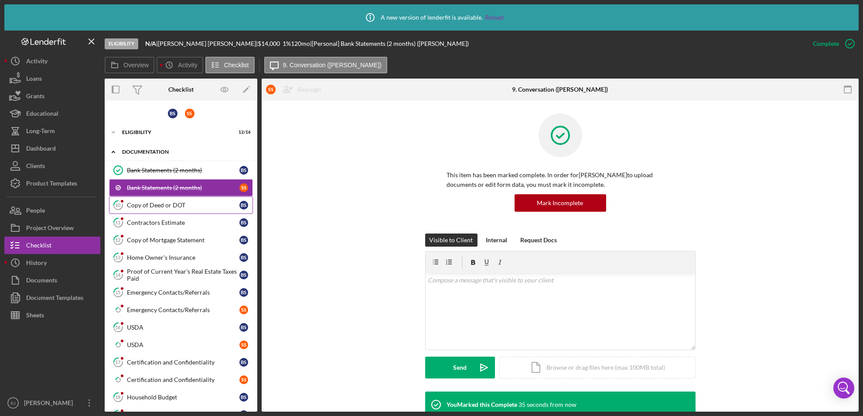
click at [133, 204] on div "Copy of Deed or DOT" at bounding box center [183, 204] width 113 height 7
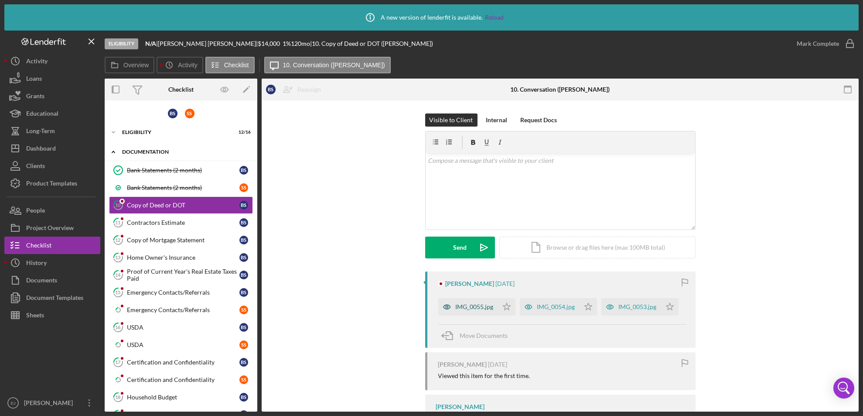
click at [461, 301] on div "IMG_0055.jpg" at bounding box center [468, 306] width 60 height 17
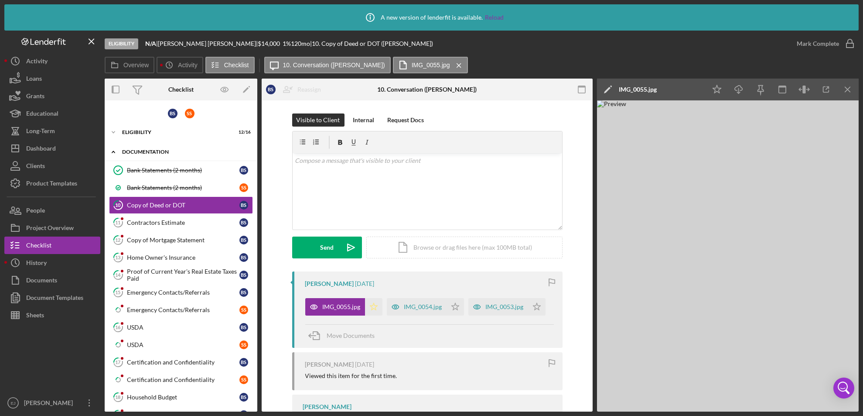
click at [371, 306] on icon "Icon/Star" at bounding box center [373, 306] width 17 height 17
click at [425, 305] on div "IMG_0054.jpg" at bounding box center [423, 306] width 38 height 7
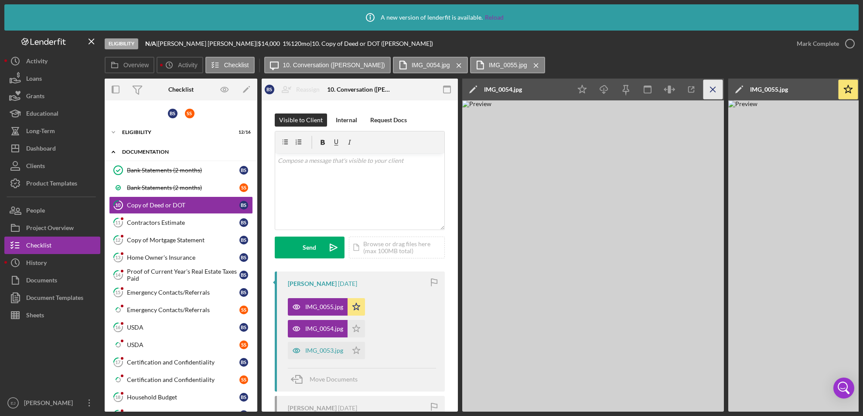
click at [717, 88] on icon "Icon/Menu Close" at bounding box center [713, 90] width 20 height 20
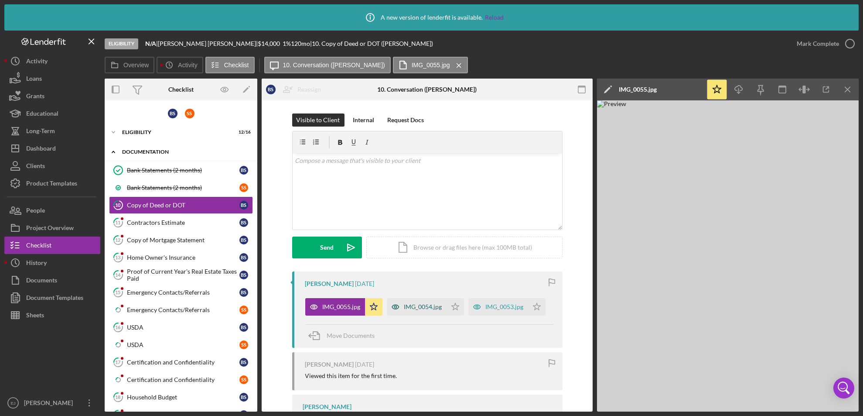
click at [437, 305] on div "IMG_0054.jpg" at bounding box center [423, 306] width 38 height 7
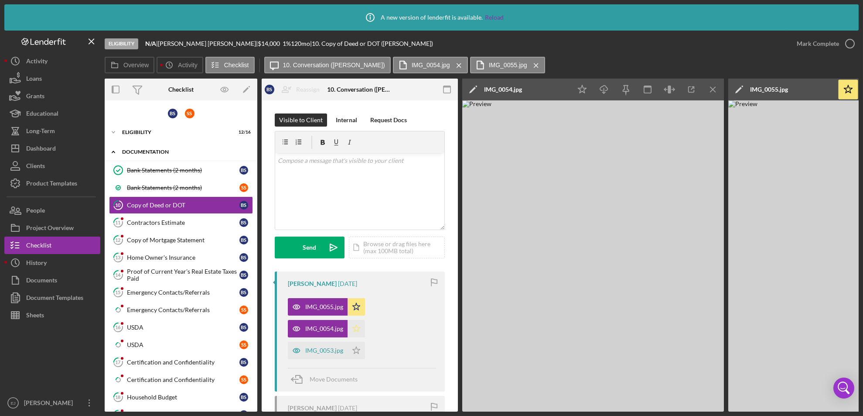
click at [353, 327] on icon "Icon/Star" at bounding box center [356, 328] width 17 height 17
click at [334, 349] on div "IMG_0053.jpg" at bounding box center [324, 350] width 38 height 7
click at [576, 78] on div "Icon/Star Icon/Download Icon/Menu Close" at bounding box center [647, 89] width 153 height 22
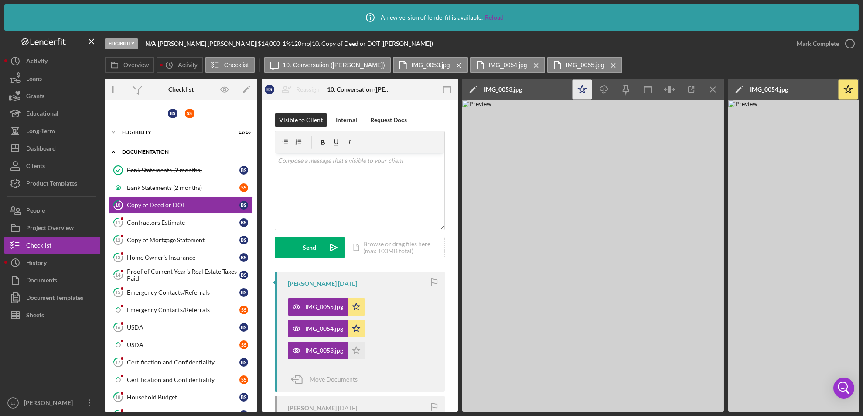
click at [581, 90] on icon "Icon/Star" at bounding box center [583, 90] width 20 height 20
click at [713, 88] on icon "Icon/Menu Close" at bounding box center [713, 90] width 20 height 20
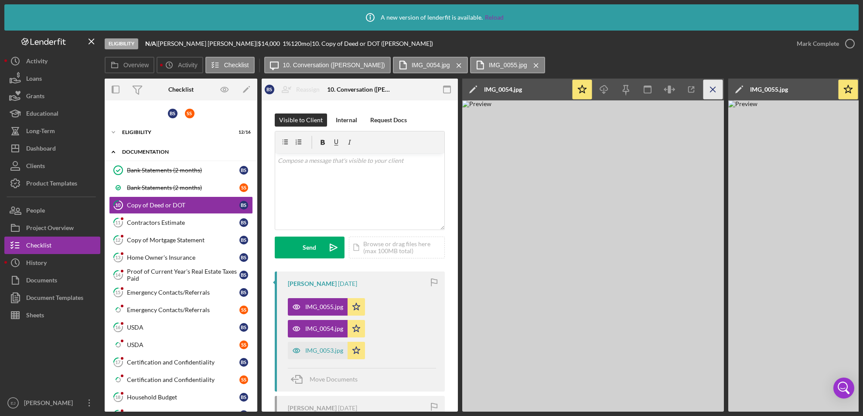
click at [711, 85] on icon "Icon/Menu Close" at bounding box center [713, 90] width 20 height 20
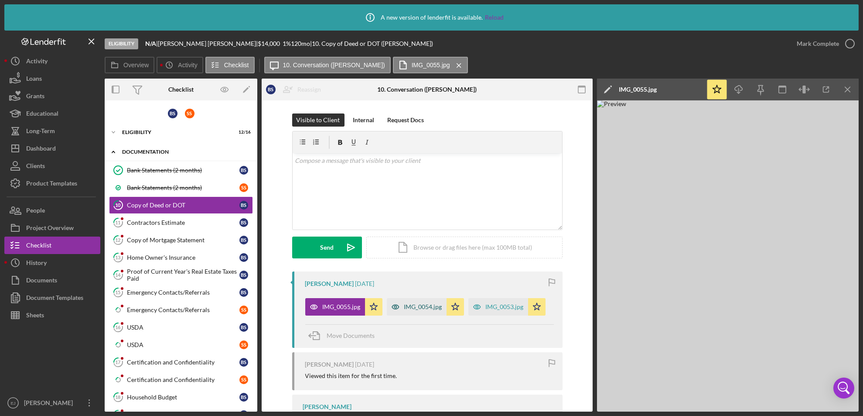
click at [412, 307] on div "IMG_0054.jpg" at bounding box center [423, 306] width 38 height 7
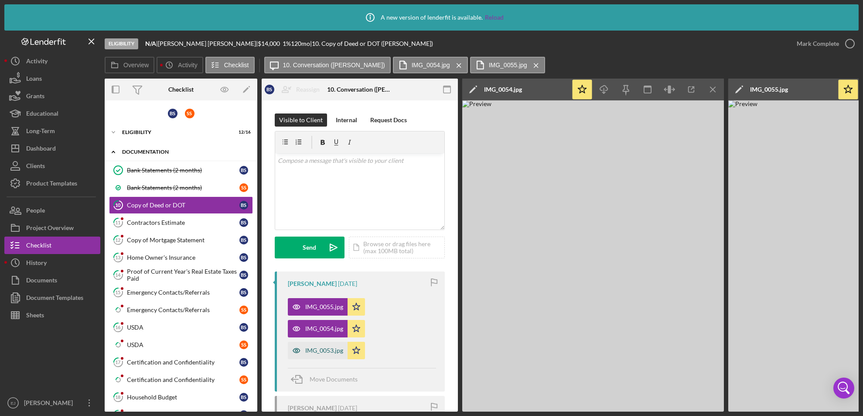
click at [329, 347] on div "IMG_0053.jpg" at bounding box center [324, 350] width 38 height 7
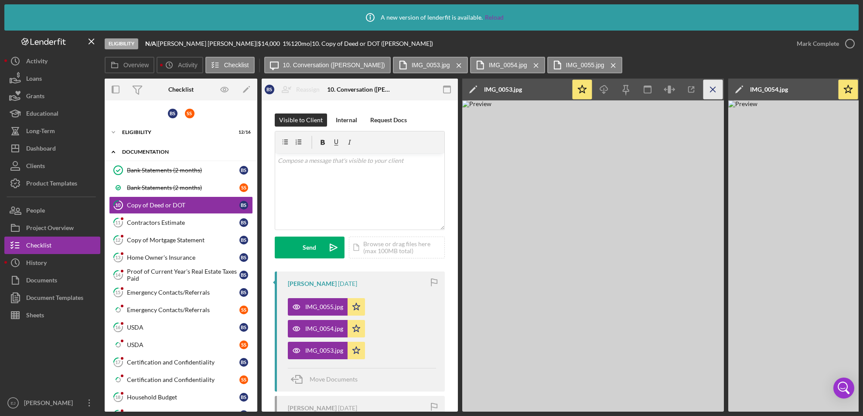
click at [716, 92] on icon "Icon/Menu Close" at bounding box center [713, 90] width 20 height 20
click at [718, 93] on icon "Icon/Menu Close" at bounding box center [713, 90] width 20 height 20
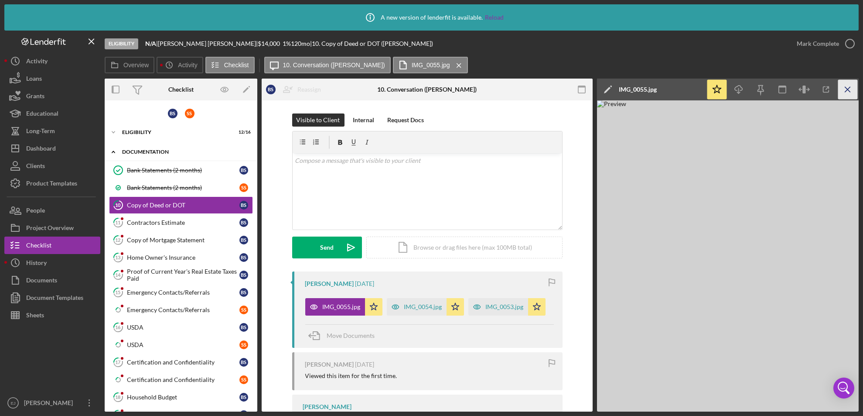
click at [853, 90] on icon "Icon/Menu Close" at bounding box center [848, 90] width 20 height 20
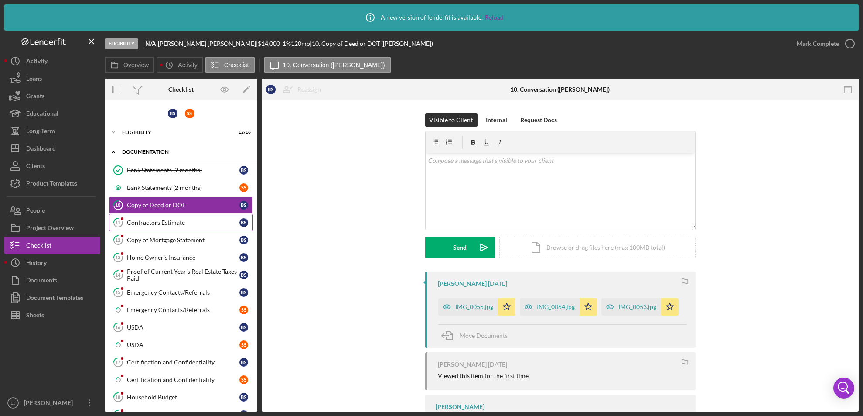
click at [171, 216] on link "11 Contractors Estimate B S" at bounding box center [181, 222] width 144 height 17
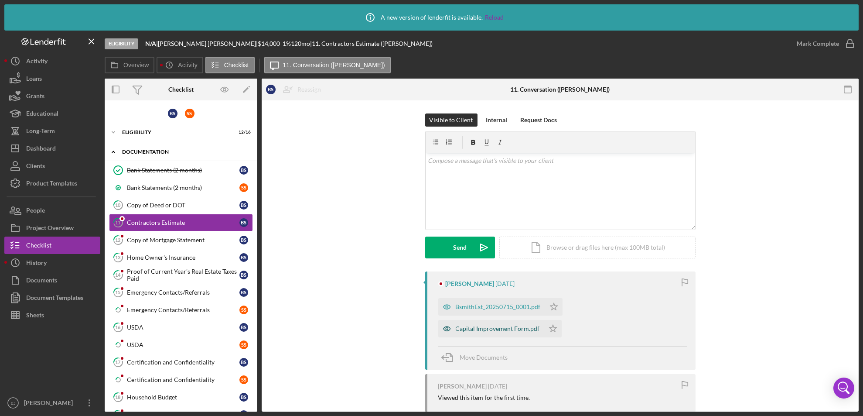
click at [488, 327] on div "Capital Improvement Form.pdf" at bounding box center [498, 328] width 84 height 7
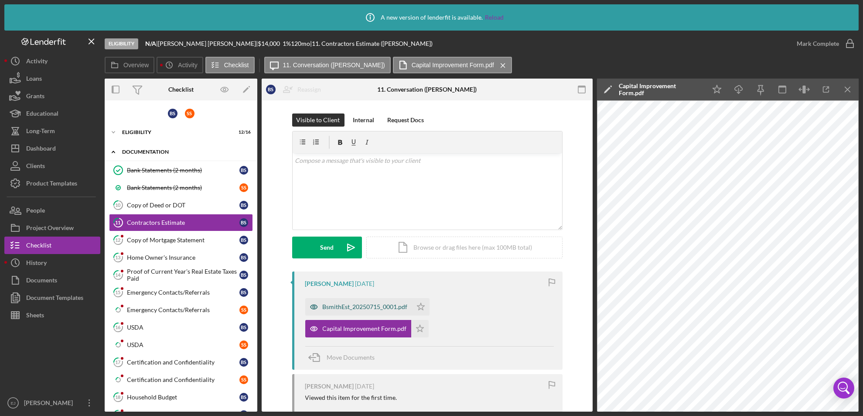
click at [382, 303] on div "BsmithEst_20250715_0001.pdf" at bounding box center [365, 306] width 85 height 7
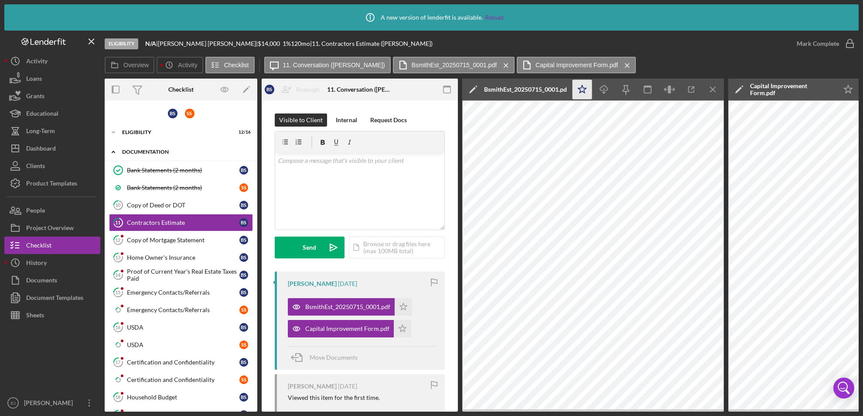
click at [580, 90] on polygon "button" at bounding box center [582, 89] width 8 height 8
click at [853, 43] on icon "button" at bounding box center [850, 44] width 22 height 22
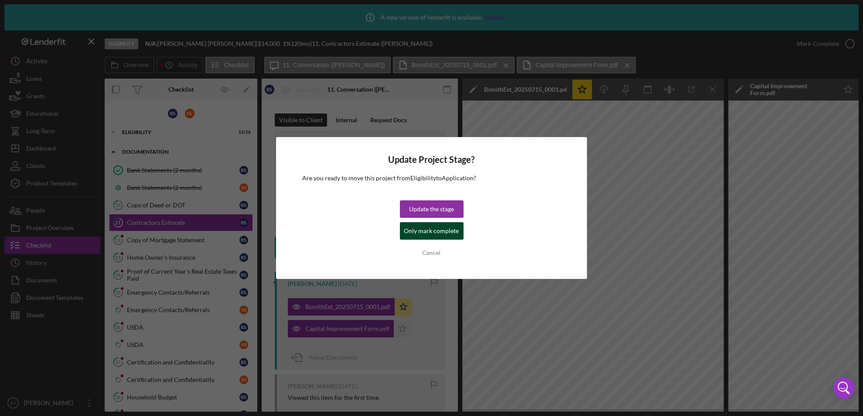
click at [412, 228] on div "Only mark complete" at bounding box center [431, 230] width 55 height 17
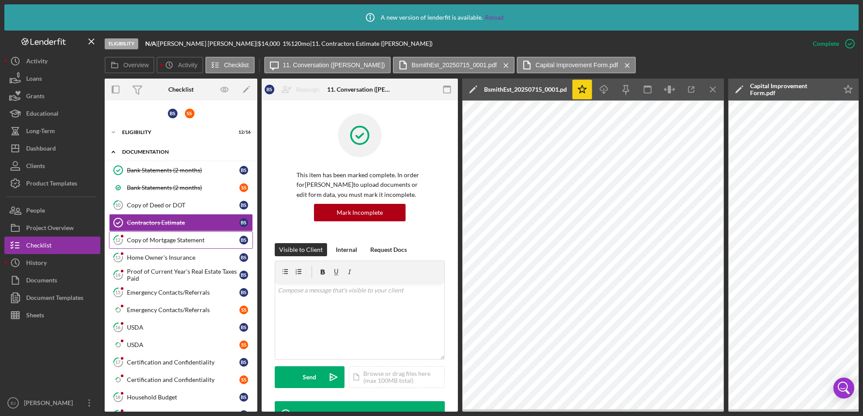
click at [192, 240] on div "Copy of Mortgage Statement" at bounding box center [183, 239] width 113 height 7
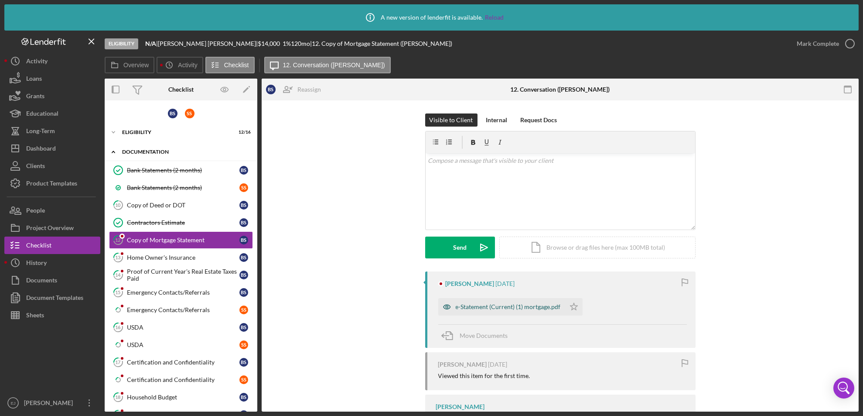
click at [538, 308] on div "e-Statement (Current) (1) mortgage.pdf" at bounding box center [508, 306] width 105 height 7
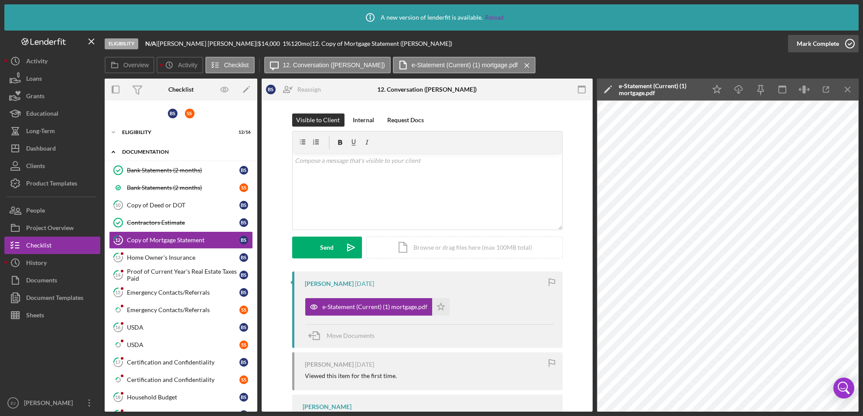
click at [854, 38] on icon "button" at bounding box center [850, 44] width 22 height 22
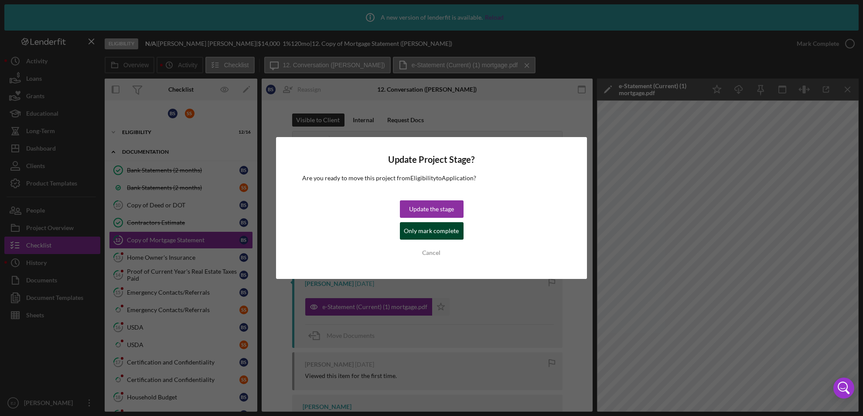
click at [431, 229] on div "Only mark complete" at bounding box center [431, 230] width 55 height 17
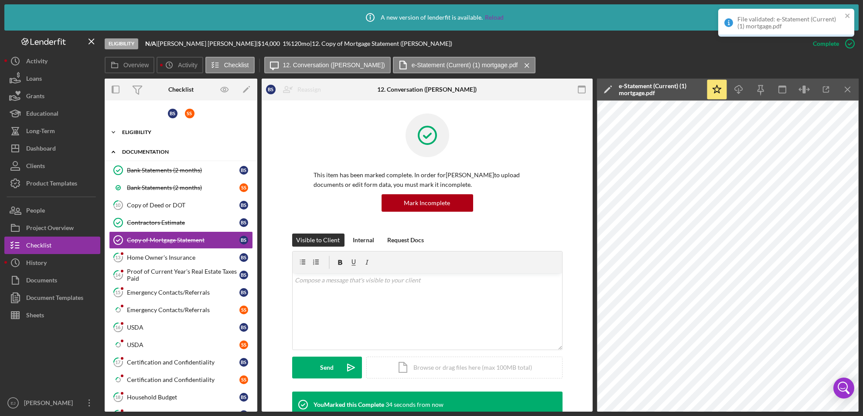
click at [112, 131] on polyline at bounding box center [113, 132] width 3 height 2
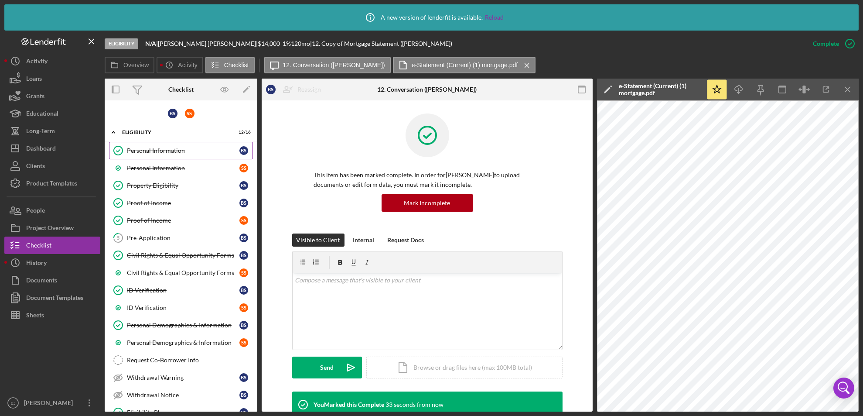
click at [142, 147] on div "Personal Information" at bounding box center [183, 150] width 113 height 7
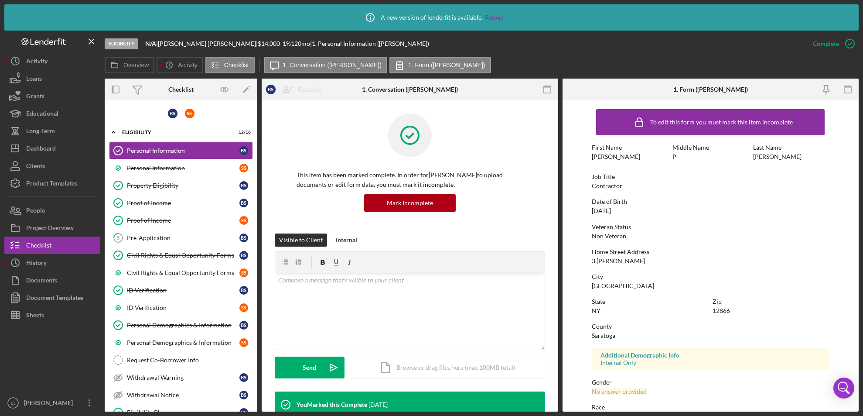
click at [618, 50] on div "Eligibility N/A | [PERSON_NAME] | $14,000 $14,000 1 % 120 mo | 1. Personal Info…" at bounding box center [454, 44] width 699 height 26
click at [75, 222] on button "Project Overview" at bounding box center [52, 227] width 96 height 17
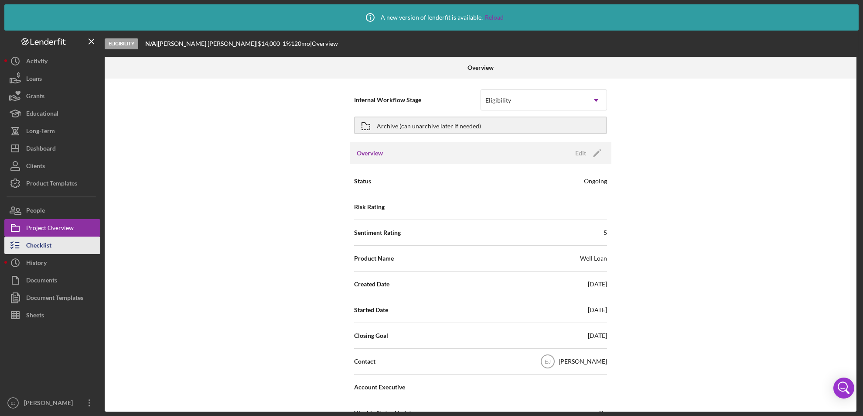
click at [44, 240] on div "Checklist" at bounding box center [38, 246] width 25 height 20
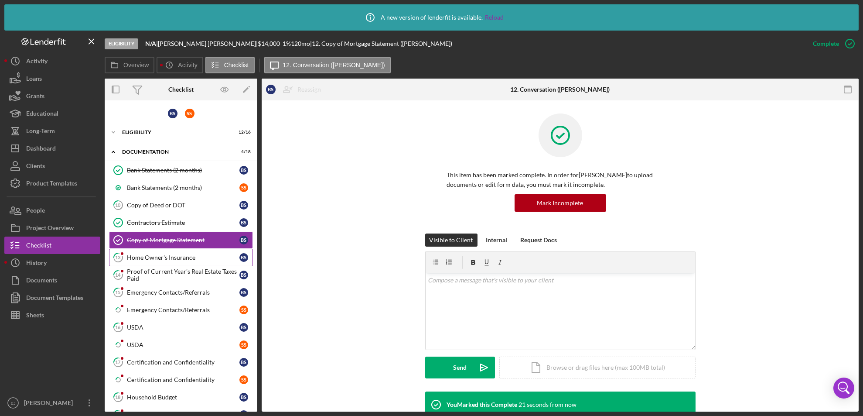
click at [185, 259] on div "Home Owner's Insurance" at bounding box center [183, 257] width 113 height 7
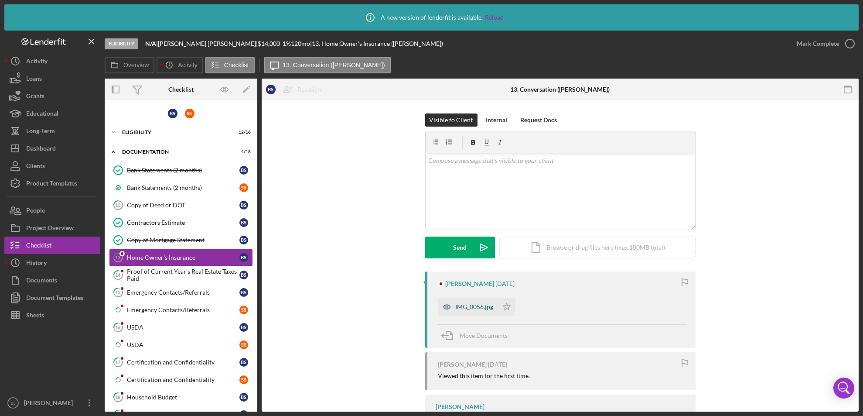
click at [462, 305] on div "IMG_0056.jpg" at bounding box center [475, 306] width 38 height 7
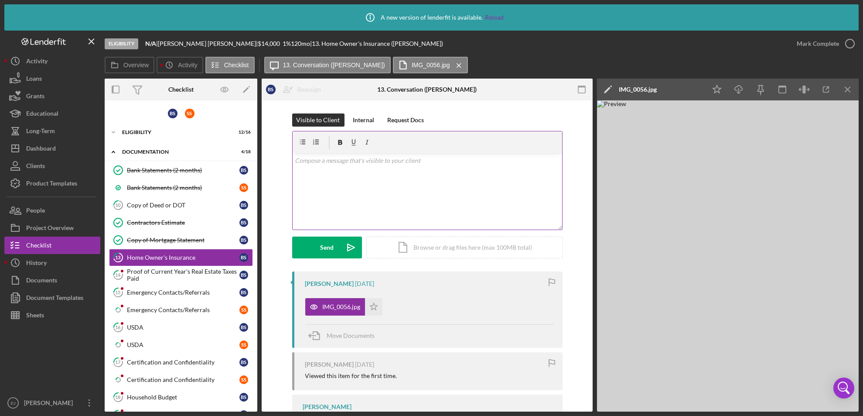
click at [330, 172] on div "v Color teal Color pink Remove color Add row above Add row below Add column bef…" at bounding box center [427, 191] width 269 height 76
click at [317, 241] on button "Send Icon/icon-invite-send" at bounding box center [327, 247] width 70 height 22
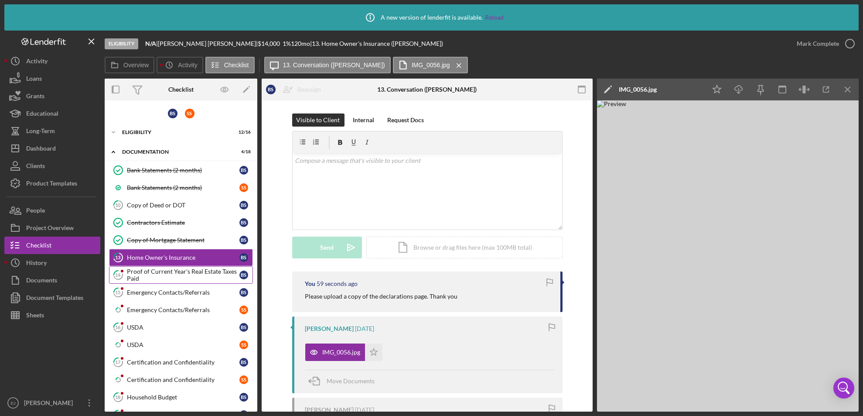
click at [162, 275] on div "Proof of Current Year's Real Estate Taxes Paid" at bounding box center [183, 275] width 113 height 14
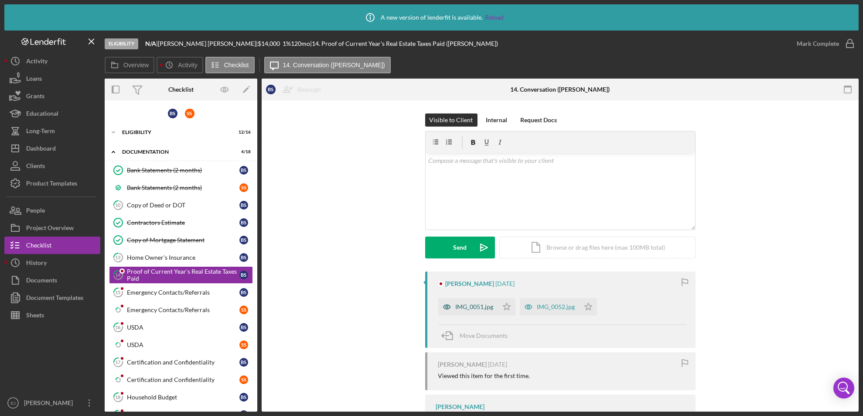
click at [484, 300] on div "IMG_0051.jpg" at bounding box center [468, 306] width 60 height 17
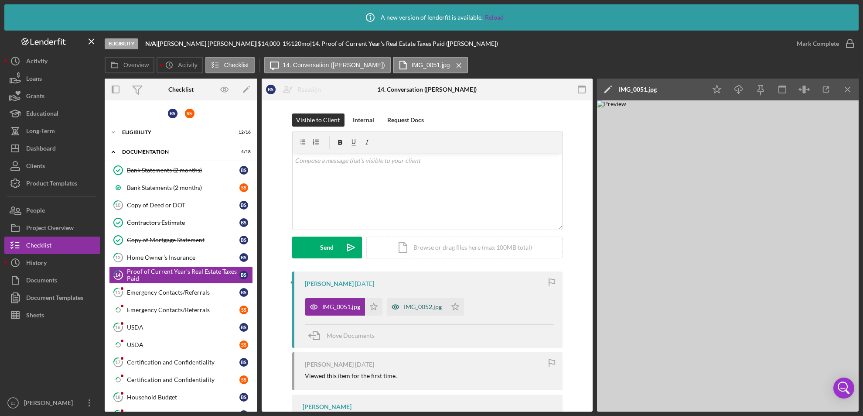
click at [436, 301] on div "IMG_0052.jpg" at bounding box center [417, 306] width 60 height 17
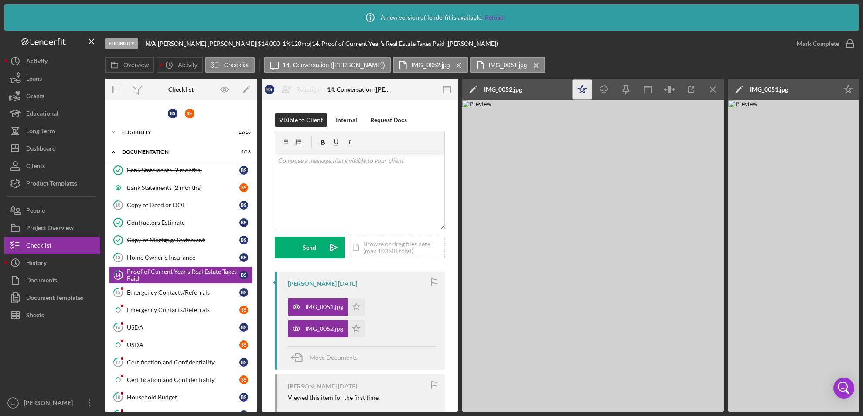
click at [582, 88] on icon "Icon/Star" at bounding box center [583, 90] width 20 height 20
click at [849, 85] on icon "Icon/Star" at bounding box center [849, 90] width 20 height 20
click at [848, 46] on icon "button" at bounding box center [850, 44] width 22 height 22
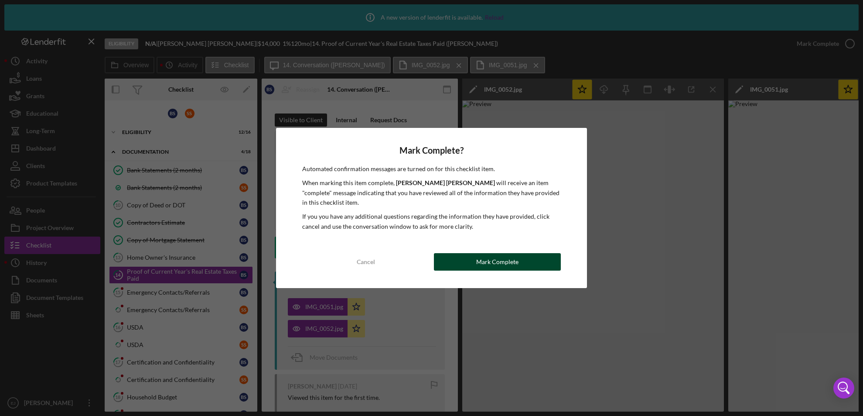
click at [489, 253] on div "Mark Complete" at bounding box center [497, 261] width 42 height 17
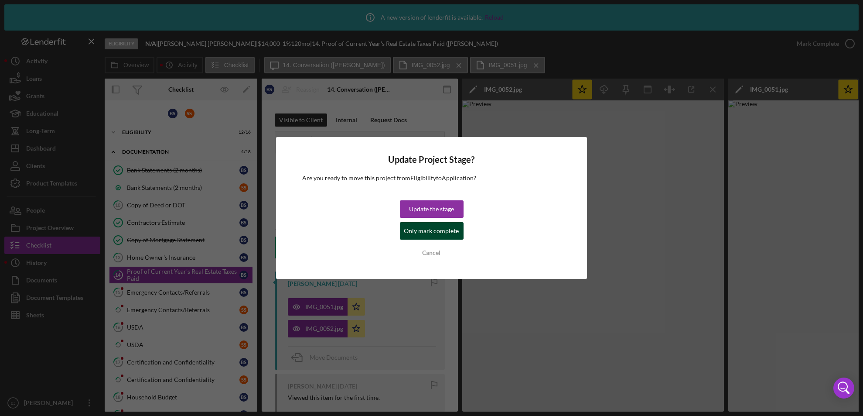
click at [404, 233] on button "Only mark complete" at bounding box center [432, 230] width 64 height 17
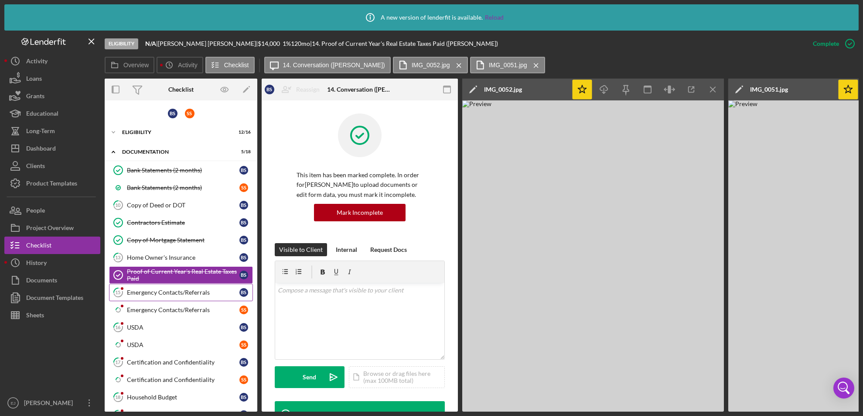
click at [142, 292] on div "Emergency Contacts/Referrals" at bounding box center [183, 292] width 113 height 7
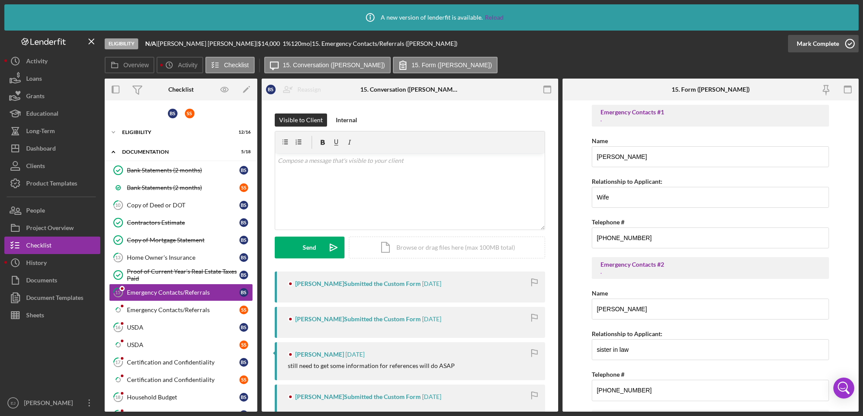
click at [850, 41] on icon "button" at bounding box center [850, 44] width 22 height 22
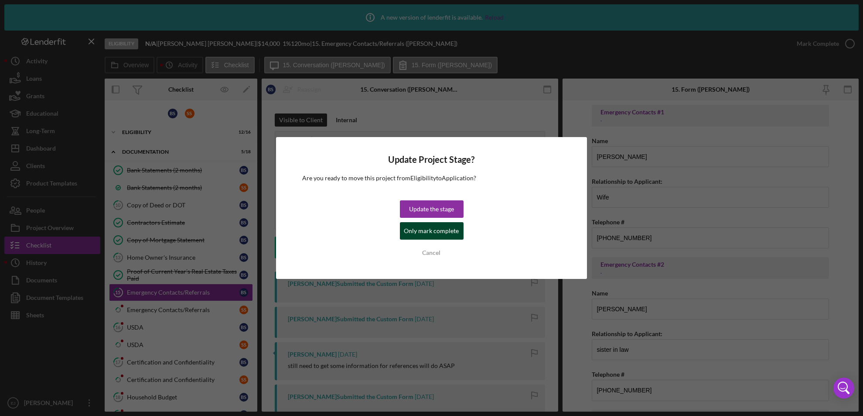
click at [443, 233] on div "Only mark complete" at bounding box center [431, 230] width 55 height 17
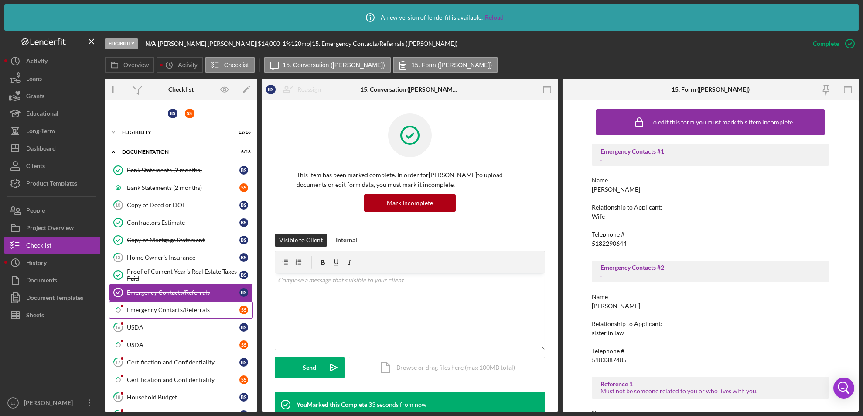
click at [205, 312] on div "Emergency Contacts/Referrals" at bounding box center [183, 309] width 113 height 7
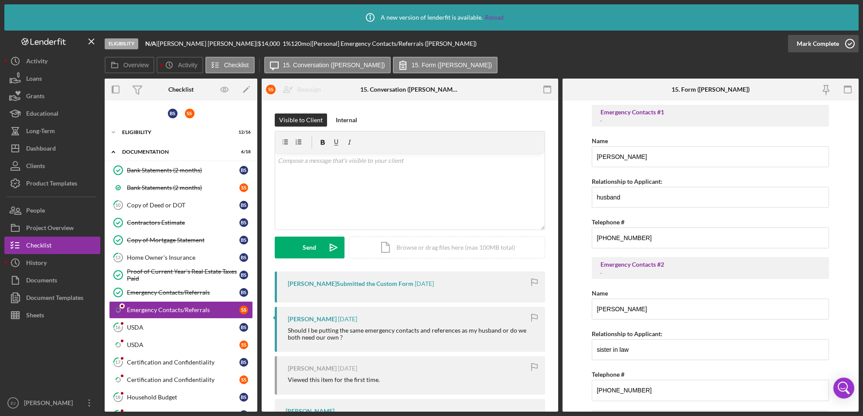
click at [853, 45] on icon "button" at bounding box center [850, 44] width 22 height 22
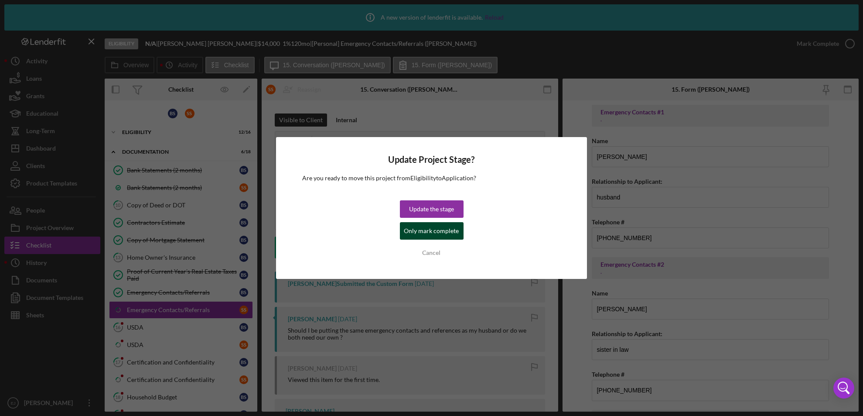
click at [437, 227] on div "Only mark complete" at bounding box center [431, 230] width 55 height 17
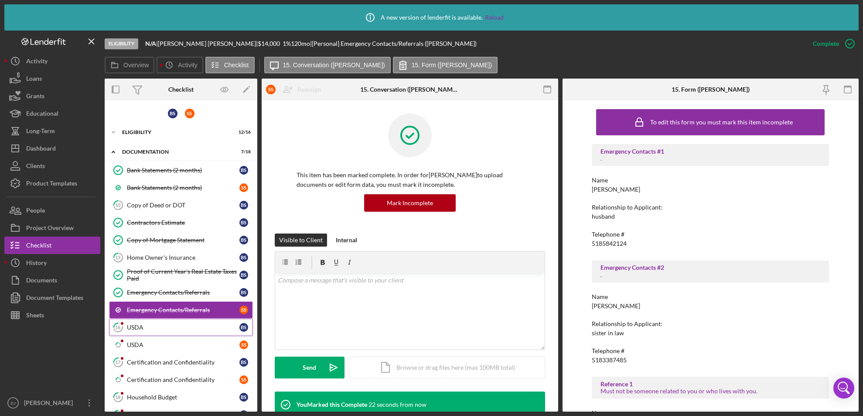
click at [203, 325] on div "USDA" at bounding box center [183, 327] width 113 height 7
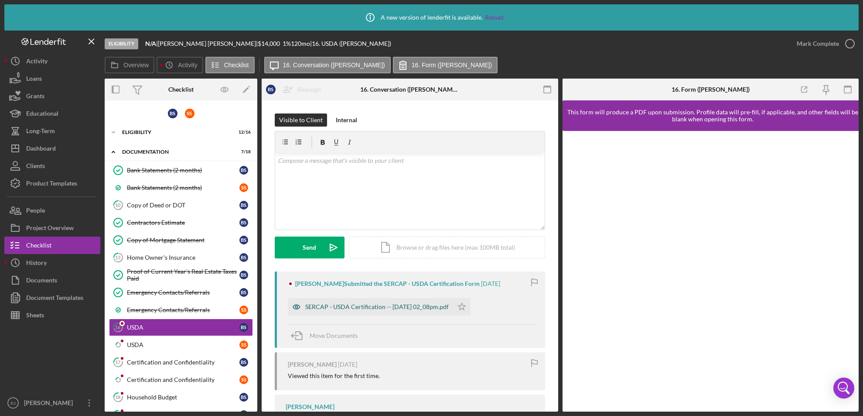
click at [438, 307] on div "SERCAP - USDA Certification -- [DATE] 02_08pm.pdf" at bounding box center [376, 306] width 143 height 7
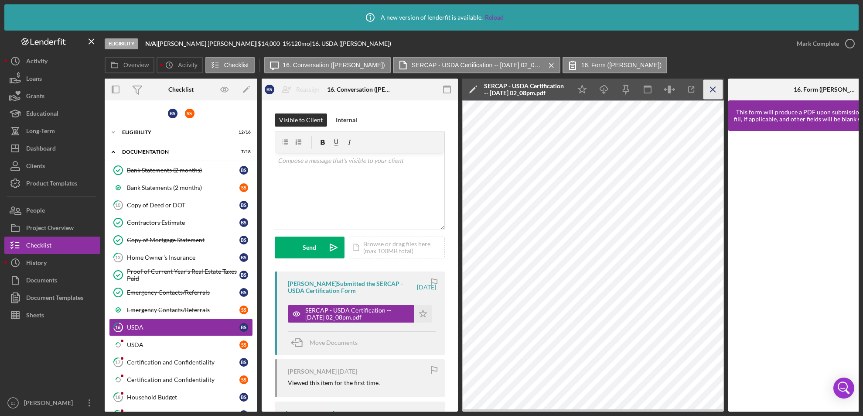
click at [708, 85] on icon "Icon/Menu Close" at bounding box center [713, 90] width 20 height 20
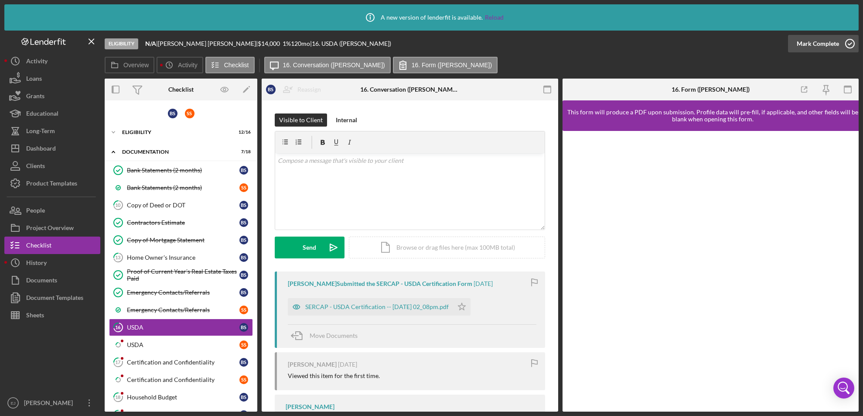
click at [854, 47] on icon "button" at bounding box center [850, 44] width 22 height 22
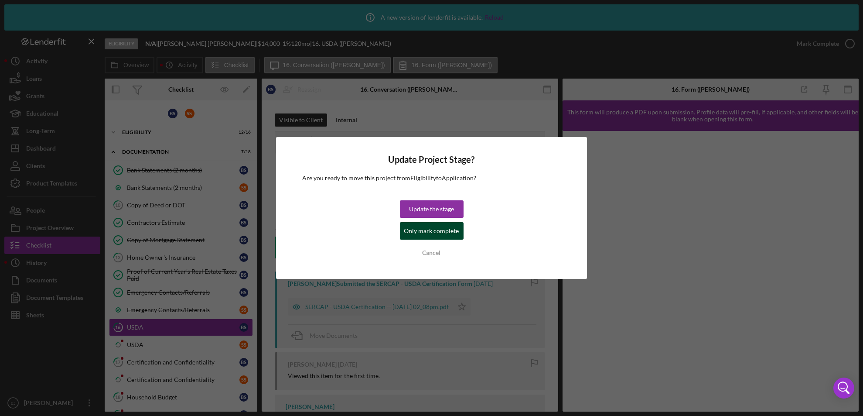
click at [454, 231] on div "Only mark complete" at bounding box center [431, 230] width 55 height 17
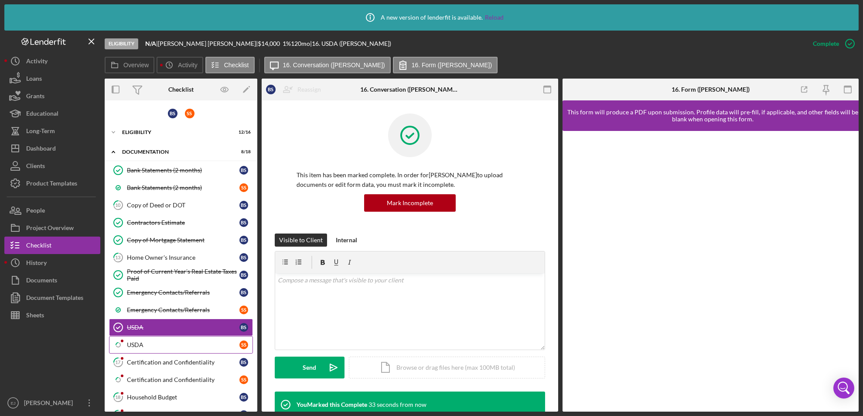
click at [141, 339] on link "Icon/Checklist Item Sub Partial USDA S S" at bounding box center [181, 344] width 144 height 17
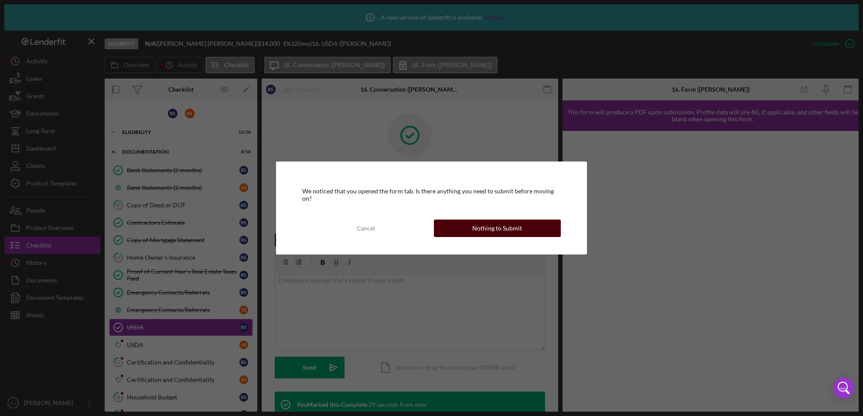
click at [470, 230] on button "Nothing to Submit" at bounding box center [497, 227] width 127 height 17
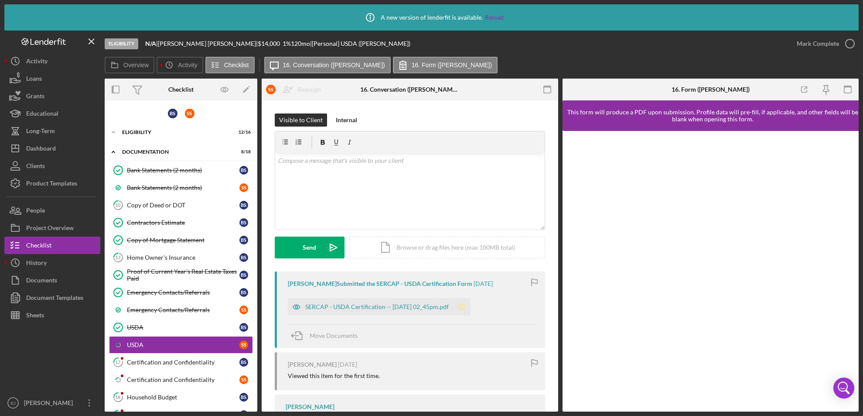
click at [471, 302] on icon "Icon/Star" at bounding box center [461, 306] width 17 height 17
click at [849, 46] on icon "button" at bounding box center [850, 44] width 22 height 22
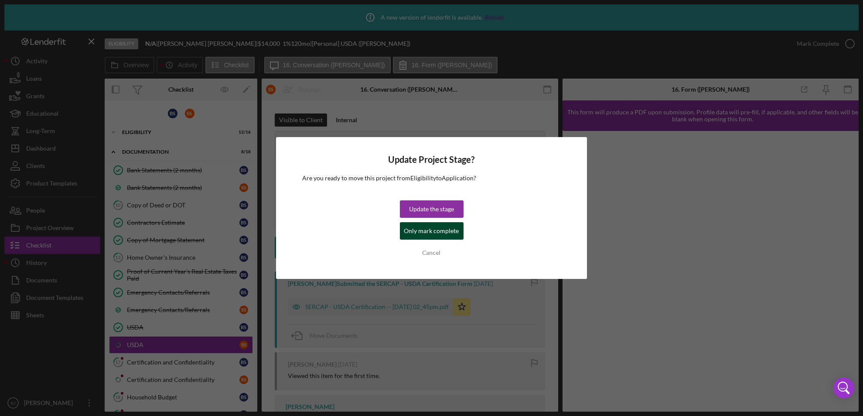
click at [435, 234] on div "Only mark complete" at bounding box center [431, 230] width 55 height 17
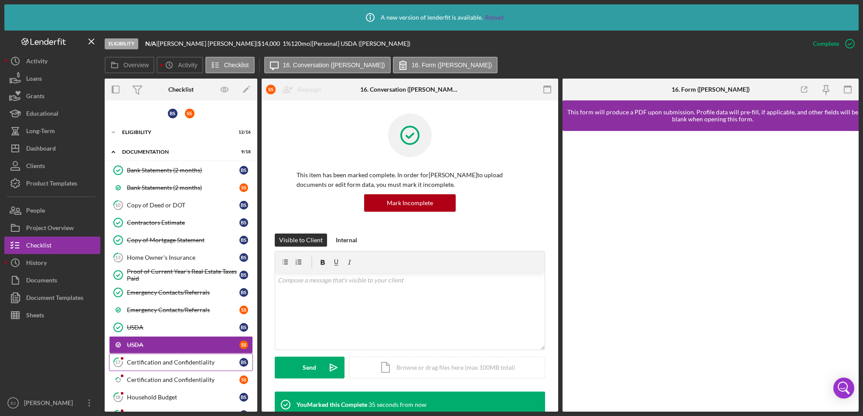
click at [156, 362] on div "Certification and Confidentiality" at bounding box center [183, 361] width 113 height 7
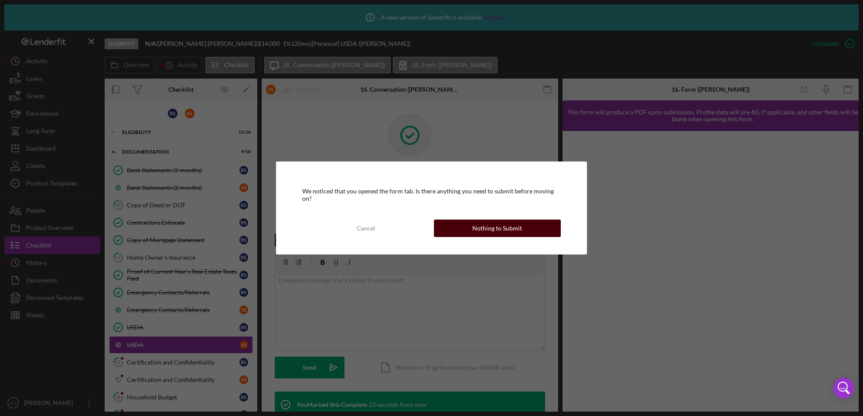
click at [508, 219] on div "Nothing to Submit" at bounding box center [497, 227] width 50 height 17
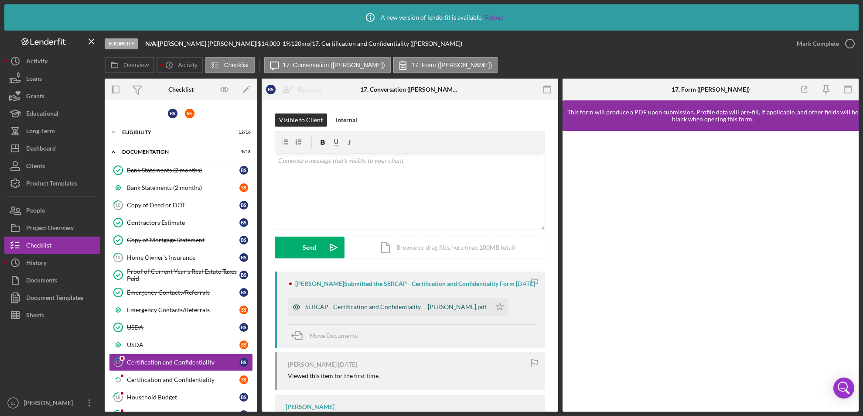
click at [342, 302] on div "SERCAP - Certification and Confidentiality -- [PERSON_NAME].pdf" at bounding box center [389, 306] width 203 height 17
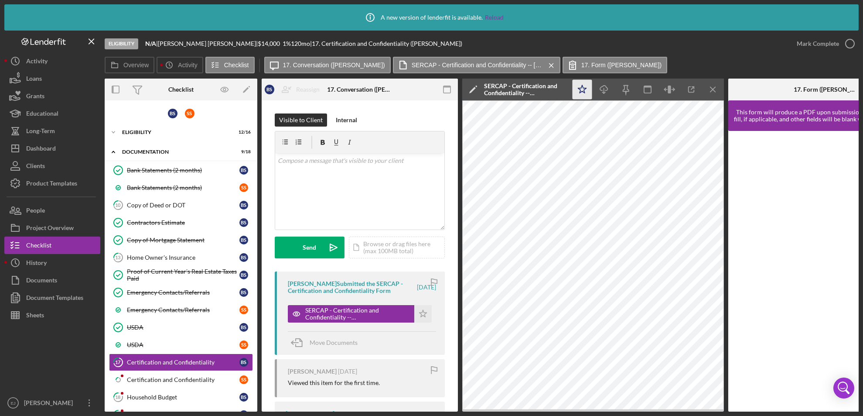
click at [578, 85] on icon "Icon/Star" at bounding box center [583, 90] width 20 height 20
click at [850, 36] on icon "button" at bounding box center [850, 44] width 22 height 22
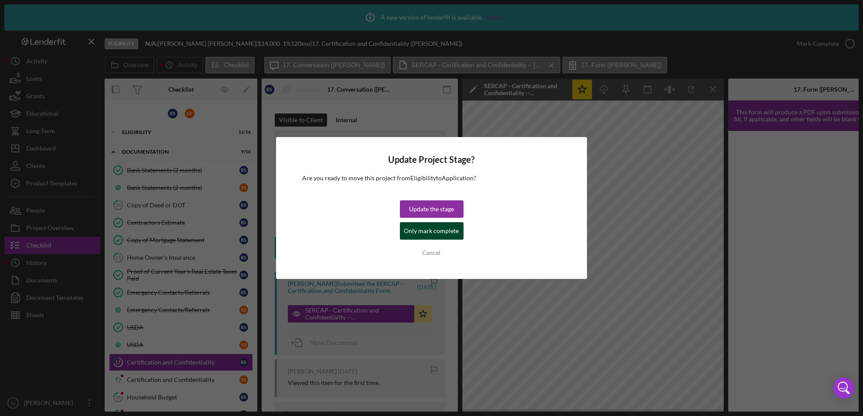
click at [420, 231] on div "Only mark complete" at bounding box center [431, 230] width 55 height 17
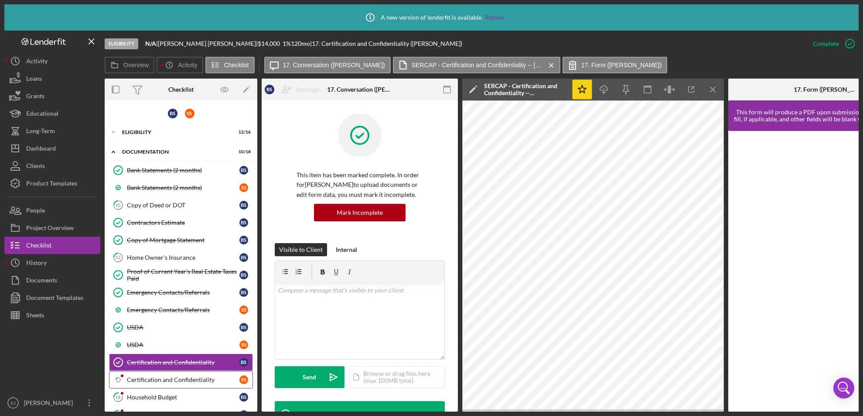
click at [178, 379] on div "Certification and Confidentiality" at bounding box center [183, 379] width 113 height 7
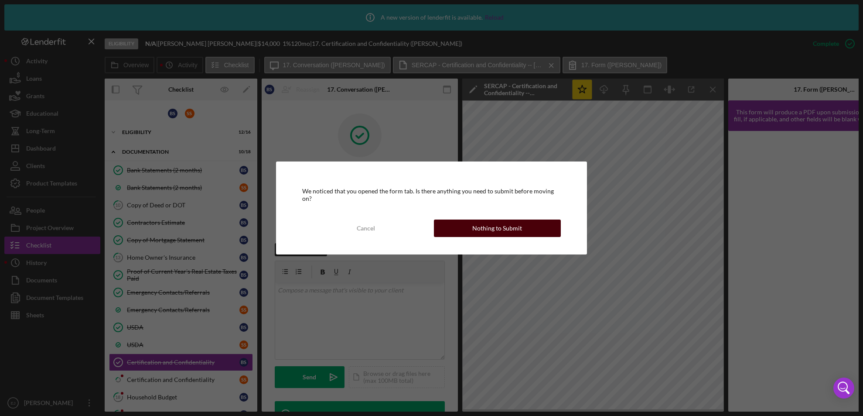
click at [488, 223] on div "Nothing to Submit" at bounding box center [497, 227] width 50 height 17
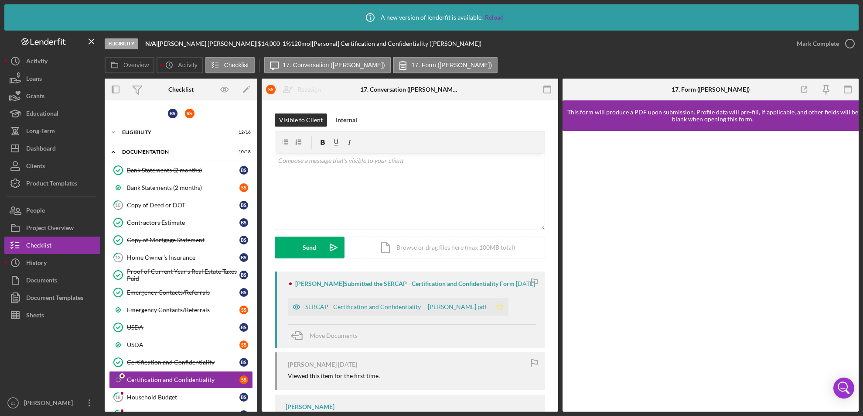
click at [491, 308] on icon "Icon/Star" at bounding box center [499, 306] width 17 height 17
click at [850, 49] on icon "button" at bounding box center [850, 44] width 22 height 22
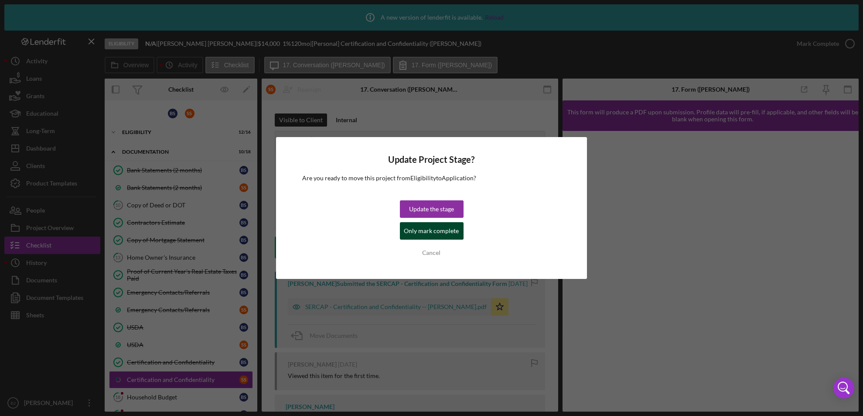
click at [439, 233] on div "Only mark complete" at bounding box center [431, 230] width 55 height 17
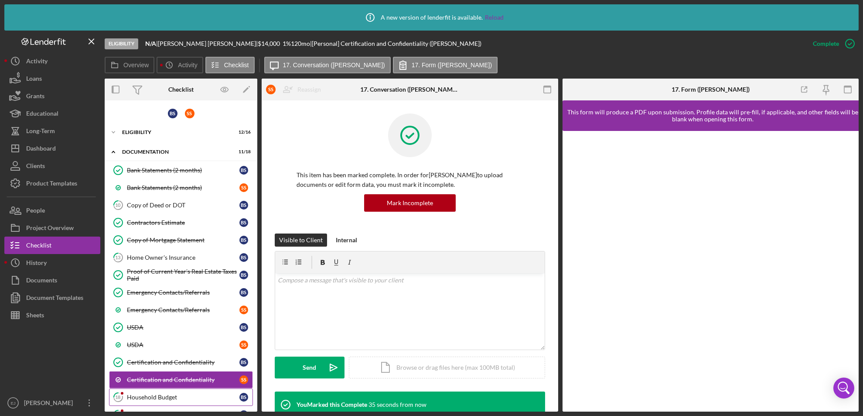
click at [159, 394] on div "Household Budget" at bounding box center [183, 396] width 113 height 7
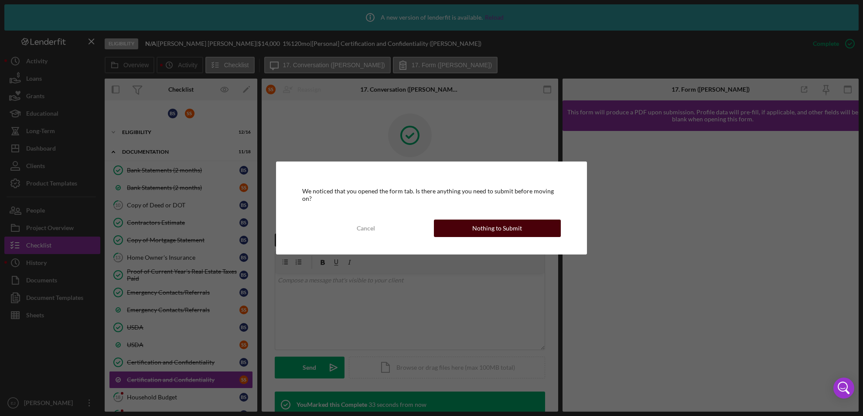
click at [540, 225] on button "Nothing to Submit" at bounding box center [497, 227] width 127 height 17
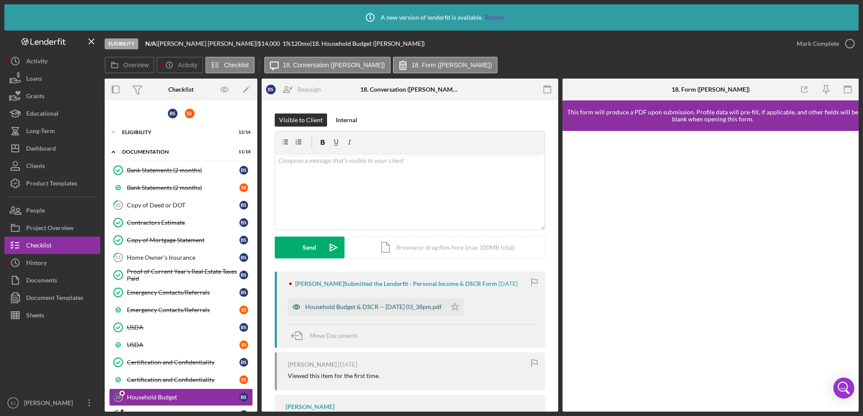
click at [409, 309] on div "Household Budget & DSCR -- [DATE] 03_38pm.pdf" at bounding box center [373, 306] width 136 height 7
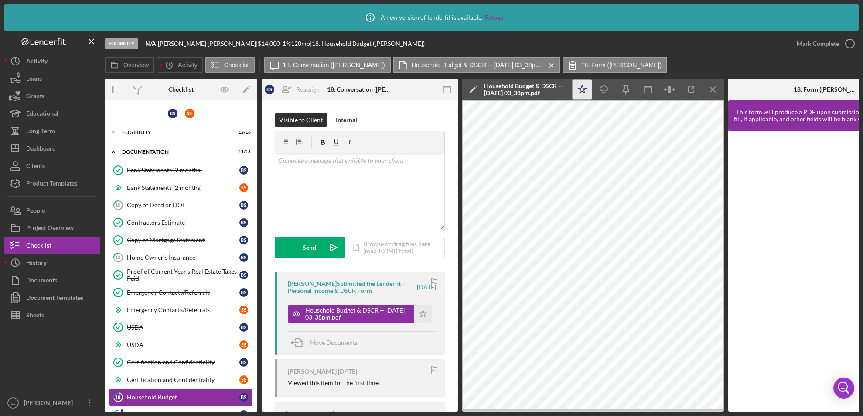
click at [581, 93] on icon "Icon/Star" at bounding box center [583, 90] width 20 height 20
click at [851, 42] on icon "button" at bounding box center [850, 44] width 22 height 22
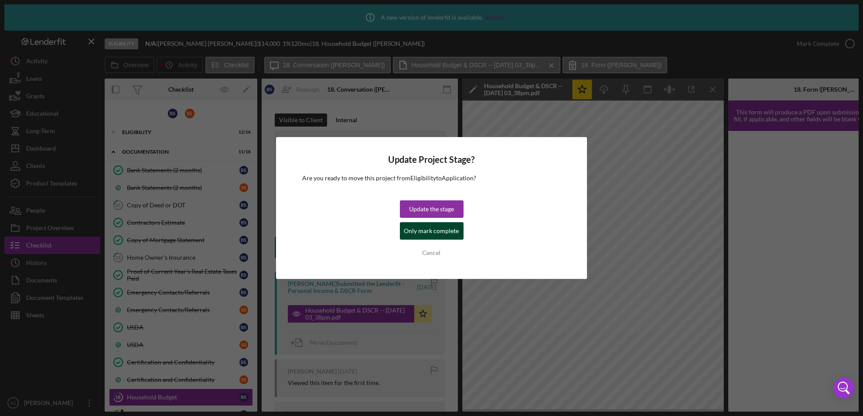
click at [459, 237] on button "Only mark complete" at bounding box center [432, 230] width 64 height 17
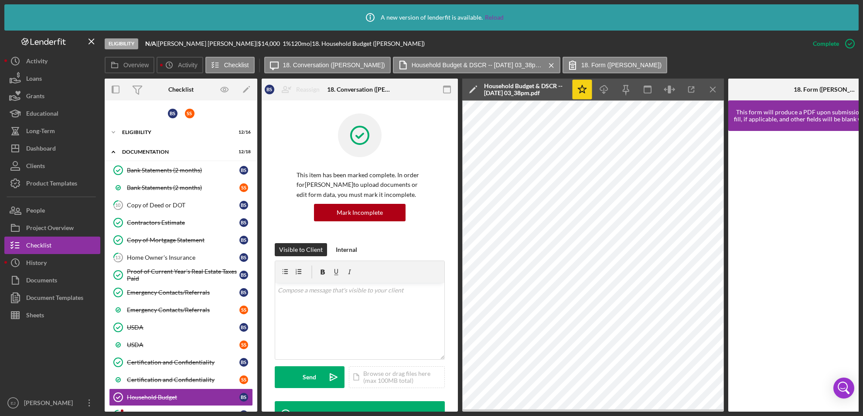
scroll to position [172, 0]
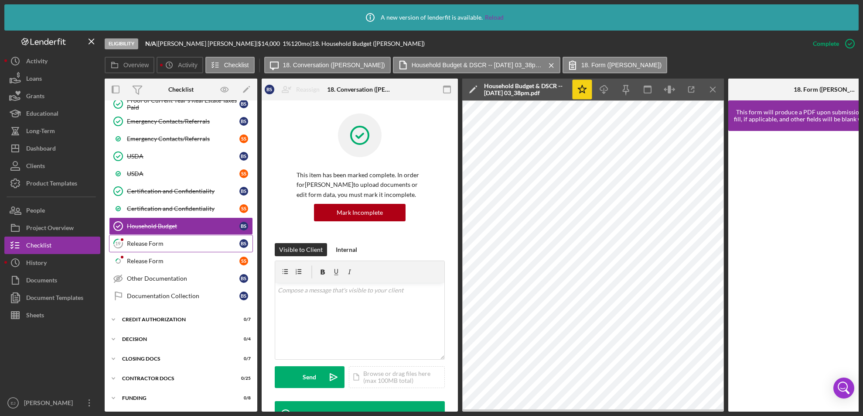
click at [164, 247] on link "19 Release Form B S" at bounding box center [181, 243] width 144 height 17
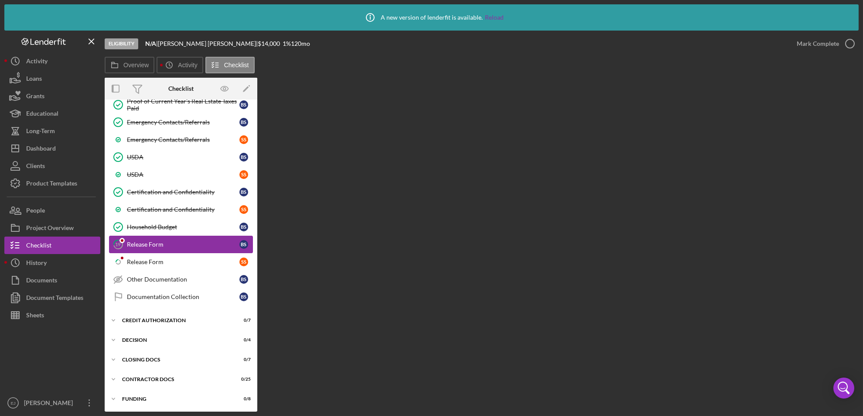
scroll to position [170, 0]
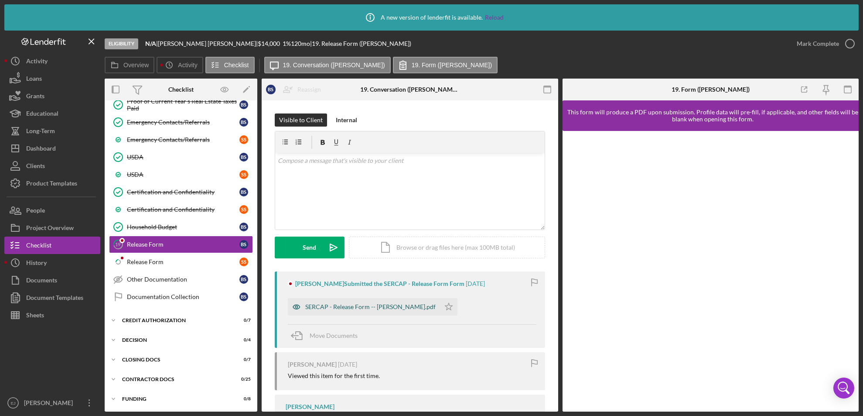
click at [412, 300] on div "SERCAP - Release Form -- [PERSON_NAME].pdf" at bounding box center [364, 306] width 152 height 17
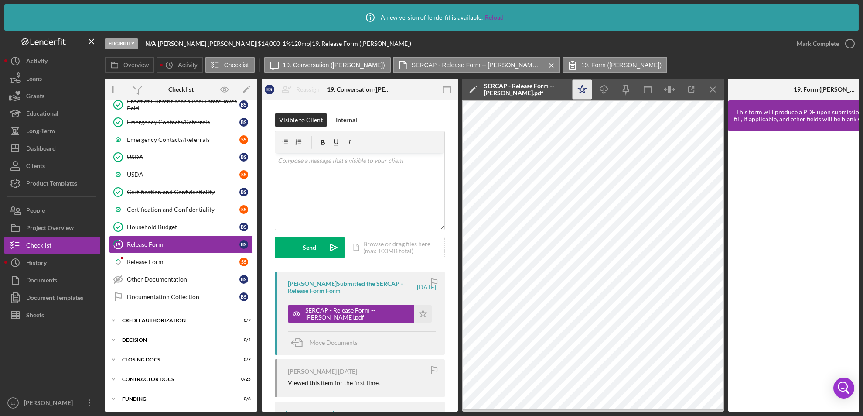
click at [584, 88] on polygon "button" at bounding box center [582, 89] width 8 height 8
click at [716, 89] on icon "Icon/Menu Close" at bounding box center [713, 90] width 20 height 20
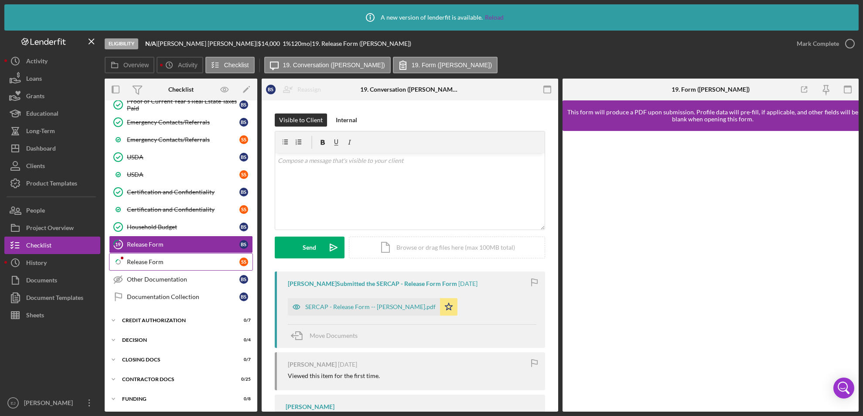
click at [142, 265] on link "Icon/Checklist Item Sub Partial Release Form S S" at bounding box center [181, 261] width 144 height 17
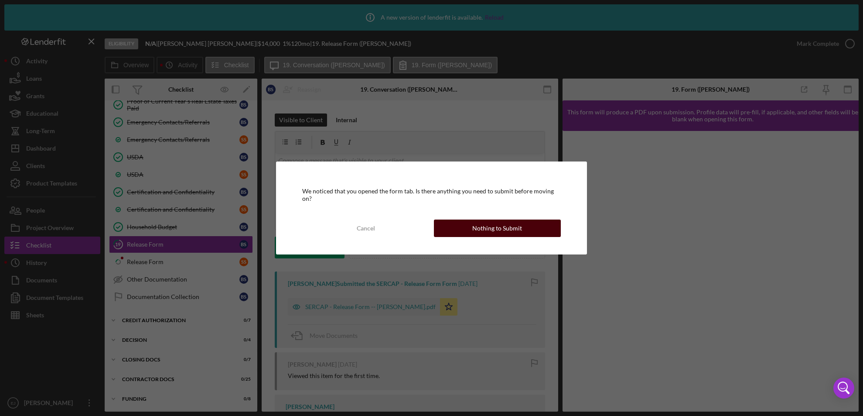
click at [491, 230] on div "Nothing to Submit" at bounding box center [497, 227] width 50 height 17
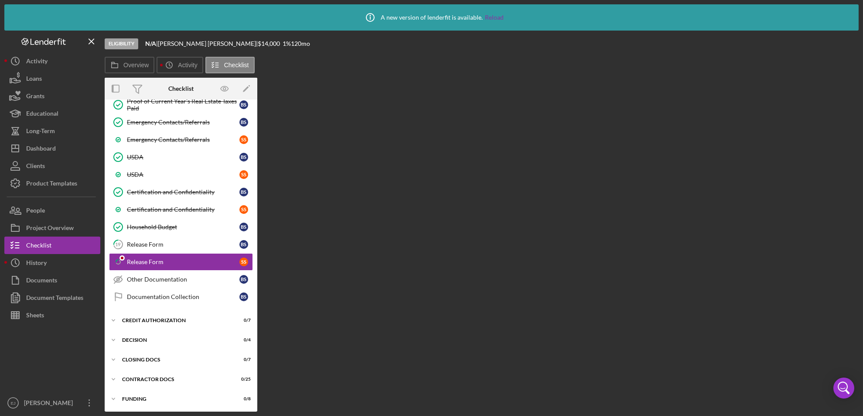
scroll to position [170, 0]
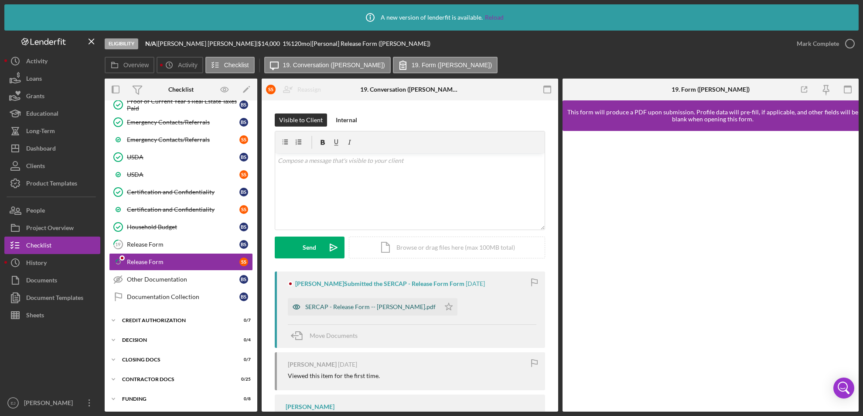
click at [317, 307] on div "SERCAP - Release Form -- [PERSON_NAME].pdf" at bounding box center [370, 306] width 130 height 7
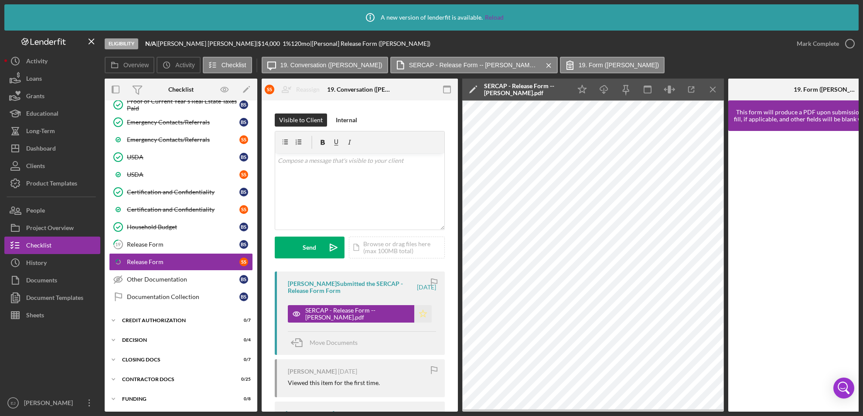
click at [420, 312] on polygon "button" at bounding box center [423, 313] width 7 height 7
click at [850, 46] on icon "button" at bounding box center [850, 44] width 22 height 22
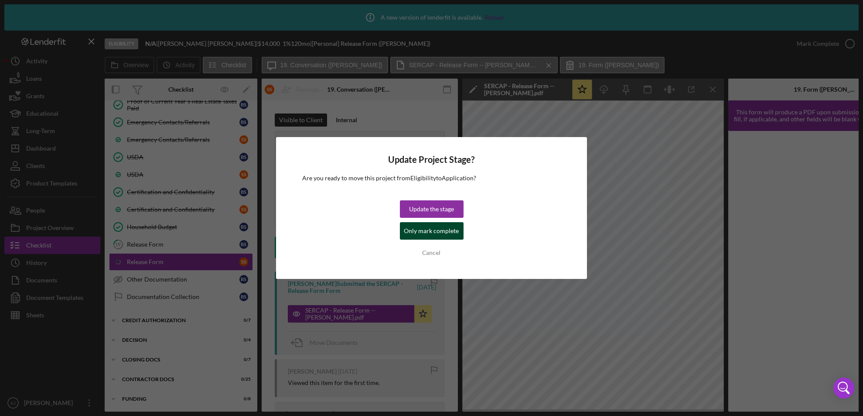
click at [444, 230] on div "Only mark complete" at bounding box center [431, 230] width 55 height 17
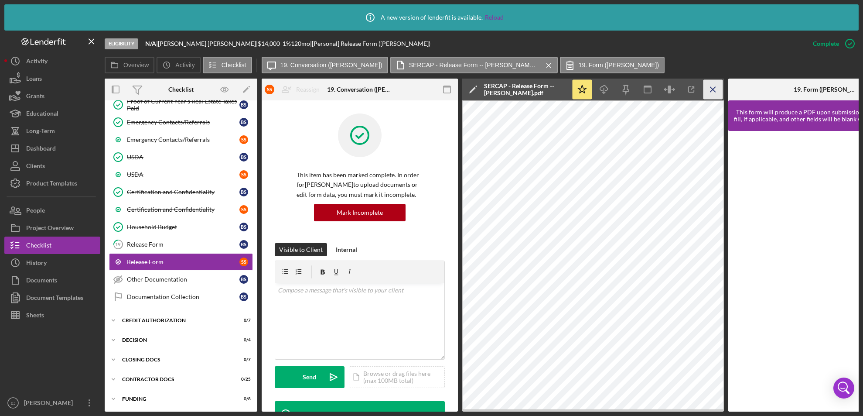
click at [713, 91] on icon "Icon/Menu Close" at bounding box center [713, 90] width 20 height 20
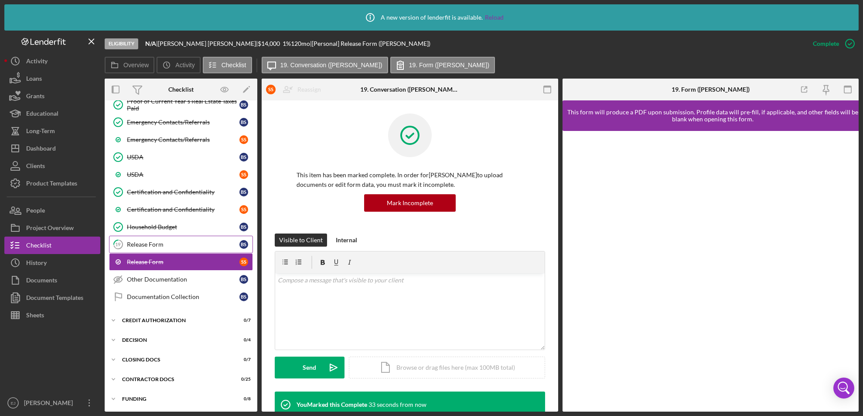
click at [175, 243] on div "Release Form" at bounding box center [183, 244] width 113 height 7
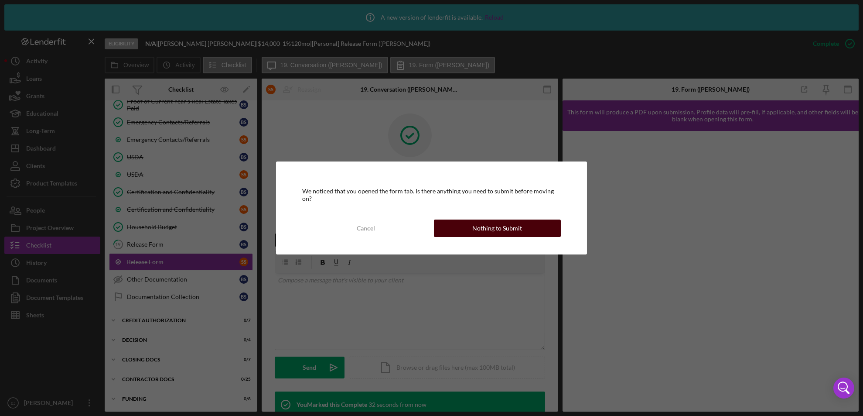
click at [530, 222] on button "Nothing to Submit" at bounding box center [497, 227] width 127 height 17
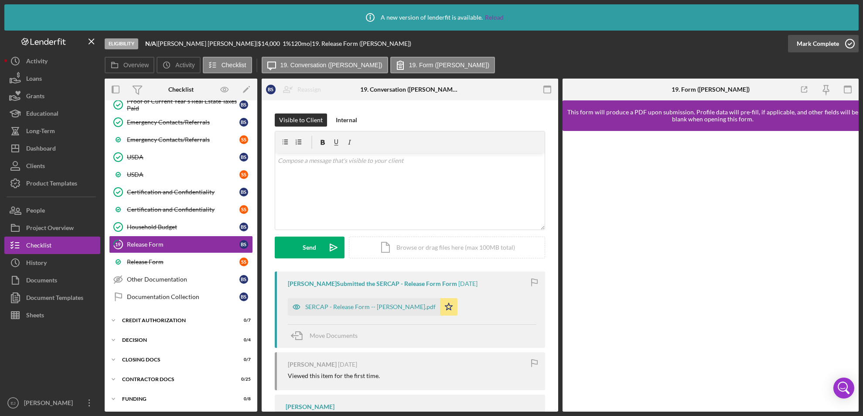
click at [848, 40] on icon "button" at bounding box center [850, 44] width 22 height 22
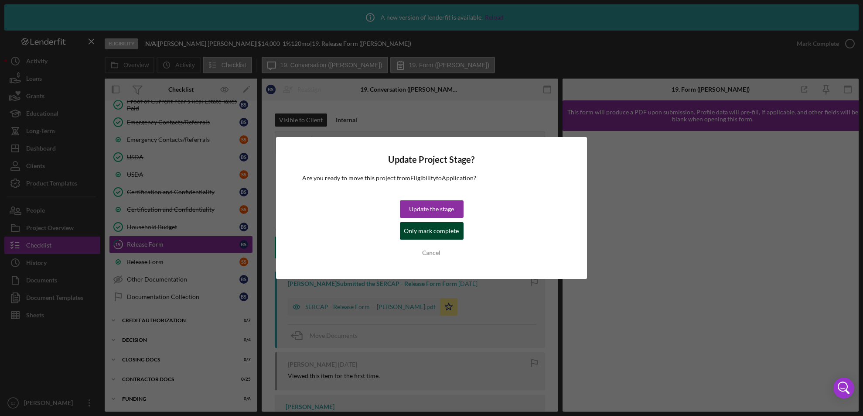
click at [437, 232] on div "Only mark complete" at bounding box center [431, 230] width 55 height 17
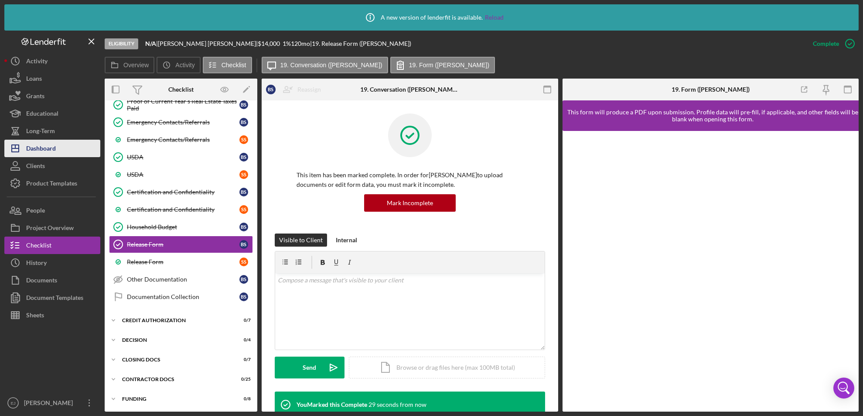
click at [12, 142] on icon "Icon/Dashboard" at bounding box center [15, 148] width 22 height 22
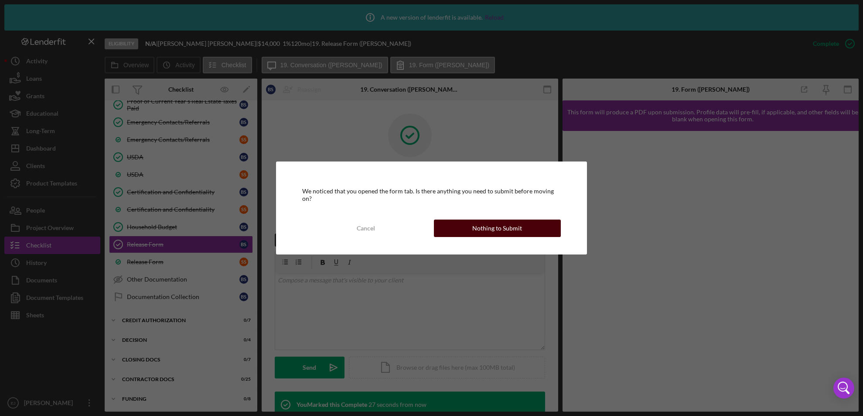
click at [545, 223] on button "Nothing to Submit" at bounding box center [497, 227] width 127 height 17
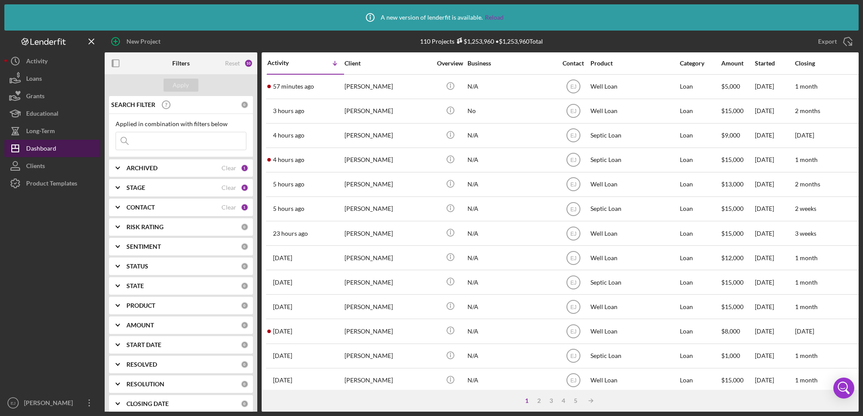
click at [48, 156] on div "Dashboard" at bounding box center [41, 150] width 30 height 20
click at [115, 205] on icon "Icon/Expander" at bounding box center [118, 207] width 22 height 22
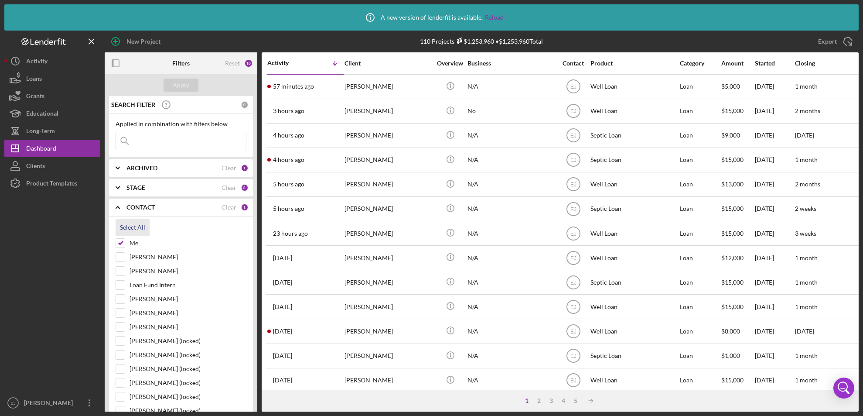
click at [132, 229] on div "Select All" at bounding box center [132, 226] width 25 height 17
checkbox input "true"
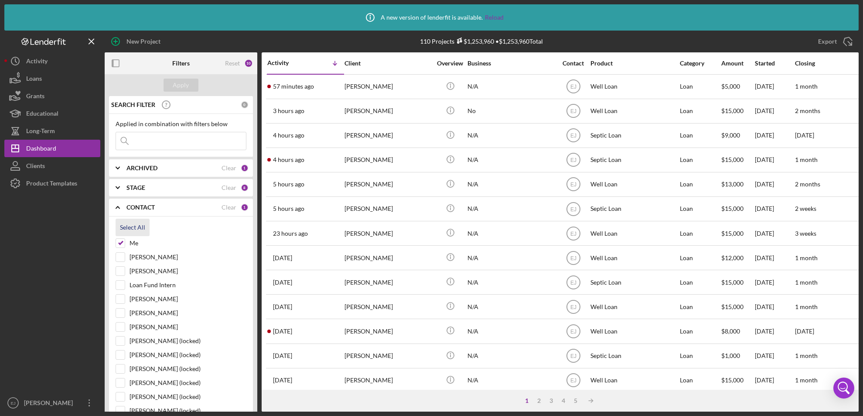
checkbox input "true"
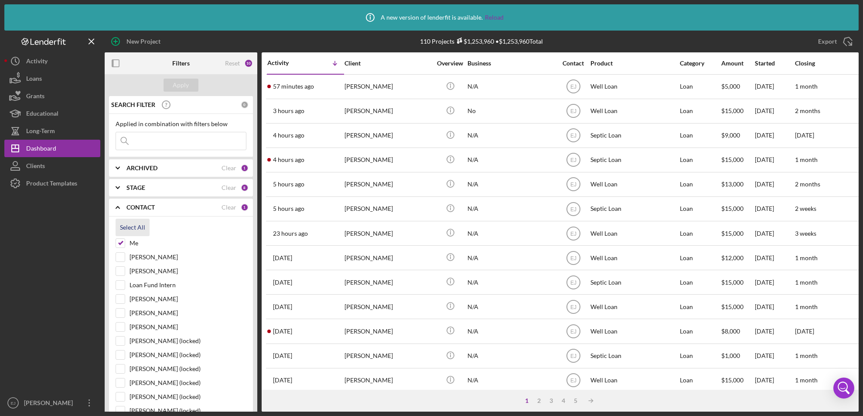
checkbox input "true"
click at [173, 82] on button "Apply" at bounding box center [181, 84] width 35 height 13
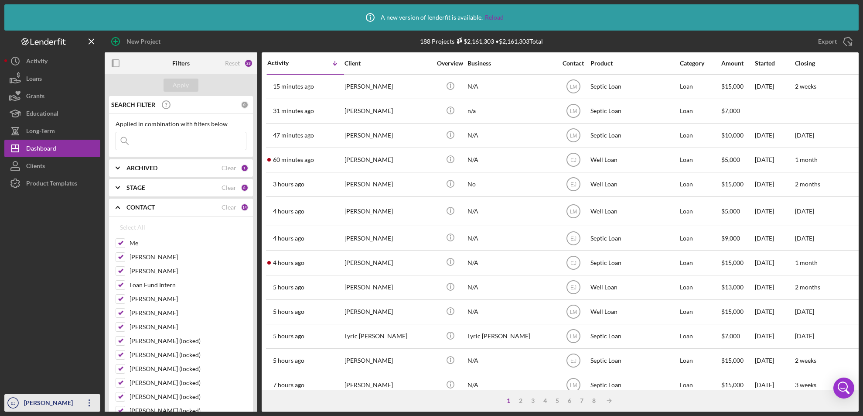
click at [46, 402] on div "[PERSON_NAME]" at bounding box center [50, 404] width 57 height 20
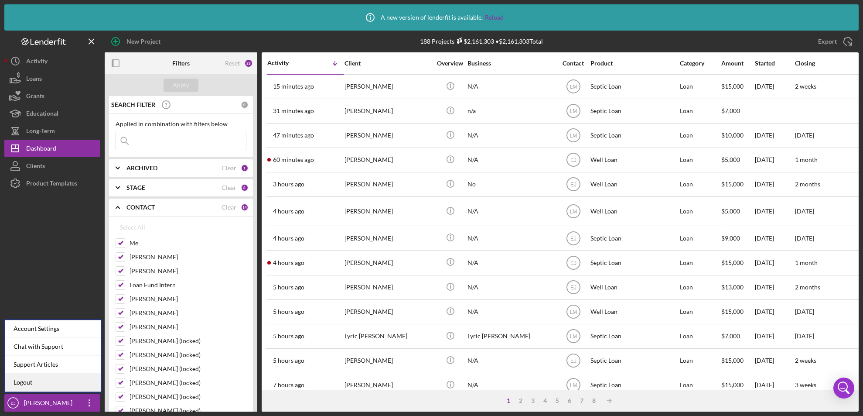
click at [44, 379] on link "Logout" at bounding box center [53, 382] width 96 height 18
